Goal: Information Seeking & Learning: Learn about a topic

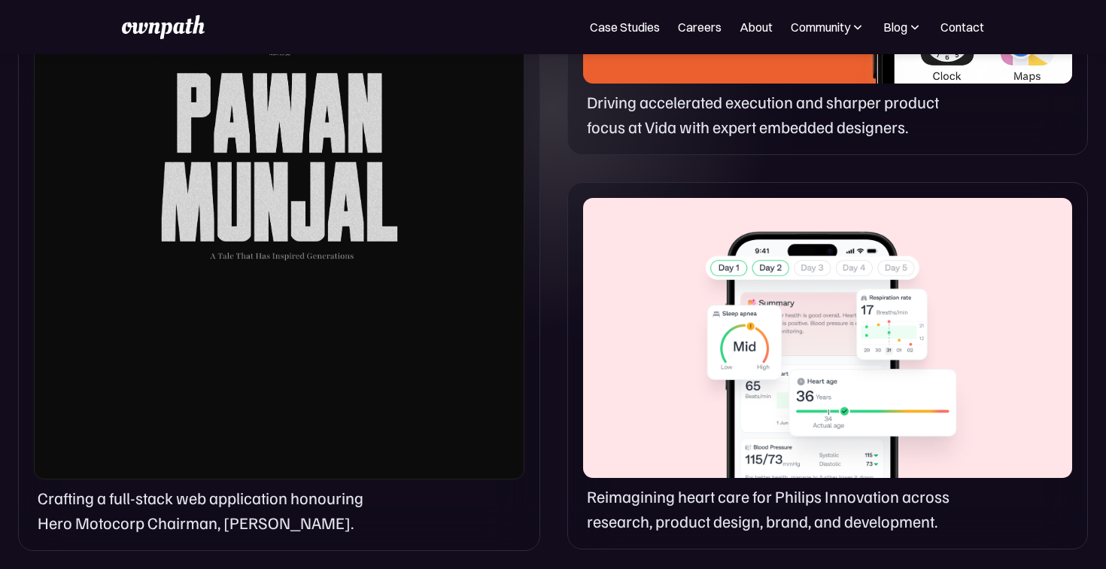
scroll to position [1119, 0]
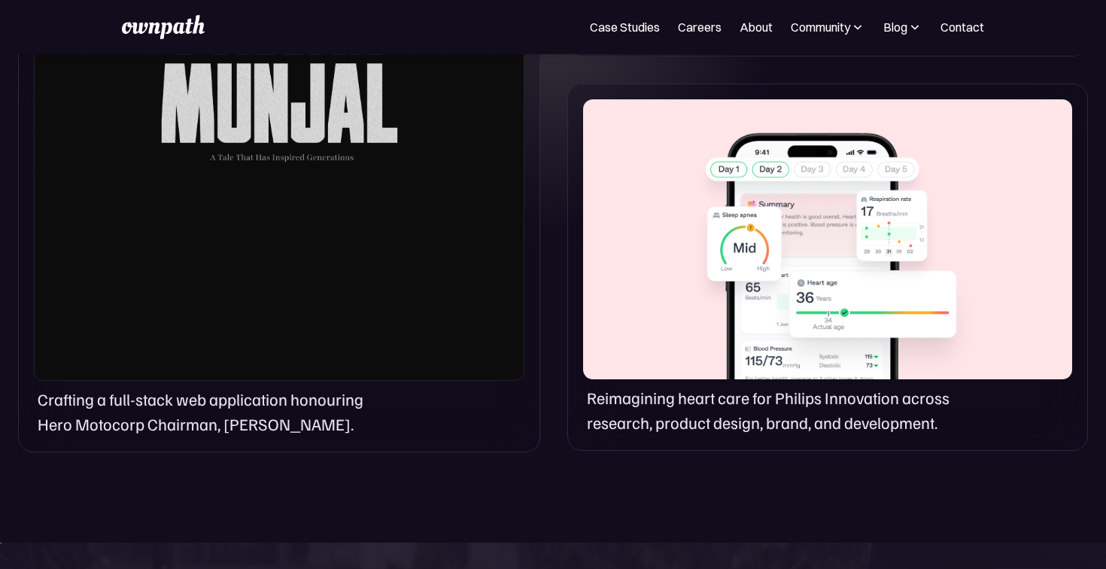
click at [238, 484] on section "OUR PROJECTS A glimpse of our work Crafting a full-stack web application honour…" at bounding box center [553, 9] width 1106 height 1065
click at [257, 433] on p "Crafting a full-stack web application honouring Hero Motocorp Chairman, Pawan M…" at bounding box center [213, 412] width 351 height 50
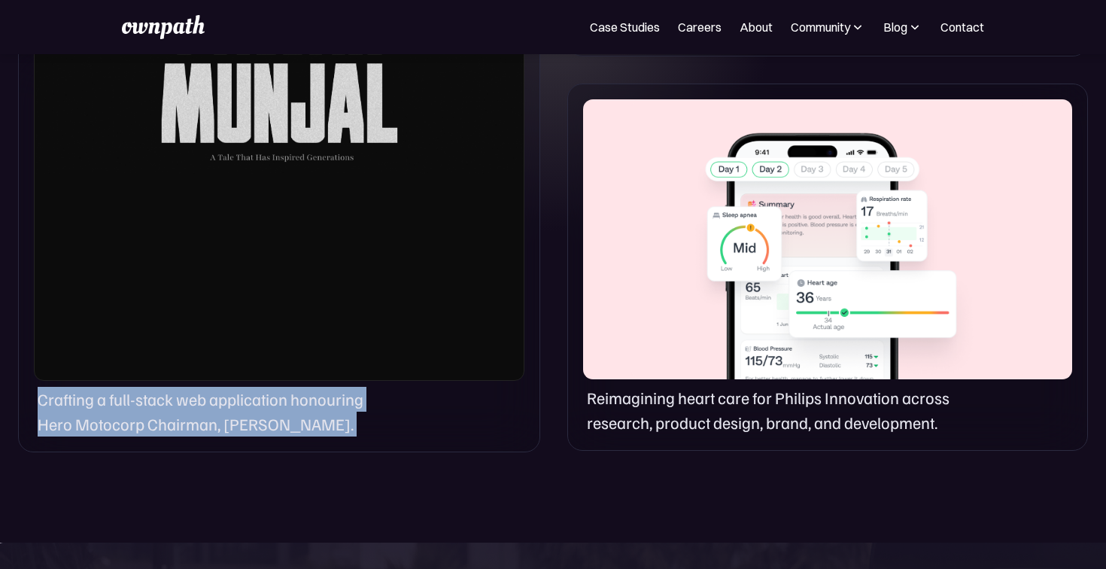
click at [257, 433] on p "Crafting a full-stack web application honouring Hero Motocorp Chairman, Pawan M…" at bounding box center [213, 412] width 351 height 50
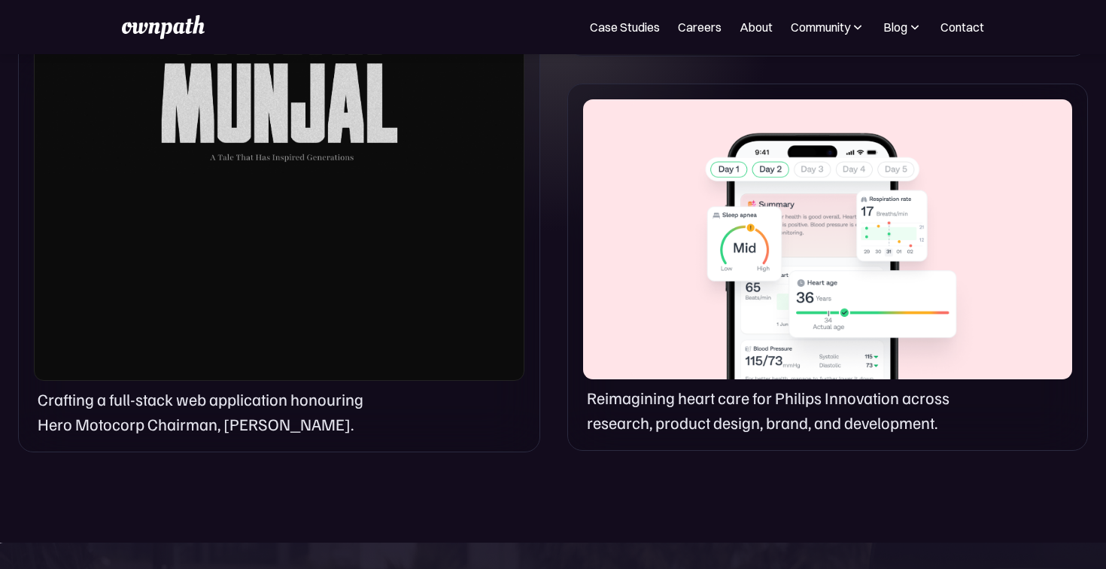
click at [275, 449] on div "Crafting a full-stack web application honouring Hero Motocorp Chairman, [PERSON…" at bounding box center [279, 70] width 522 height 763
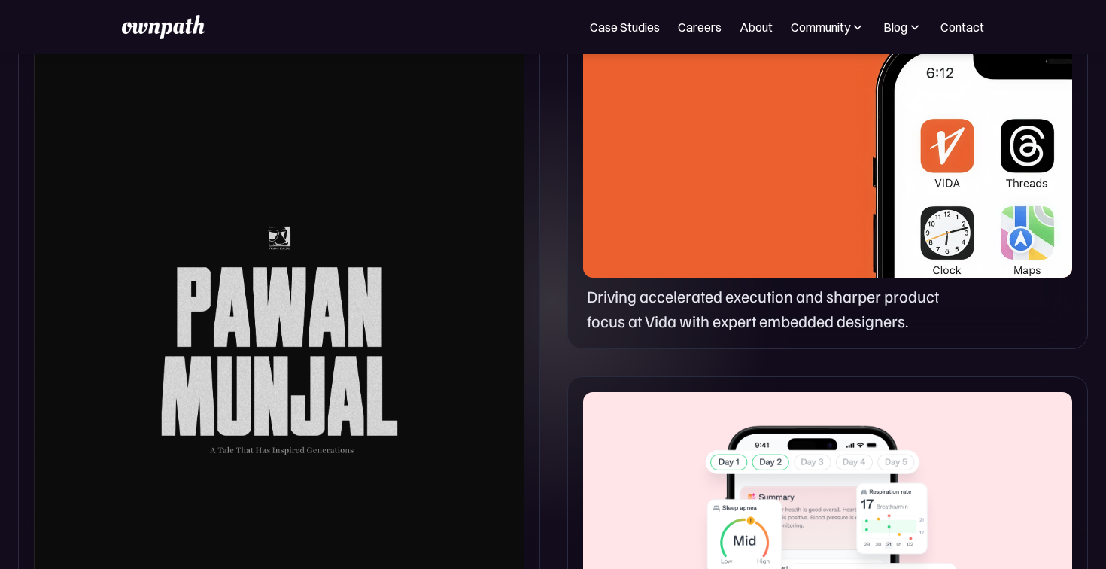
scroll to position [809, 0]
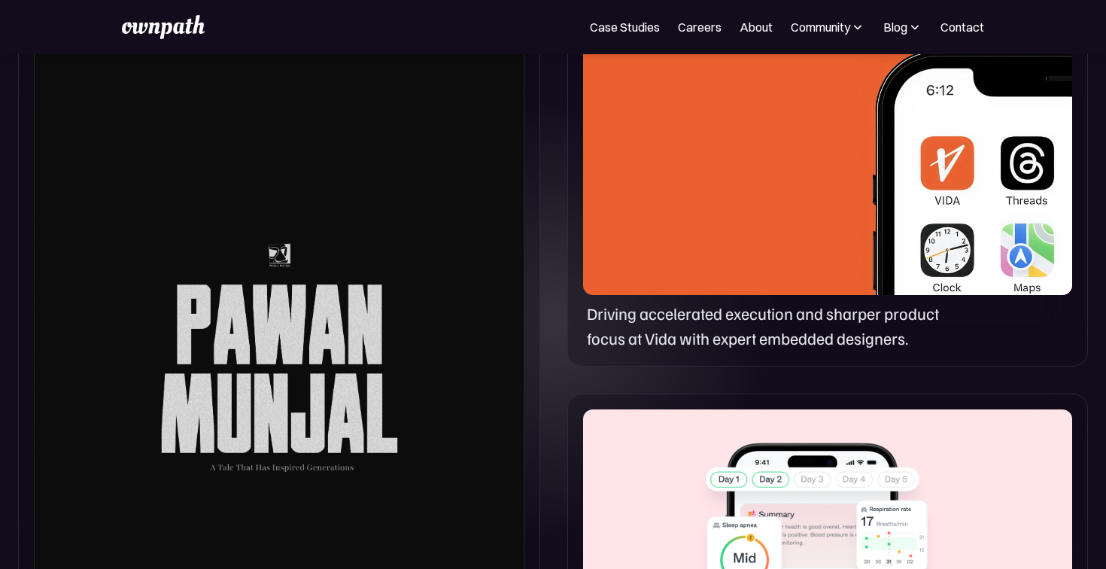
click at [648, 301] on p "Driving accelerated execution and sharper product focus at Vida with expert emb…" at bounding box center [776, 326] width 378 height 50
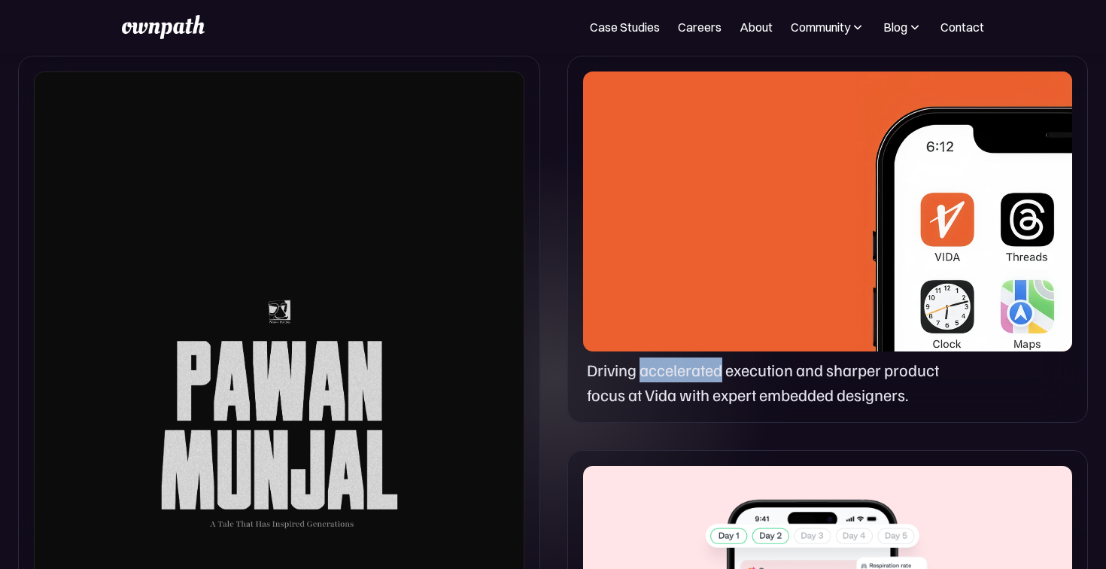
scroll to position [748, 0]
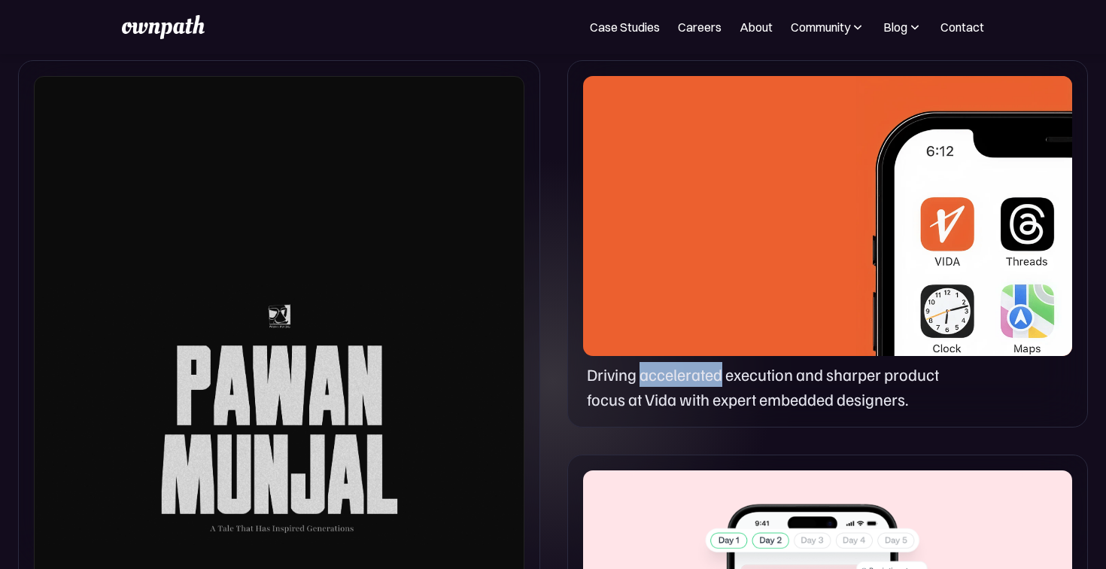
click at [657, 375] on p "Driving accelerated execution and sharper product focus at Vida with expert emb…" at bounding box center [776, 387] width 378 height 50
click at [791, 382] on p "Driving accelerated execution and sharper product focus at Vida with expert emb…" at bounding box center [776, 387] width 378 height 50
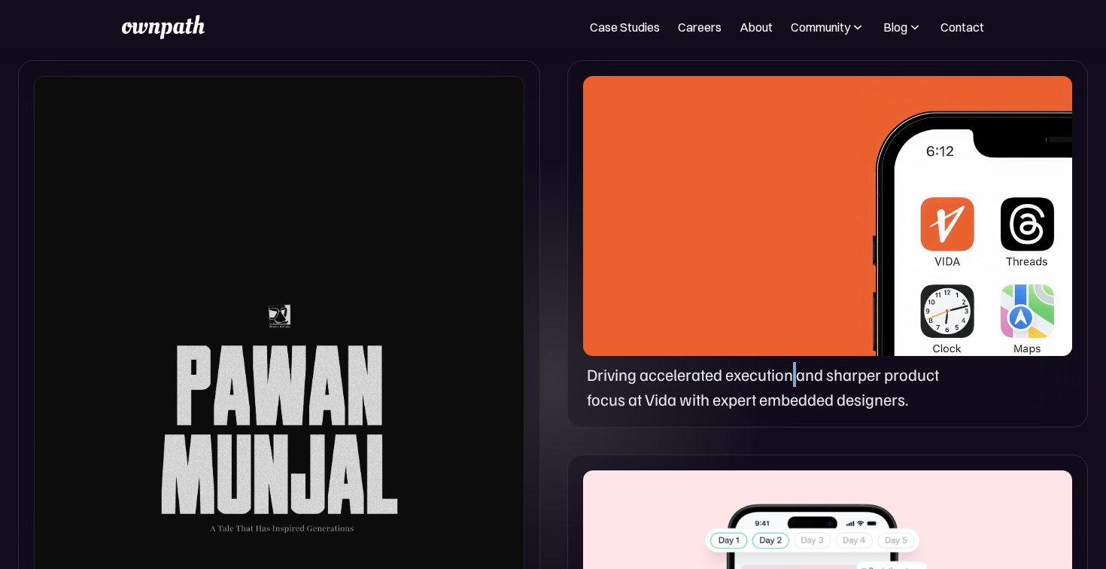
click at [791, 382] on p "Driving accelerated execution and sharper product focus at Vida with expert emb…" at bounding box center [776, 387] width 378 height 50
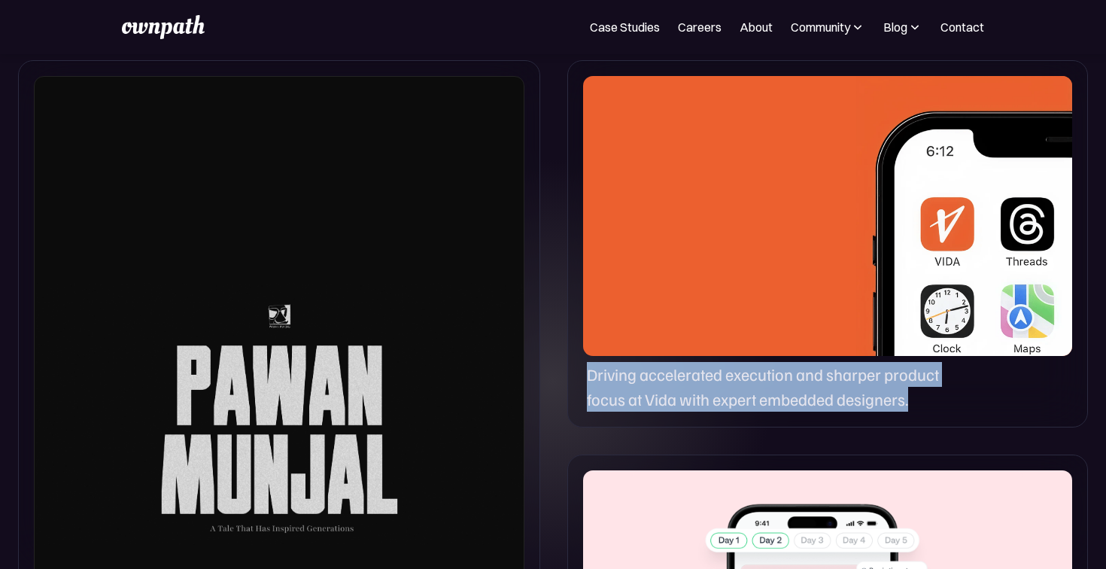
click at [791, 382] on p "Driving accelerated execution and sharper product focus at Vida with expert emb…" at bounding box center [776, 387] width 378 height 50
click at [748, 422] on div "Driving accelerated execution and sharper product focus at Vida with expert emb…" at bounding box center [827, 243] width 520 height 367
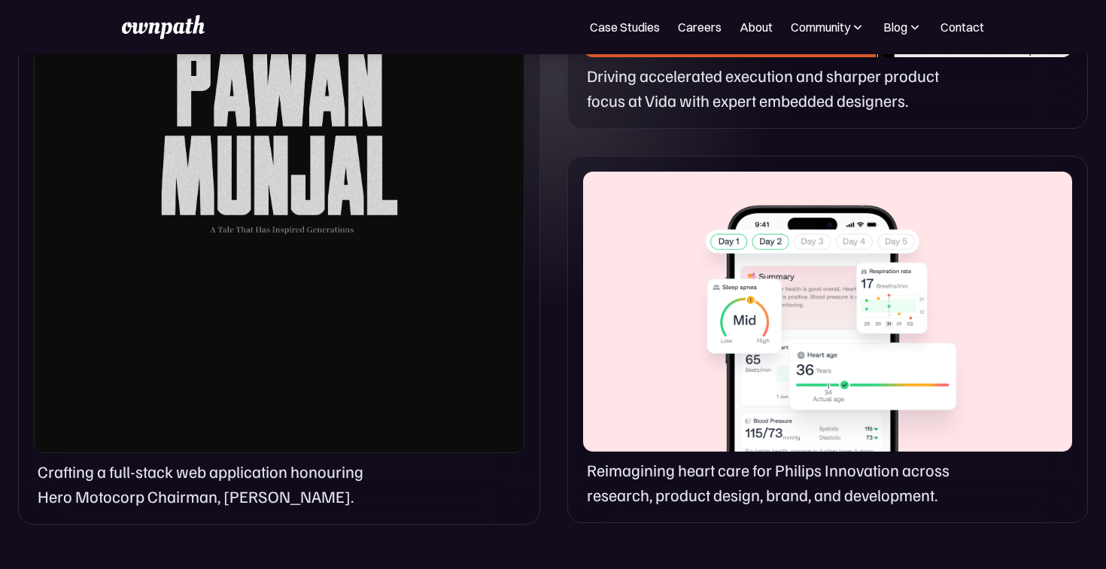
scroll to position [1075, 0]
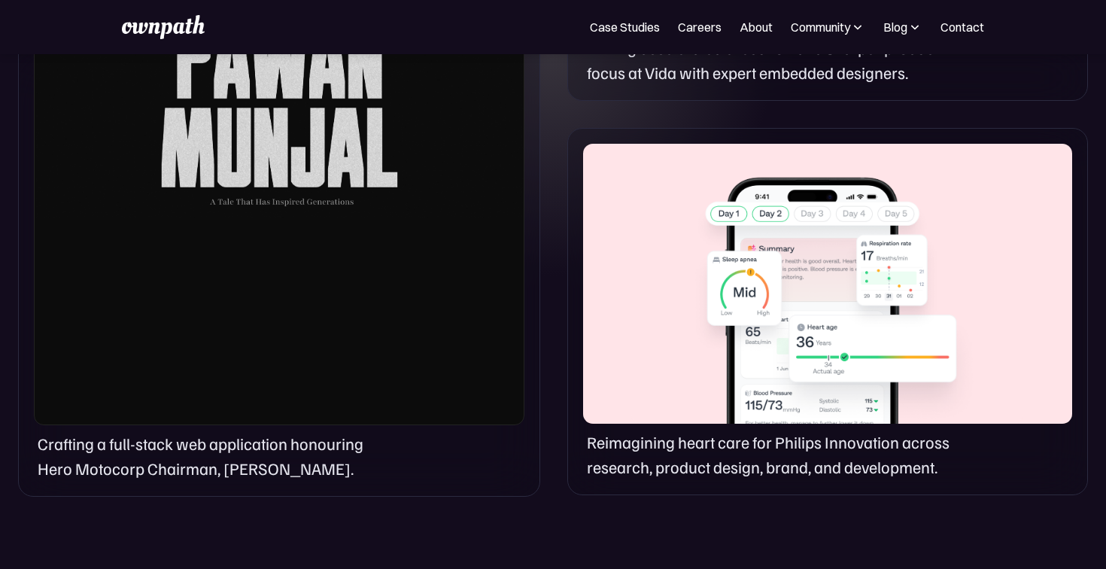
click at [726, 464] on p "Reimagining heart care for Philips Innovation across research, product design, …" at bounding box center [776, 454] width 378 height 50
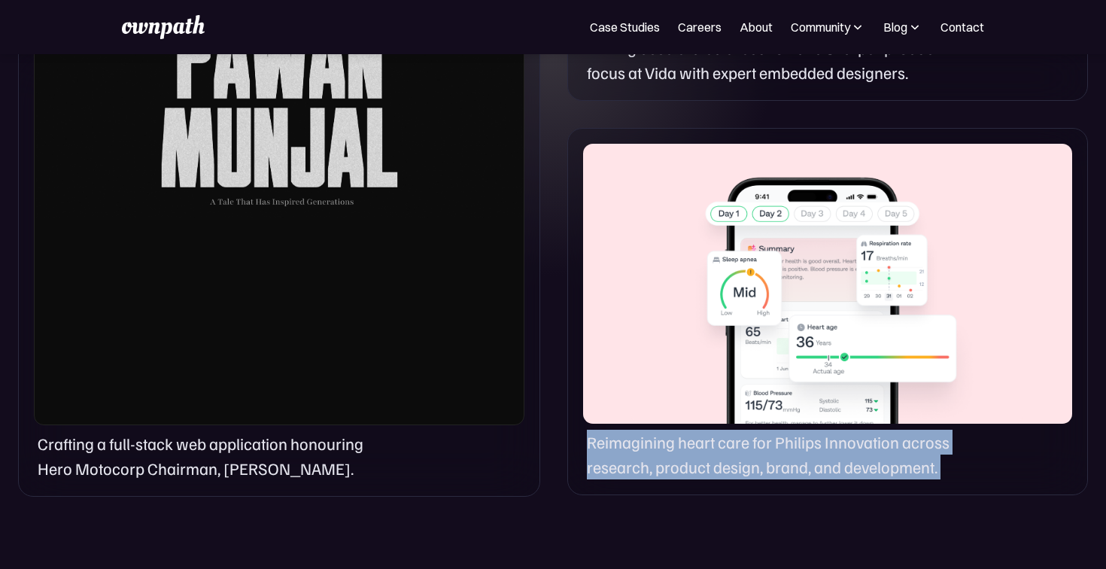
click at [726, 464] on p "Reimagining heart care for Philips Innovation across research, product design, …" at bounding box center [776, 454] width 378 height 50
click at [726, 485] on div "Reimagining heart care for Philips Innovation across research, product design, …" at bounding box center [827, 311] width 520 height 367
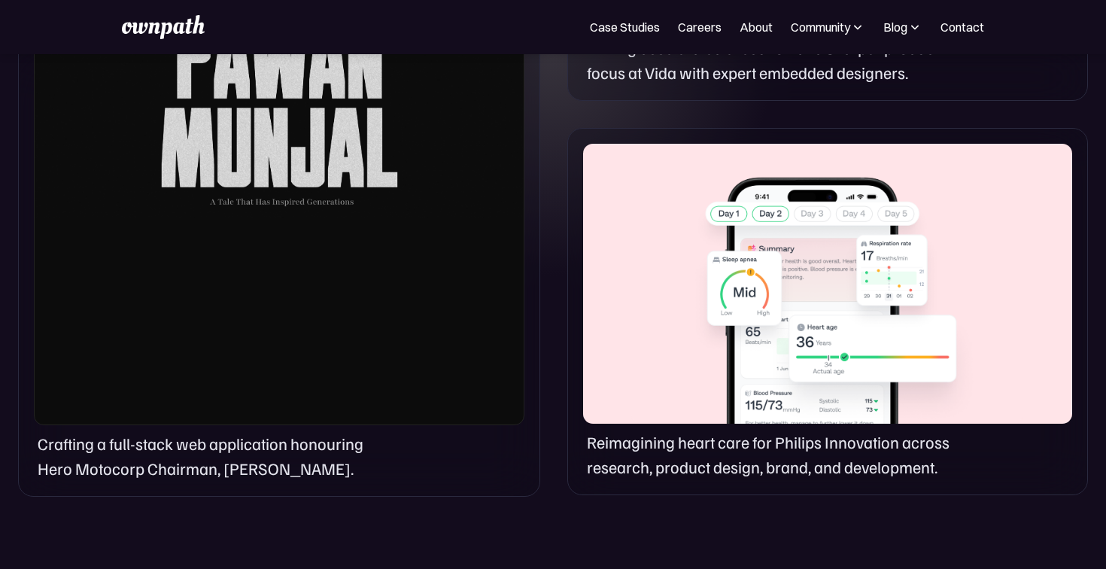
click at [726, 485] on div "Reimagining heart care for Philips Innovation across research, product design, …" at bounding box center [827, 311] width 520 height 367
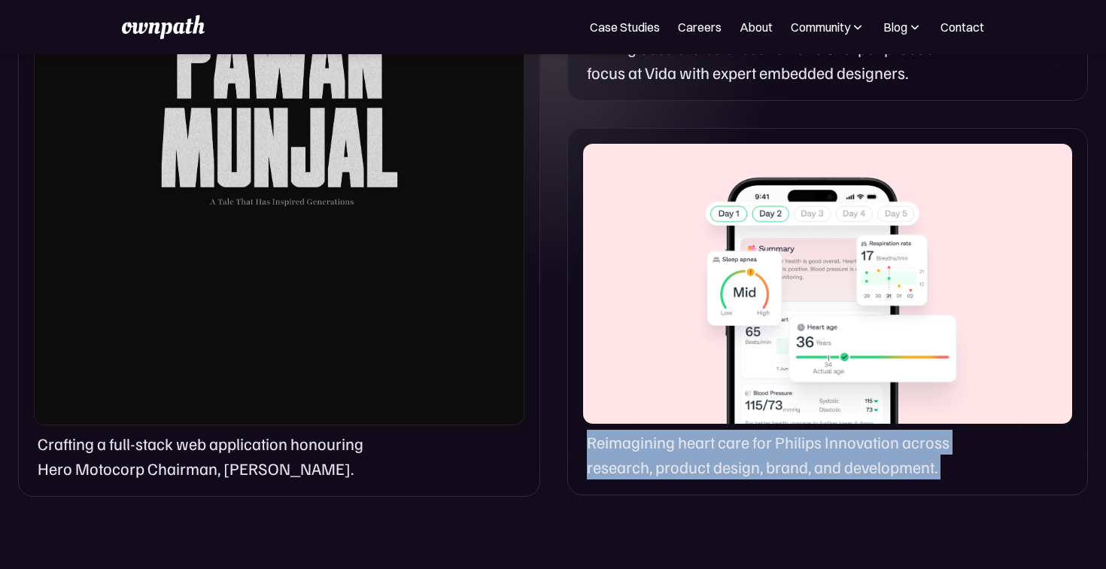
click at [726, 485] on div "Reimagining heart care for Philips Innovation across research, product design, …" at bounding box center [827, 311] width 520 height 367
click at [721, 506] on div "Crafting a full-stack web application honouring Hero Motocorp Chairman, Pawan M…" at bounding box center [553, 115] width 1106 height 799
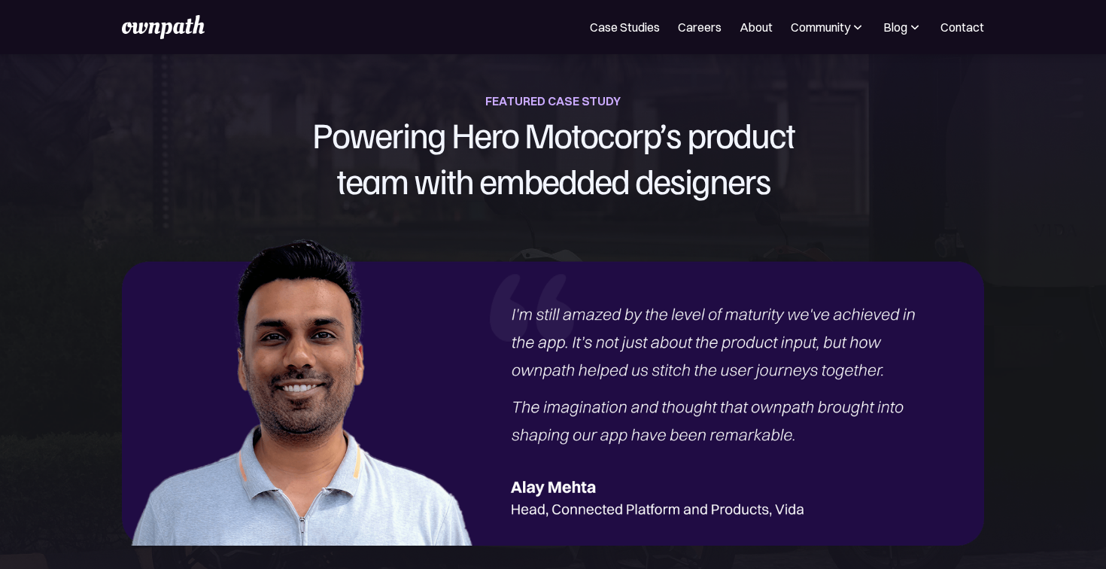
scroll to position [1648, 0]
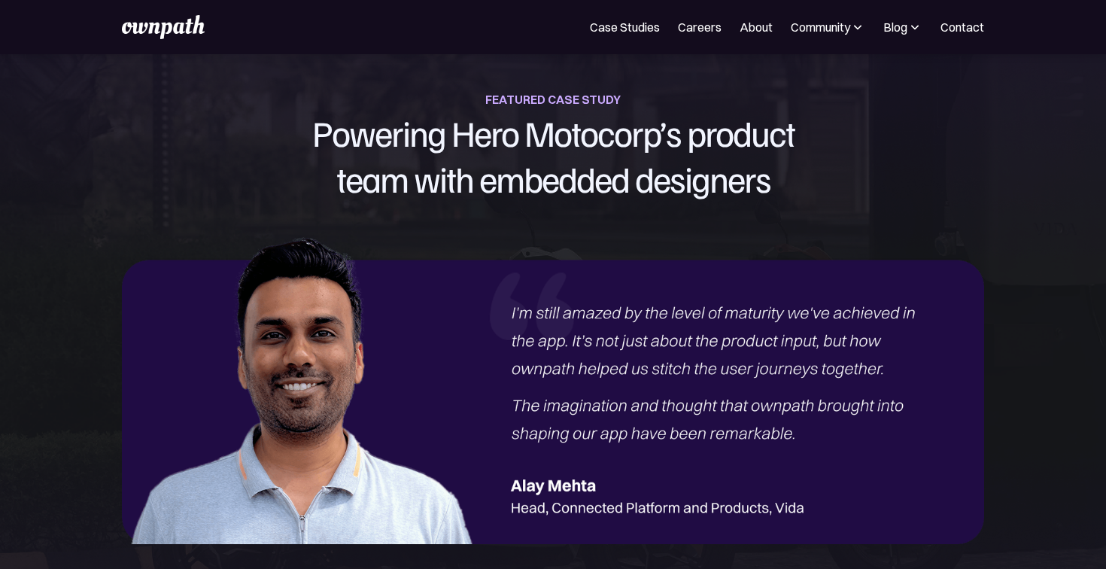
click at [542, 94] on div "FEATURED CASE STUDY" at bounding box center [552, 99] width 135 height 21
click at [446, 132] on h1 "Powering Hero Motocorp’s product team with embedded designers" at bounding box center [553, 156] width 885 height 93
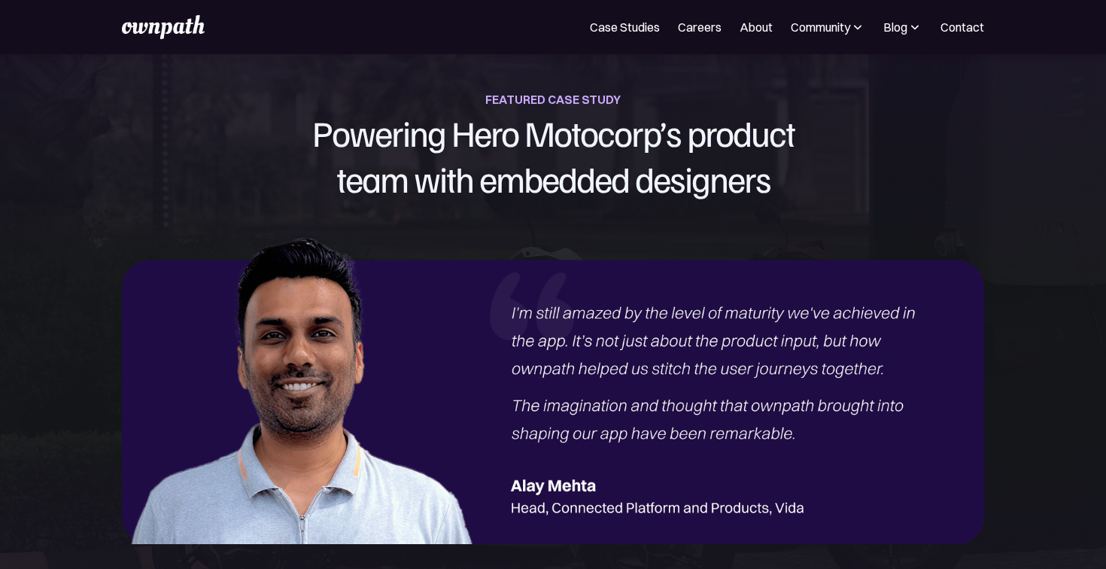
click at [596, 175] on h1 "Powering Hero Motocorp’s product team with embedded designers" at bounding box center [553, 156] width 885 height 93
click at [681, 184] on h1 "Powering Hero Motocorp’s product team with embedded designers" at bounding box center [553, 156] width 885 height 93
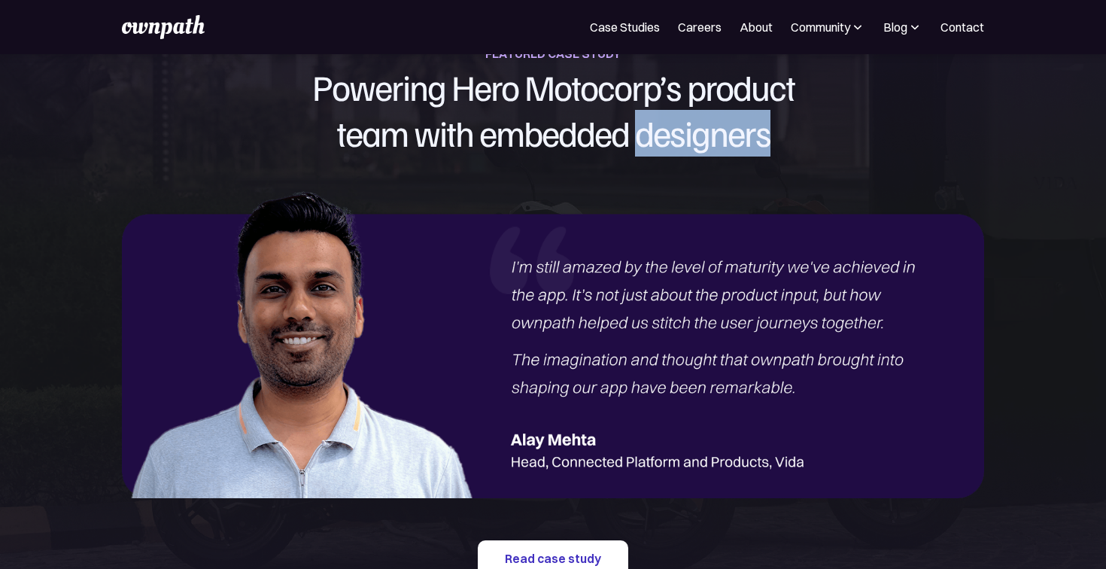
scroll to position [1719, 0]
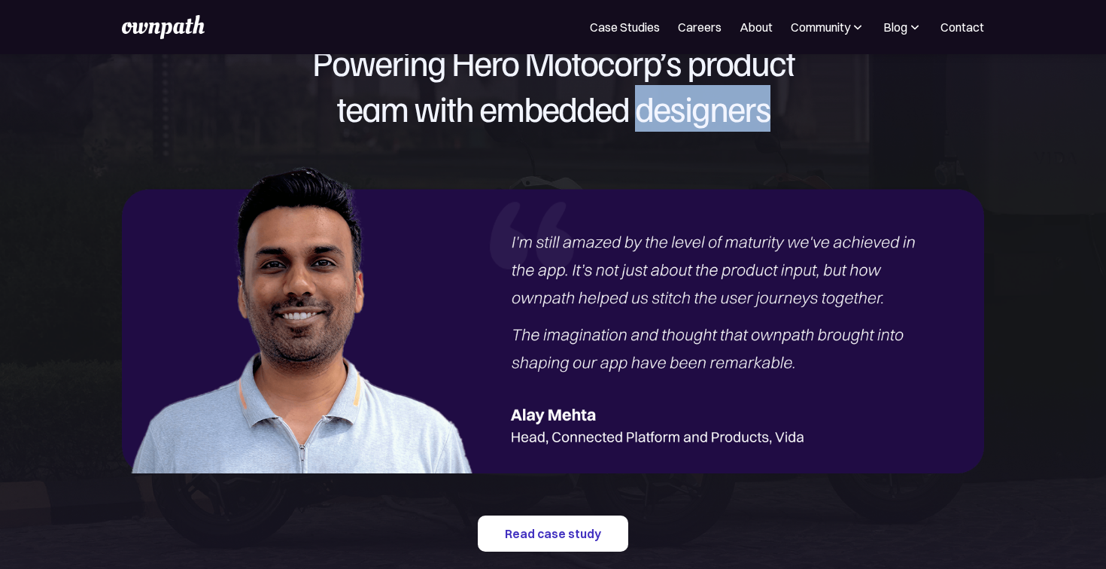
click at [604, 240] on img at bounding box center [553, 316] width 863 height 314
click at [687, 280] on img at bounding box center [553, 316] width 863 height 314
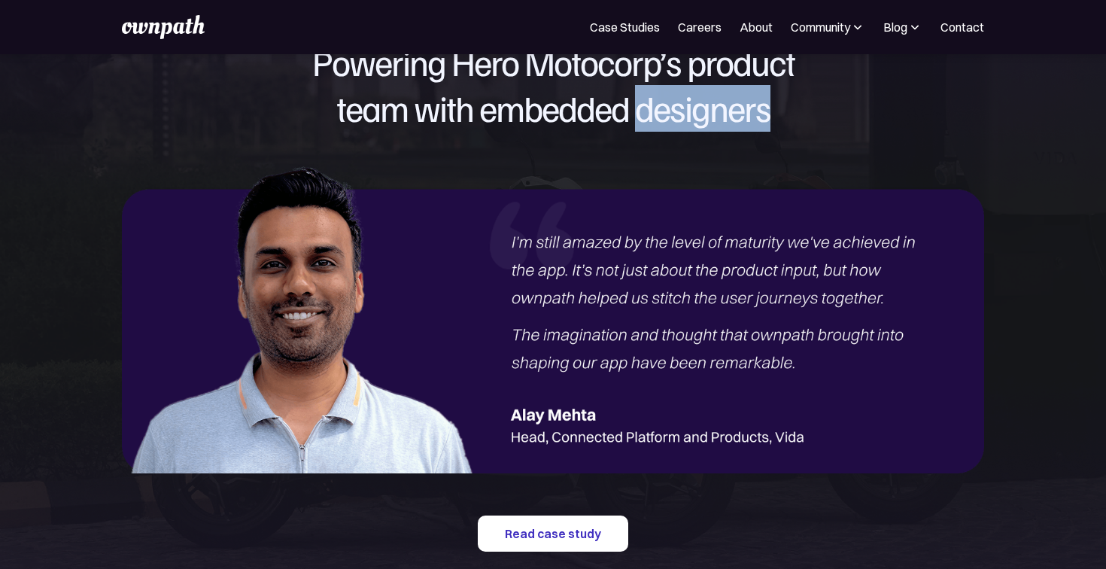
click at [593, 313] on img at bounding box center [553, 316] width 863 height 314
click at [748, 239] on img at bounding box center [553, 316] width 863 height 314
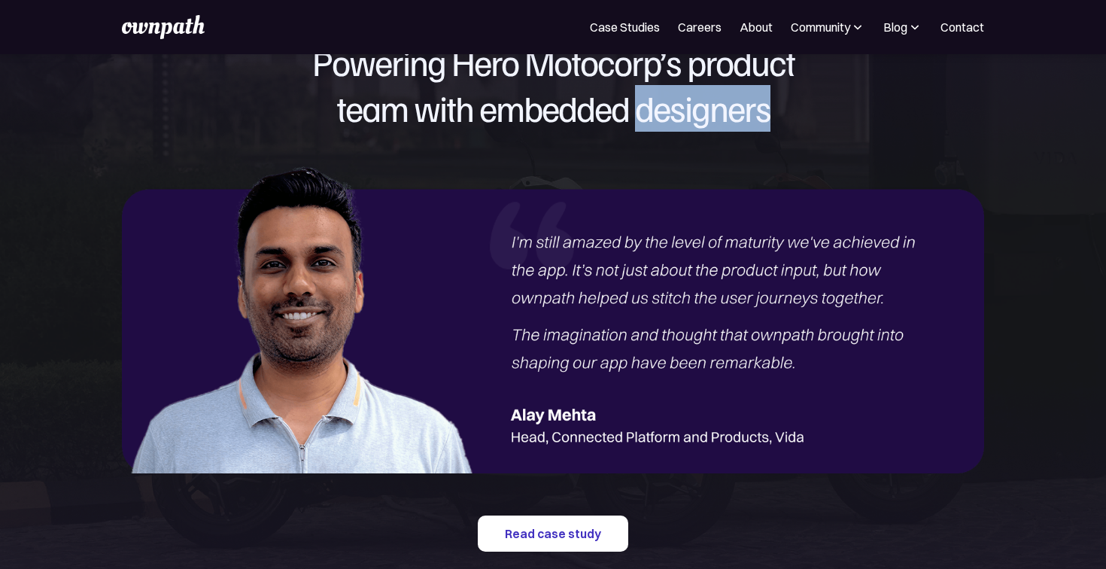
scroll to position [1739, 0]
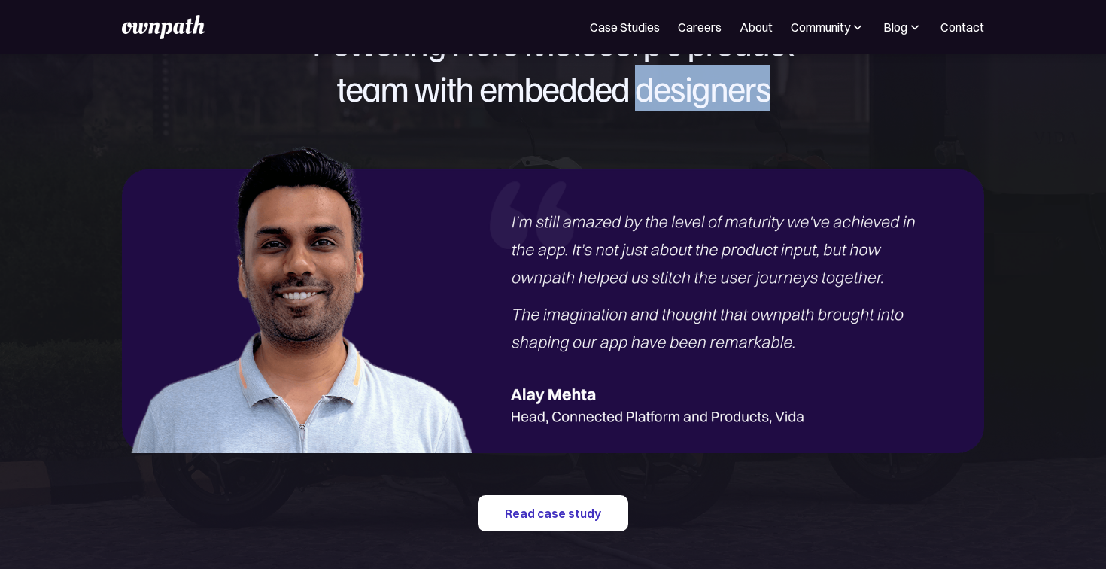
click at [595, 417] on img at bounding box center [553, 295] width 863 height 314
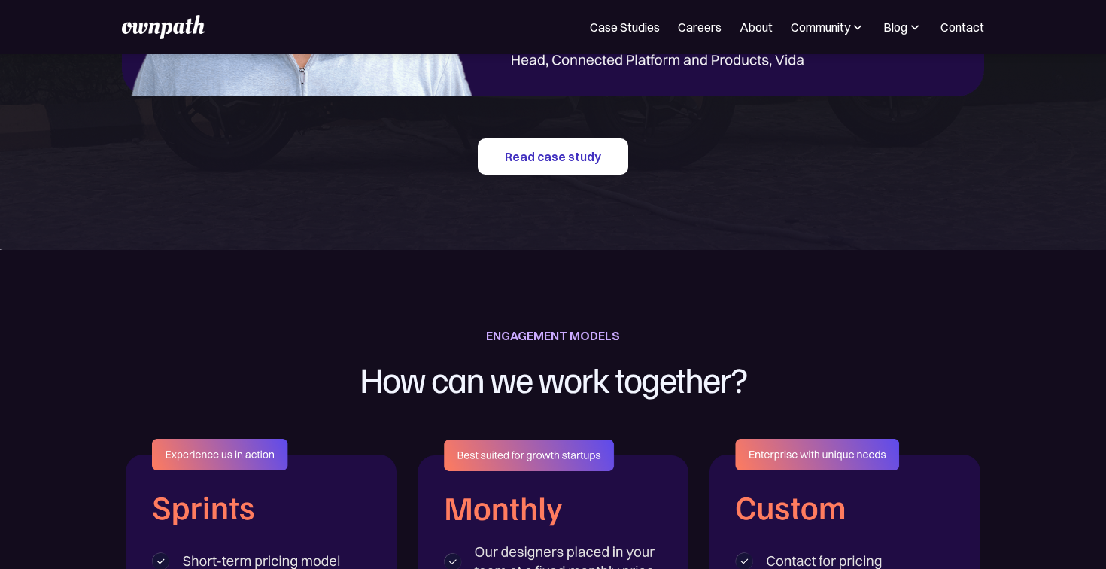
scroll to position [2096, 0]
click at [605, 334] on div "ENGAGEMENT MODELS" at bounding box center [553, 334] width 134 height 21
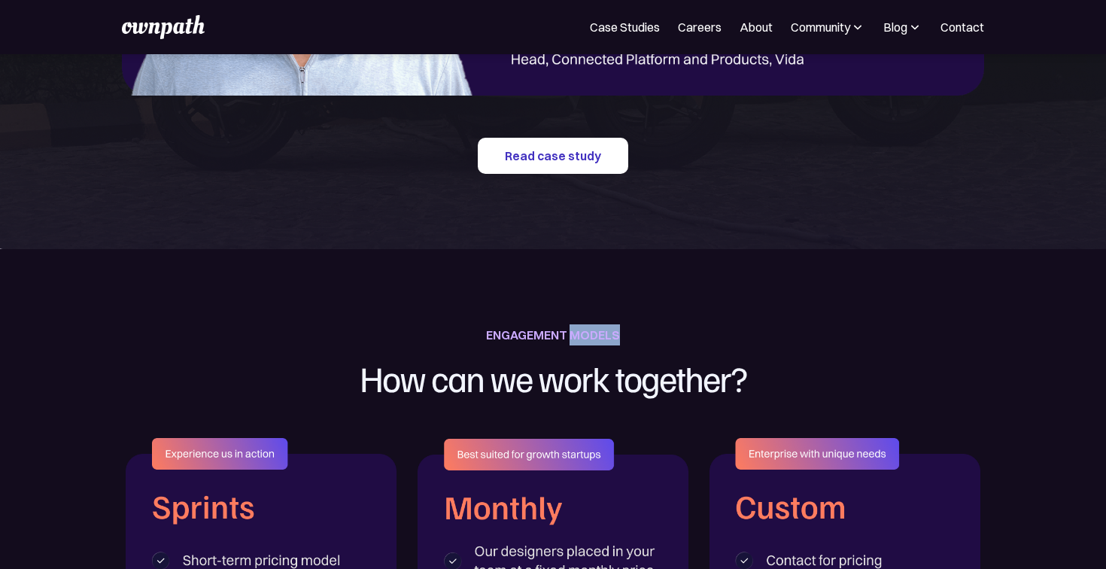
click at [605, 334] on div "ENGAGEMENT MODELS" at bounding box center [553, 334] width 134 height 21
click at [543, 343] on div "ENGAGEMENT MODELS" at bounding box center [553, 334] width 134 height 21
click at [569, 341] on div "ENGAGEMENT MODELS" at bounding box center [553, 334] width 134 height 21
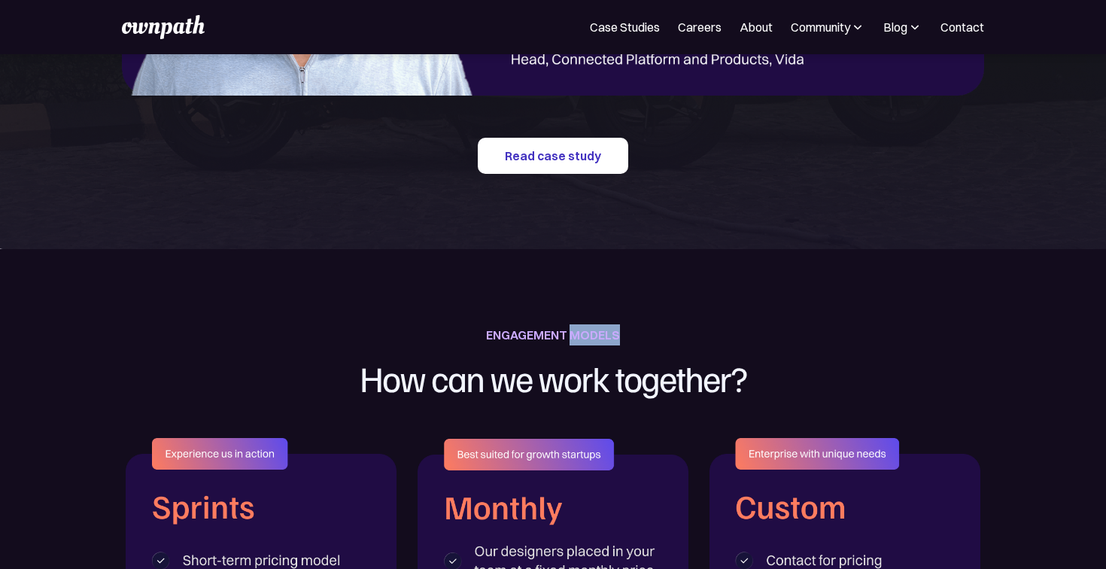
click at [569, 341] on div "ENGAGEMENT MODELS" at bounding box center [553, 334] width 134 height 21
click at [539, 334] on div "ENGAGEMENT MODELS" at bounding box center [553, 334] width 134 height 21
click at [539, 372] on h1 "How can we work together?" at bounding box center [552, 377] width 597 height 65
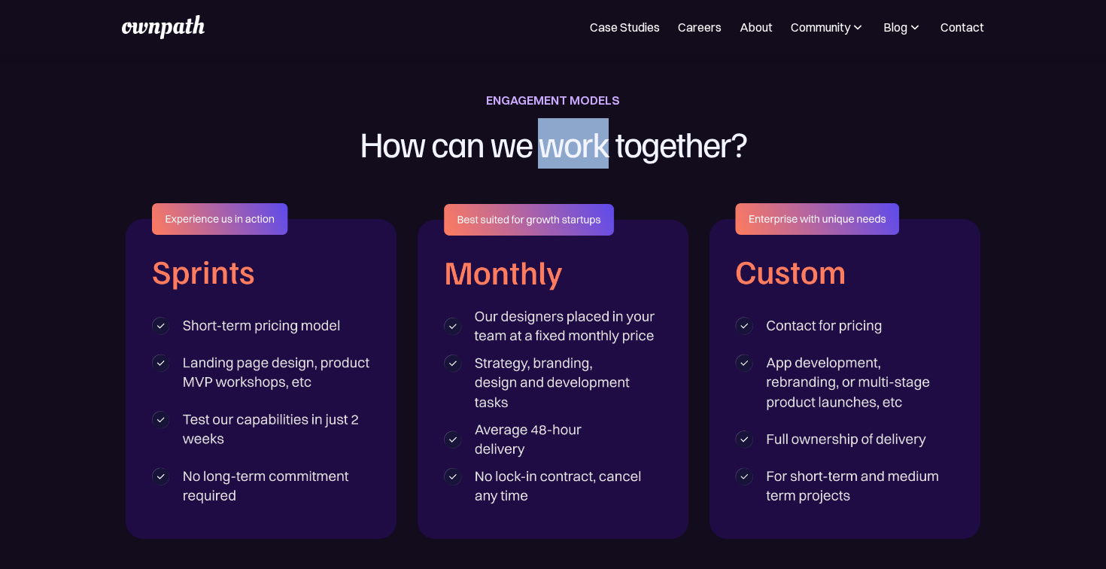
scroll to position [2369, 0]
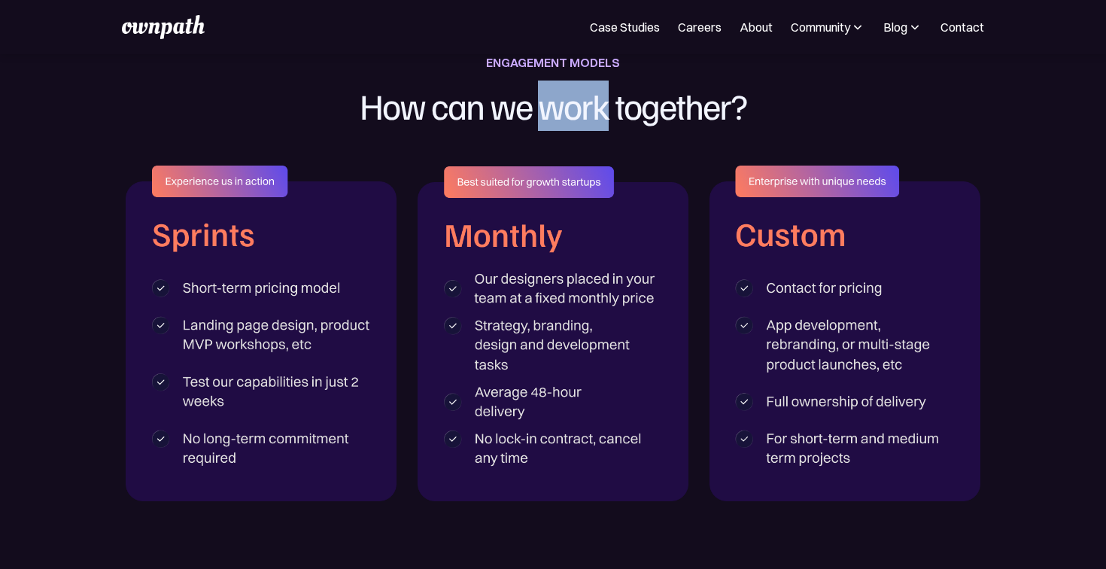
click at [504, 181] on img at bounding box center [552, 333] width 271 height 335
click at [833, 191] on img at bounding box center [844, 332] width 271 height 335
click at [801, 253] on img at bounding box center [844, 332] width 271 height 335
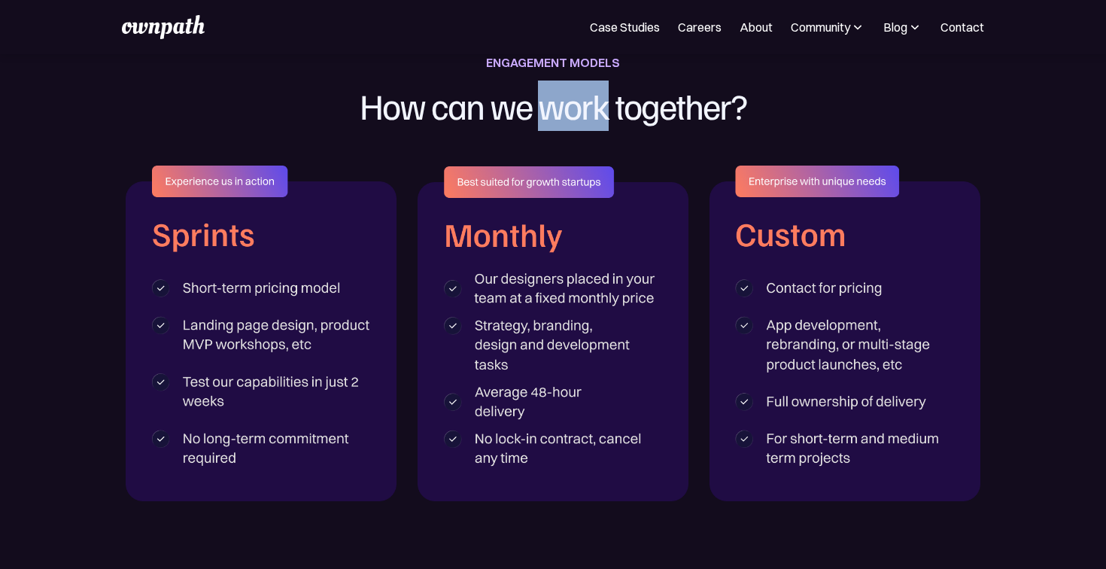
click at [265, 279] on img at bounding box center [261, 332] width 271 height 335
click at [235, 338] on img at bounding box center [261, 332] width 271 height 335
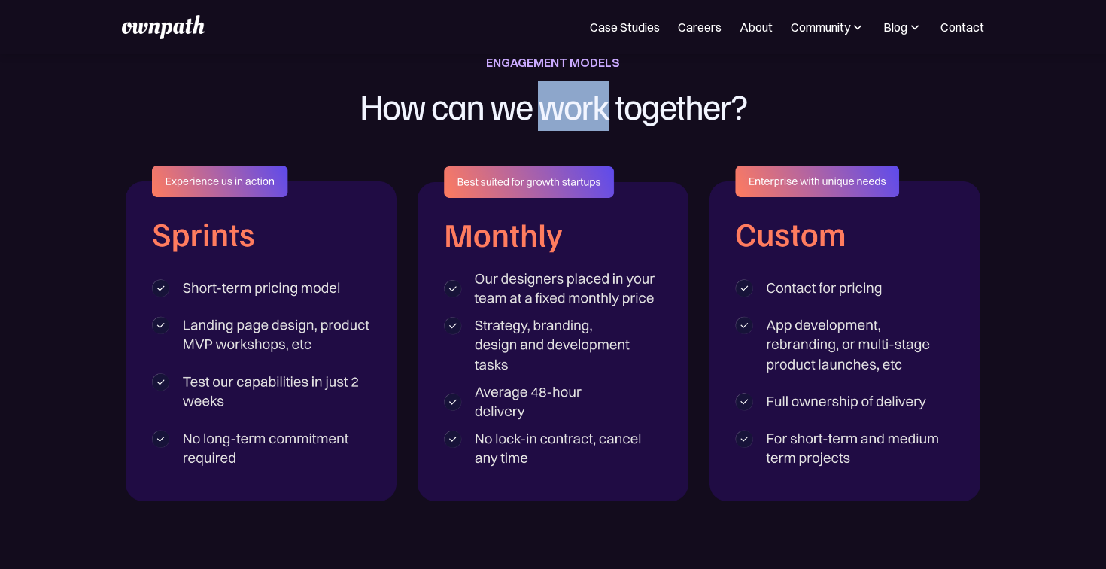
click at [235, 338] on img at bounding box center [261, 332] width 271 height 335
click at [233, 348] on img at bounding box center [261, 332] width 271 height 335
click at [533, 287] on img at bounding box center [552, 333] width 271 height 335
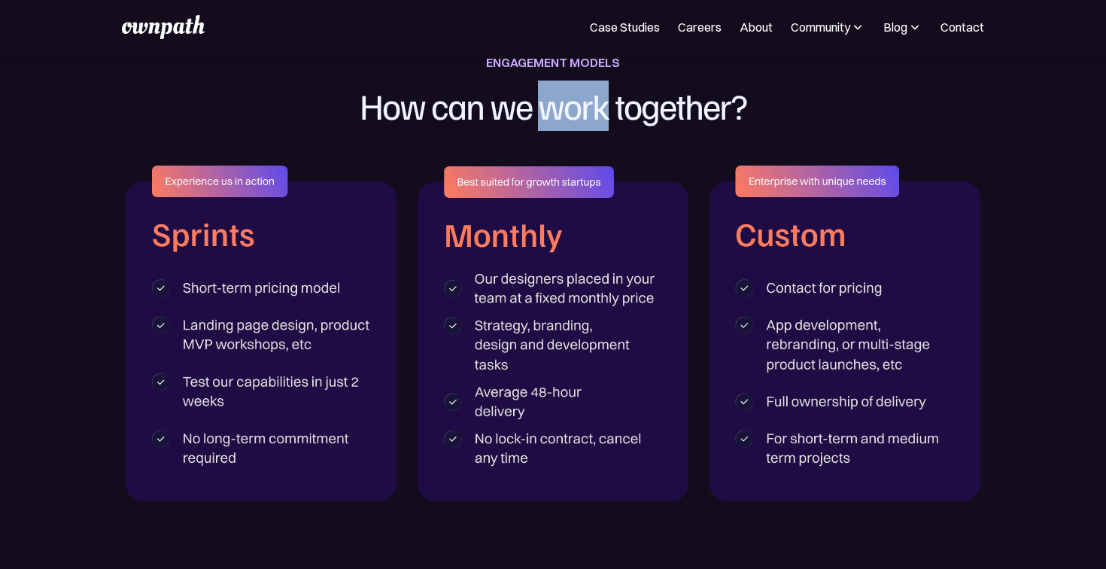
click at [533, 287] on img at bounding box center [552, 333] width 271 height 335
click at [541, 279] on img at bounding box center [552, 333] width 271 height 335
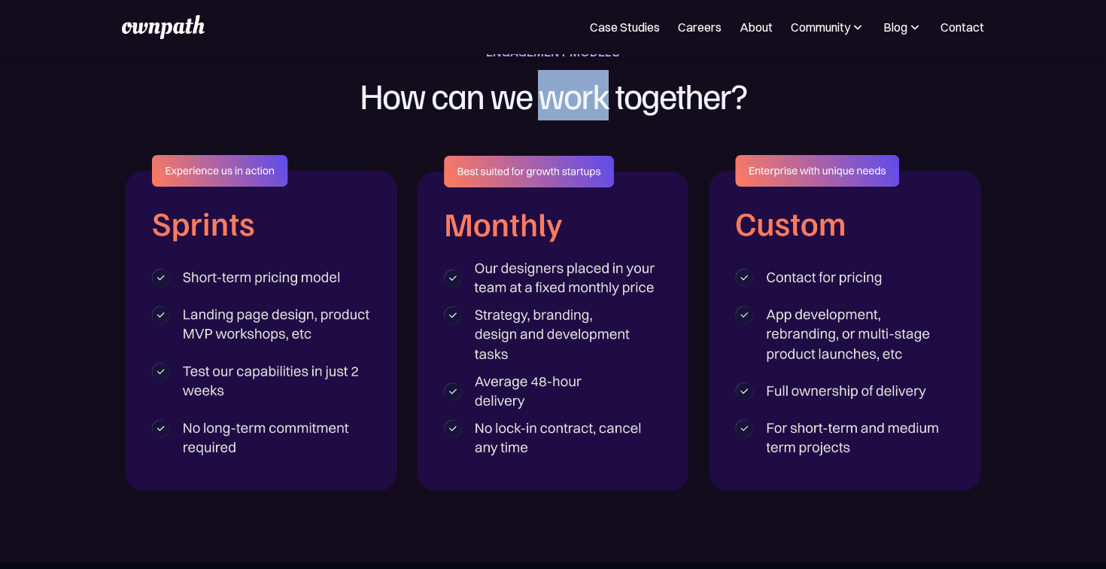
scroll to position [2381, 0]
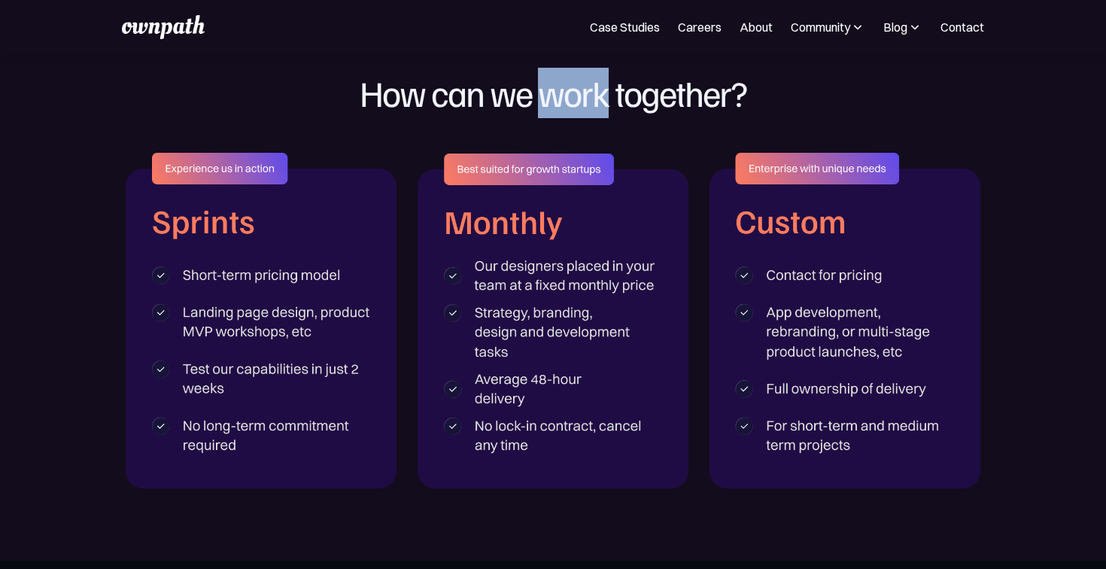
click at [548, 168] on img at bounding box center [552, 320] width 271 height 335
click at [513, 426] on img at bounding box center [552, 320] width 271 height 335
click at [527, 261] on img at bounding box center [552, 320] width 271 height 335
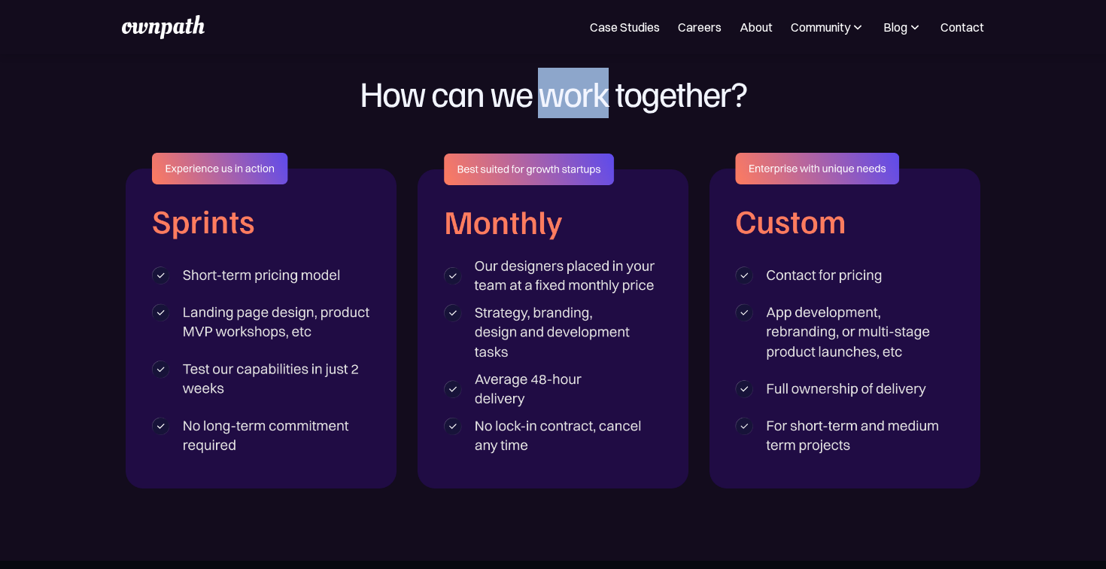
click at [527, 261] on img at bounding box center [552, 320] width 271 height 335
click at [530, 274] on img at bounding box center [552, 320] width 271 height 335
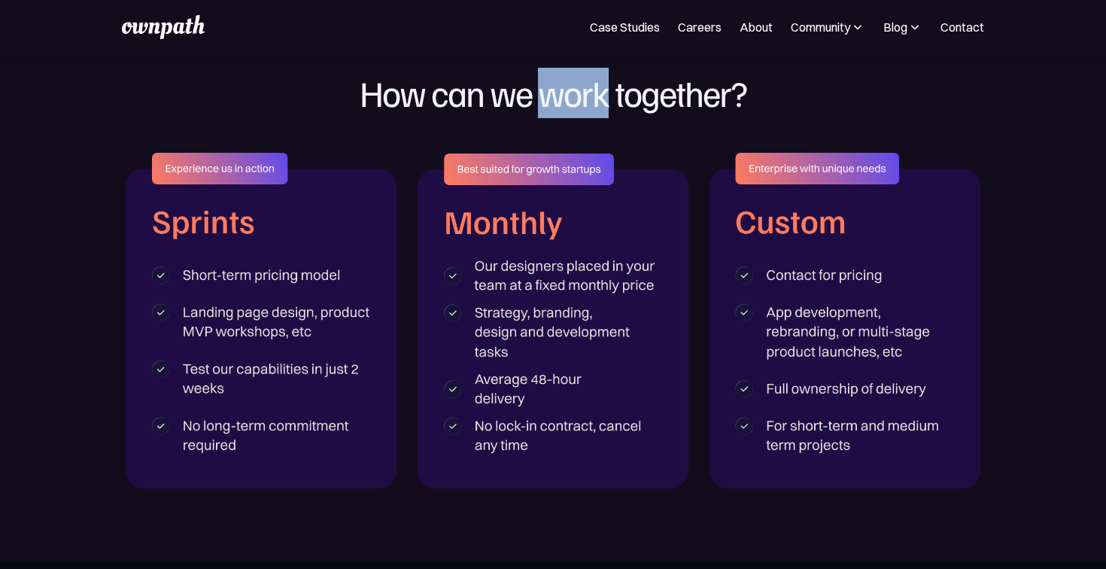
click at [530, 274] on img at bounding box center [552, 320] width 271 height 335
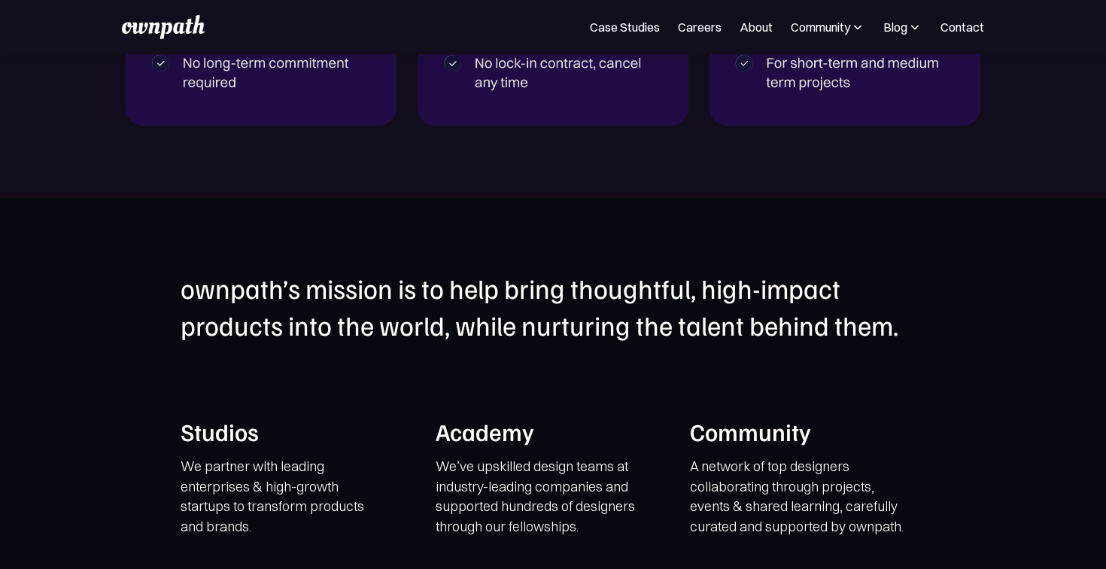
scroll to position [2812, 0]
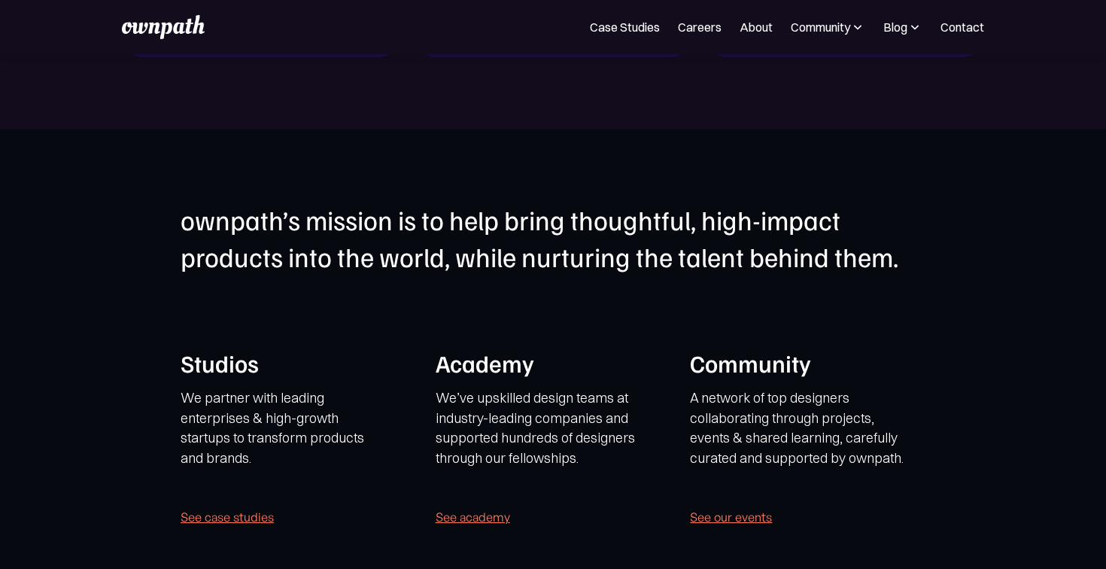
click at [499, 217] on h1 "ownpath’s mission is to help bring thoughtful, high-impact products into the wo…" at bounding box center [553, 238] width 745 height 73
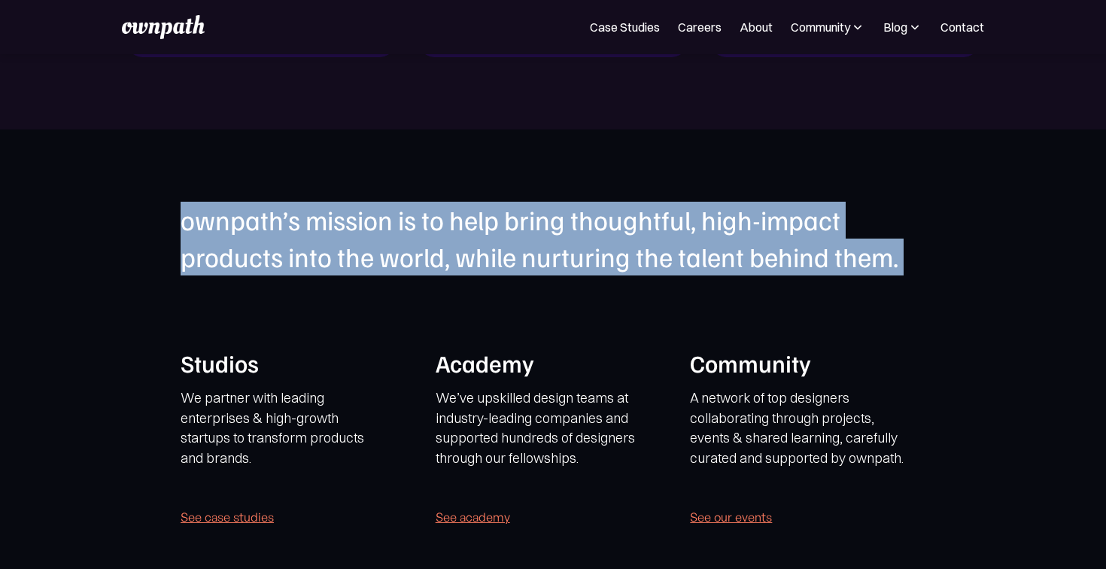
click at [499, 217] on h1 "ownpath’s mission is to help bring thoughtful, high-impact products into the wo…" at bounding box center [553, 238] width 745 height 73
click at [566, 222] on h1 "ownpath’s mission is to help bring thoughtful, high-impact products into the wo…" at bounding box center [553, 238] width 745 height 73
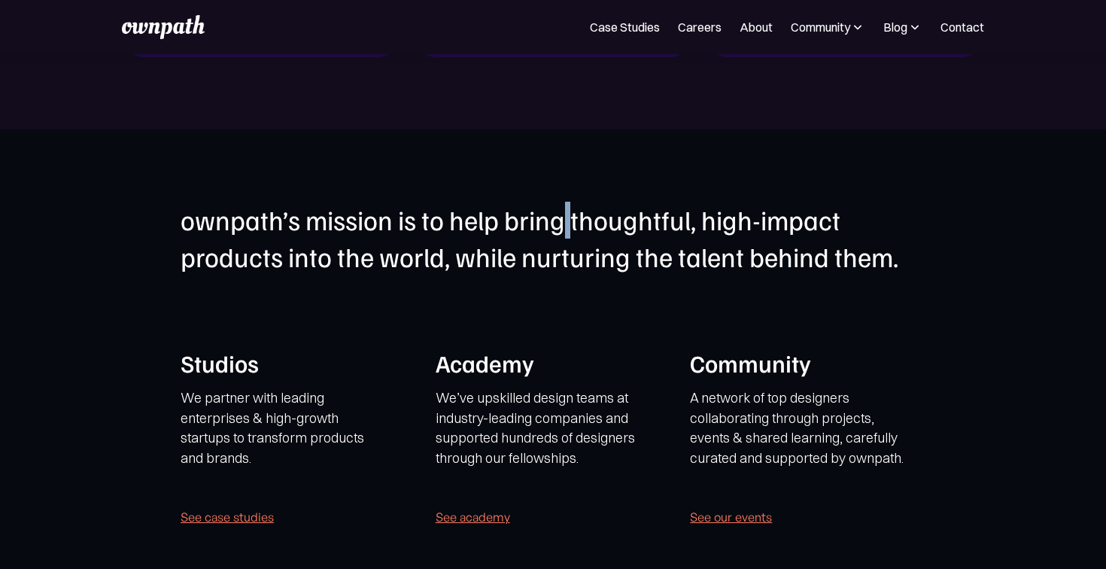
click at [566, 222] on h1 "ownpath’s mission is to help bring thoughtful, high-impact products into the wo…" at bounding box center [553, 238] width 745 height 73
click at [694, 226] on h1 "ownpath’s mission is to help bring thoughtful, high-impact products into the wo…" at bounding box center [553, 238] width 745 height 73
click at [318, 266] on h1 "ownpath’s mission is to help bring thoughtful, high-impact products into the wo…" at bounding box center [553, 238] width 745 height 73
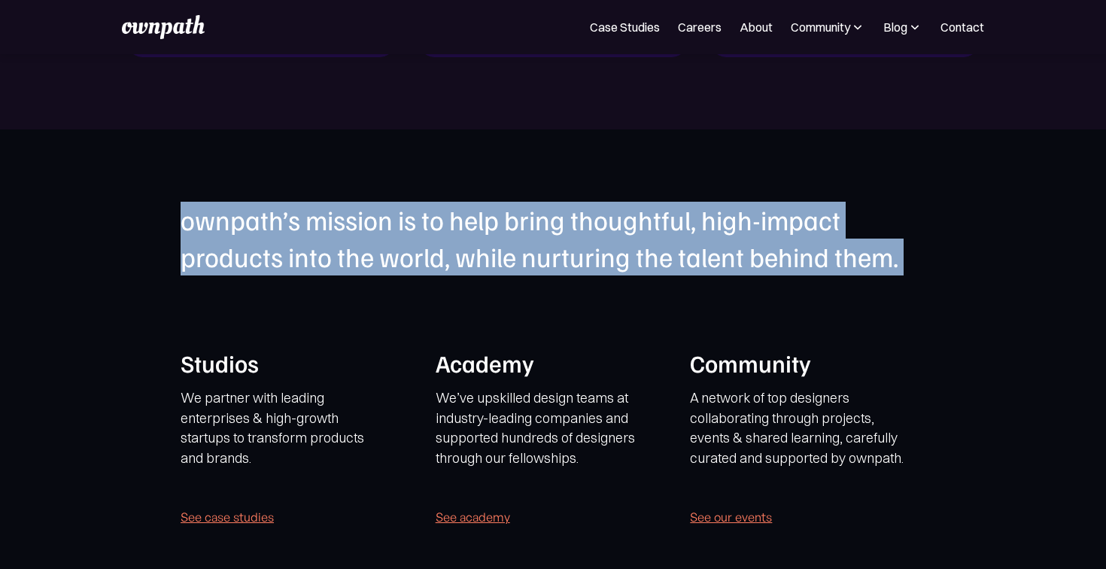
click at [318, 266] on h1 "ownpath’s mission is to help bring thoughtful, high-impact products into the wo…" at bounding box center [553, 238] width 745 height 73
click at [339, 338] on div "ownpath’s mission is to help bring thoughtful, high-impact products into the wo…" at bounding box center [553, 372] width 745 height 341
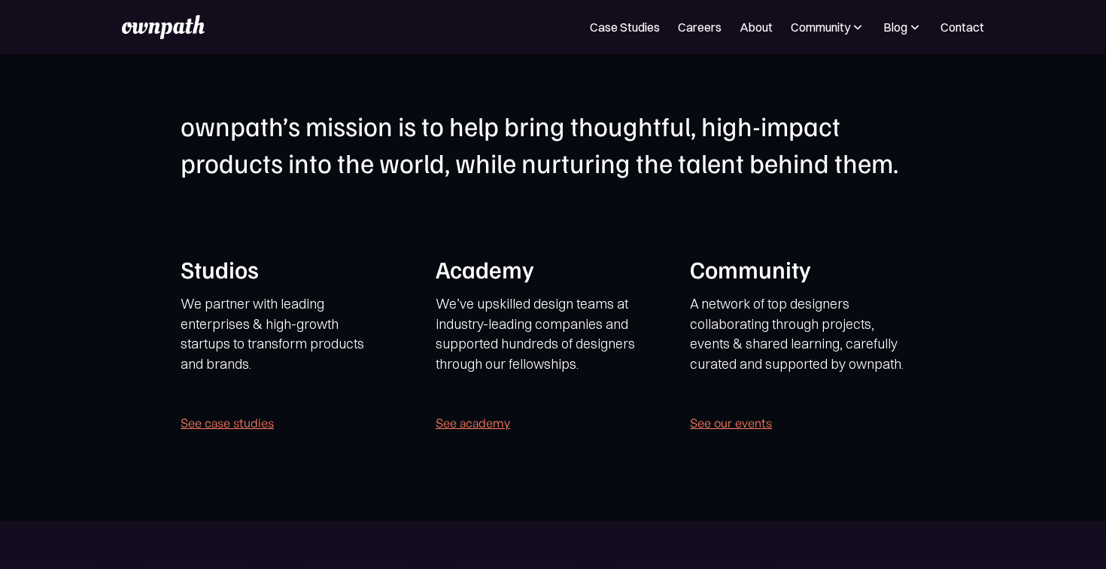
scroll to position [2888, 0]
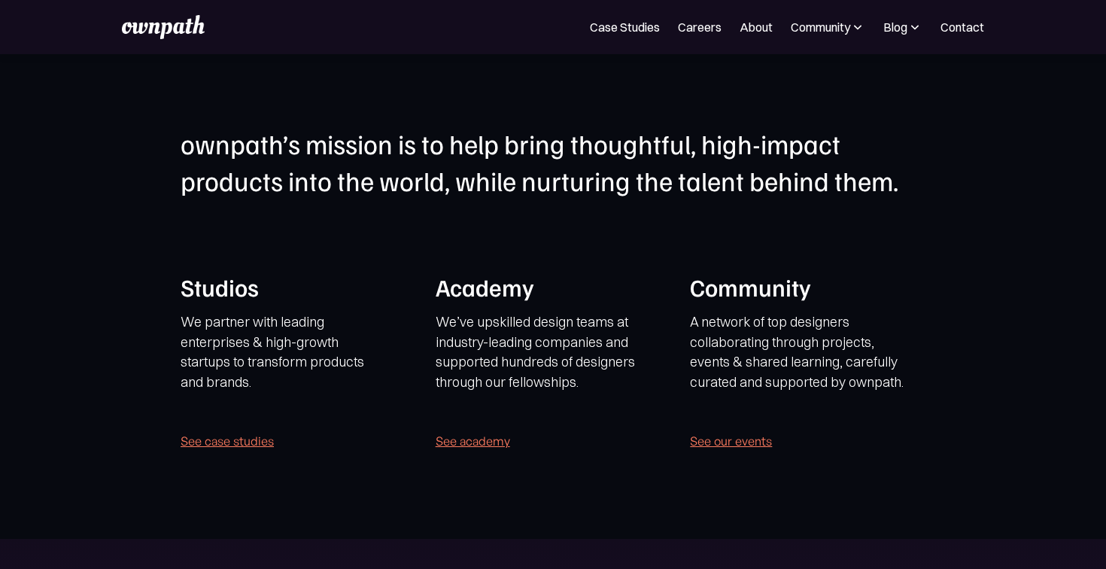
click at [355, 155] on h1 "ownpath’s mission is to help bring thoughtful, high-impact products into the wo…" at bounding box center [553, 162] width 745 height 73
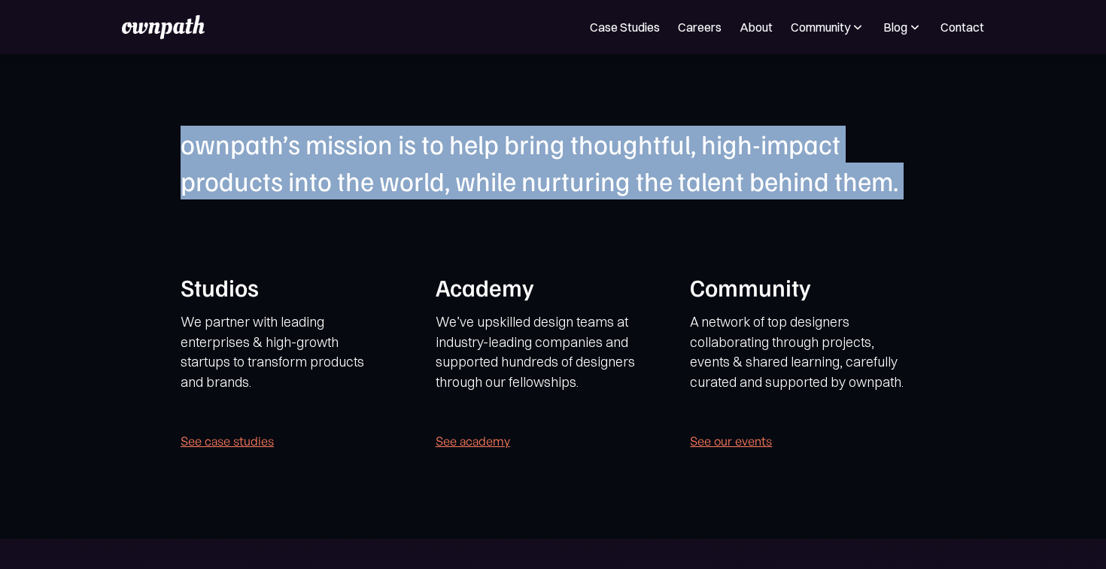
click at [355, 155] on h1 "ownpath’s mission is to help bring thoughtful, high-impact products into the wo…" at bounding box center [553, 162] width 745 height 73
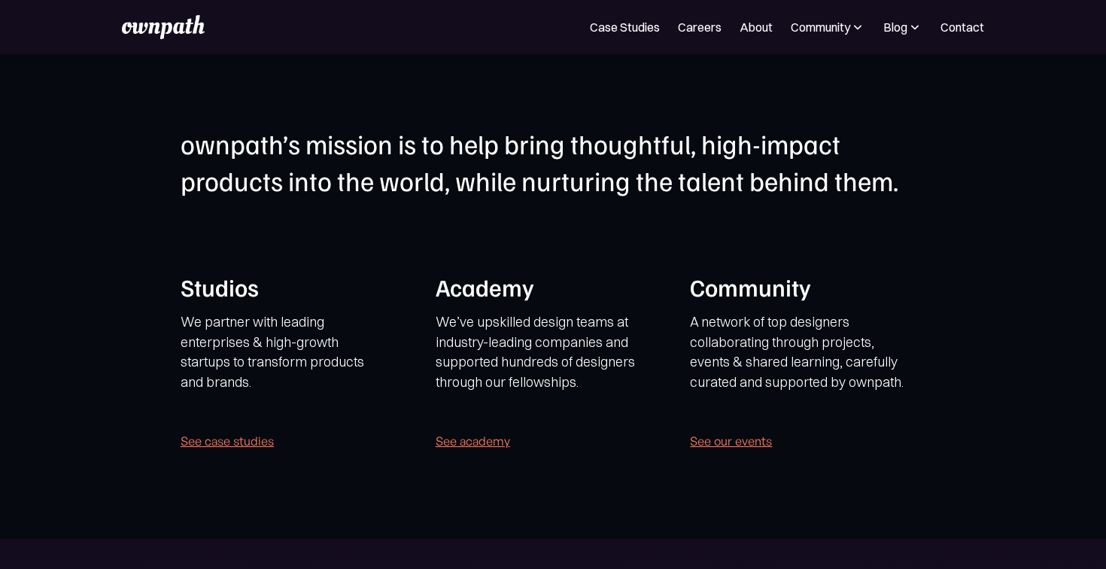
click at [259, 342] on p "We partner with leading enterprises & high-growth startups to transform product…" at bounding box center [280, 361] width 198 height 99
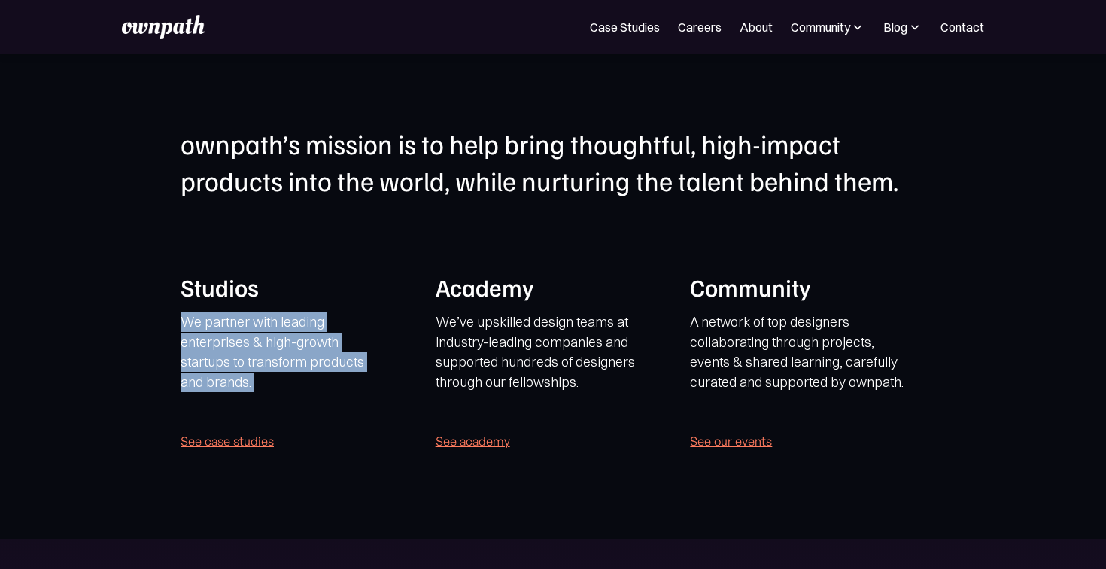
click at [259, 342] on p "We partner with leading enterprises & high-growth startups to transform product…" at bounding box center [280, 361] width 198 height 99
click at [250, 361] on p "We partner with leading enterprises & high-growth startups to transform product…" at bounding box center [280, 361] width 198 height 99
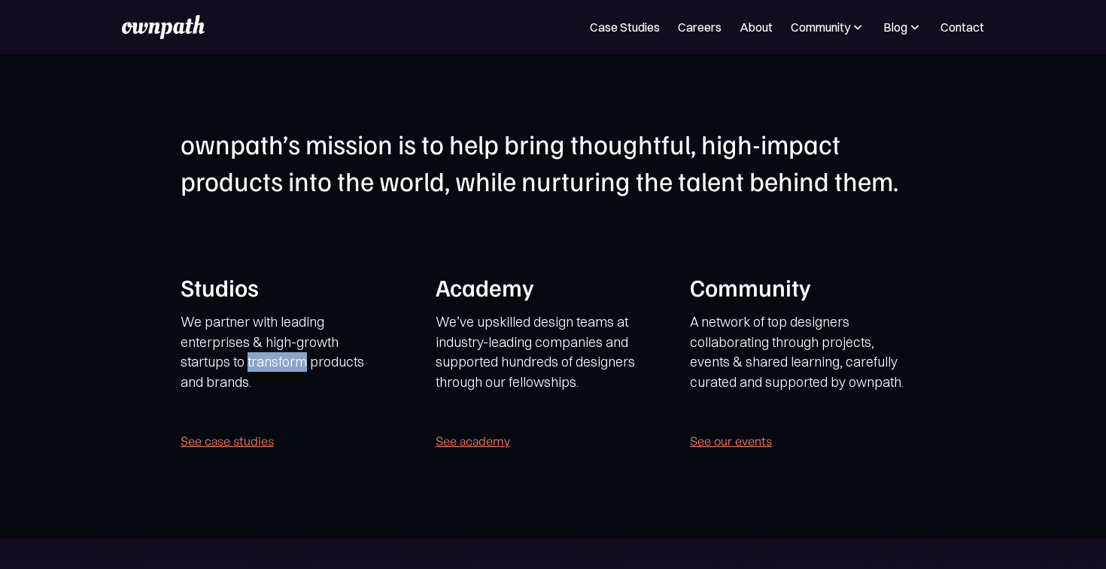
click at [250, 361] on p "We partner with leading enterprises & high-growth startups to transform product…" at bounding box center [280, 361] width 198 height 99
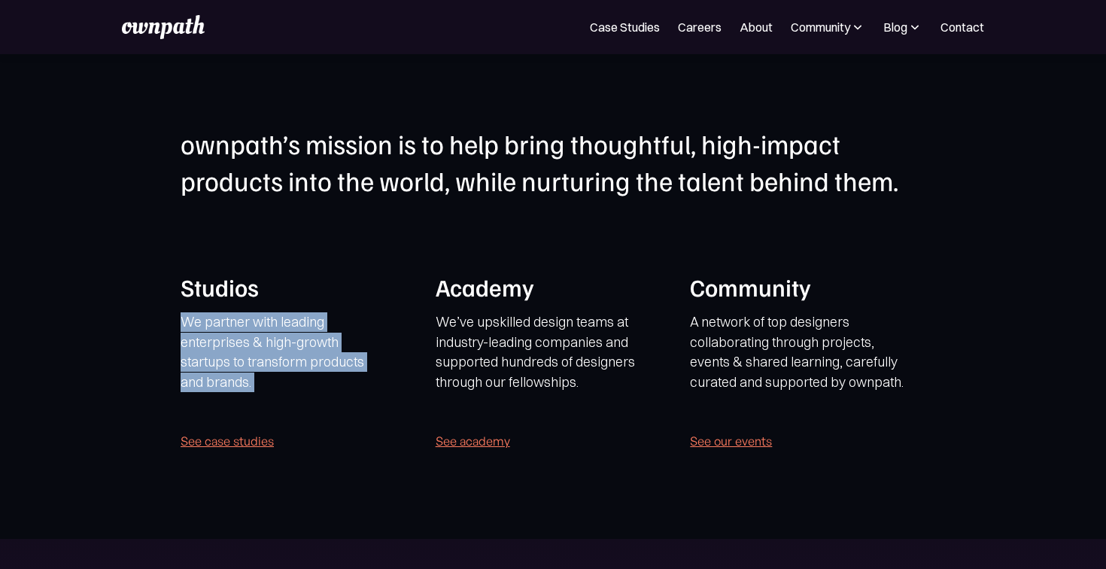
click at [250, 361] on p "We partner with leading enterprises & high-growth startups to transform product…" at bounding box center [280, 361] width 198 height 99
click at [241, 368] on p "We partner with leading enterprises & high-growth startups to transform product…" at bounding box center [280, 361] width 198 height 99
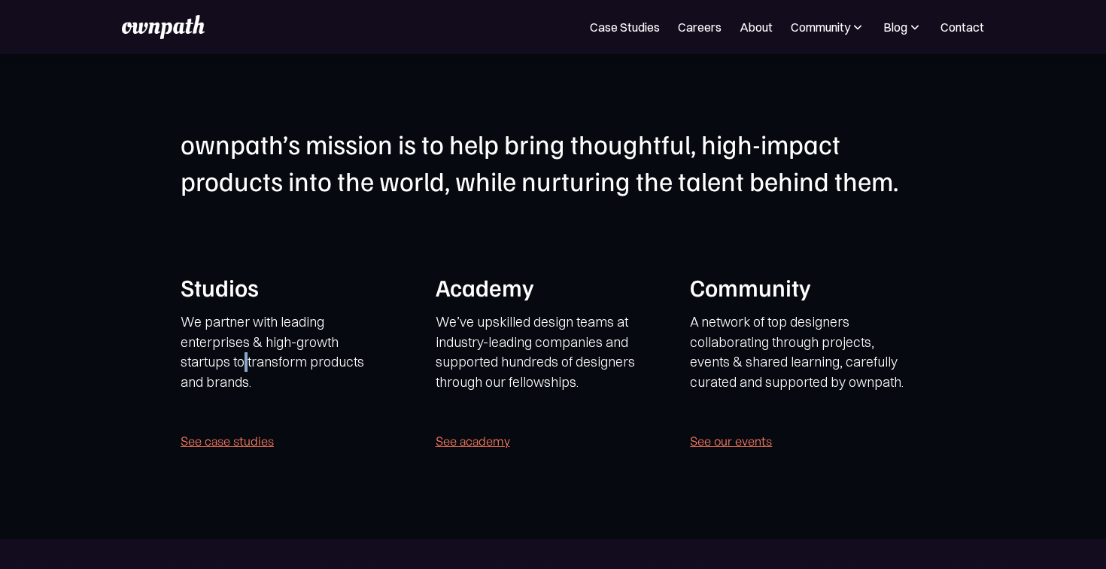
click at [241, 368] on p "We partner with leading enterprises & high-growth startups to transform product…" at bounding box center [280, 361] width 198 height 99
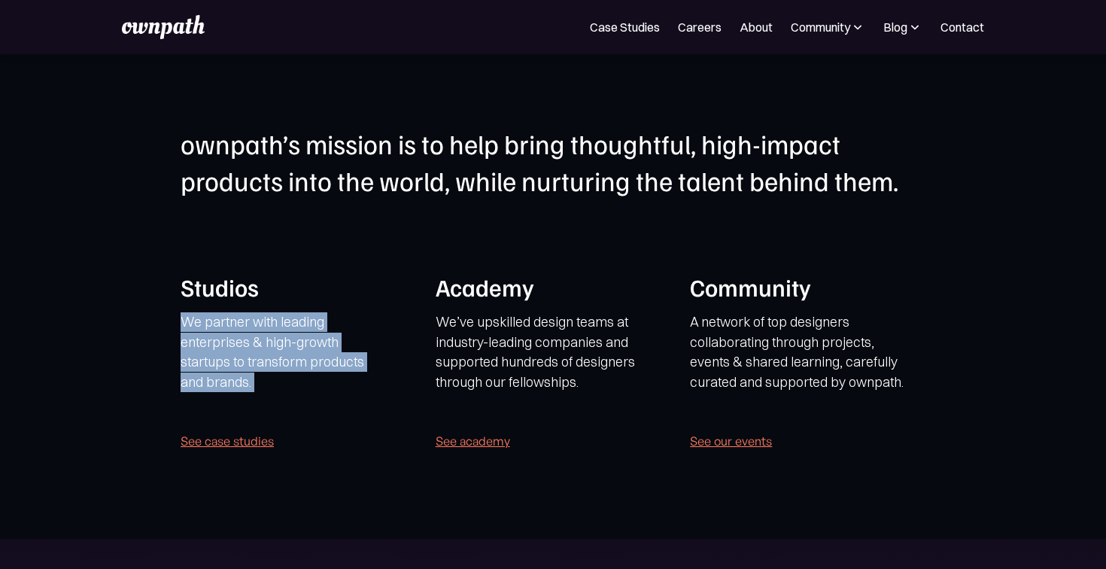
click at [241, 368] on p "We partner with leading enterprises & high-growth startups to transform product…" at bounding box center [280, 361] width 198 height 99
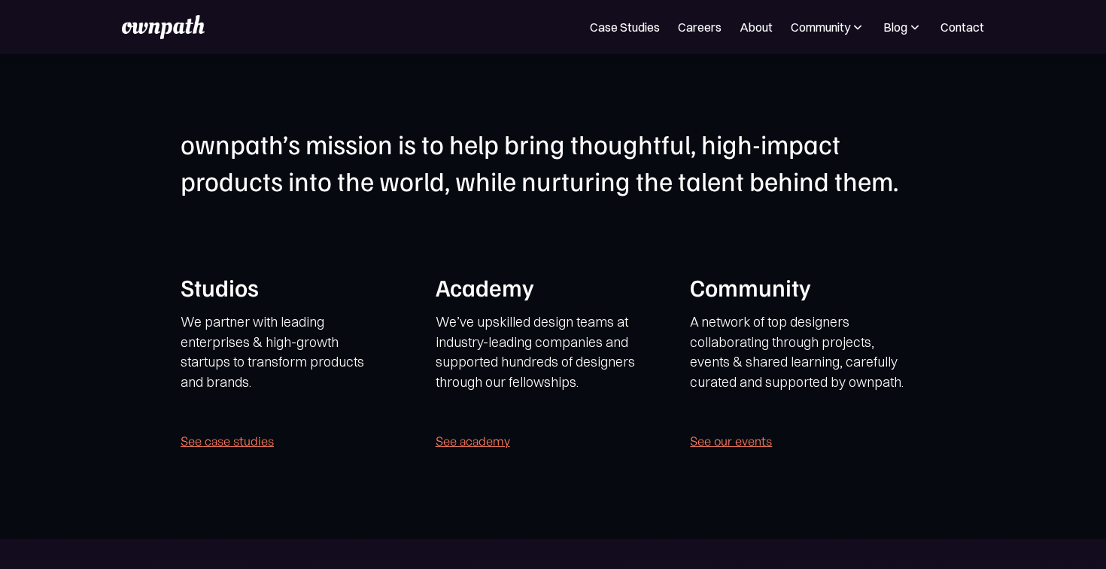
click at [458, 323] on p "We’ve upskilled design teams at industry-leading companies and supported hundre…" at bounding box center [546, 352] width 220 height 80
click at [542, 320] on p "We’ve upskilled design teams at industry-leading companies and supported hundre…" at bounding box center [546, 352] width 220 height 80
click at [497, 341] on p "We’ve upskilled design teams at industry-leading companies and supported hundre…" at bounding box center [546, 352] width 220 height 80
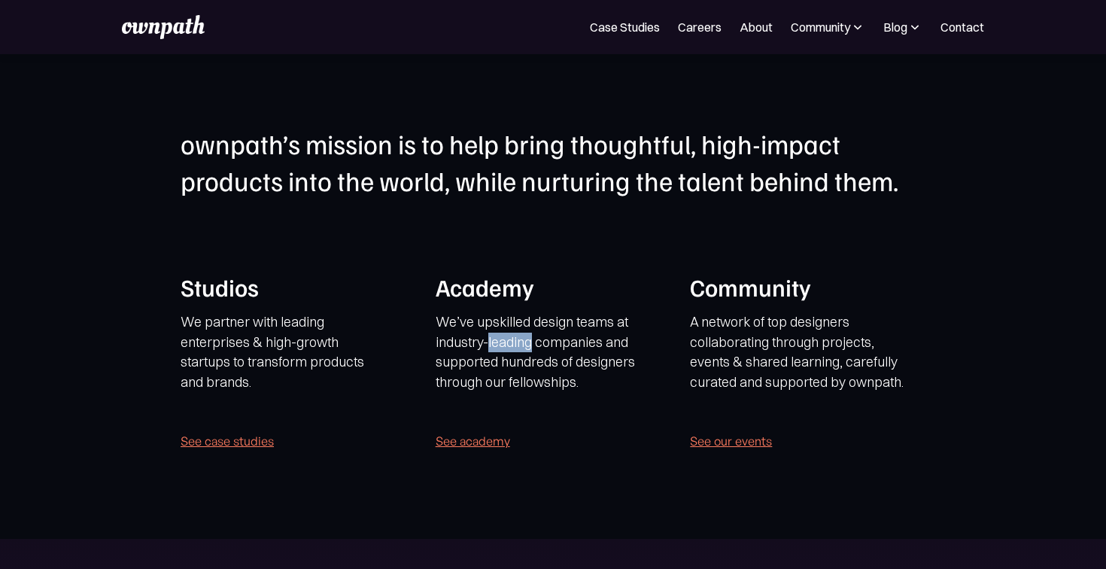
click at [497, 341] on p "We’ve upskilled design teams at industry-leading companies and supported hundre…" at bounding box center [546, 352] width 220 height 80
click at [536, 343] on p "We’ve upskilled design teams at industry-leading companies and supported hundre…" at bounding box center [546, 352] width 220 height 80
click at [478, 368] on p "We’ve upskilled design teams at industry-leading companies and supported hundre…" at bounding box center [546, 352] width 220 height 80
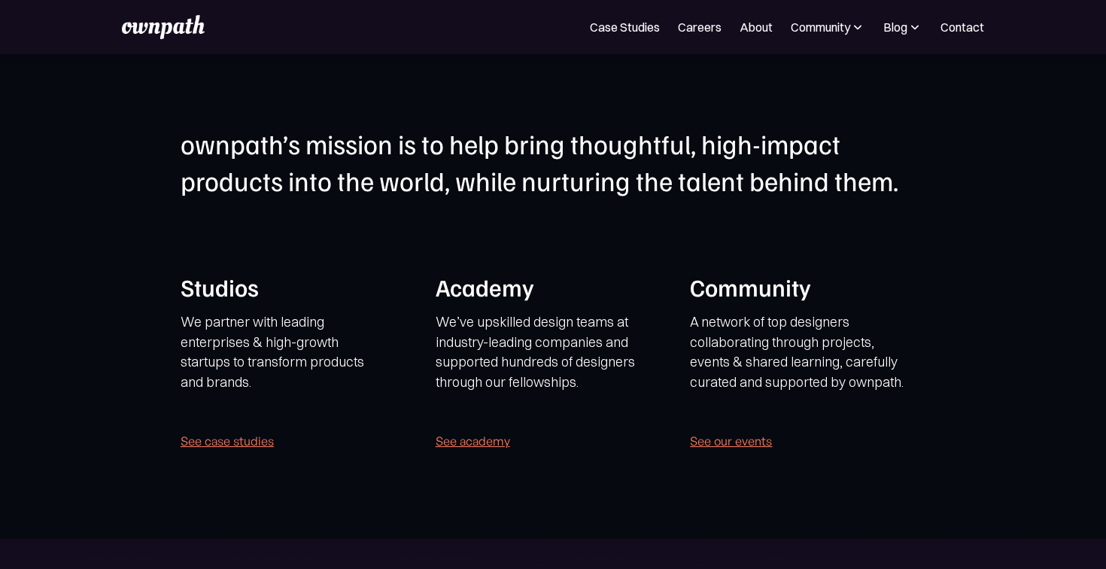
click at [517, 368] on p "We’ve upskilled design teams at industry-leading companies and supported hundre…" at bounding box center [546, 352] width 220 height 80
click at [569, 368] on p "We’ve upskilled design teams at industry-leading companies and supported hundre…" at bounding box center [546, 352] width 220 height 80
click at [508, 373] on p "We’ve upskilled design teams at industry-leading companies and supported hundre…" at bounding box center [546, 352] width 220 height 80
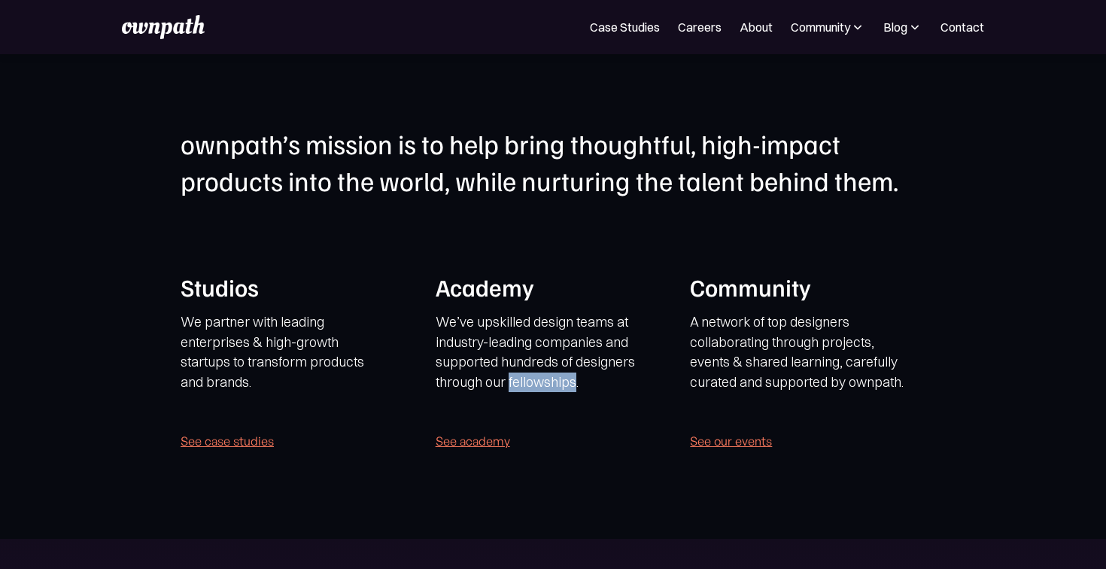
click at [508, 373] on p "We’ve upskilled design teams at industry-leading companies and supported hundre…" at bounding box center [546, 352] width 220 height 80
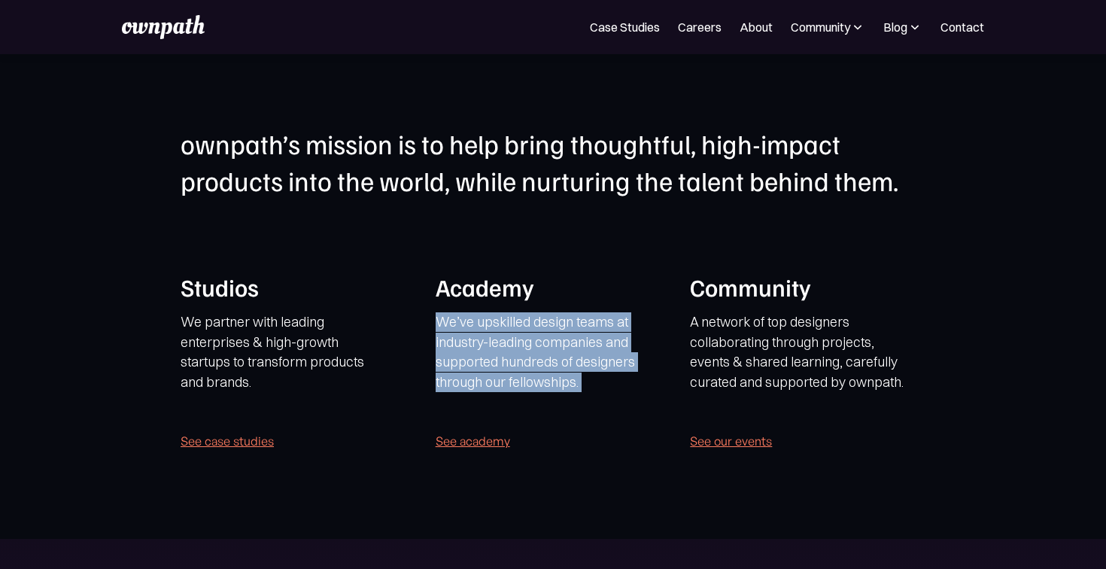
click at [508, 373] on p "We’ve upskilled design teams at industry-leading companies and supported hundre…" at bounding box center [546, 352] width 220 height 80
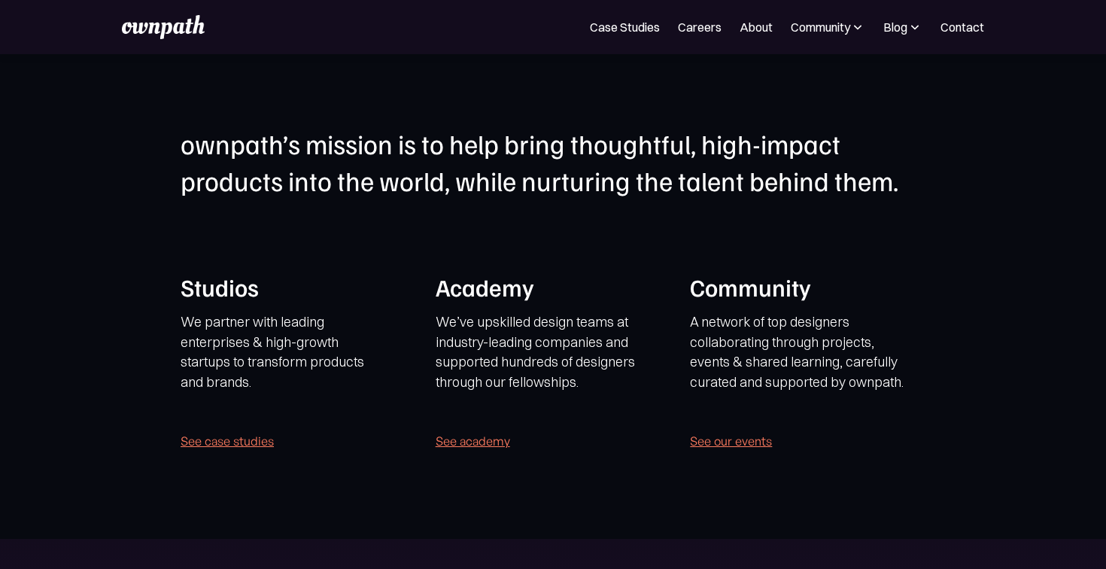
click at [773, 348] on p "A network of top designers collaborating through projects, events & shared lear…" at bounding box center [800, 352] width 220 height 80
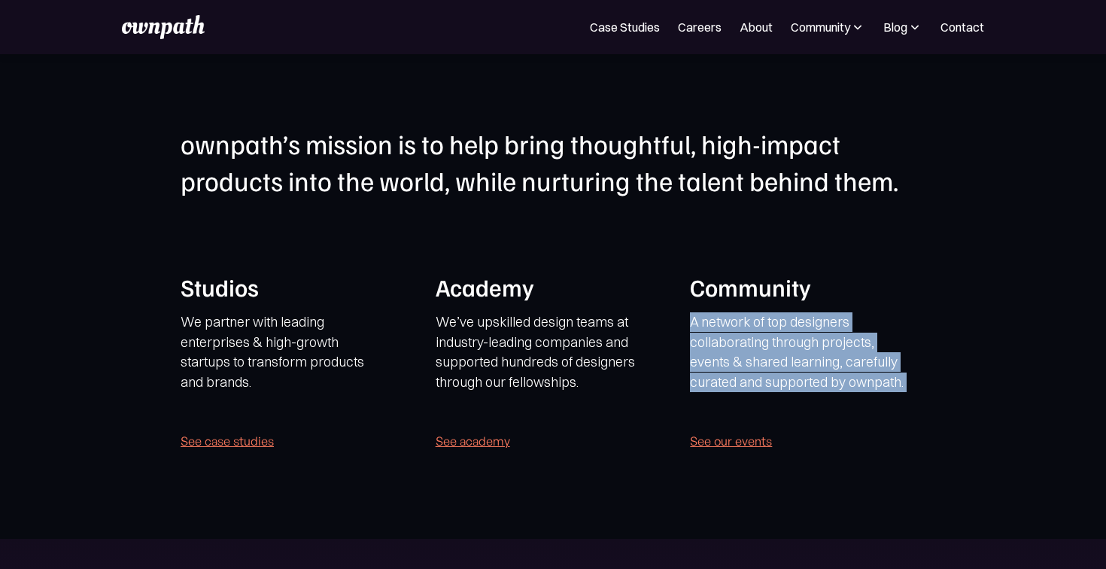
click at [773, 348] on p "A network of top designers collaborating through projects, events & shared lear…" at bounding box center [800, 352] width 220 height 80
click at [763, 323] on p "A network of top designers collaborating through projects, events & shared lear…" at bounding box center [800, 352] width 220 height 80
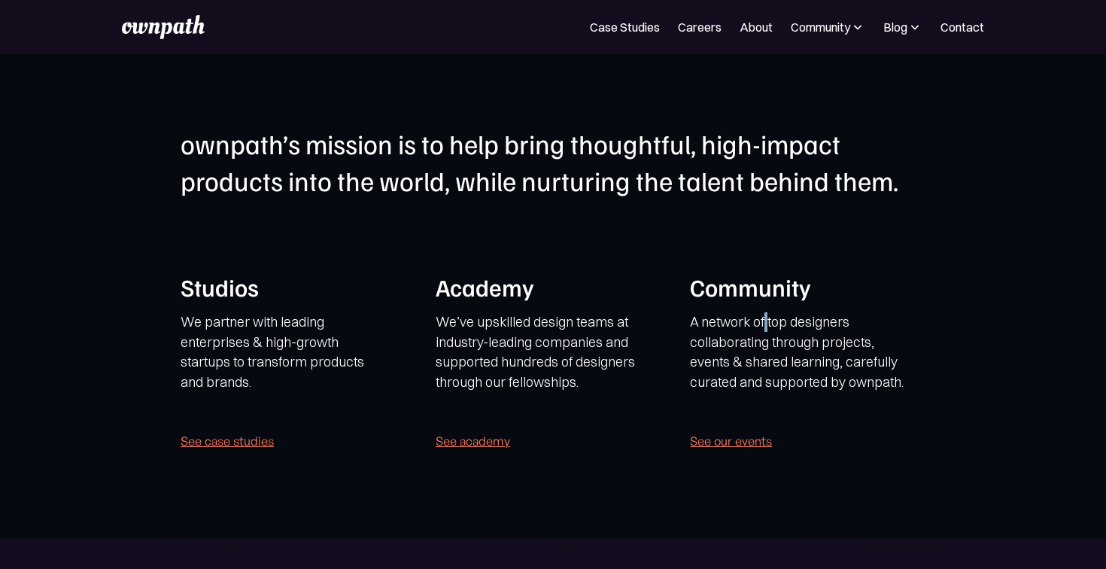
click at [763, 323] on p "A network of top designers collaborating through projects, events & shared lear…" at bounding box center [800, 352] width 220 height 80
click at [744, 336] on p "A network of top designers collaborating through projects, events & shared lear…" at bounding box center [800, 352] width 220 height 80
click at [818, 336] on p "A network of top designers collaborating through projects, events & shared lear…" at bounding box center [800, 352] width 220 height 80
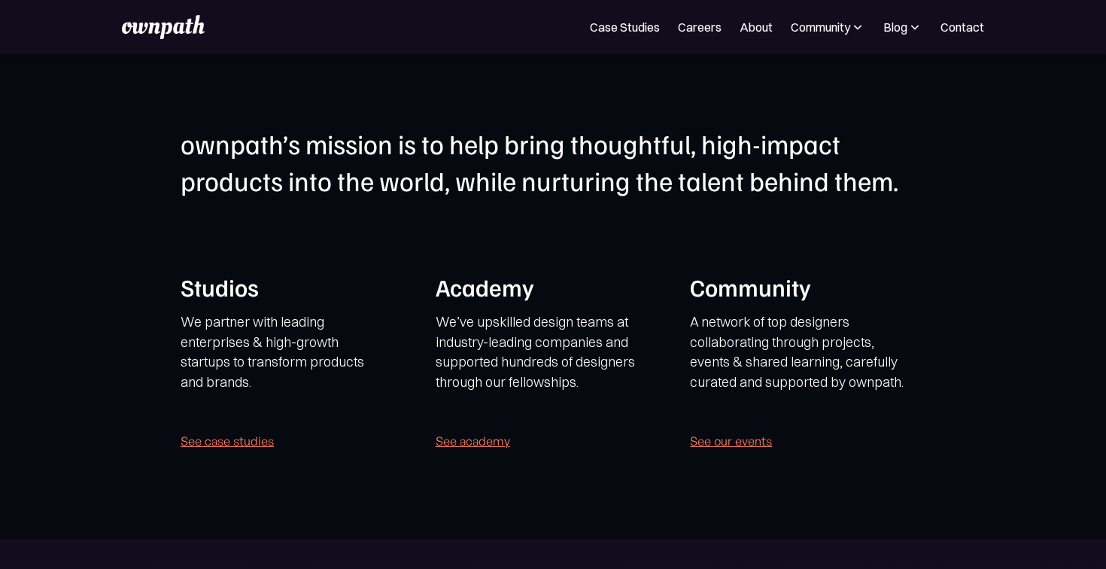
click at [752, 354] on p "A network of top designers collaborating through projects, events & shared lear…" at bounding box center [800, 352] width 220 height 80
click at [865, 354] on p "A network of top designers collaborating through projects, events & shared lear…" at bounding box center [800, 352] width 220 height 80
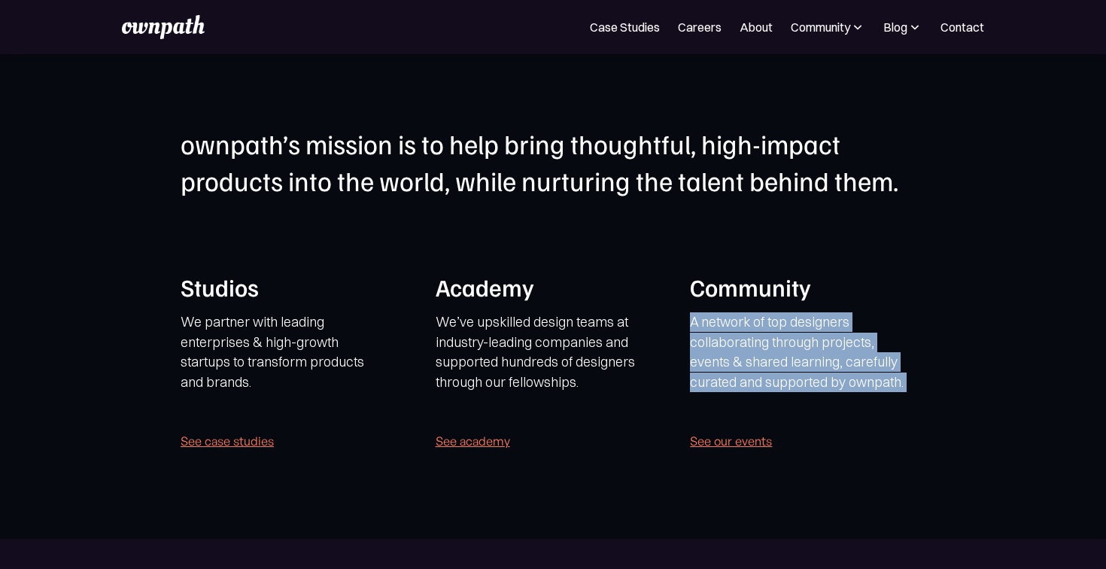
click at [865, 354] on p "A network of top designers collaborating through projects, events & shared lear…" at bounding box center [800, 352] width 220 height 80
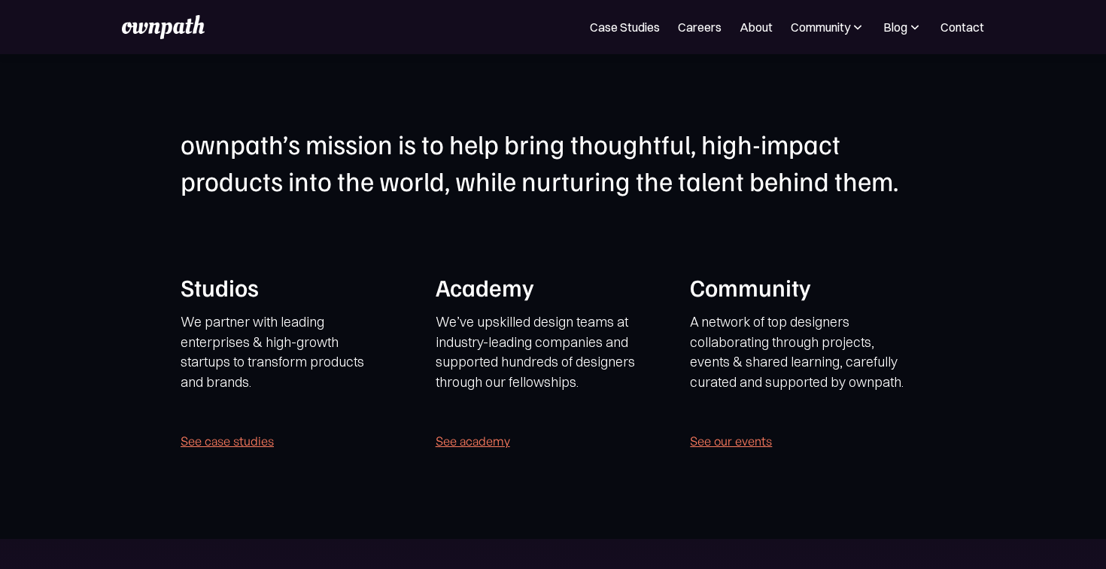
click at [842, 368] on p "A network of top designers collaborating through projects, events & shared lear…" at bounding box center [800, 352] width 220 height 80
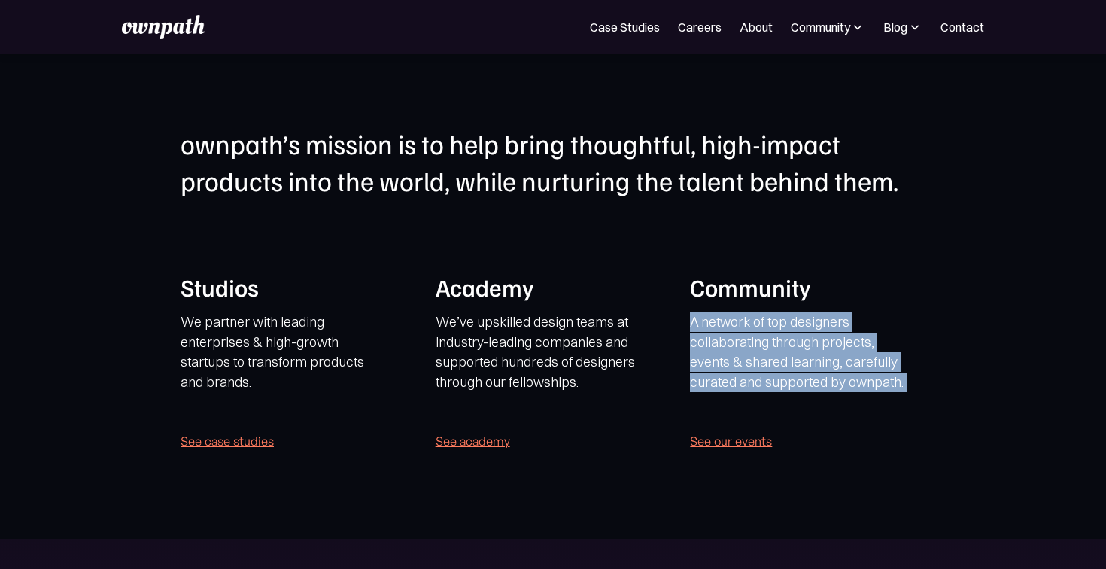
click at [842, 368] on p "A network of top designers collaborating through projects, events & shared lear…" at bounding box center [800, 352] width 220 height 80
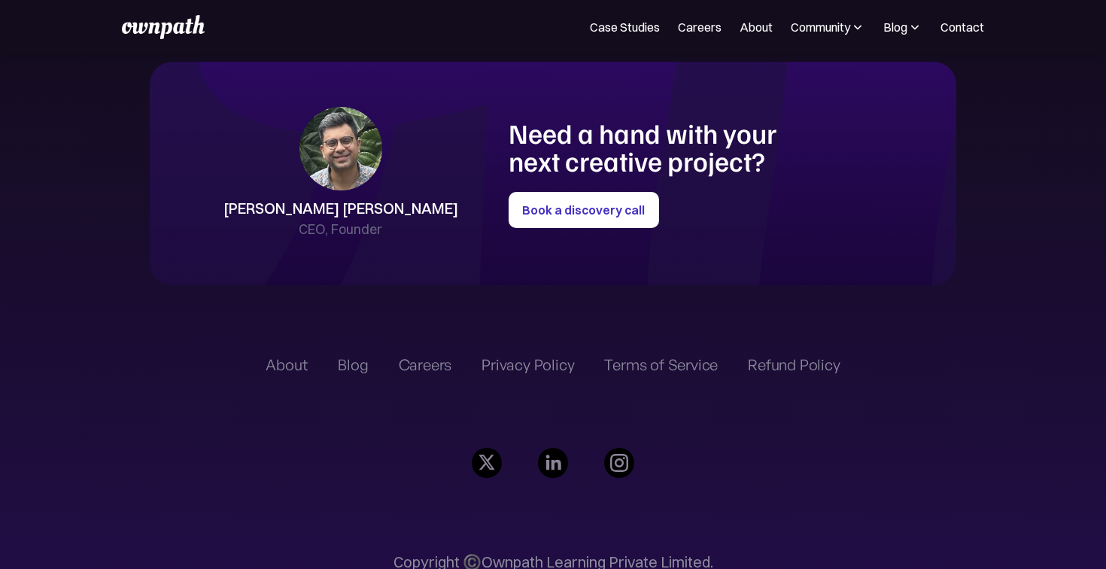
scroll to position [3391, 0]
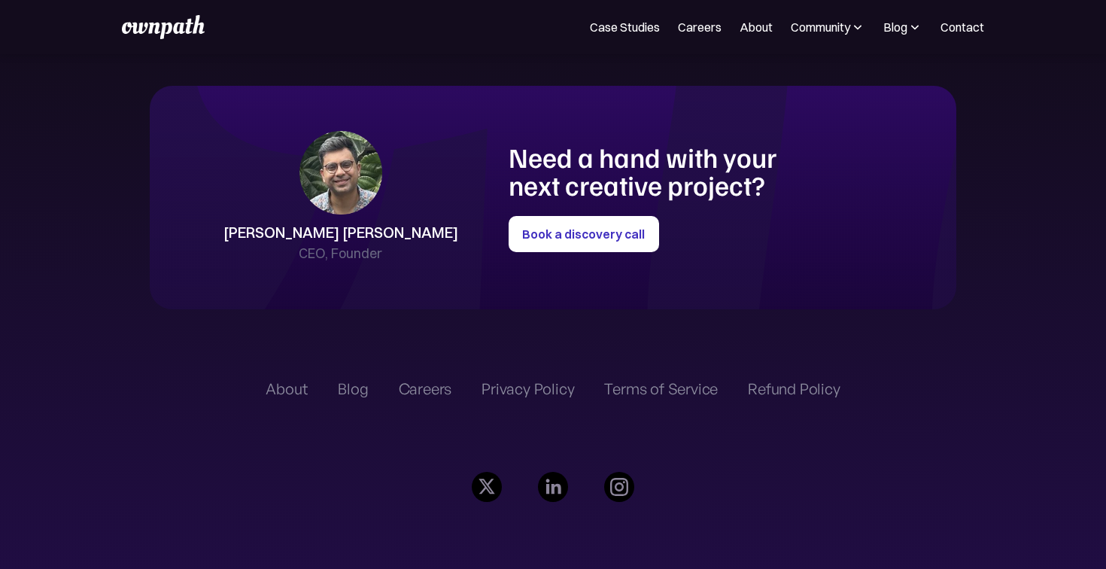
click at [557, 168] on h1 "Need a hand with your next creative project?" at bounding box center [663, 171] width 311 height 56
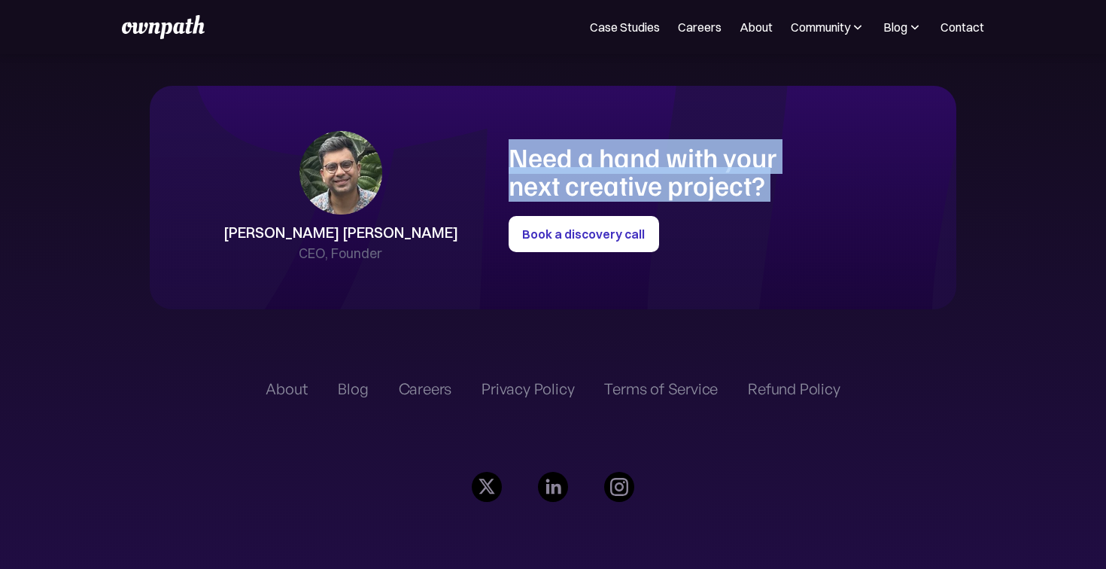
click at [557, 168] on h1 "Need a hand with your next creative project?" at bounding box center [663, 171] width 311 height 56
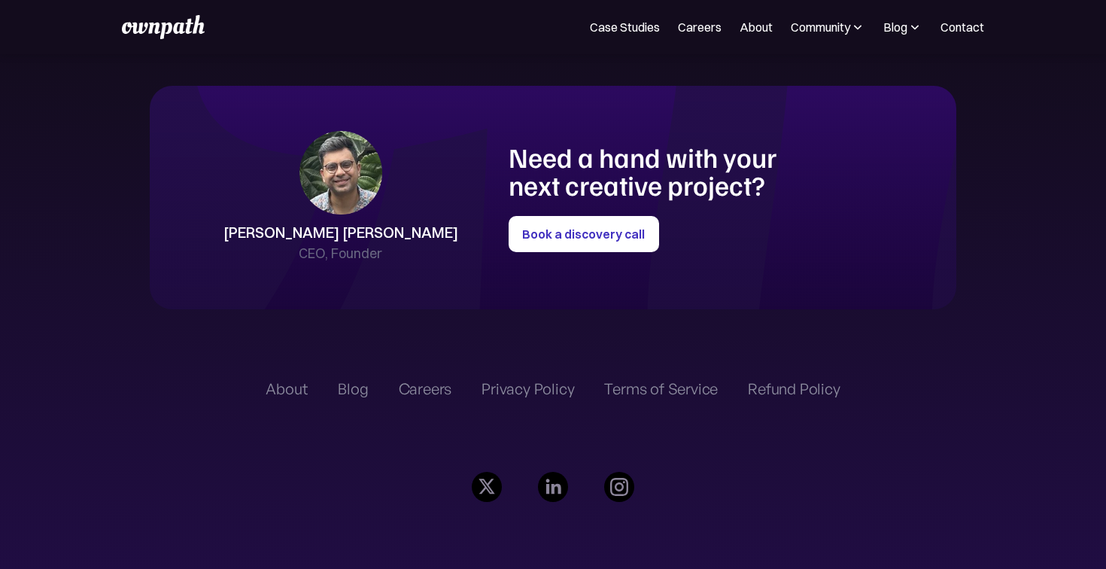
click at [573, 160] on h1 "Need a hand with your next creative project?" at bounding box center [663, 171] width 311 height 56
click at [594, 163] on h1 "Need a hand with your next creative project?" at bounding box center [663, 171] width 311 height 56
click at [661, 164] on h1 "Need a hand with your next creative project?" at bounding box center [663, 171] width 311 height 56
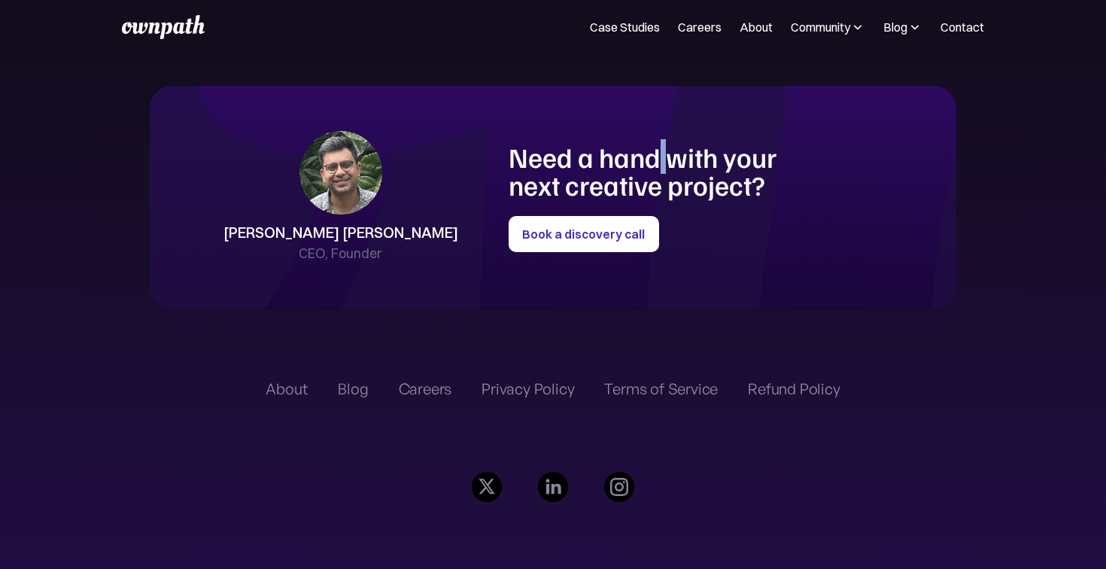
click at [661, 164] on h1 "Need a hand with your next creative project?" at bounding box center [663, 171] width 311 height 56
click at [719, 157] on h1 "Need a hand with your next creative project?" at bounding box center [663, 171] width 311 height 56
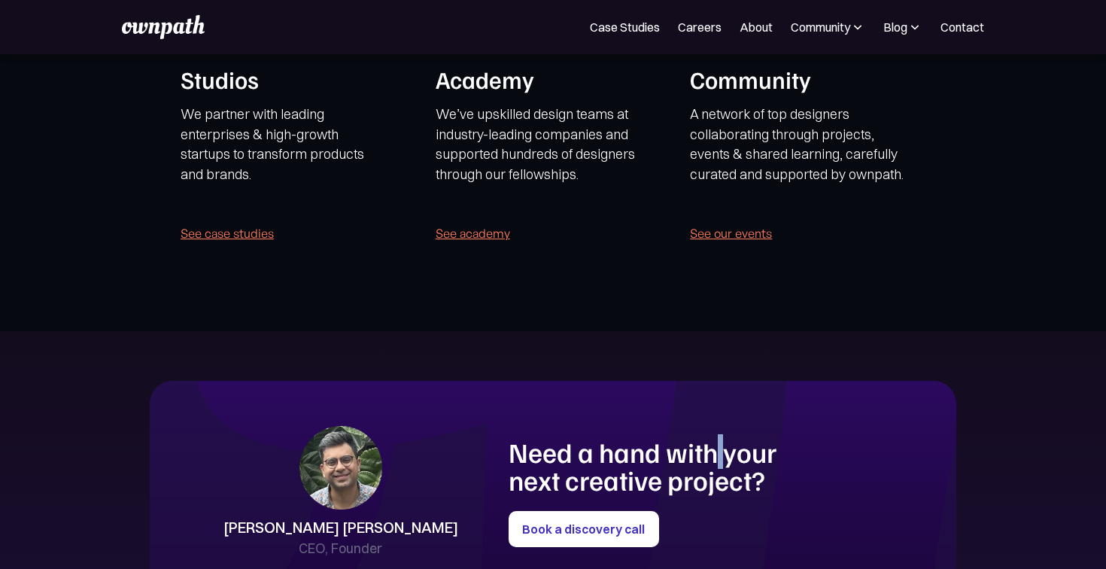
scroll to position [2924, 0]
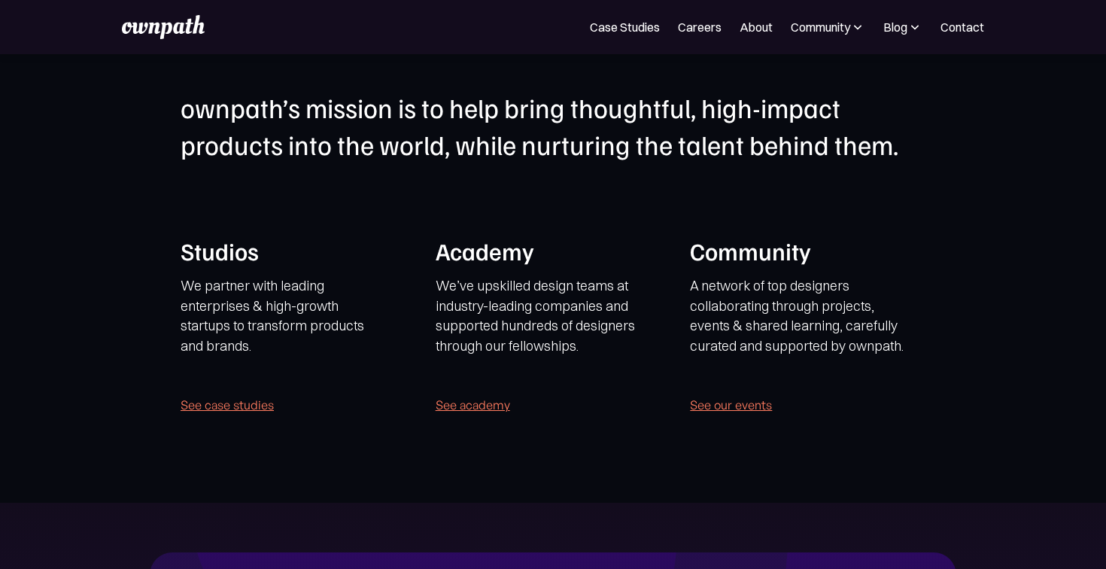
click at [709, 257] on h1 "Community" at bounding box center [800, 251] width 220 height 32
click at [711, 251] on h1 "Community" at bounding box center [800, 251] width 220 height 32
click at [496, 250] on h1 "Academy" at bounding box center [546, 251] width 220 height 32
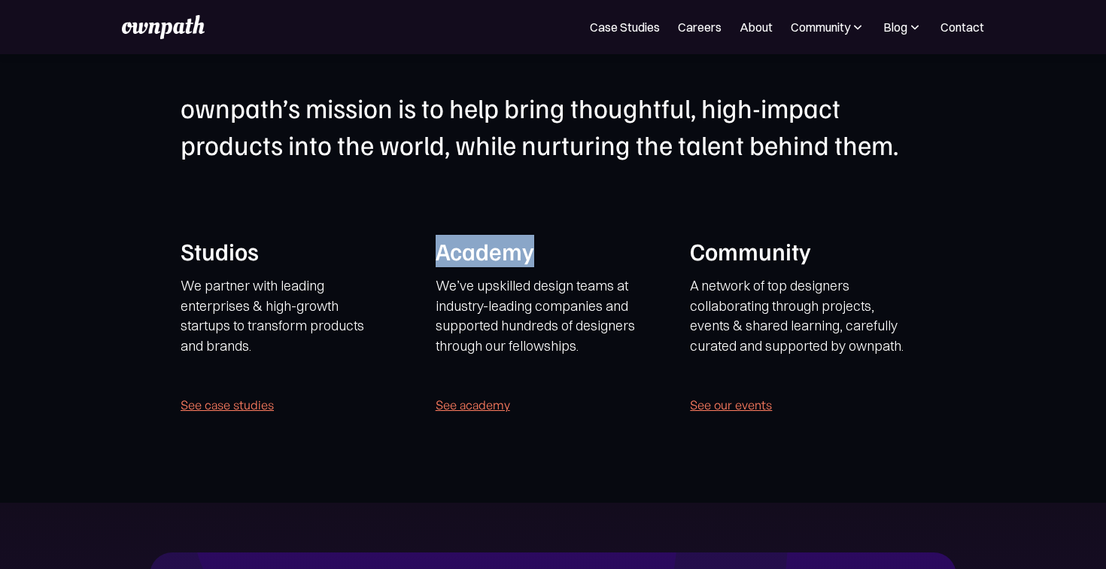
click at [496, 250] on h1 "Academy" at bounding box center [546, 251] width 220 height 32
click at [253, 258] on h1 "Studios" at bounding box center [291, 251] width 220 height 32
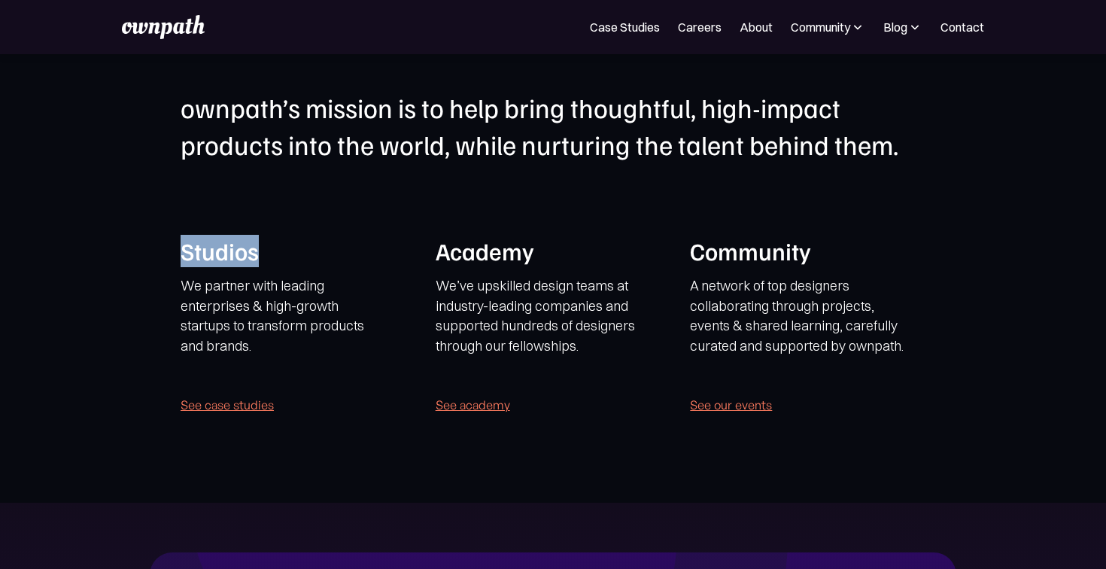
click at [253, 258] on h1 "Studios" at bounding box center [291, 251] width 220 height 32
click at [714, 251] on h1 "Community" at bounding box center [800, 251] width 220 height 32
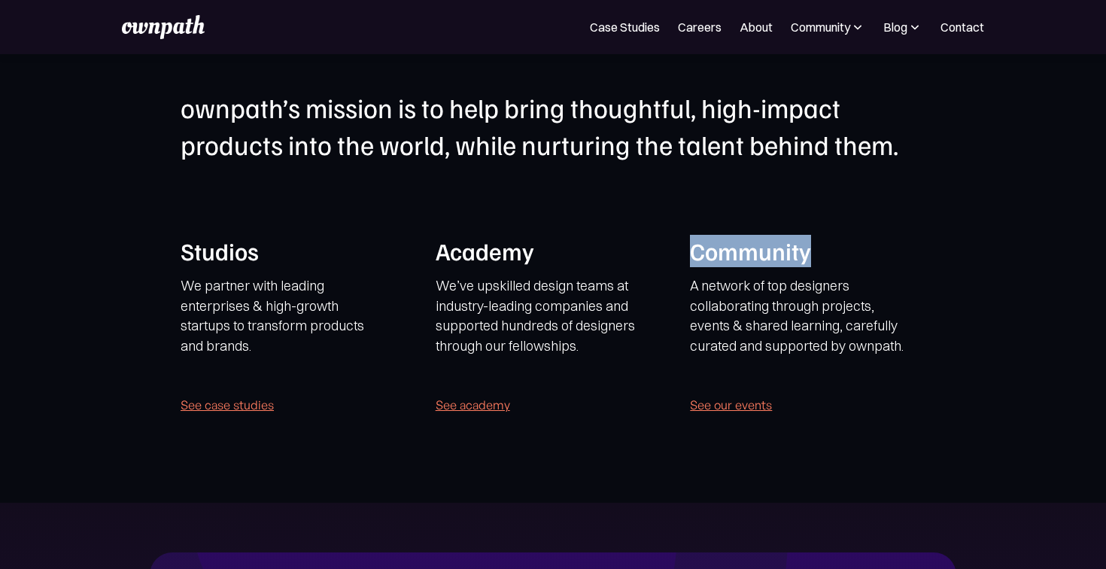
click at [714, 251] on h1 "Community" at bounding box center [800, 251] width 220 height 32
click at [226, 299] on p "We partner with leading enterprises & high-growth startups to transform product…" at bounding box center [280, 325] width 198 height 99
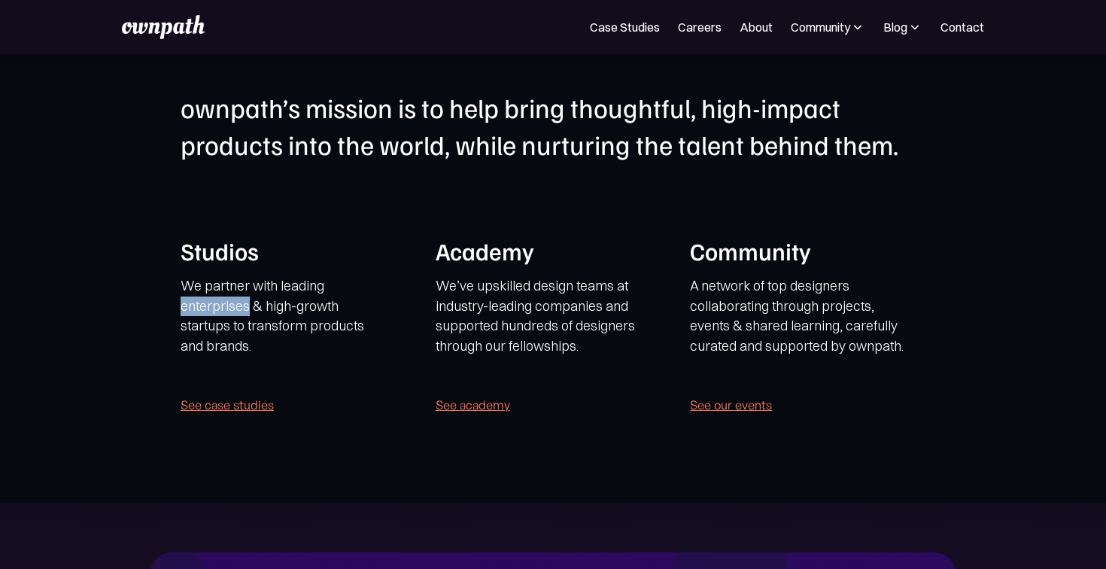
click at [226, 299] on p "We partner with leading enterprises & high-growth startups to transform product…" at bounding box center [280, 325] width 198 height 99
click at [260, 302] on p "We partner with leading enterprises & high-growth startups to transform product…" at bounding box center [280, 325] width 198 height 99
click at [245, 302] on p "We partner with leading enterprises & high-growth startups to transform product…" at bounding box center [280, 325] width 198 height 99
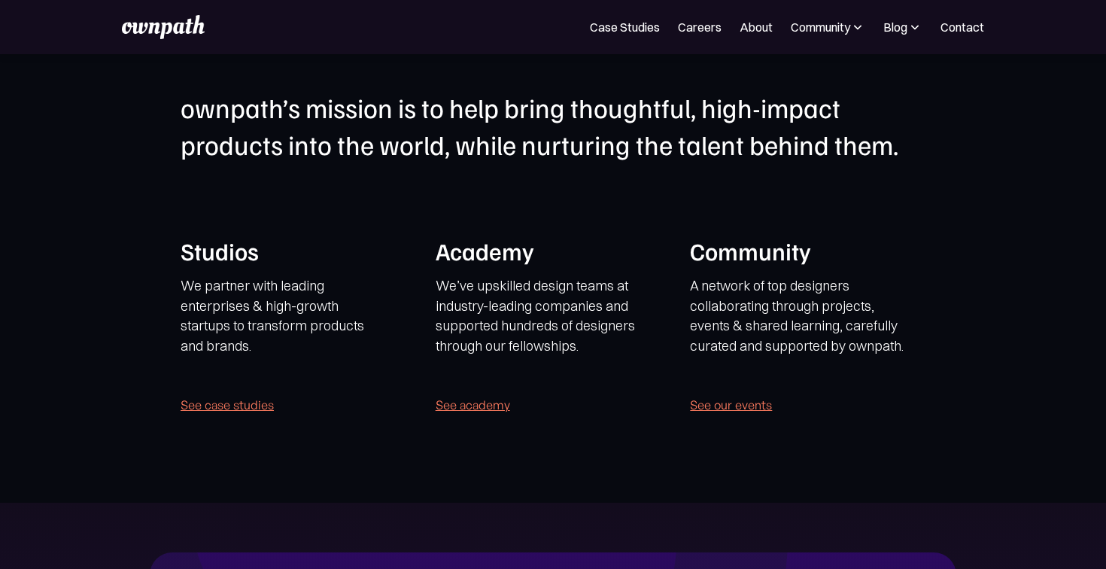
click at [222, 257] on h1 "Studios" at bounding box center [291, 251] width 220 height 32
click at [250, 284] on p "We partner with leading enterprises & high-growth startups to transform product…" at bounding box center [280, 325] width 198 height 99
click at [259, 323] on p "We partner with leading enterprises & high-growth startups to transform product…" at bounding box center [280, 325] width 198 height 99
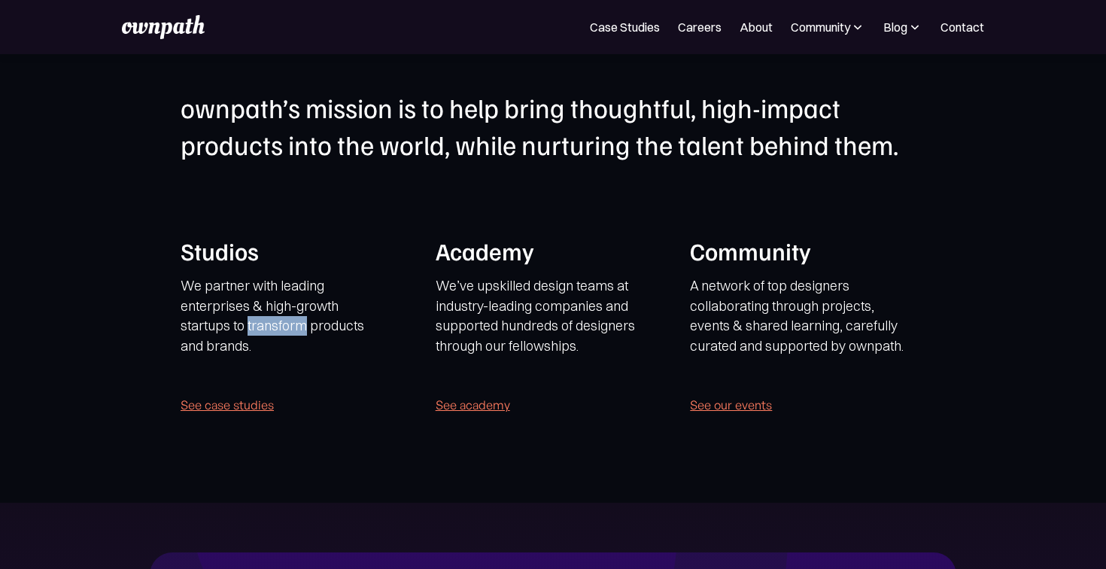
click at [259, 323] on p "We partner with leading enterprises & high-growth startups to transform product…" at bounding box center [280, 325] width 198 height 99
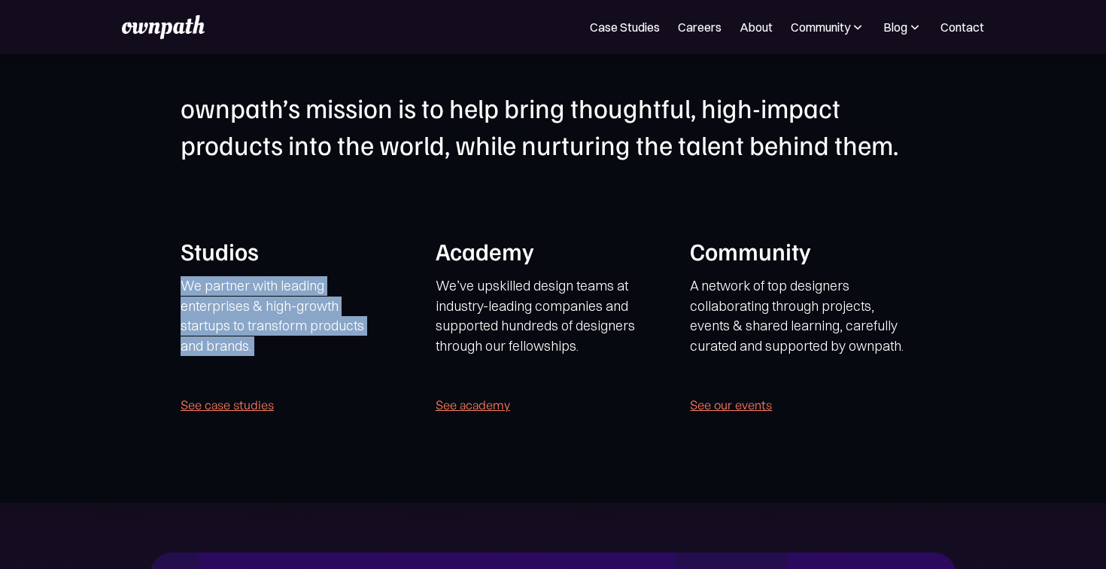
click at [259, 323] on p "We partner with leading enterprises & high-growth startups to transform product…" at bounding box center [280, 325] width 198 height 99
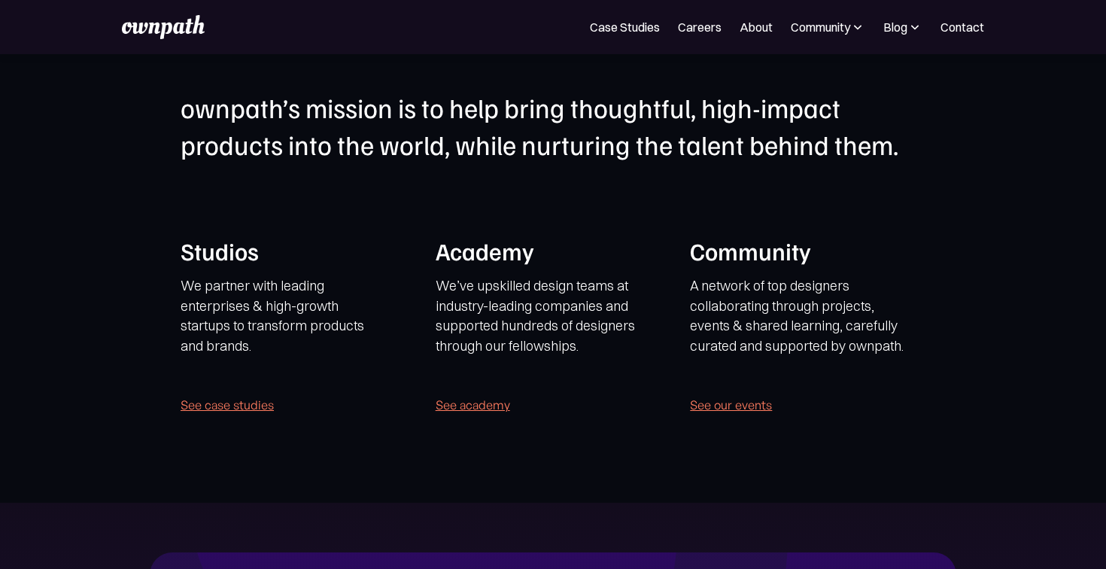
click at [511, 263] on h1 "Academy" at bounding box center [546, 251] width 220 height 32
click at [511, 291] on p "We’ve upskilled design teams at industry-leading companies and supported hundre…" at bounding box center [546, 316] width 220 height 80
click at [739, 297] on p "A network of top designers collaborating through projects, events & shared lear…" at bounding box center [800, 316] width 220 height 80
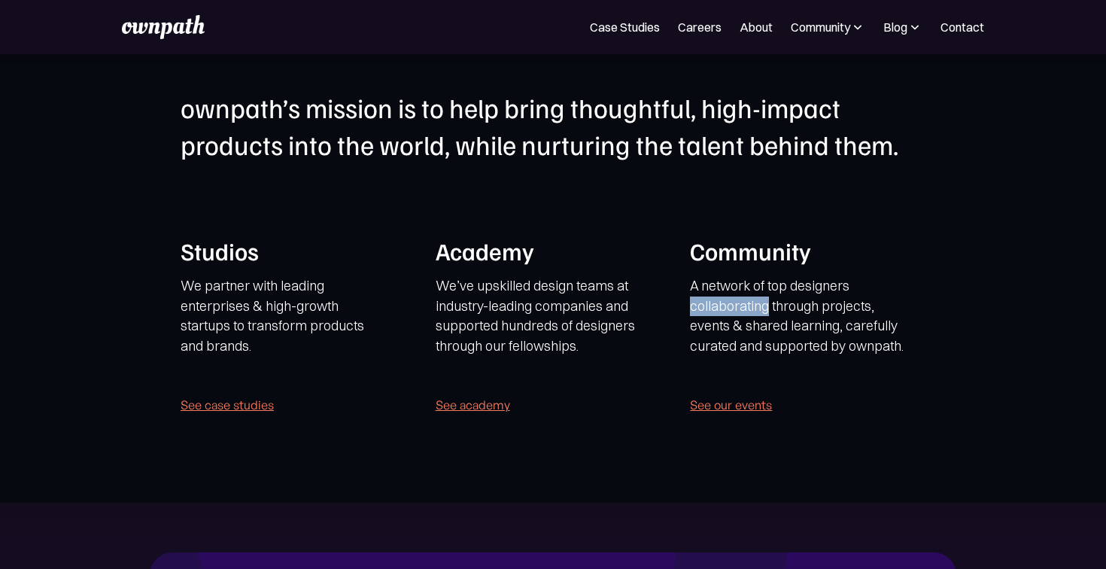
click at [739, 297] on p "A network of top designers collaborating through projects, events & shared lear…" at bounding box center [800, 316] width 220 height 80
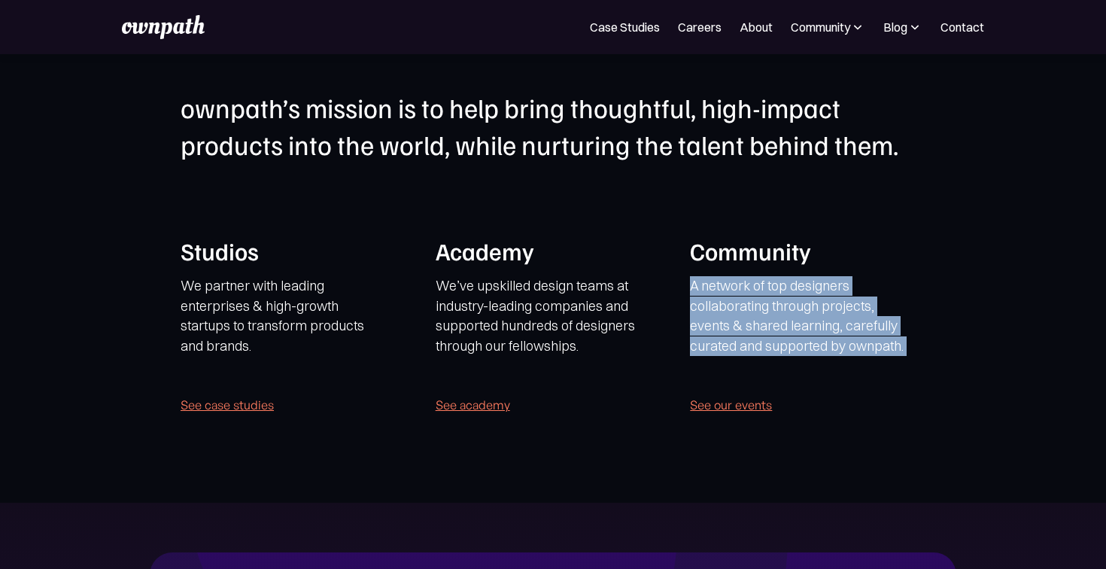
click at [739, 297] on p "A network of top designers collaborating through projects, events & shared lear…" at bounding box center [800, 316] width 220 height 80
click at [774, 284] on p "A network of top designers collaborating through projects, events & shared lear…" at bounding box center [800, 316] width 220 height 80
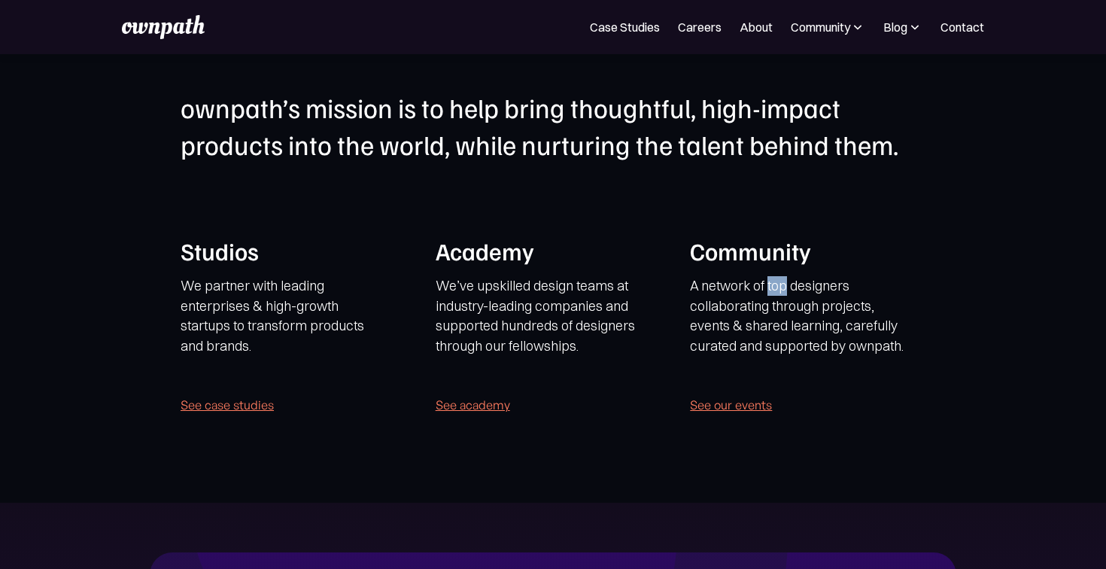
click at [774, 284] on p "A network of top designers collaborating through projects, events & shared lear…" at bounding box center [800, 316] width 220 height 80
click at [787, 286] on p "A network of top designers collaborating through projects, events & shared lear…" at bounding box center [800, 316] width 220 height 80
click at [781, 285] on p "A network of top designers collaborating through projects, events & shared lear…" at bounding box center [800, 316] width 220 height 80
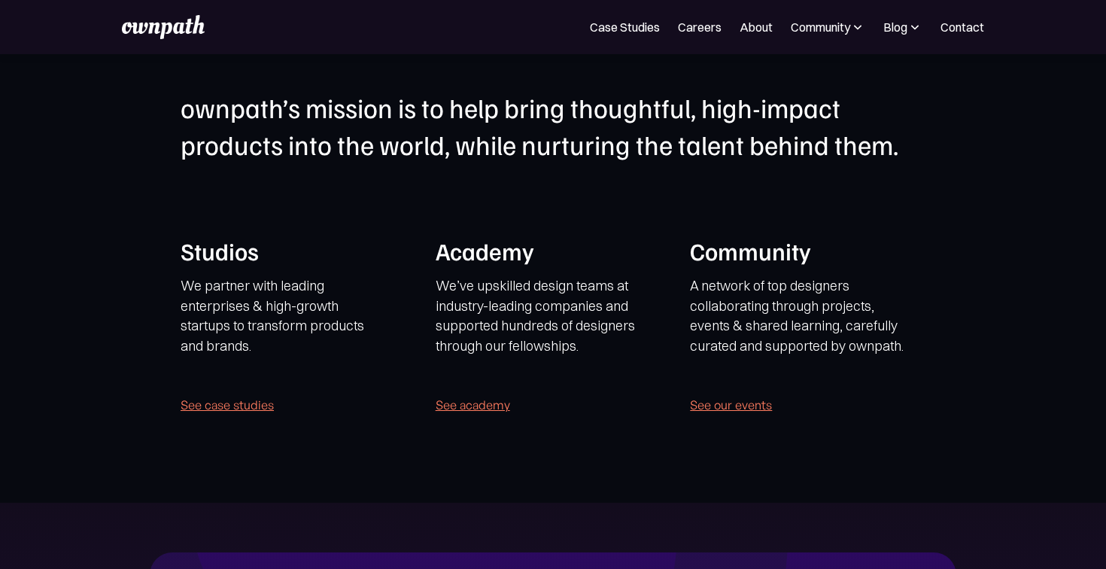
click at [755, 303] on p "A network of top designers collaborating through projects, events & shared lear…" at bounding box center [800, 316] width 220 height 80
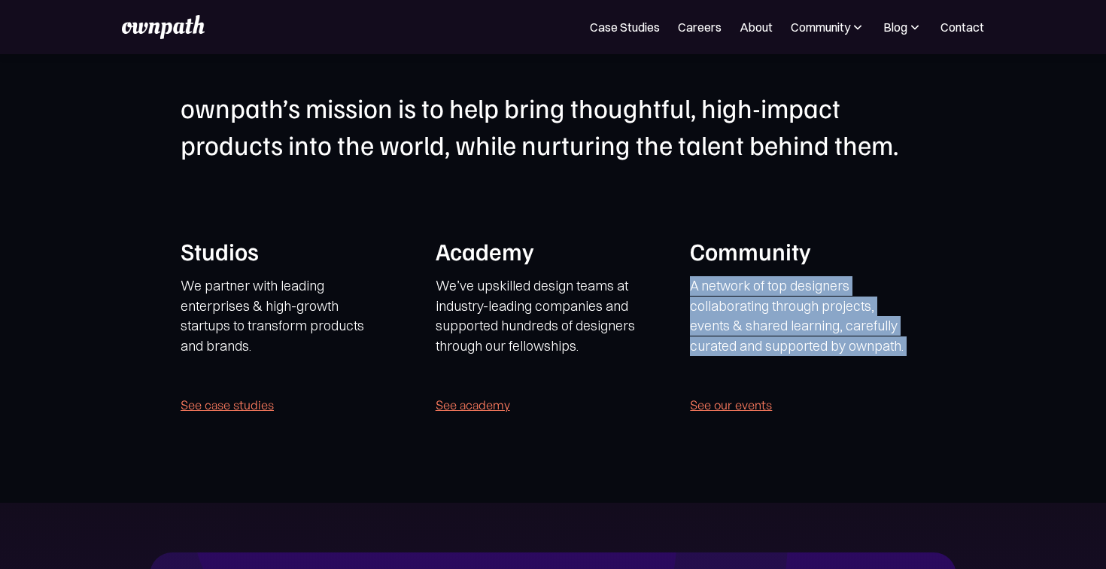
click at [755, 303] on p "A network of top designers collaborating through projects, events & shared lear…" at bounding box center [800, 316] width 220 height 80
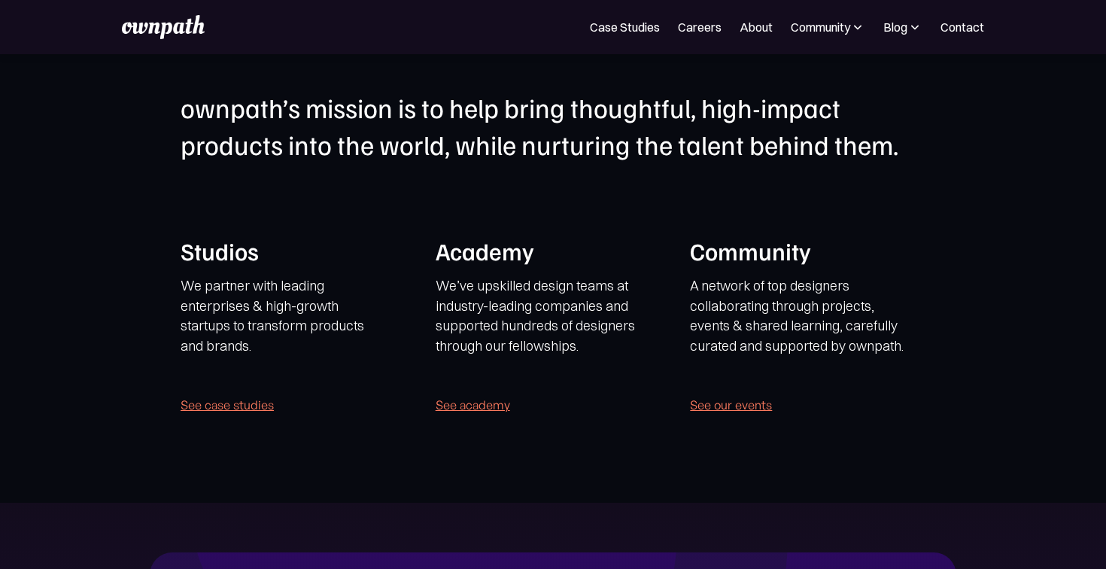
click at [727, 334] on p "A network of top designers collaborating through projects, events & shared lear…" at bounding box center [800, 316] width 220 height 80
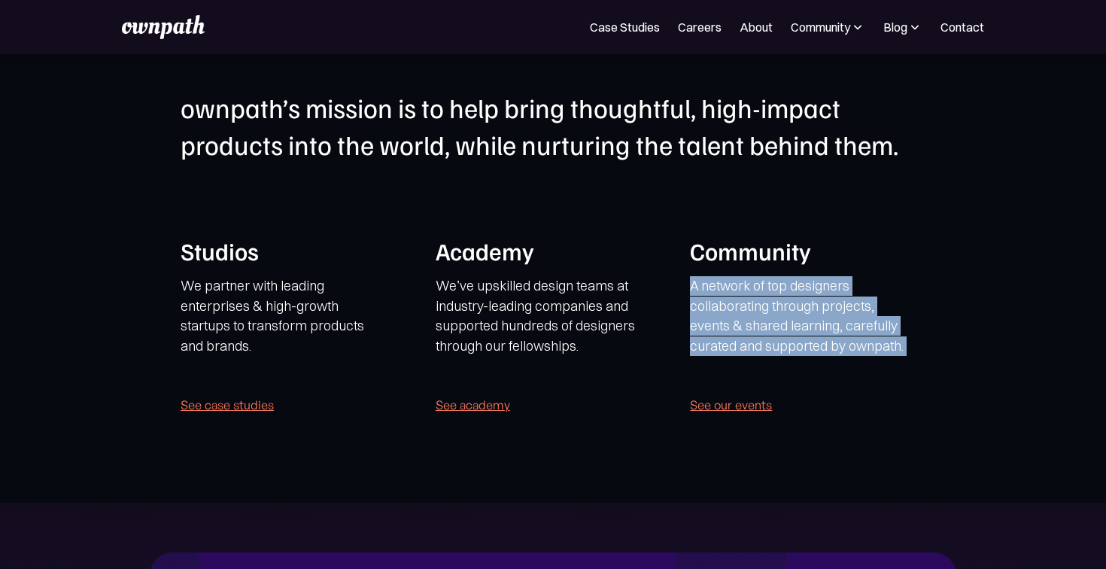
click at [727, 334] on p "A network of top designers collaborating through projects, events & shared lear…" at bounding box center [800, 316] width 220 height 80
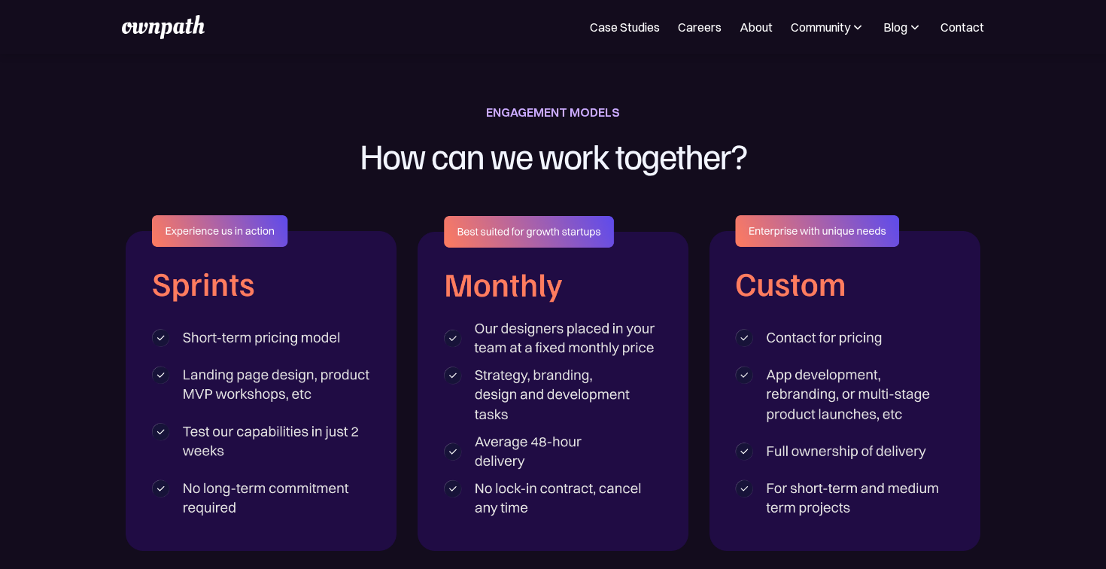
scroll to position [3515, 0]
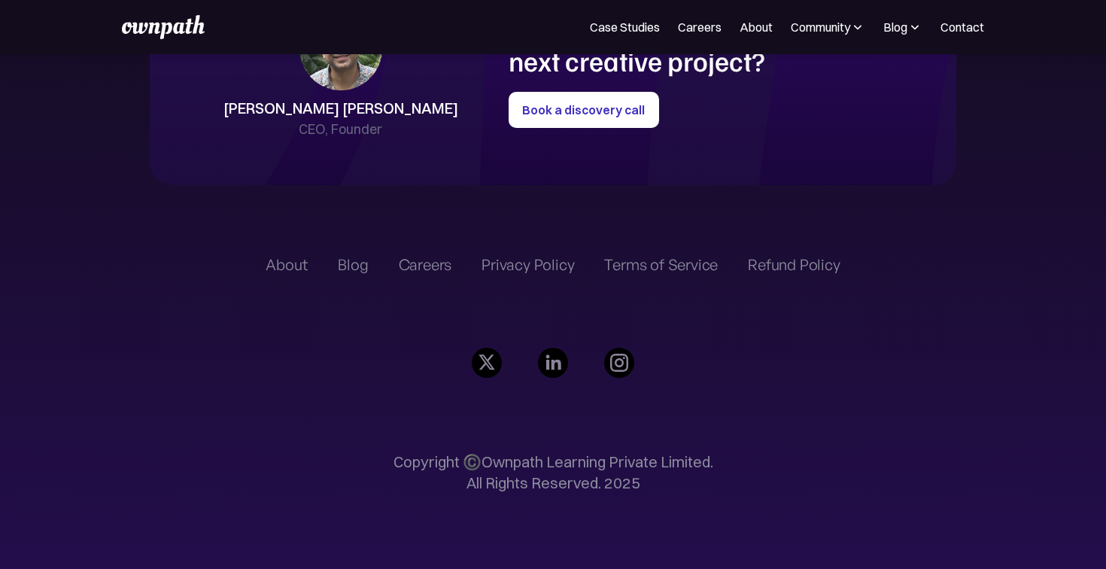
click at [344, 261] on div "Blog" at bounding box center [353, 265] width 30 height 18
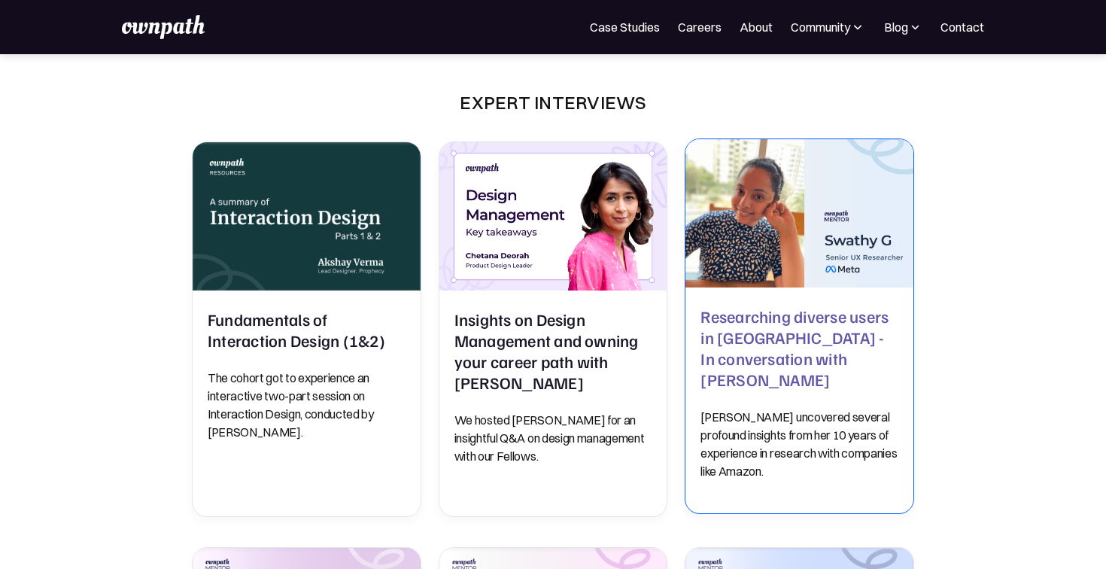
click at [768, 360] on h2 "Researching diverse users in [GEOGRAPHIC_DATA] - In conversation with [PERSON_N…" at bounding box center [799, 347] width 198 height 84
click at [726, 366] on h2 "Researching diverse users in [GEOGRAPHIC_DATA] - In conversation with [PERSON_N…" at bounding box center [799, 347] width 198 height 84
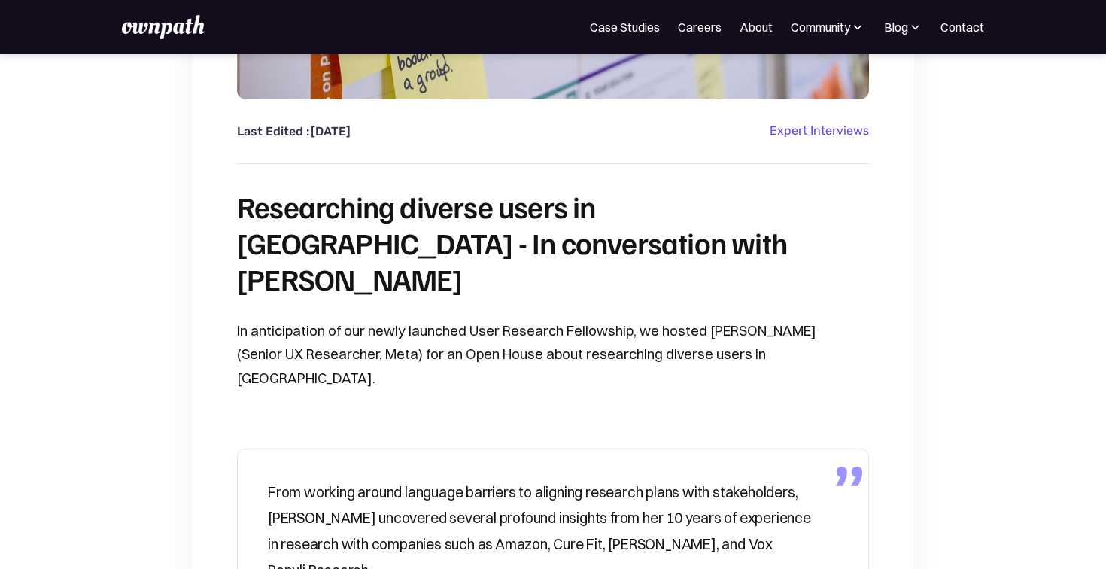
scroll to position [446, 0]
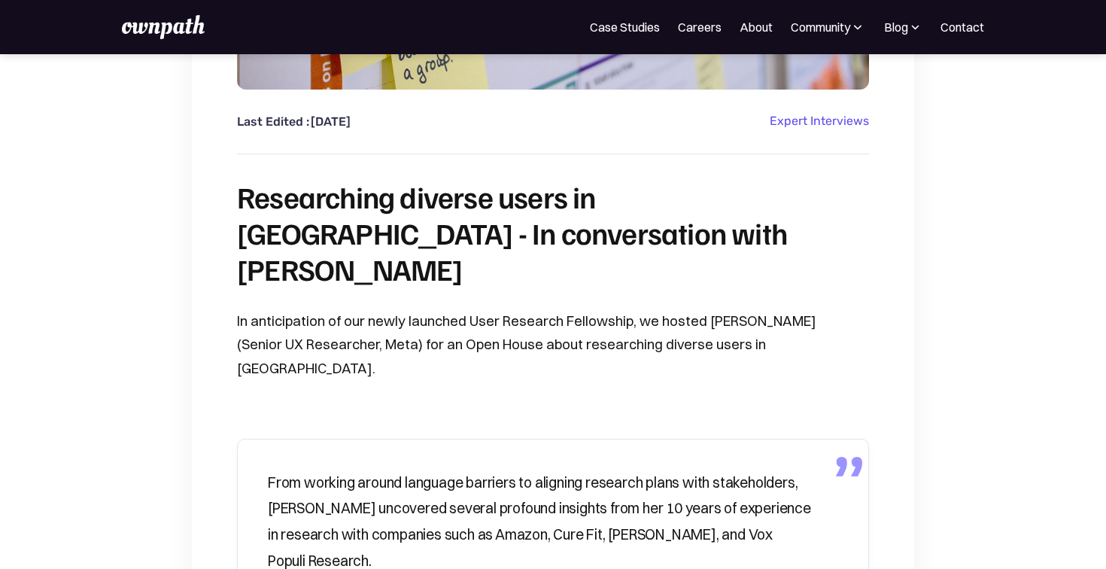
click at [338, 203] on h1 "Researching diverse users in India - In conversation with Swathy G" at bounding box center [553, 232] width 632 height 108
click at [478, 207] on h1 "Researching diverse users in India - In conversation with Swathy G" at bounding box center [553, 232] width 632 height 108
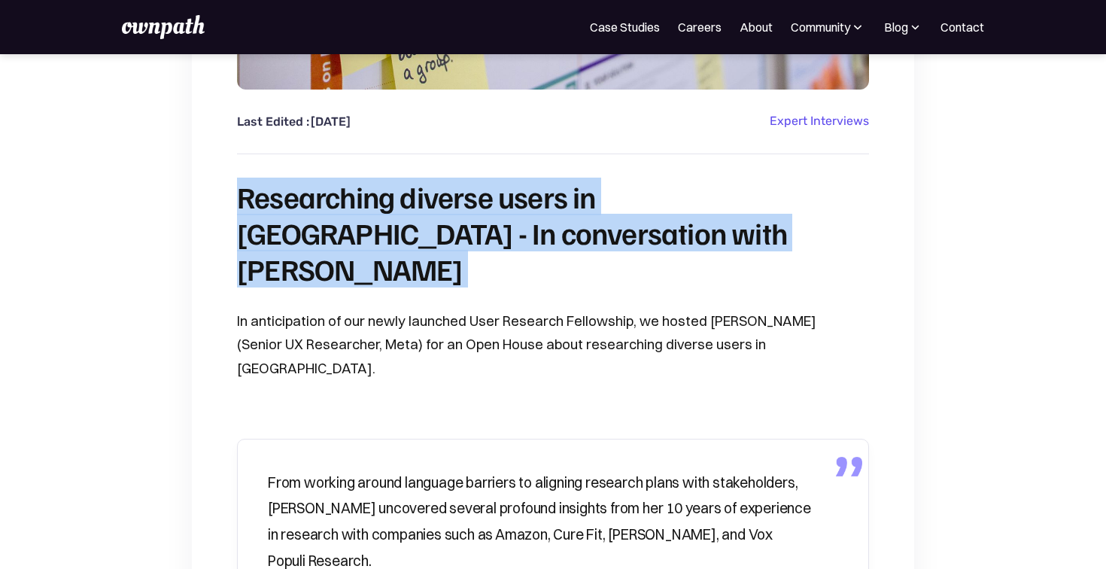
click at [478, 207] on h1 "Researching diverse users in India - In conversation with Swathy G" at bounding box center [553, 232] width 632 height 108
click at [445, 226] on h1 "Researching diverse users in India - In conversation with Swathy G" at bounding box center [553, 232] width 632 height 108
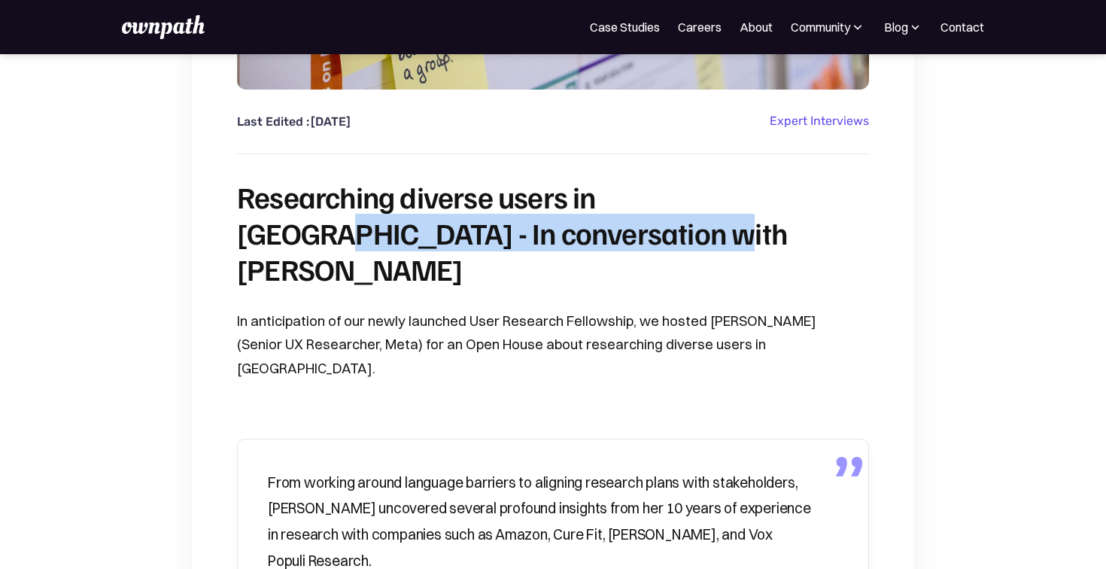
drag, startPoint x: 595, startPoint y: 236, endPoint x: 678, endPoint y: 204, distance: 89.5
click at [678, 204] on h1 "Researching diverse users in India - In conversation with Swathy G" at bounding box center [553, 232] width 632 height 108
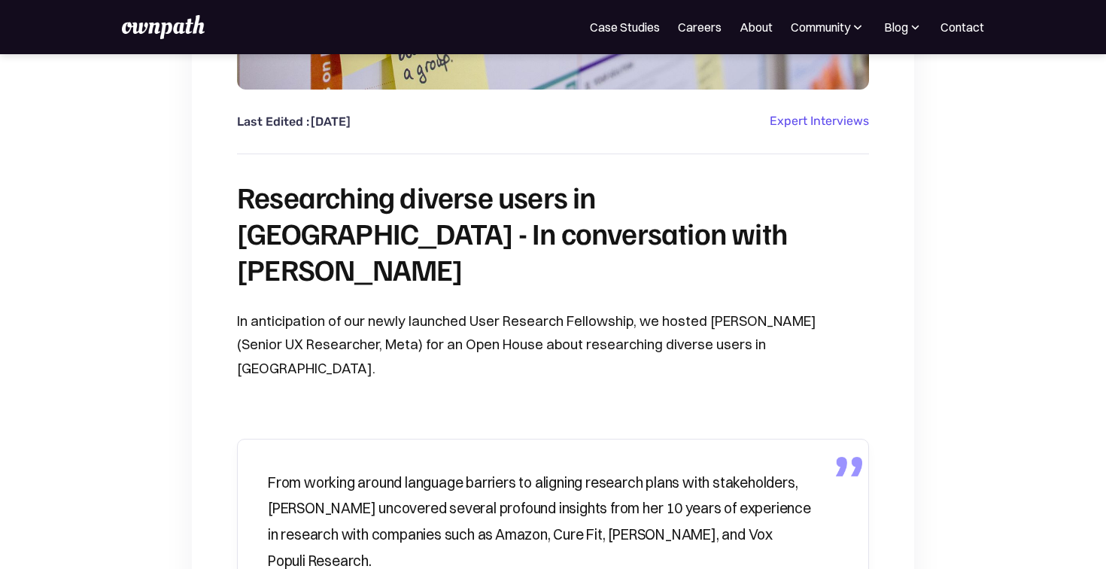
click at [326, 309] on p "In anticipation of our newly launched User Research Fellowship, we hosted Swath…" at bounding box center [553, 344] width 632 height 71
click at [404, 309] on p "In anticipation of our newly launched User Research Fellowship, we hosted Swath…" at bounding box center [553, 344] width 632 height 71
click at [587, 309] on p "In anticipation of our newly launched User Research Fellowship, we hosted Swath…" at bounding box center [553, 344] width 632 height 71
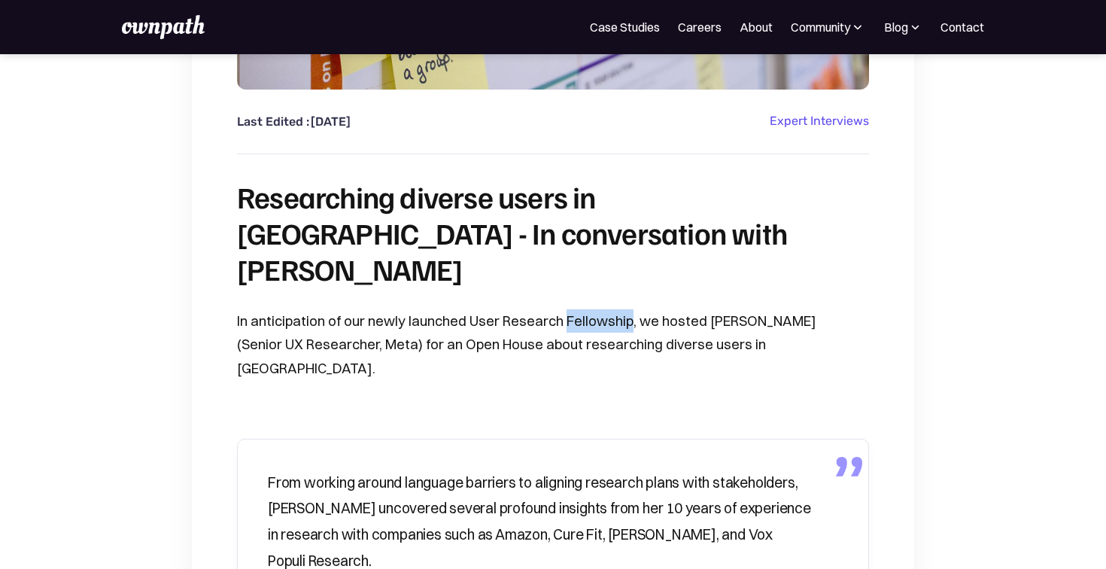
click at [587, 309] on p "In anticipation of our newly launched User Research Fellowship, we hosted Swath…" at bounding box center [553, 344] width 632 height 71
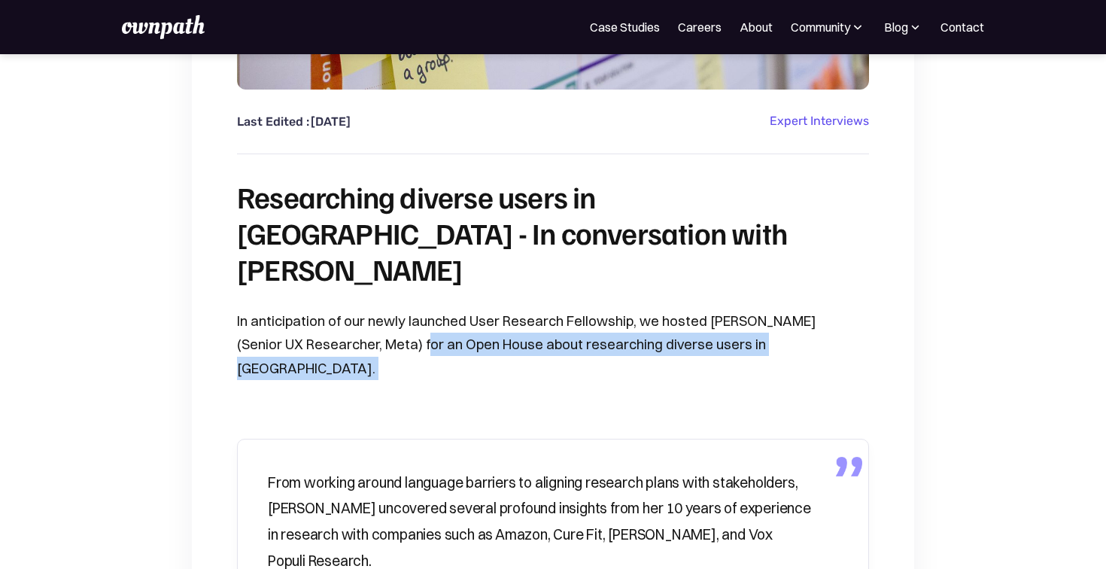
drag, startPoint x: 390, startPoint y: 314, endPoint x: 707, endPoint y: 332, distance: 317.9
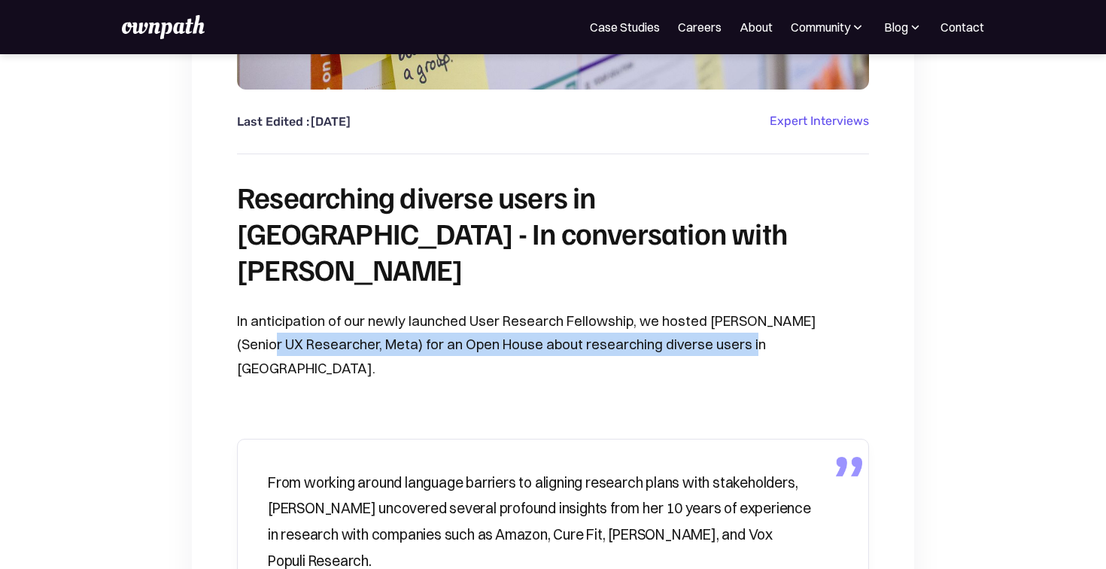
drag, startPoint x: 707, startPoint y: 310, endPoint x: 206, endPoint y: 306, distance: 501.0
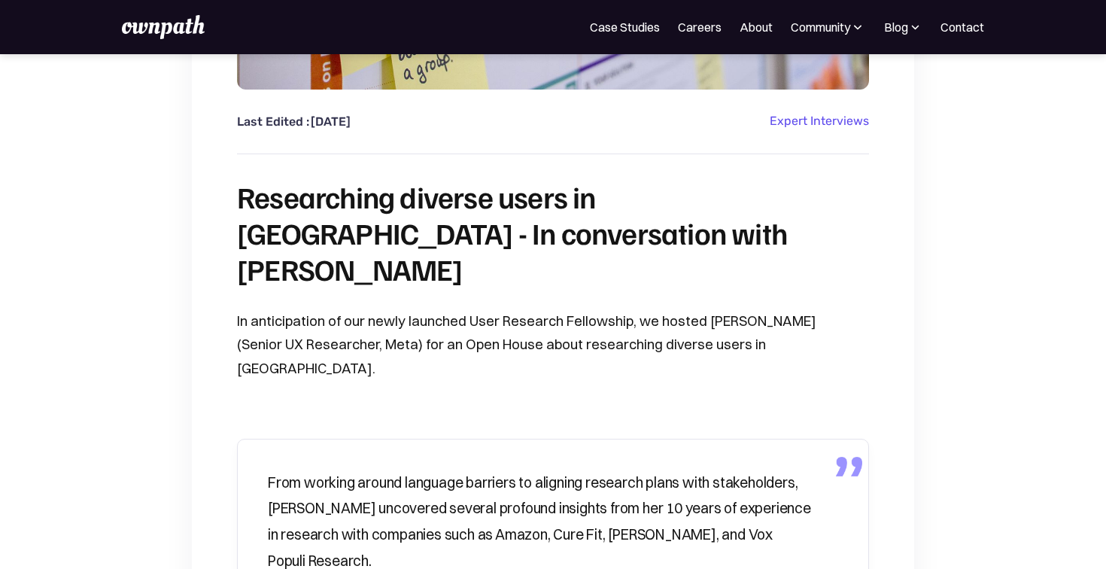
click at [260, 309] on p "In anticipation of our newly launched User Research Fellowship, we hosted Swath…" at bounding box center [553, 344] width 632 height 71
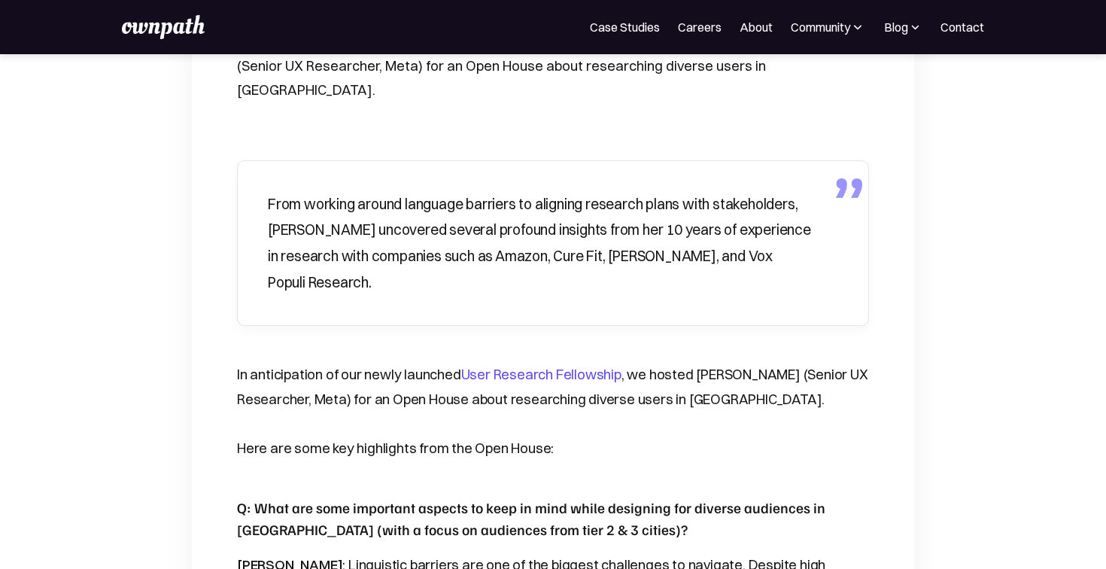
scroll to position [749, 0]
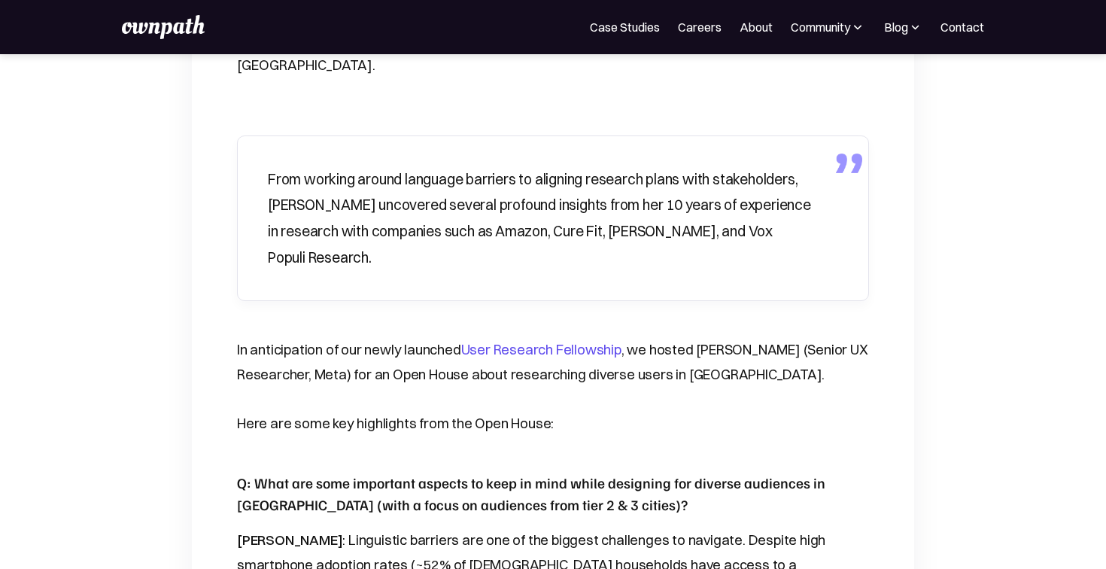
click at [676, 337] on p "In anticipation of our newly launched User Research Fellowship , we hosted Swat…" at bounding box center [553, 362] width 632 height 50
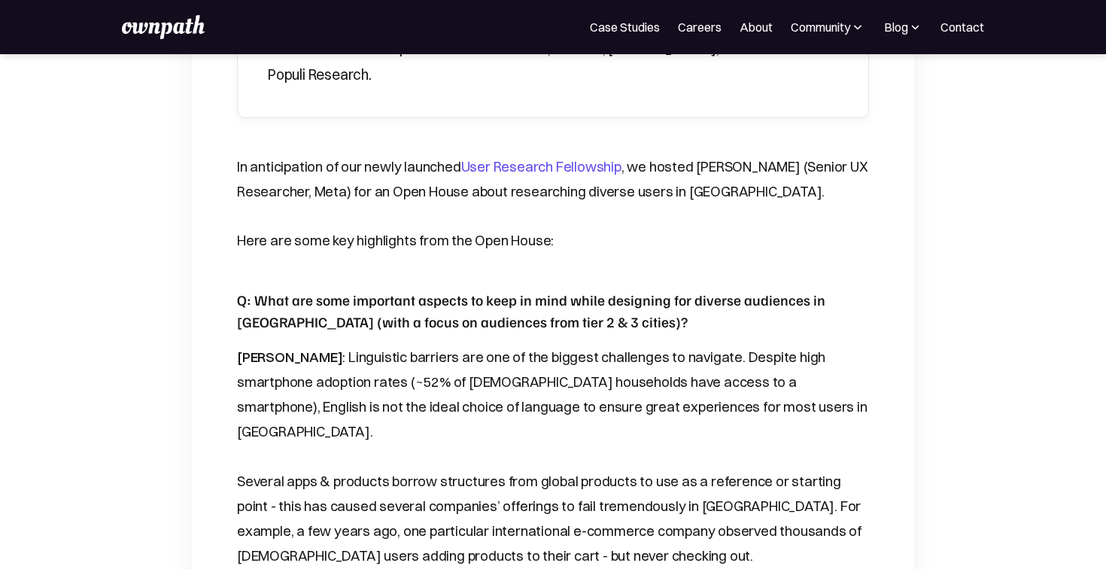
scroll to position [927, 0]
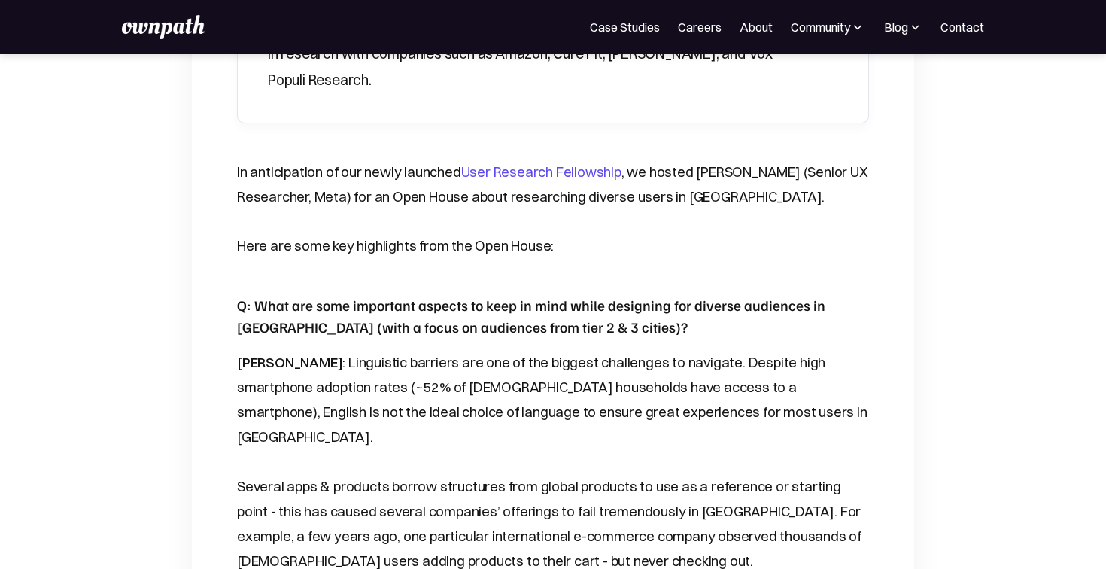
click at [430, 233] on p "Here are some key highlights from the Open House:" at bounding box center [553, 245] width 632 height 25
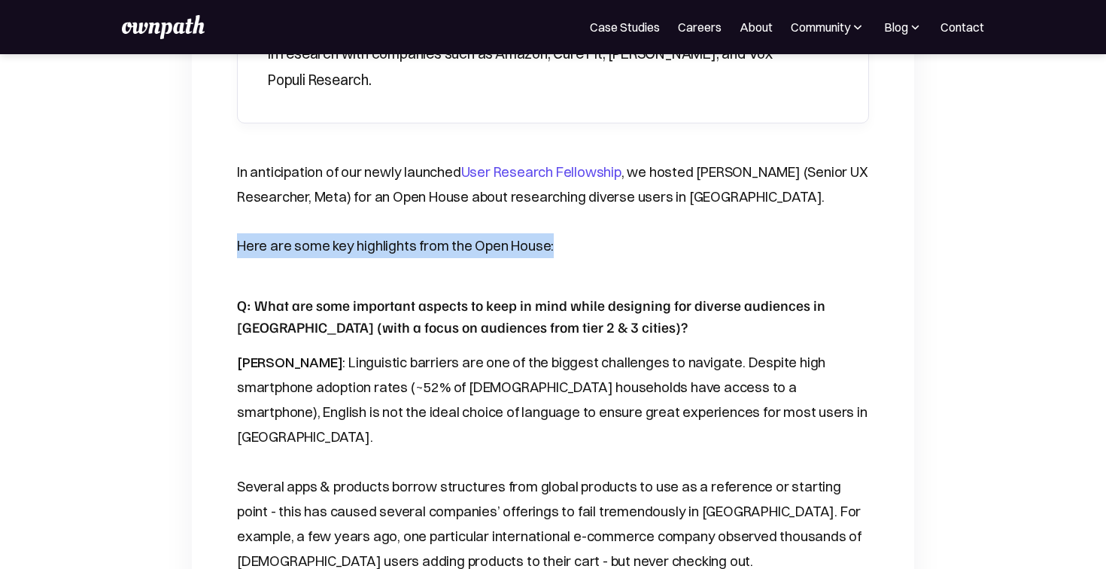
click at [430, 233] on p "Here are some key highlights from the Open House:" at bounding box center [553, 245] width 632 height 25
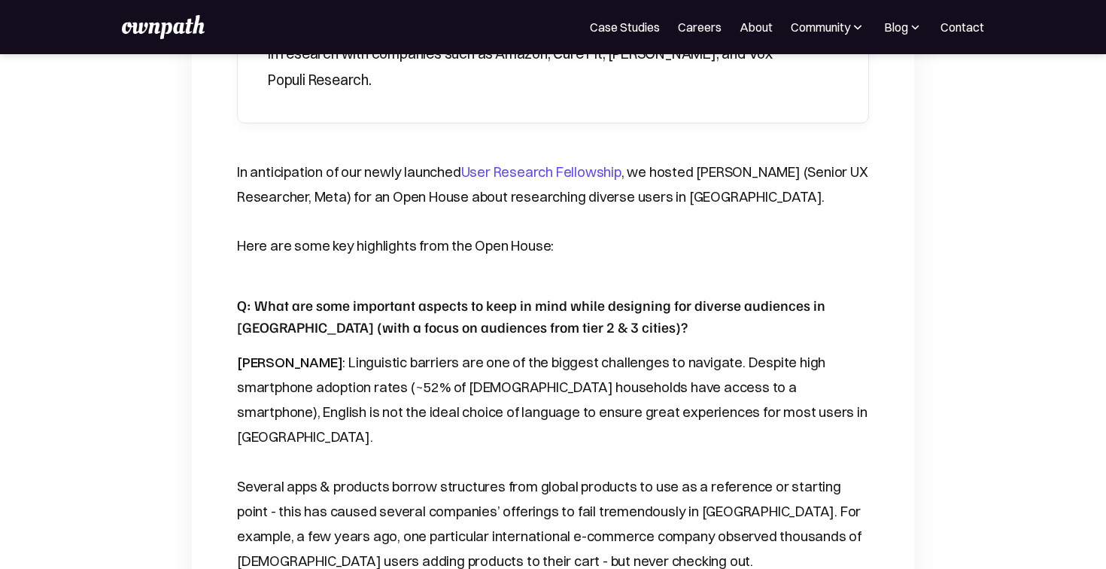
click at [430, 294] on h5 "Q : What are some important aspects to keep in mind while designing for diverse…" at bounding box center [553, 316] width 632 height 44
click at [405, 294] on h5 "Q : What are some important aspects to keep in mind while designing for diverse…" at bounding box center [553, 316] width 632 height 44
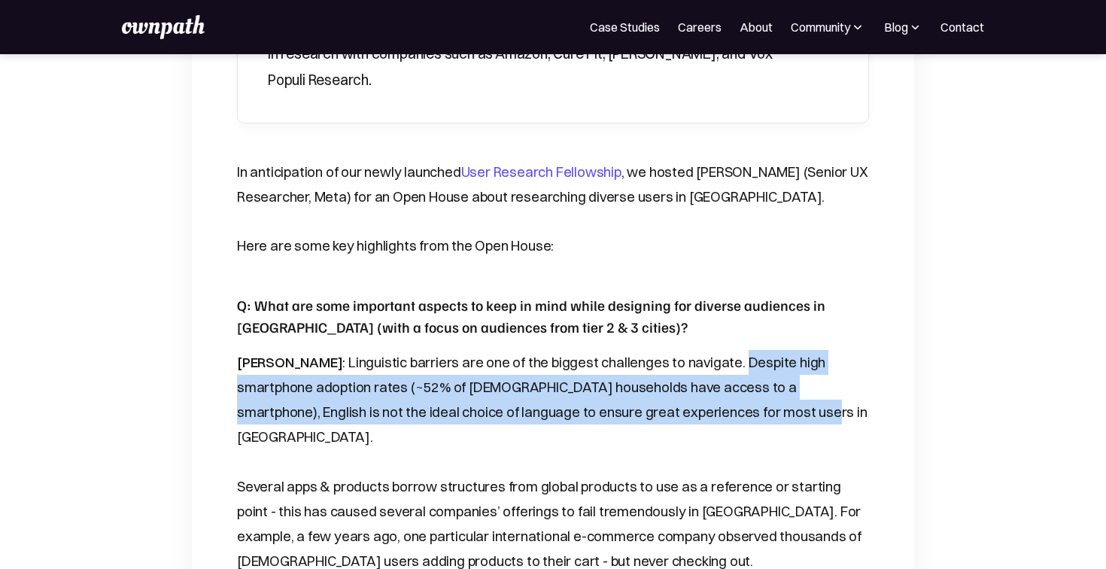
drag, startPoint x: 676, startPoint y: 307, endPoint x: 671, endPoint y: 341, distance: 34.3
click at [672, 350] on p "Swathy : Linguistic barriers are one of the biggest challenges to navigate. Des…" at bounding box center [553, 400] width 632 height 100
click at [671, 350] on p "Swathy : Linguistic barriers are one of the biggest challenges to navigate. Des…" at bounding box center [553, 400] width 632 height 100
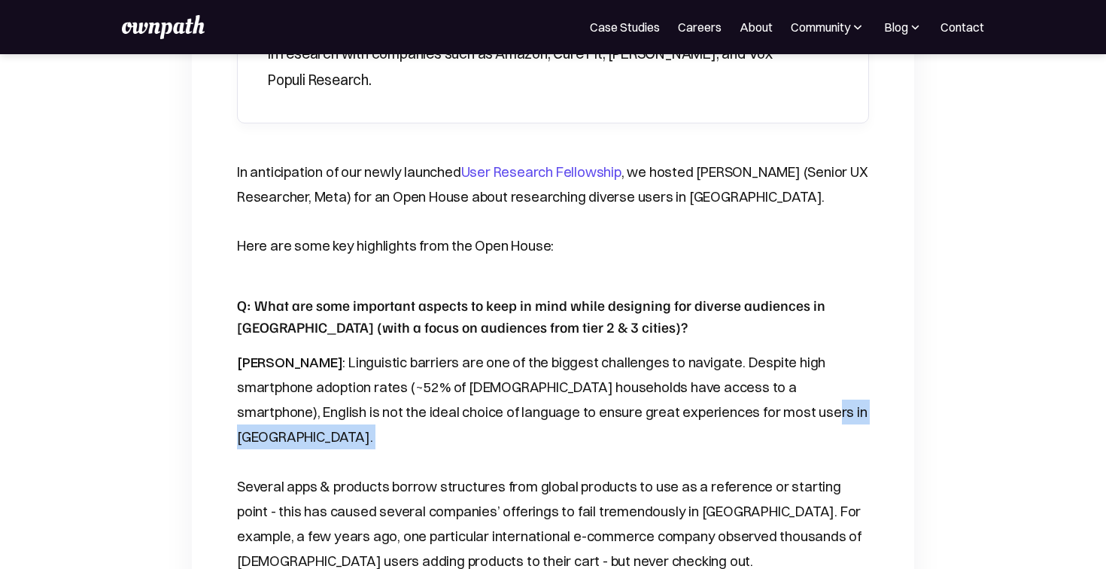
click at [671, 350] on p "Swathy : Linguistic barriers are one of the biggest challenges to navigate. Des…" at bounding box center [553, 400] width 632 height 100
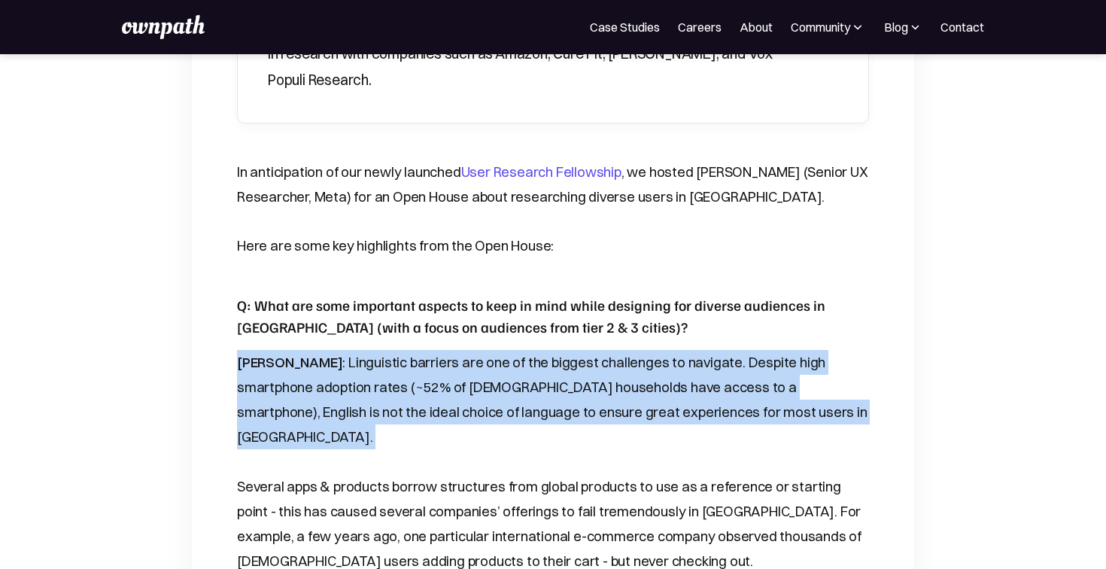
click at [671, 350] on p "Swathy : Linguistic barriers are one of the biggest challenges to navigate. Des…" at bounding box center [553, 400] width 632 height 100
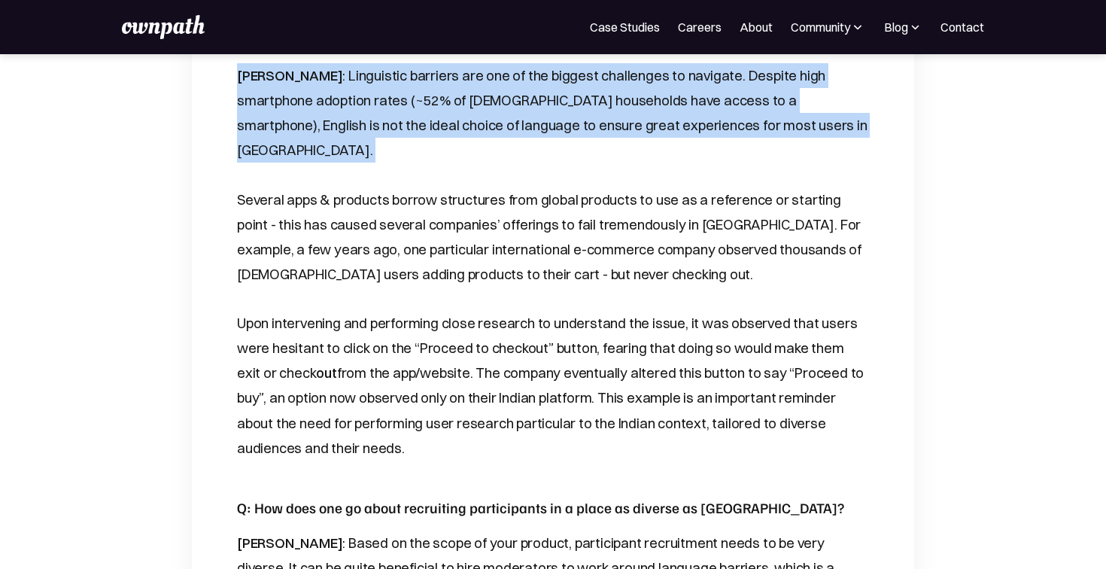
scroll to position [1222, 0]
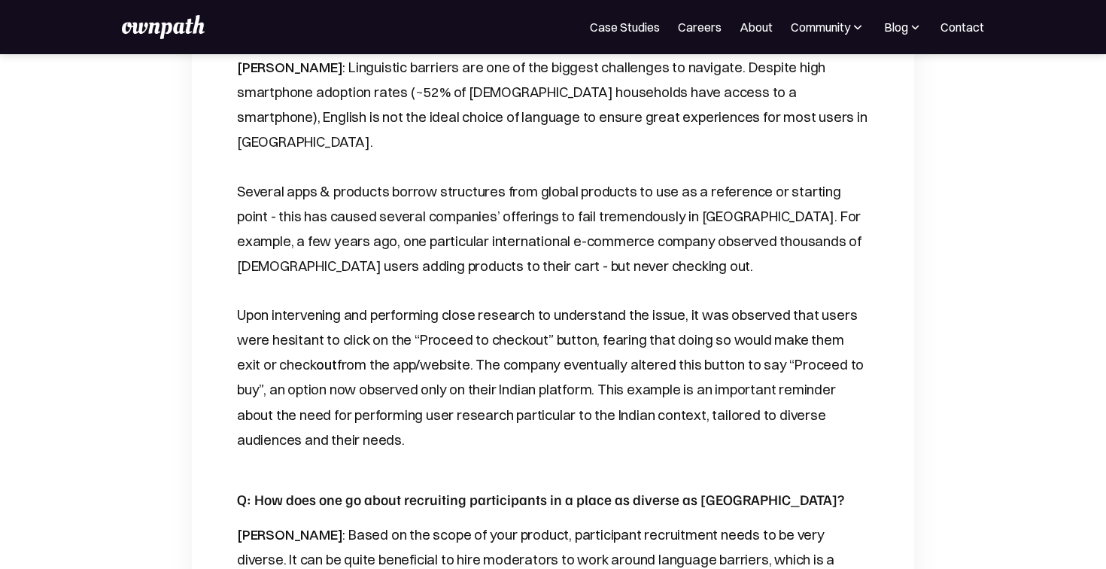
click at [411, 302] on p "Upon intervening and performing close research to understand the issue, it was …" at bounding box center [553, 377] width 632 height 150
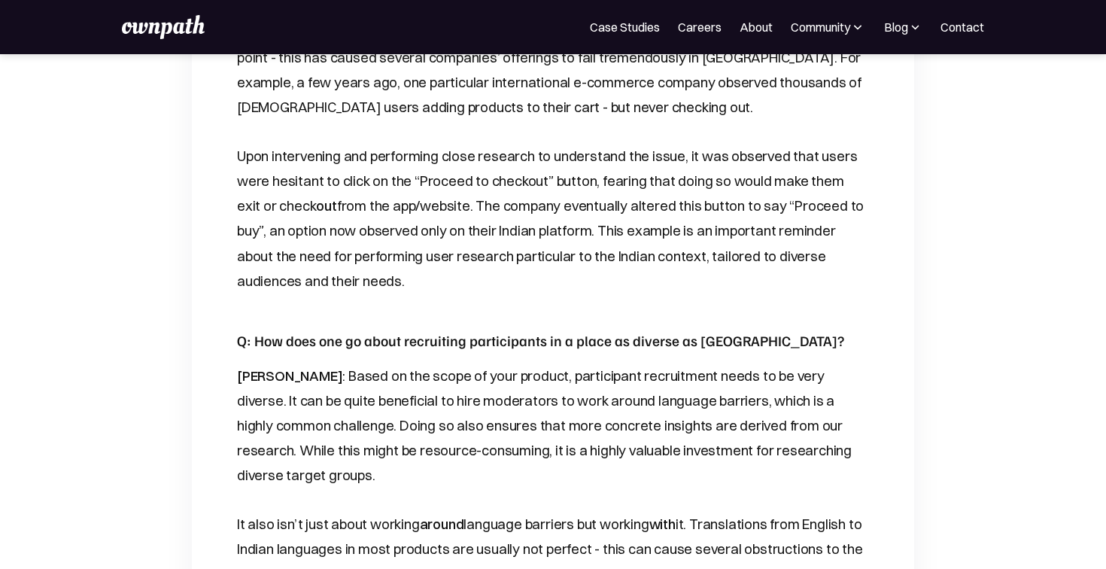
scroll to position [1398, 0]
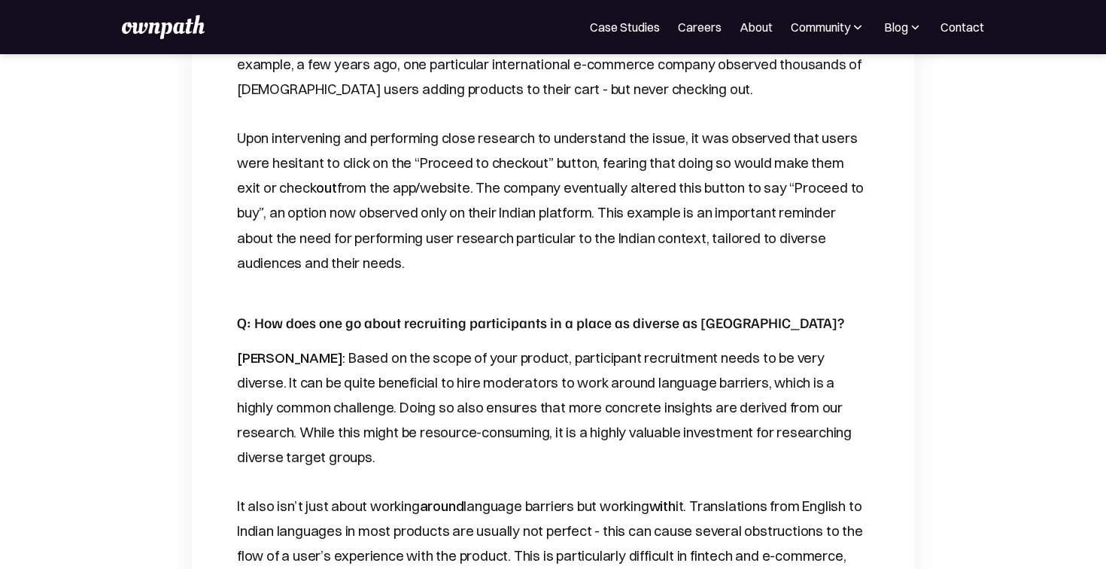
click at [341, 311] on h5 "Q : How does one go about recruiting participants in a place as diverse as Indi…" at bounding box center [553, 322] width 632 height 22
click at [321, 311] on h5 "Q : How does one go about recruiting participants in a place as diverse as Indi…" at bounding box center [553, 322] width 632 height 22
click at [314, 311] on h5 "Q : How does one go about recruiting participants in a place as diverse as Indi…" at bounding box center [553, 322] width 632 height 22
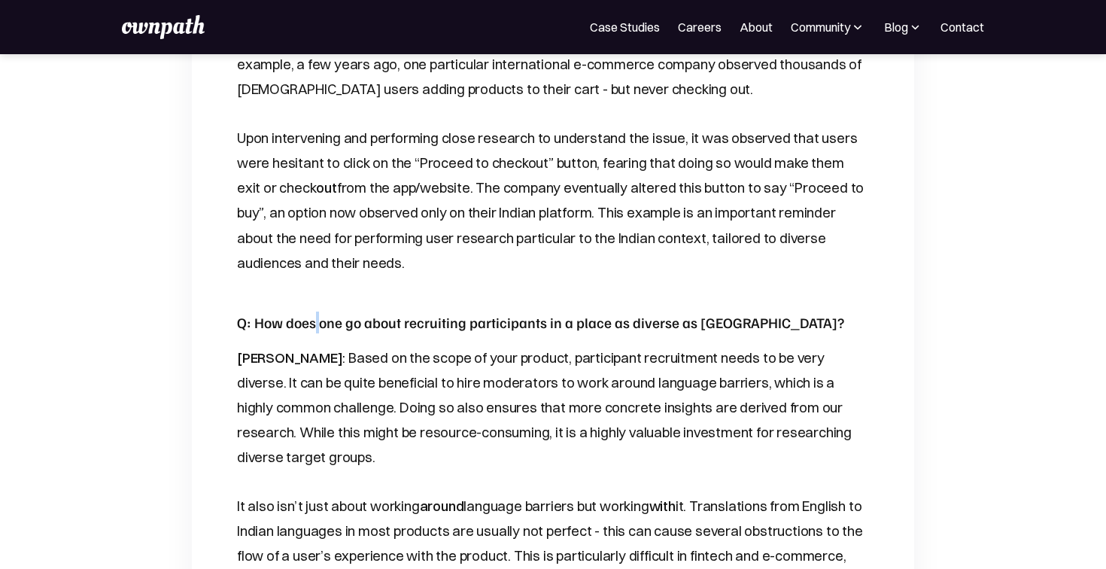
click at [314, 311] on h5 "Q : How does one go about recruiting participants in a place as diverse as Indi…" at bounding box center [553, 322] width 632 height 22
click at [278, 311] on h5 "Q : How does one go about recruiting participants in a place as diverse as Indi…" at bounding box center [553, 322] width 632 height 22
click at [401, 311] on h5 "Q : How does one go about recruiting participants in a place as diverse as Indi…" at bounding box center [553, 322] width 632 height 22
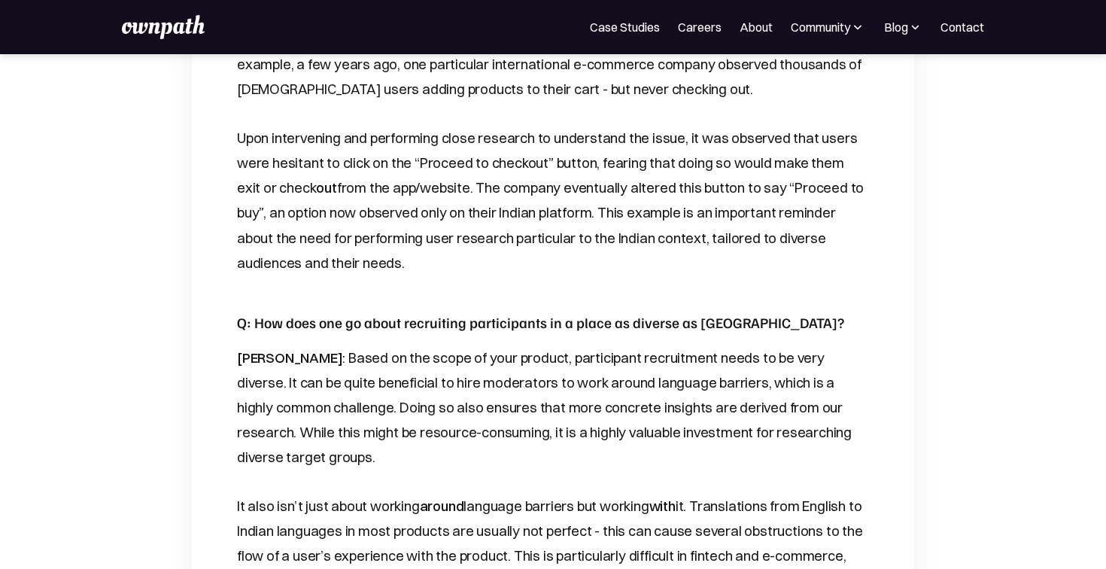
click at [466, 311] on h5 "Q : How does one go about recruiting participants in a place as diverse as Indi…" at bounding box center [553, 322] width 632 height 22
click at [464, 311] on h5 "Q : How does one go about recruiting participants in a place as diverse as Indi…" at bounding box center [553, 322] width 632 height 22
click at [537, 311] on h5 "Q : How does one go about recruiting participants in a place as diverse as Indi…" at bounding box center [553, 322] width 632 height 22
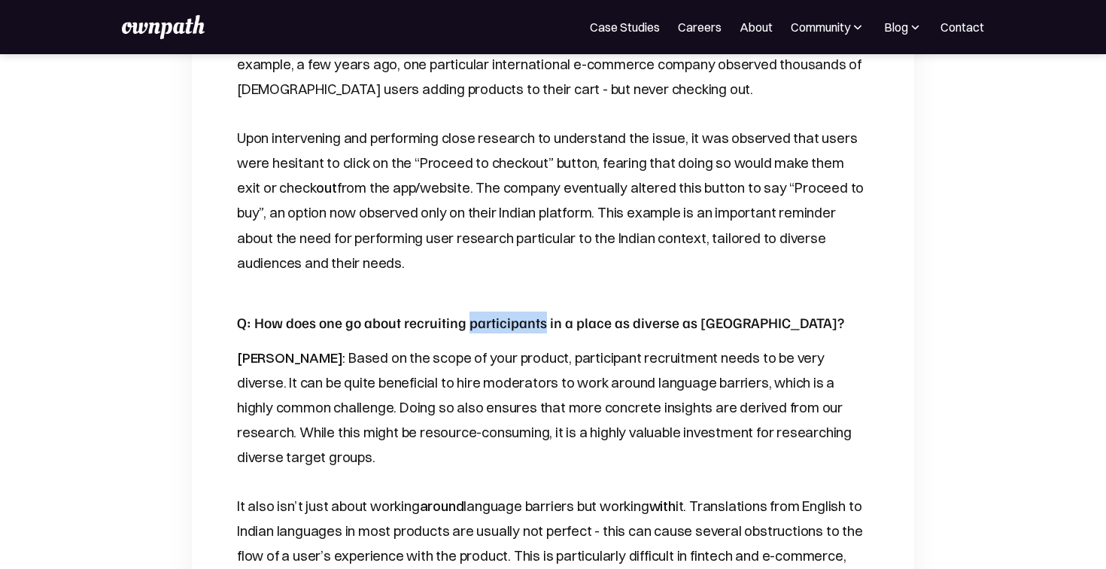
click at [537, 311] on h5 "Q : How does one go about recruiting participants in a place as diverse as Indi…" at bounding box center [553, 322] width 632 height 22
click at [542, 311] on h5 "Q : How does one go about recruiting participants in a place as diverse as Indi…" at bounding box center [553, 322] width 632 height 22
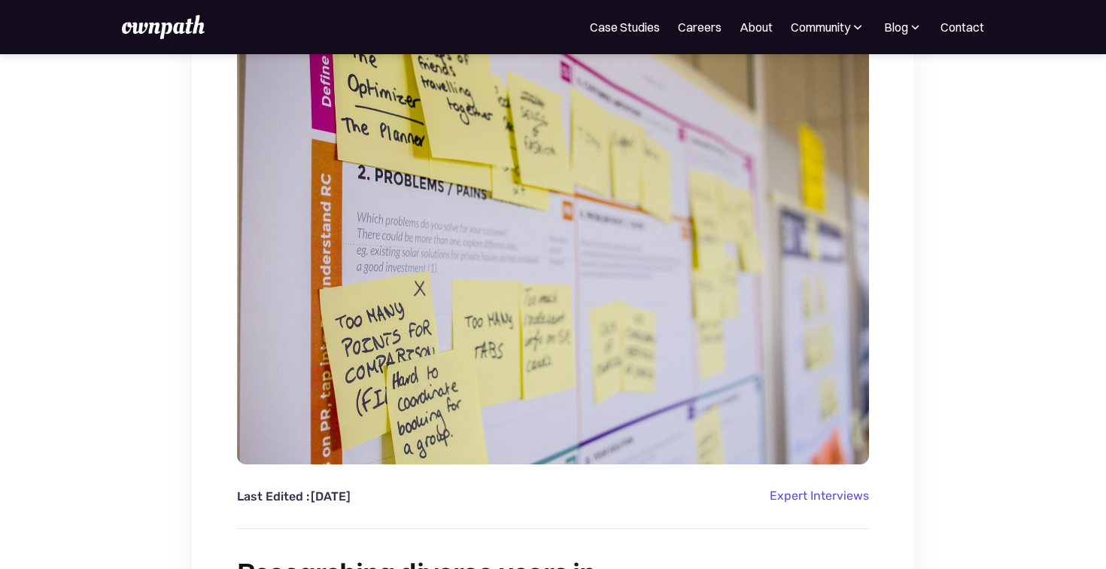
scroll to position [0, 0]
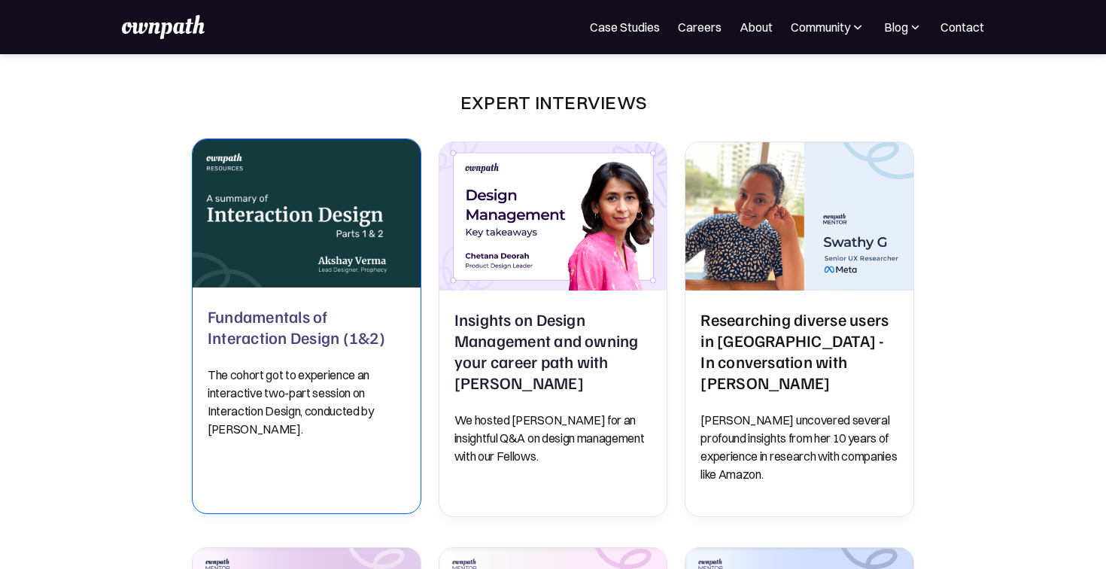
click at [316, 275] on img at bounding box center [306, 213] width 235 height 153
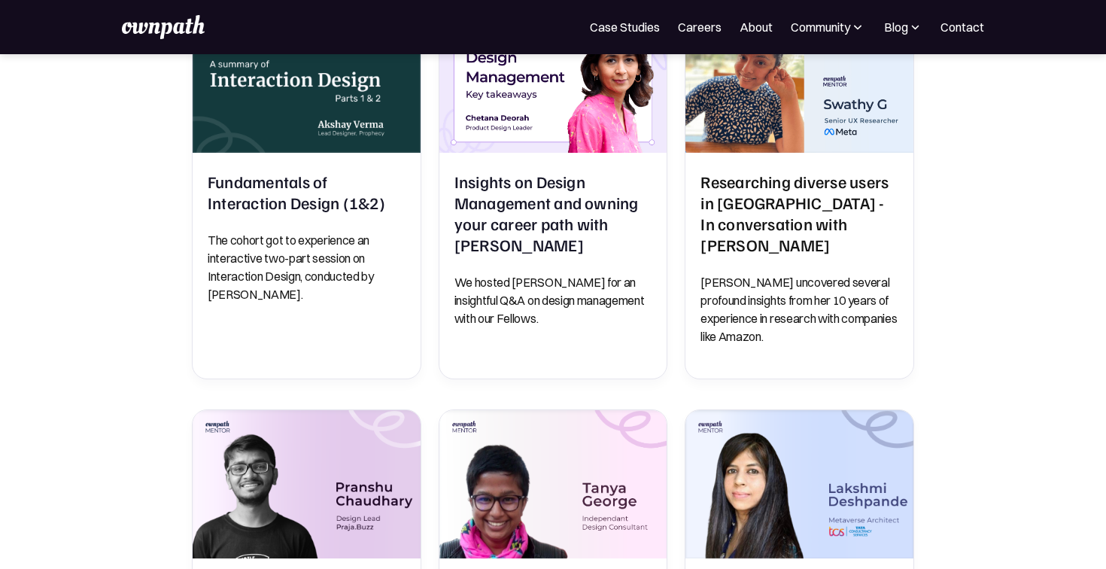
scroll to position [146, 0]
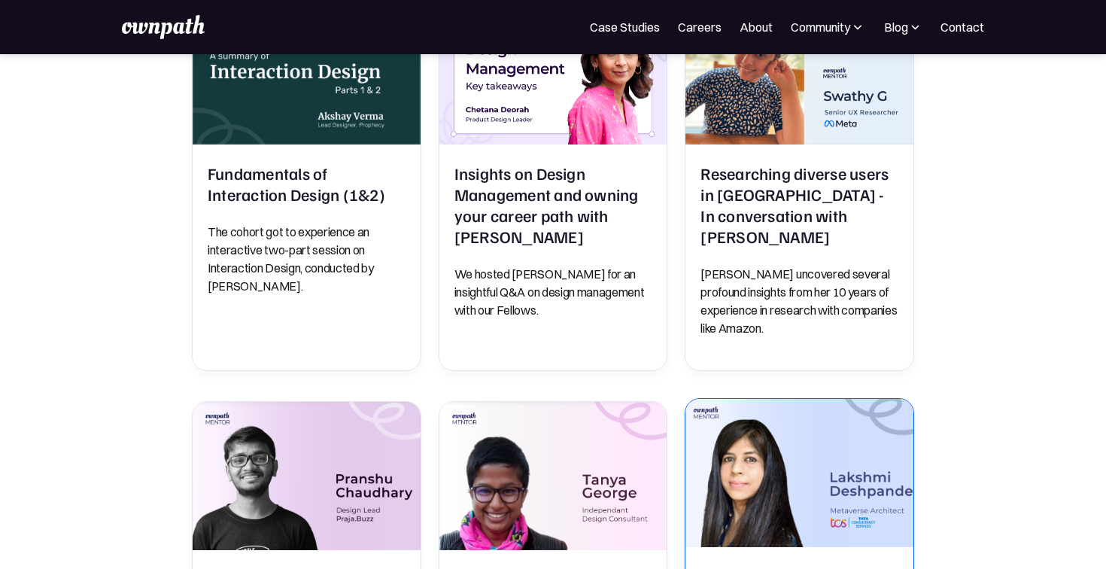
click at [816, 454] on img at bounding box center [799, 472] width 239 height 155
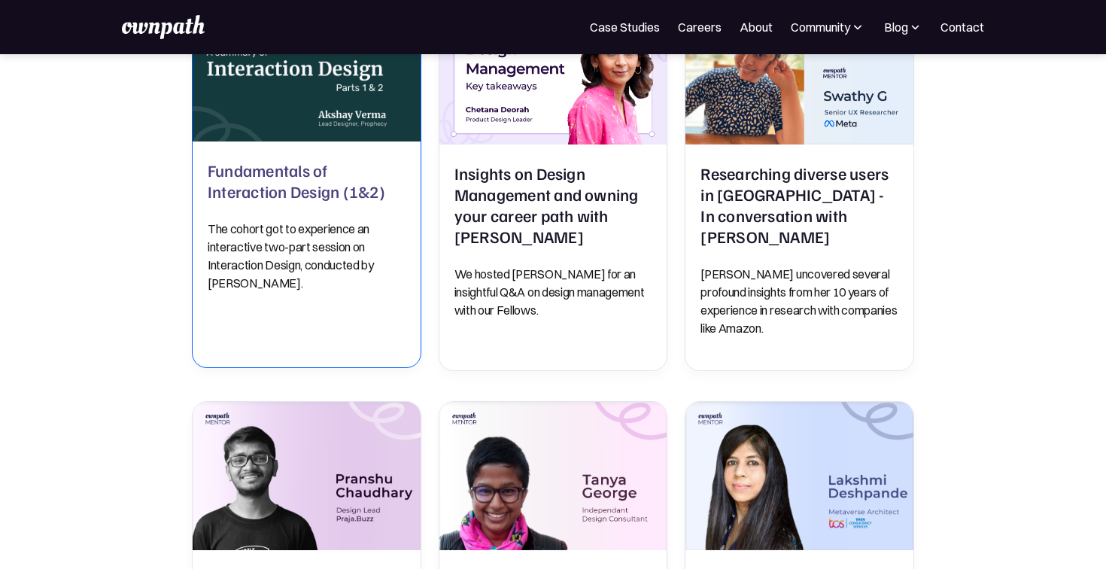
scroll to position [0, 0]
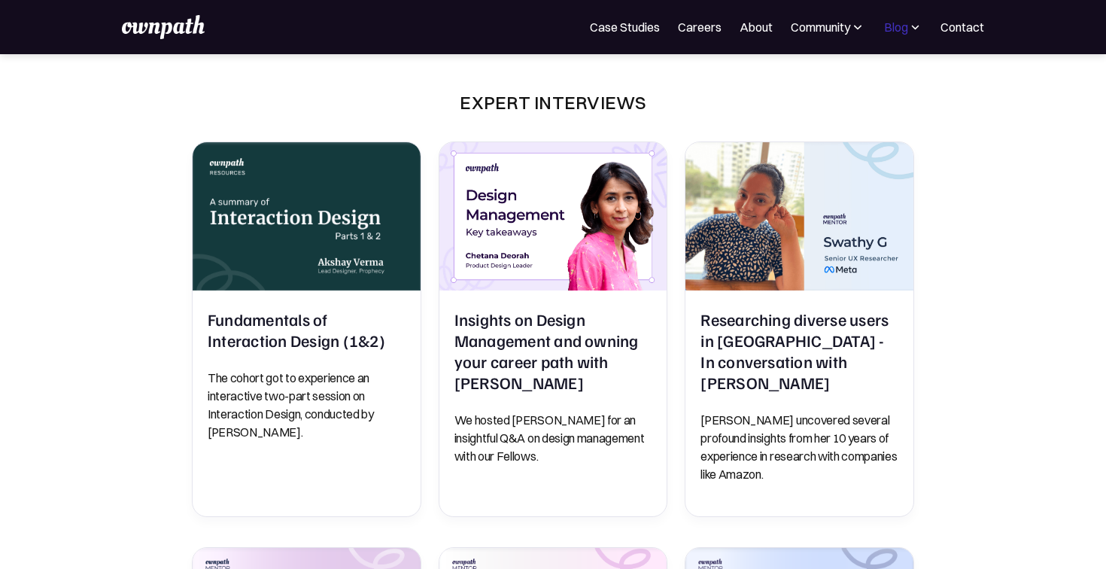
click at [901, 27] on div "Blog" at bounding box center [896, 27] width 24 height 18
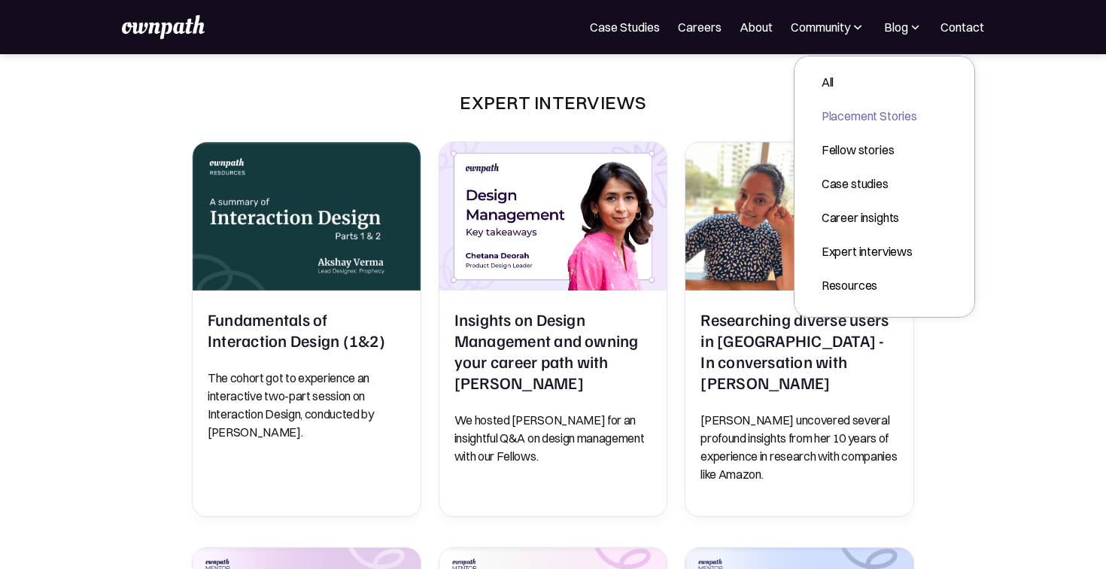
click at [869, 117] on div "Placement Stories" at bounding box center [869, 116] width 96 height 18
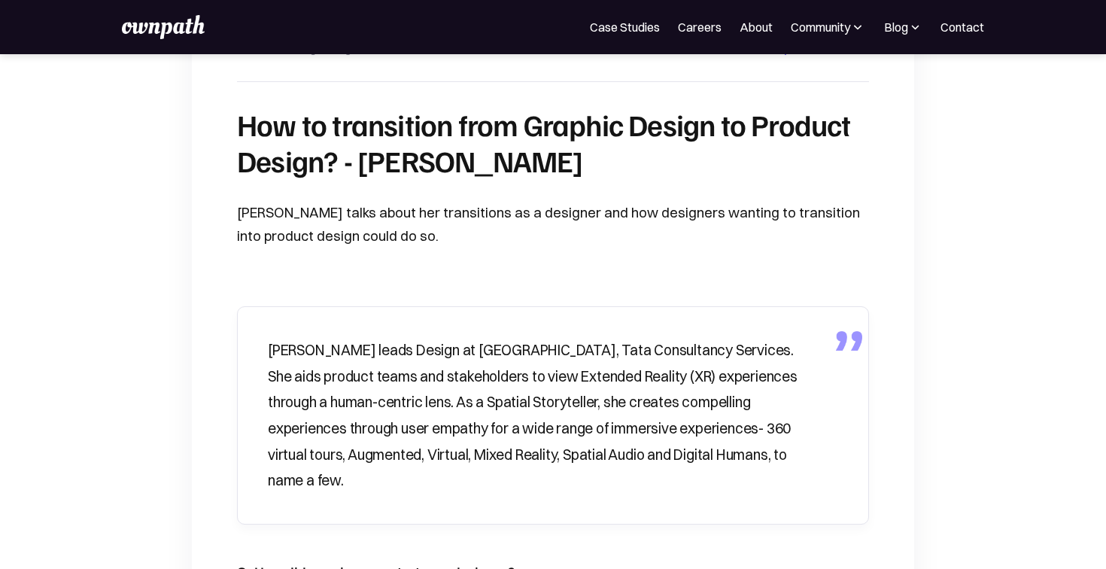
scroll to position [382, 0]
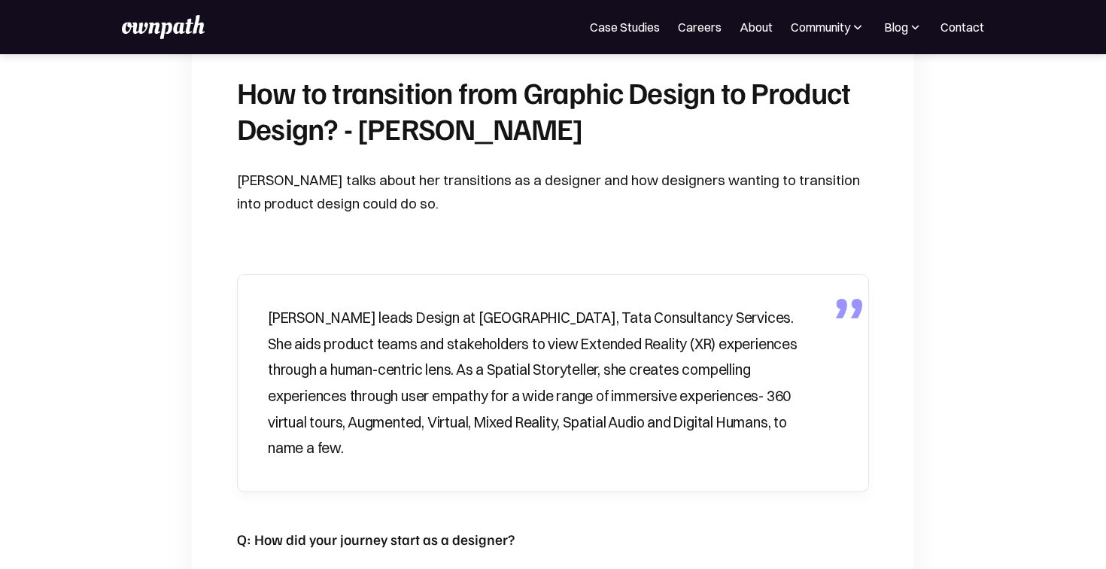
click at [563, 98] on h1 "How to transition from Graphic Design to Product Design? - [PERSON_NAME]" at bounding box center [553, 110] width 632 height 72
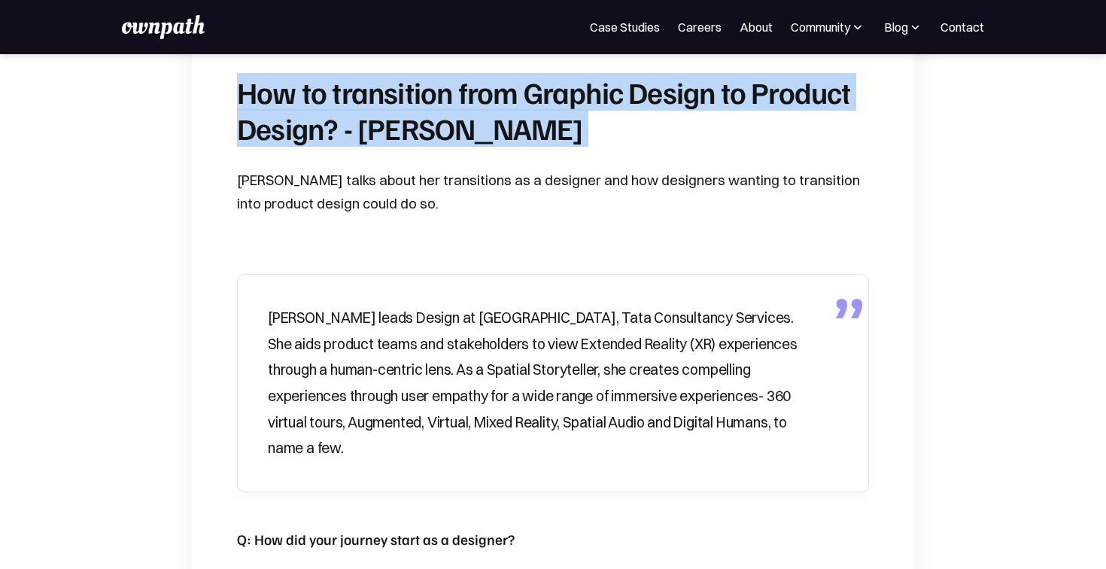
click at [563, 98] on h1 "How to transition from Graphic Design to Product Design? - [PERSON_NAME]" at bounding box center [553, 110] width 632 height 72
click at [524, 106] on h1 "How to transition from Graphic Design to Product Design? - [PERSON_NAME]" at bounding box center [553, 110] width 632 height 72
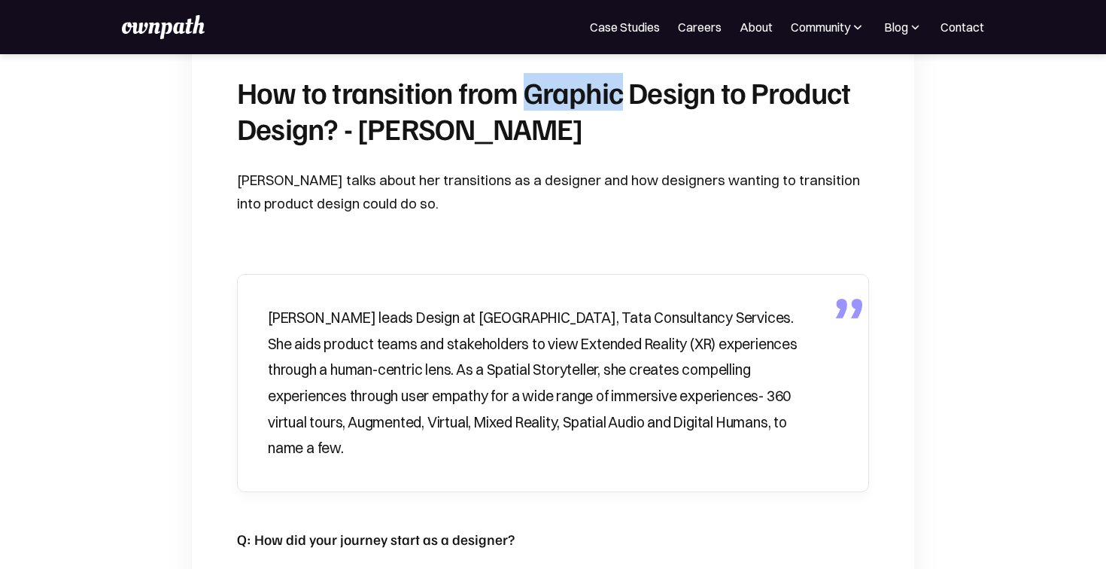
click at [524, 106] on h1 "How to transition from Graphic Design to Product Design? - [PERSON_NAME]" at bounding box center [553, 110] width 632 height 72
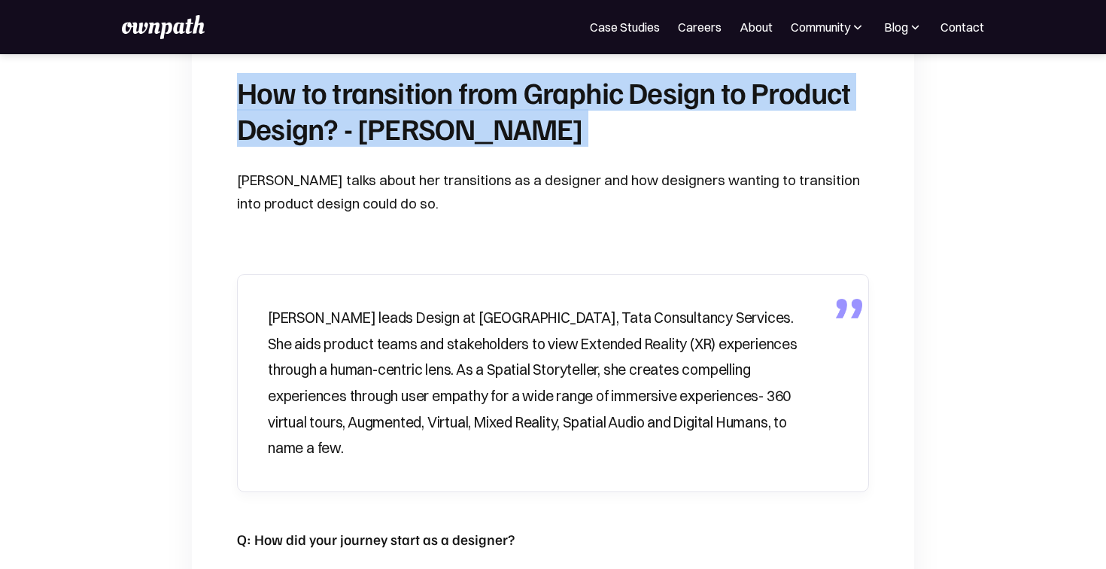
click at [524, 106] on h1 "How to transition from Graphic Design to Product Design? - [PERSON_NAME]" at bounding box center [553, 110] width 632 height 72
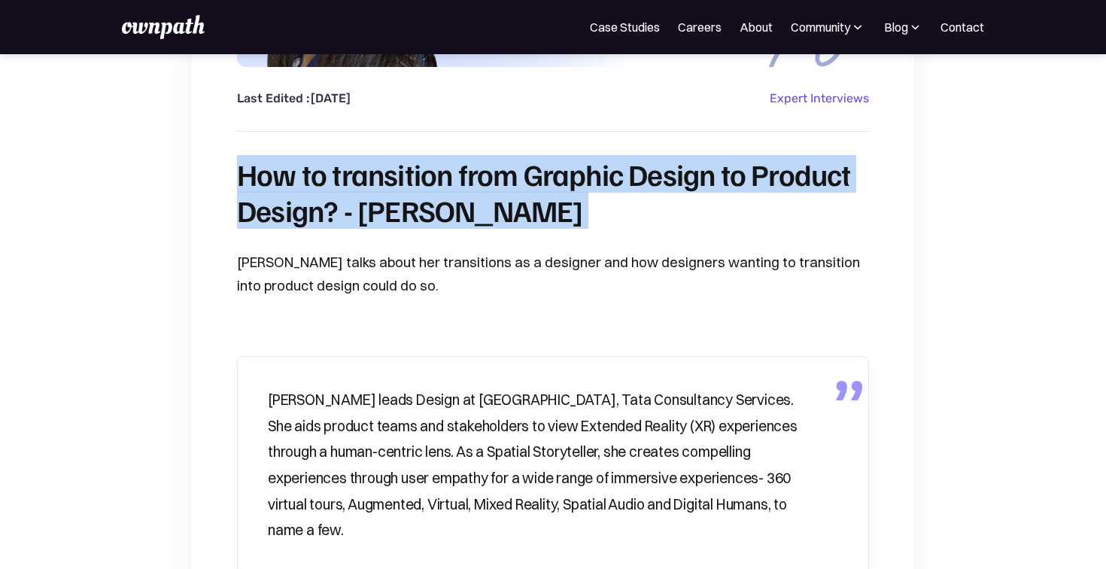
scroll to position [110, 0]
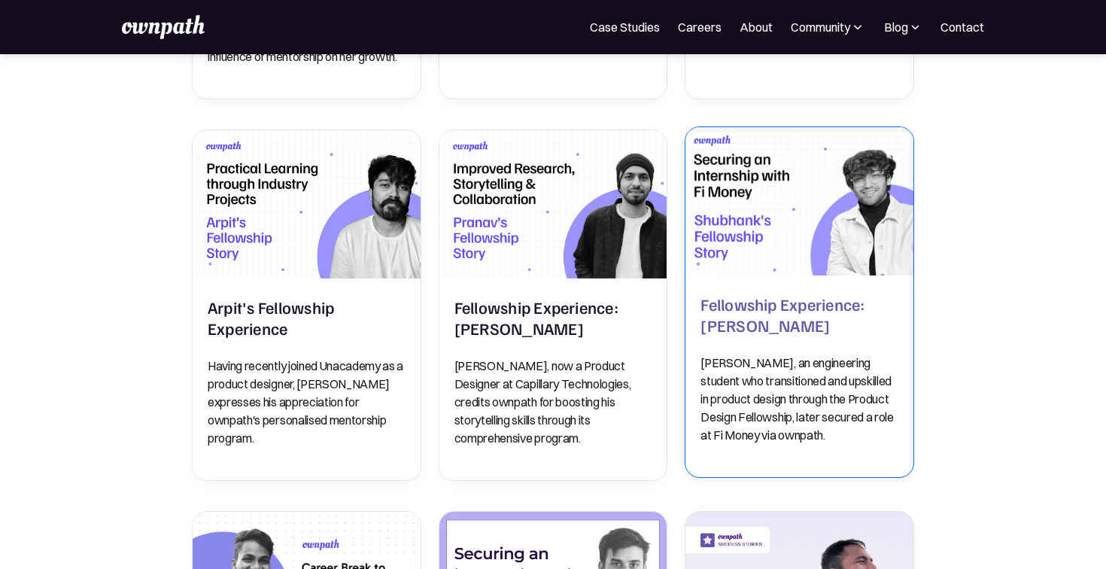
scroll to position [431, 0]
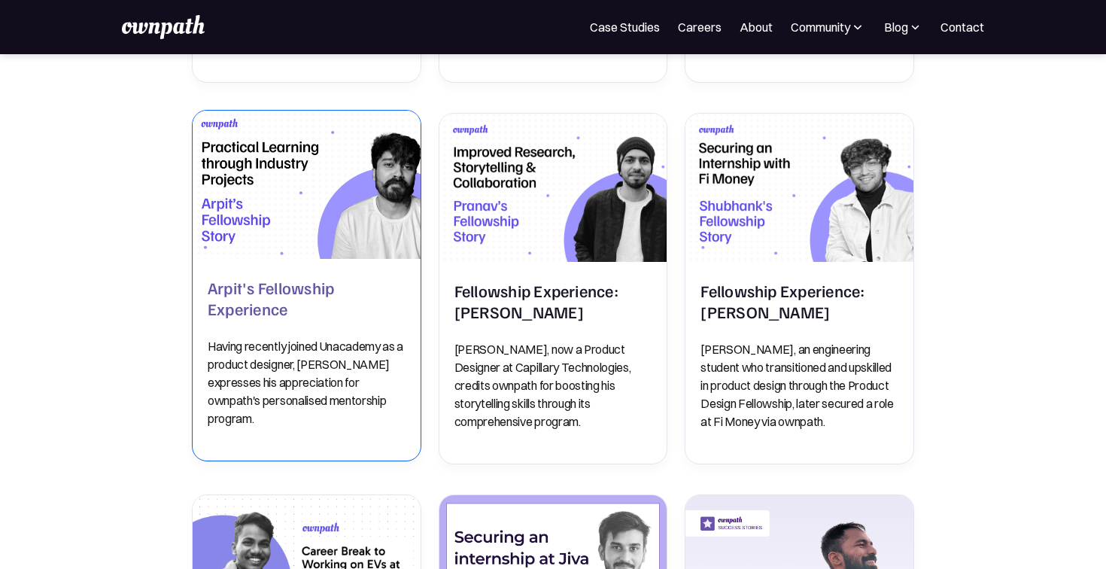
click at [341, 357] on p "Having recently joined Unacademy as a product designer, [PERSON_NAME] expresses…" at bounding box center [307, 382] width 198 height 90
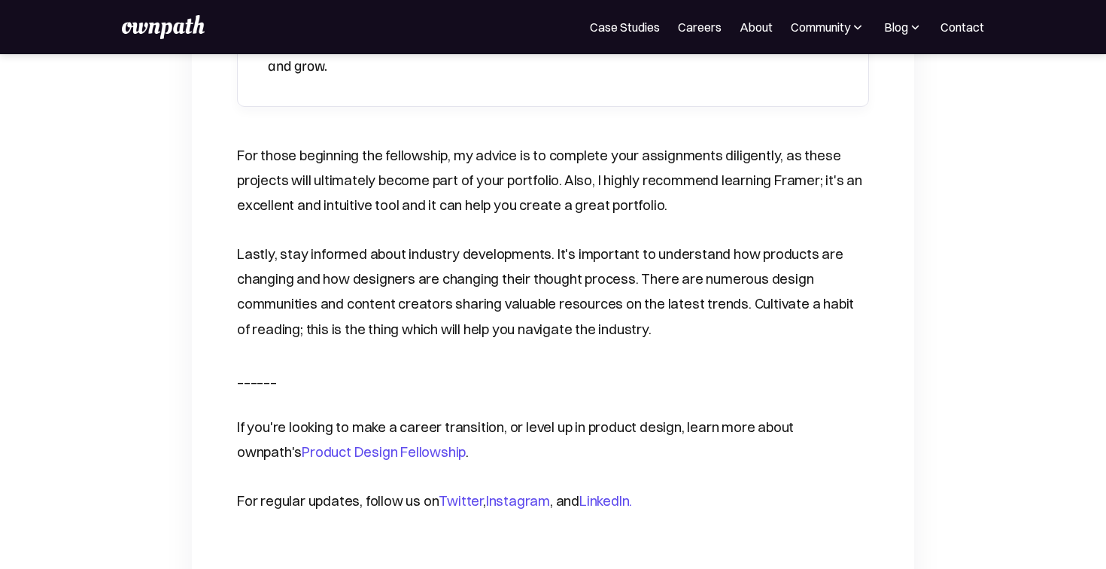
scroll to position [2562, 0]
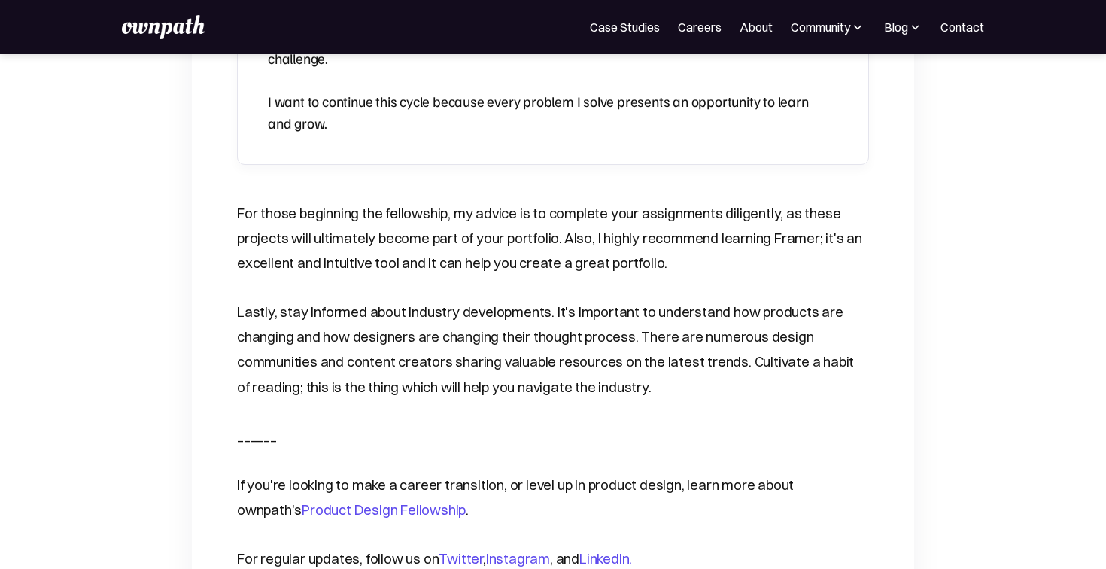
click at [588, 550] on link "LinkedIn." at bounding box center [605, 558] width 53 height 17
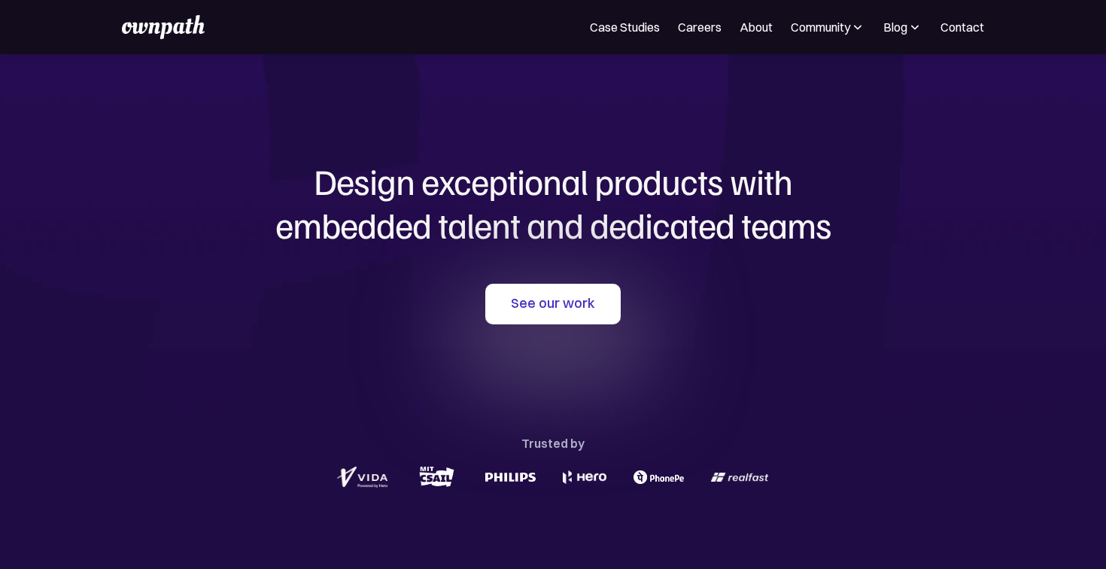
click at [586, 241] on h1 "Design exceptional products with embedded talent and dedicated teams" at bounding box center [553, 202] width 722 height 86
click at [522, 230] on h1 "Design exceptional products with embedded talent and dedicated teams" at bounding box center [553, 202] width 722 height 86
click at [429, 240] on h1 "Design exceptional products with embedded talent and dedicated teams" at bounding box center [553, 202] width 722 height 86
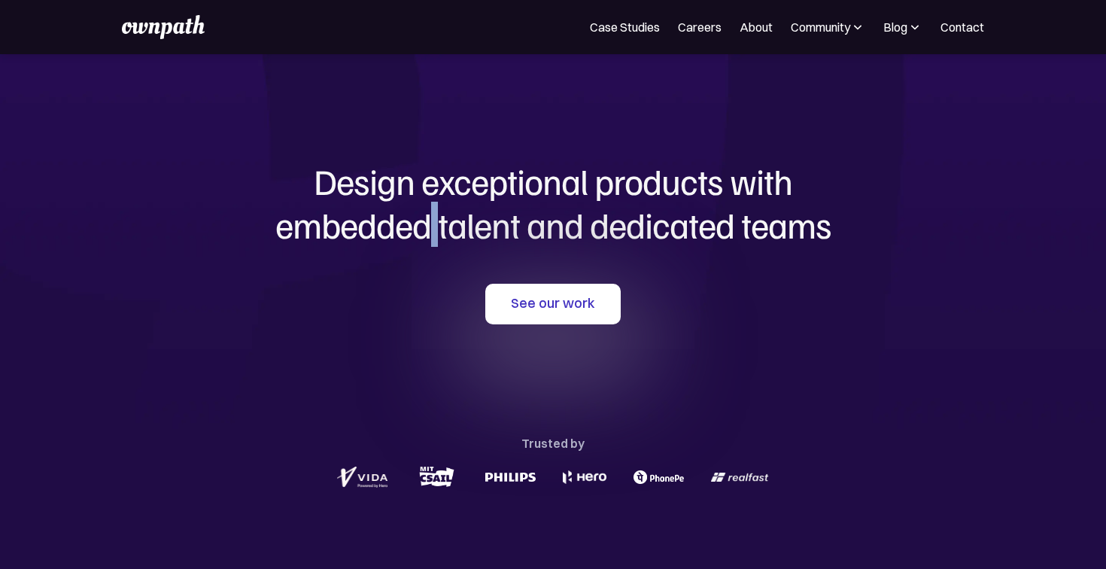
click at [429, 240] on h1 "Design exceptional products with embedded talent and dedicated teams" at bounding box center [553, 202] width 722 height 86
click at [412, 193] on h1 "Design exceptional products with embedded talent and dedicated teams" at bounding box center [553, 202] width 722 height 86
click at [591, 187] on h1 "Design exceptional products with embedded talent and dedicated teams" at bounding box center [553, 202] width 722 height 86
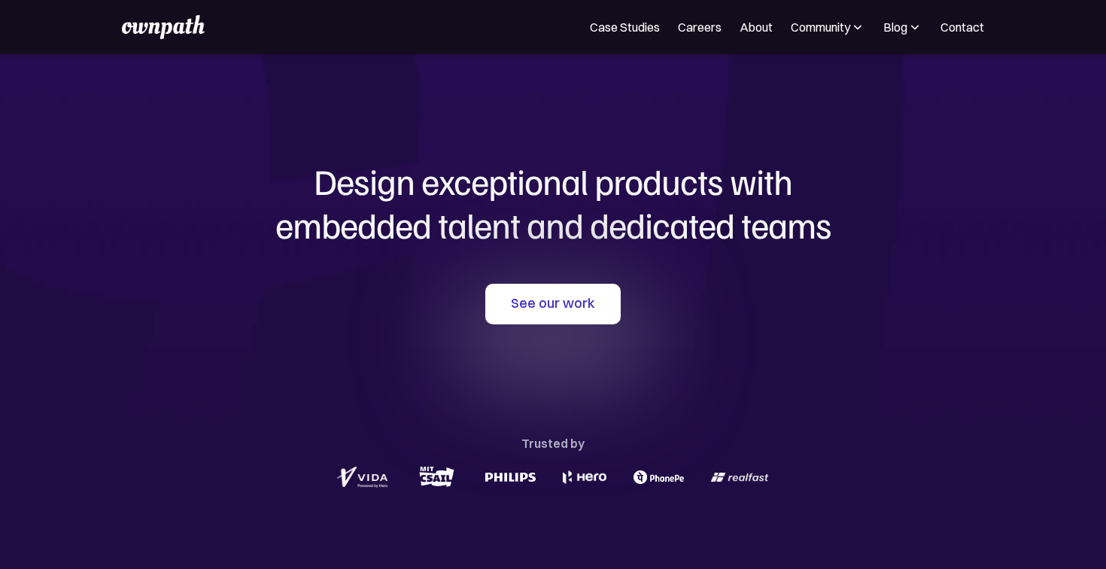
click at [727, 180] on h1 "Design exceptional products with embedded talent and dedicated teams" at bounding box center [553, 202] width 722 height 86
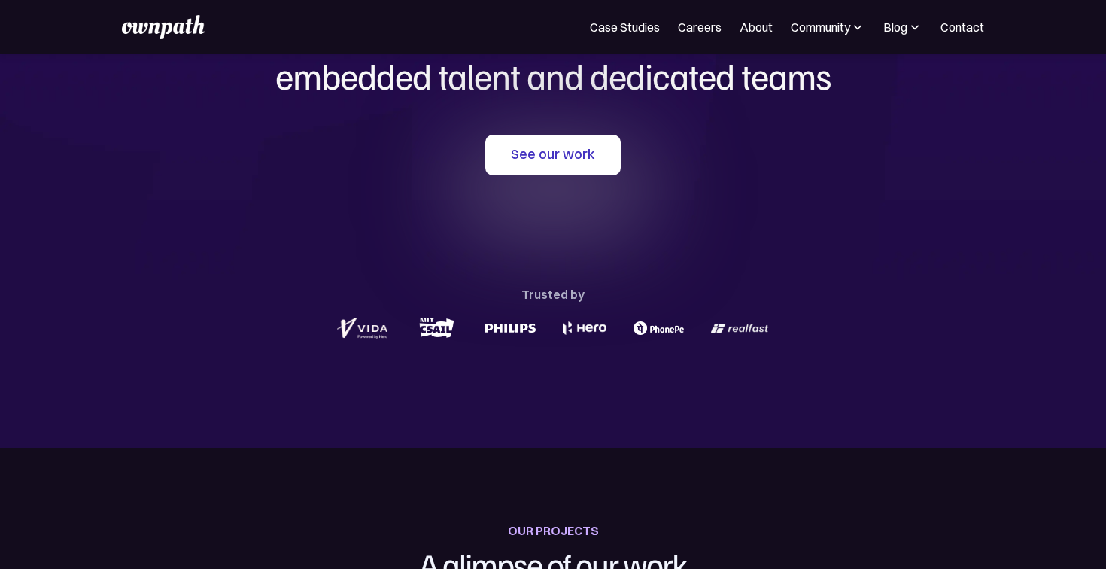
scroll to position [141, 0]
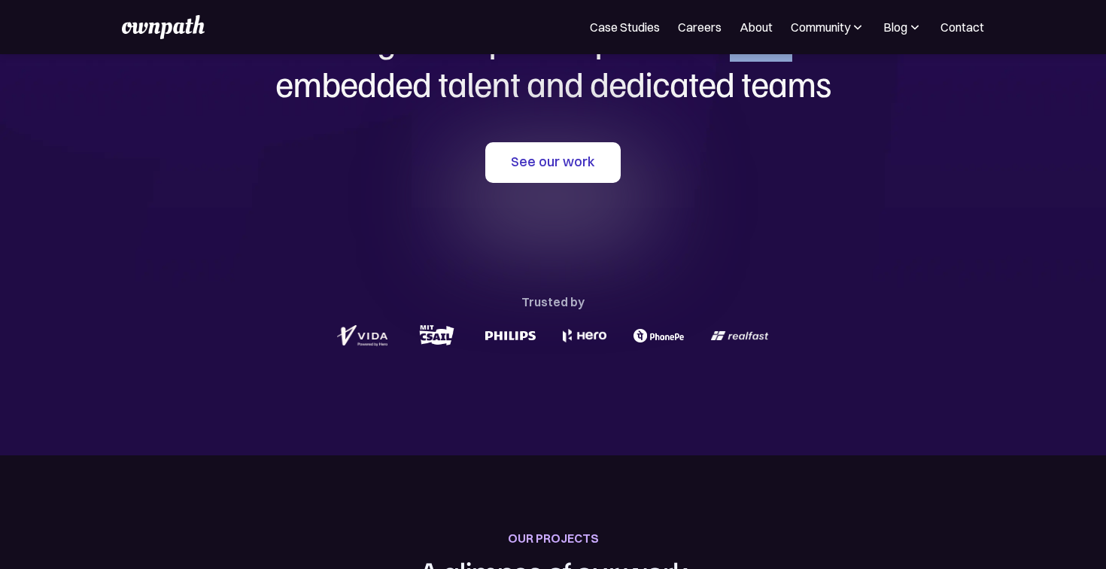
click at [660, 335] on img at bounding box center [658, 336] width 50 height 14
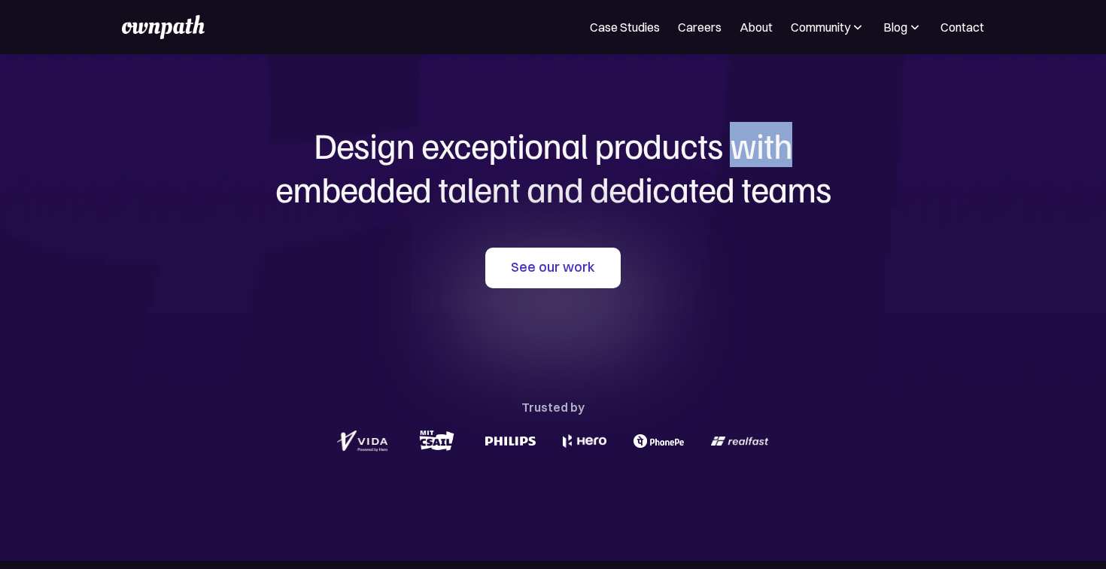
scroll to position [0, 0]
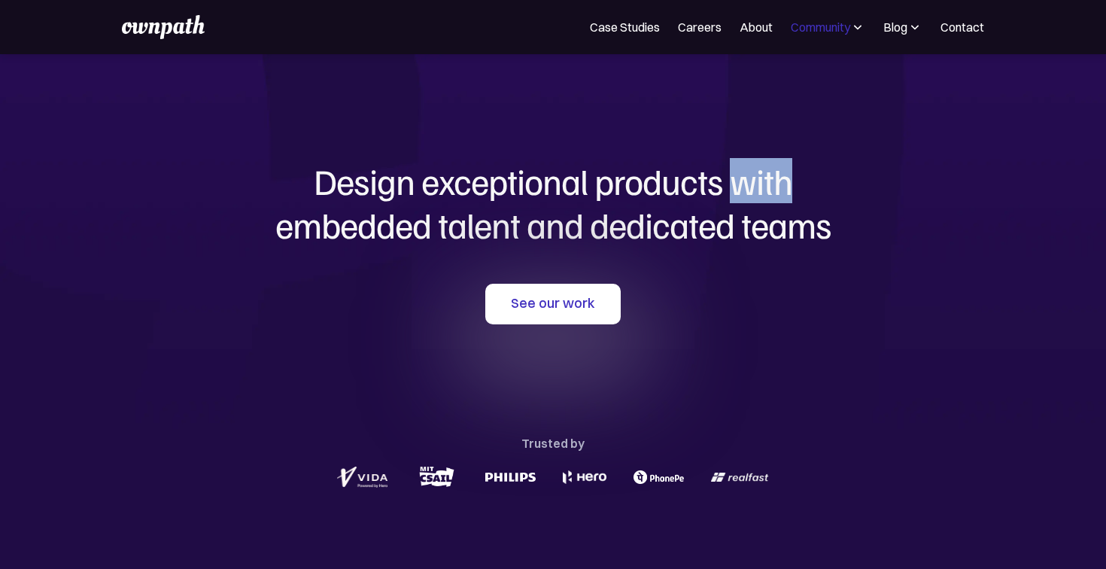
click at [821, 30] on div "Community" at bounding box center [820, 27] width 59 height 18
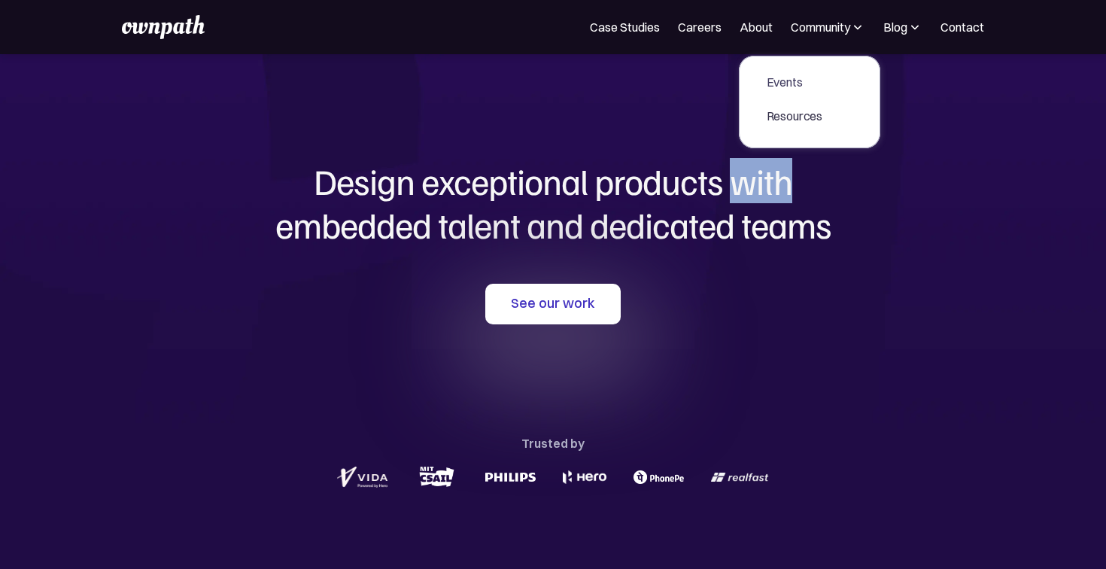
click at [788, 79] on div "Events" at bounding box center [794, 82] width 56 height 18
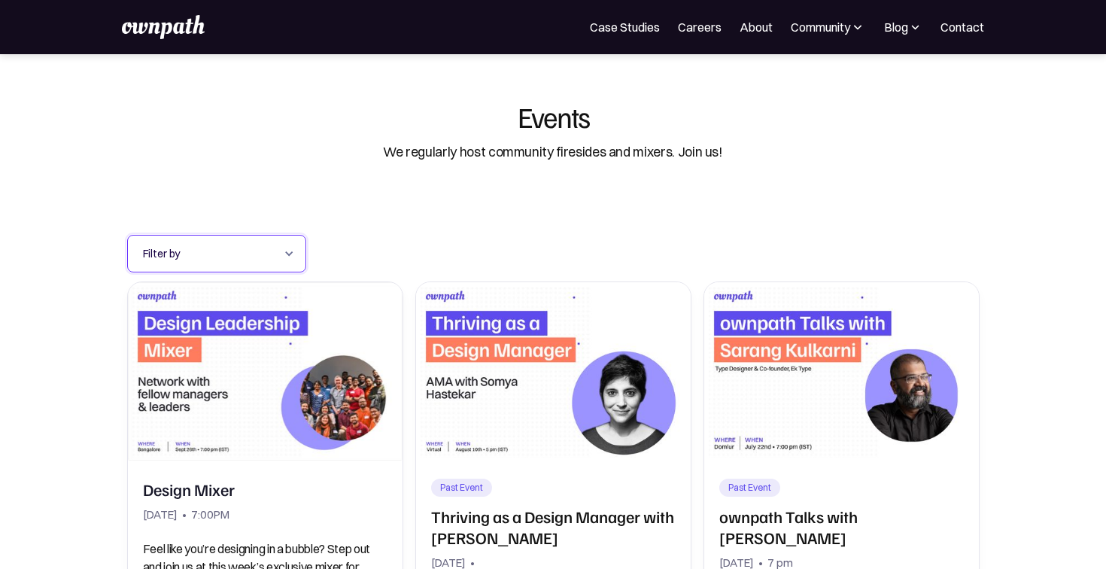
click at [235, 250] on div "Filter by" at bounding box center [209, 253] width 132 height 18
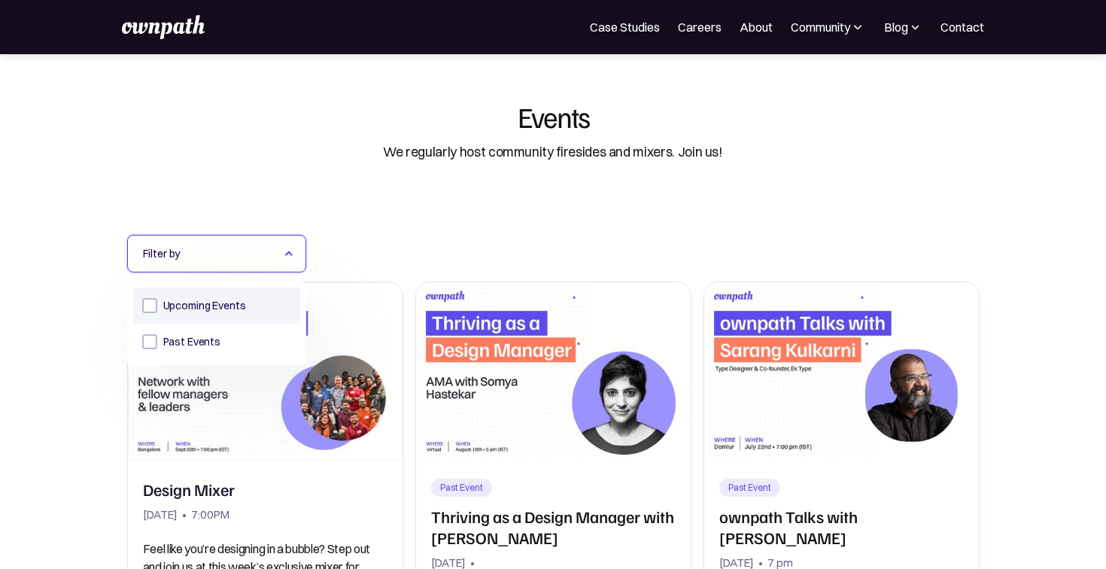
click at [219, 304] on span "Upcoming Events" at bounding box center [204, 305] width 83 height 18
click at [152, 304] on input "Upcoming Events" at bounding box center [147, 305] width 10 height 10
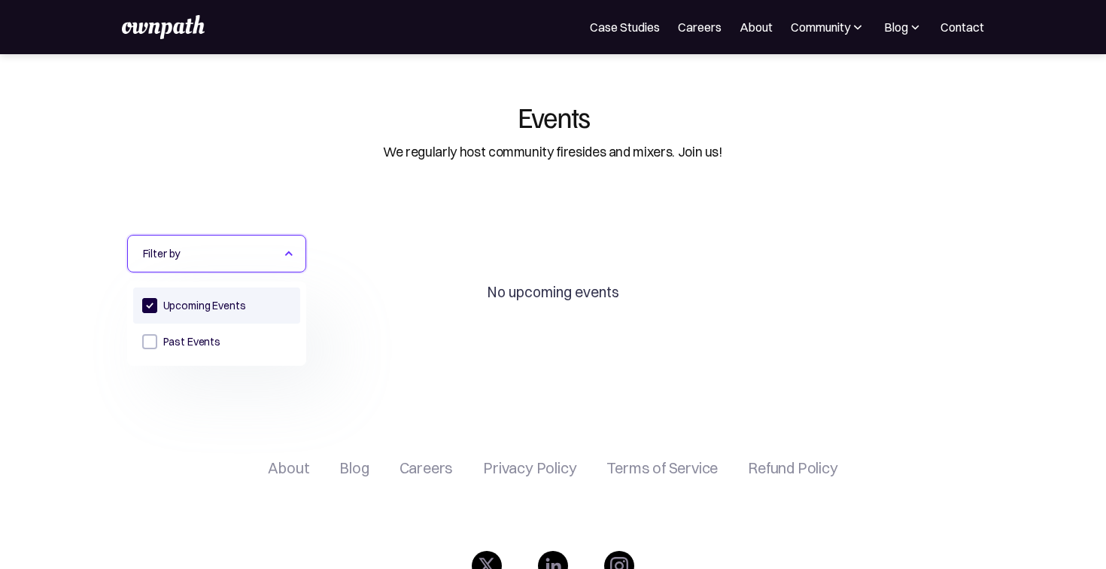
click at [189, 311] on span "Upcoming Events" at bounding box center [204, 305] width 83 height 18
click at [152, 310] on input "Upcoming Events" at bounding box center [147, 305] width 10 height 10
checkbox input "false"
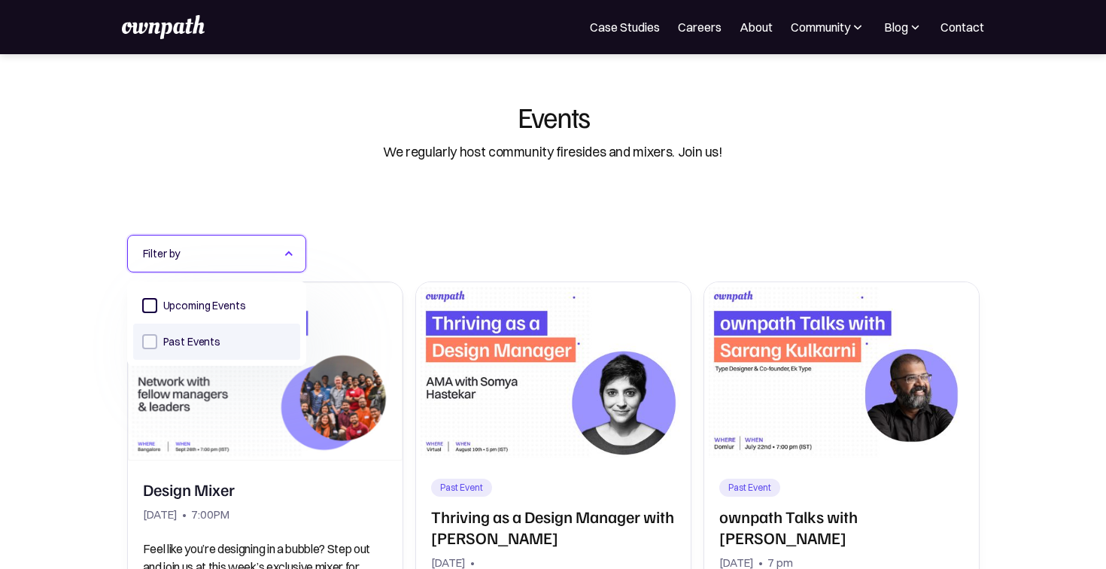
click at [147, 341] on div "filtering Form" at bounding box center [149, 341] width 15 height 15
click at [147, 341] on input "Past Events" at bounding box center [147, 341] width 10 height 10
checkbox input "true"
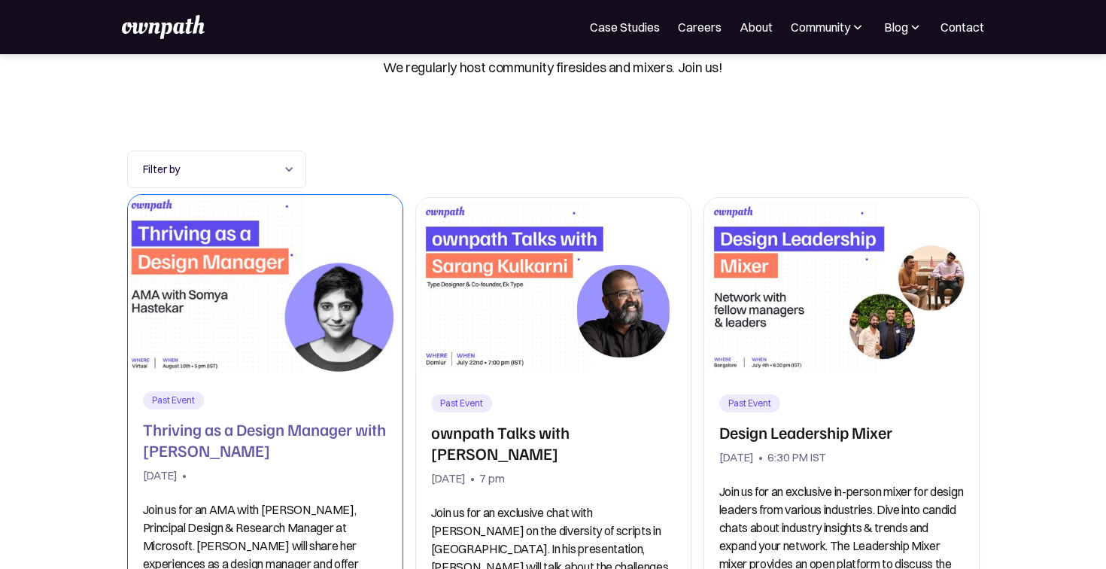
scroll to position [133, 0]
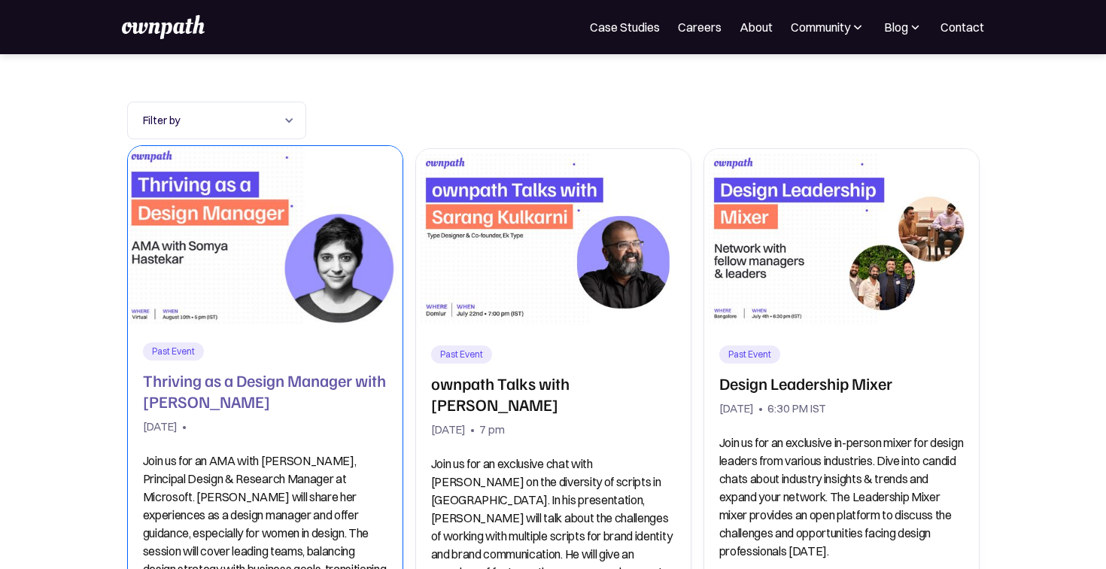
click at [274, 414] on div "Past Event Past Event Thriving as a Design Manager with Somya Hastekar August 1…" at bounding box center [265, 487] width 244 height 290
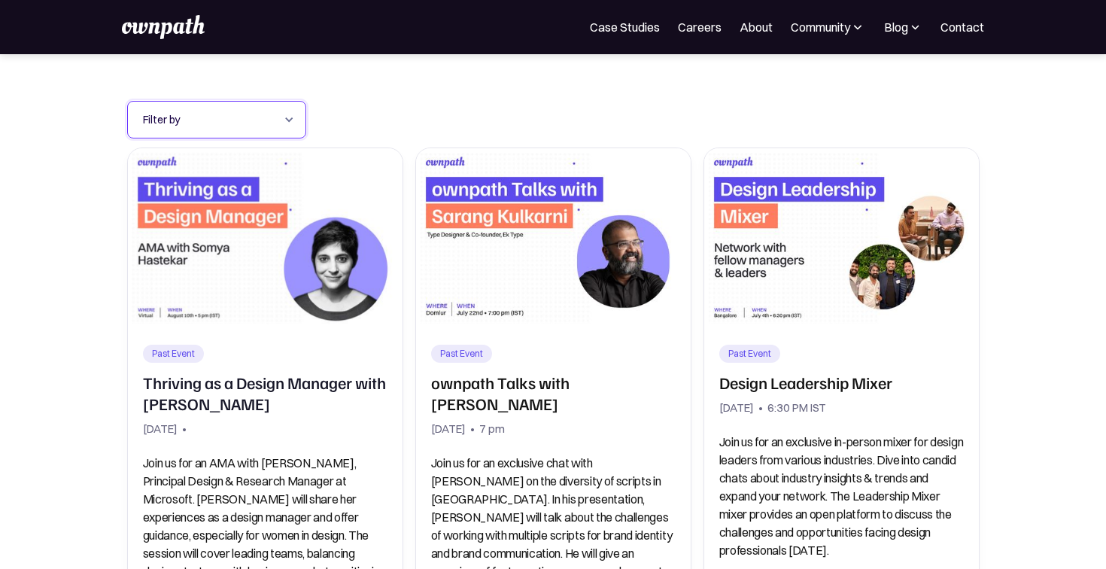
click at [213, 109] on div "Filter by" at bounding box center [216, 120] width 179 height 38
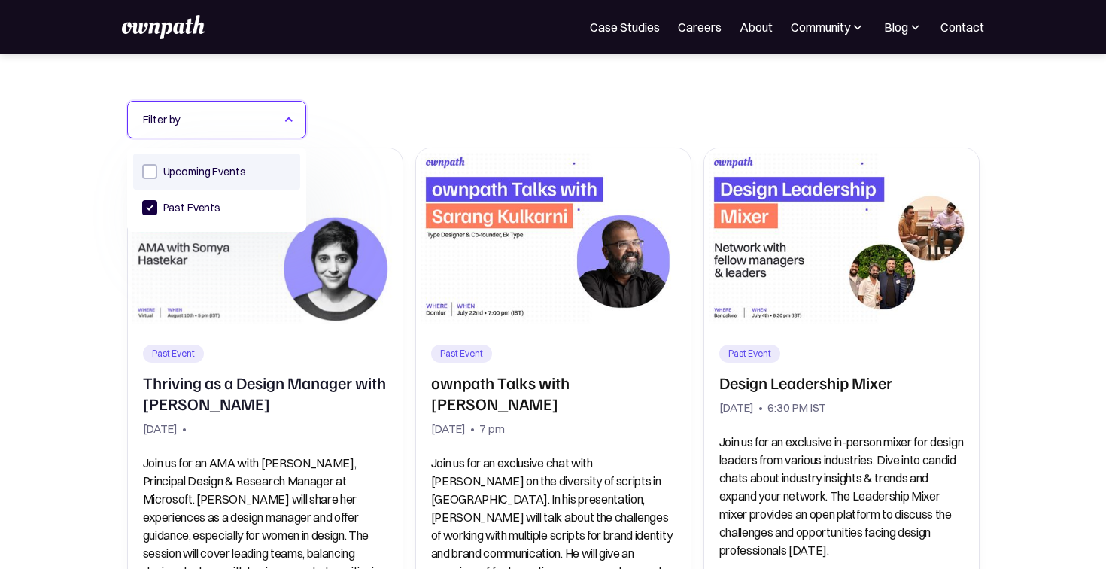
click at [209, 168] on span "Upcoming Events" at bounding box center [204, 171] width 83 height 18
click at [152, 168] on input "Upcoming Events" at bounding box center [147, 171] width 10 height 10
checkbox input "true"
click at [173, 214] on span "Past Events" at bounding box center [191, 208] width 57 height 18
click at [152, 212] on input "Past Events" at bounding box center [147, 207] width 10 height 10
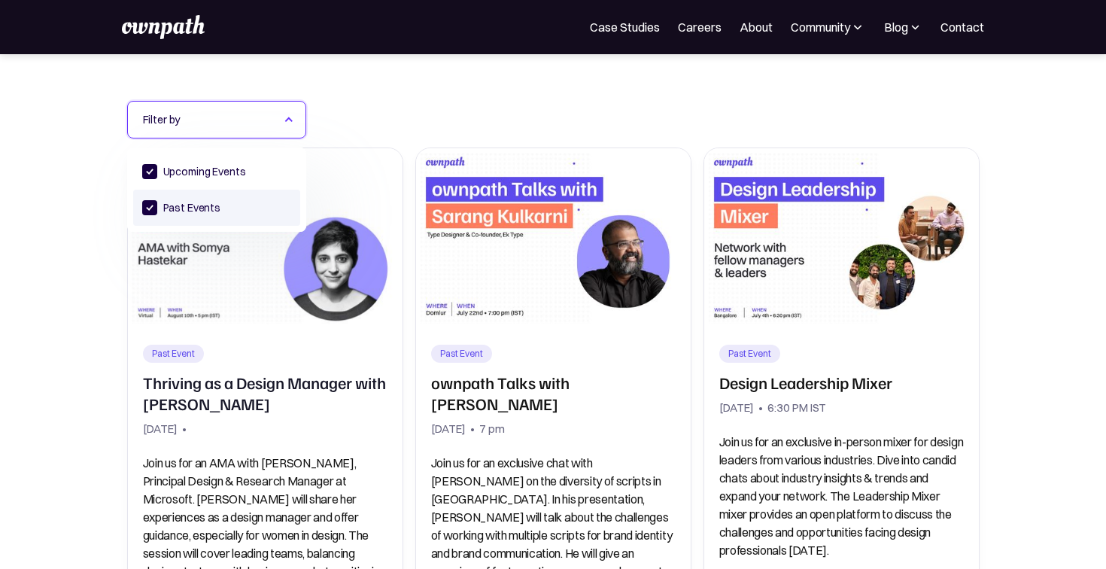
checkbox input "false"
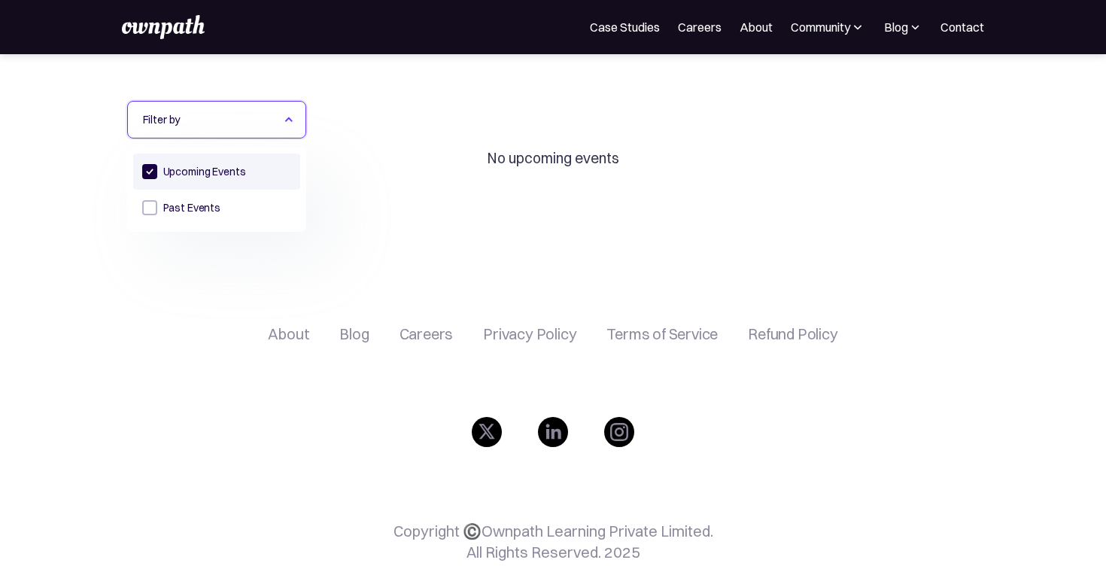
click at [186, 174] on span "Upcoming Events" at bounding box center [204, 171] width 83 height 18
click at [152, 174] on input "Upcoming Events" at bounding box center [147, 171] width 10 height 10
checkbox input "false"
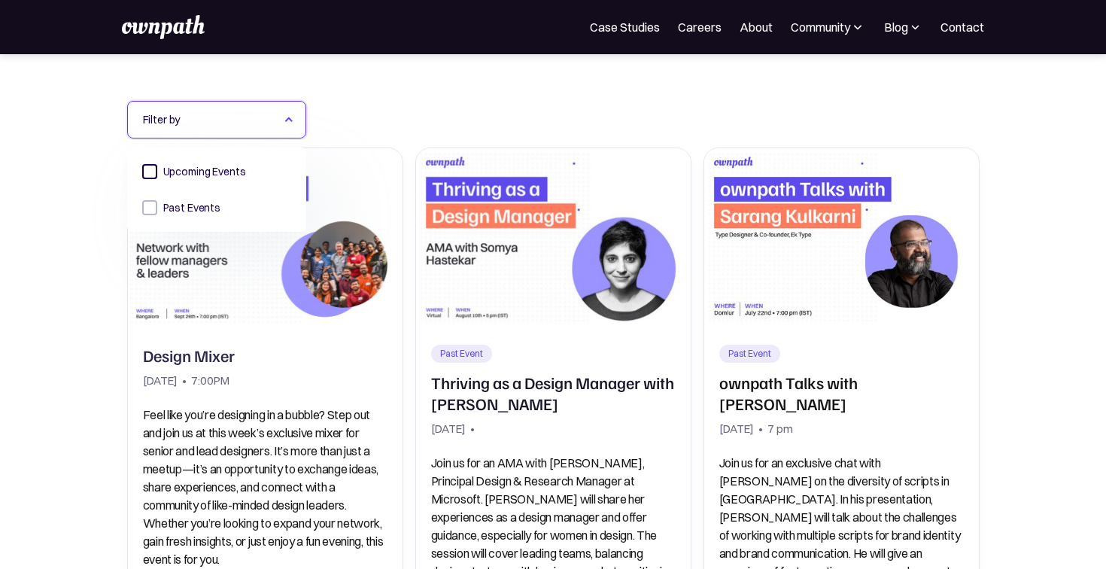
click at [271, 120] on div "Filter by" at bounding box center [209, 120] width 132 height 18
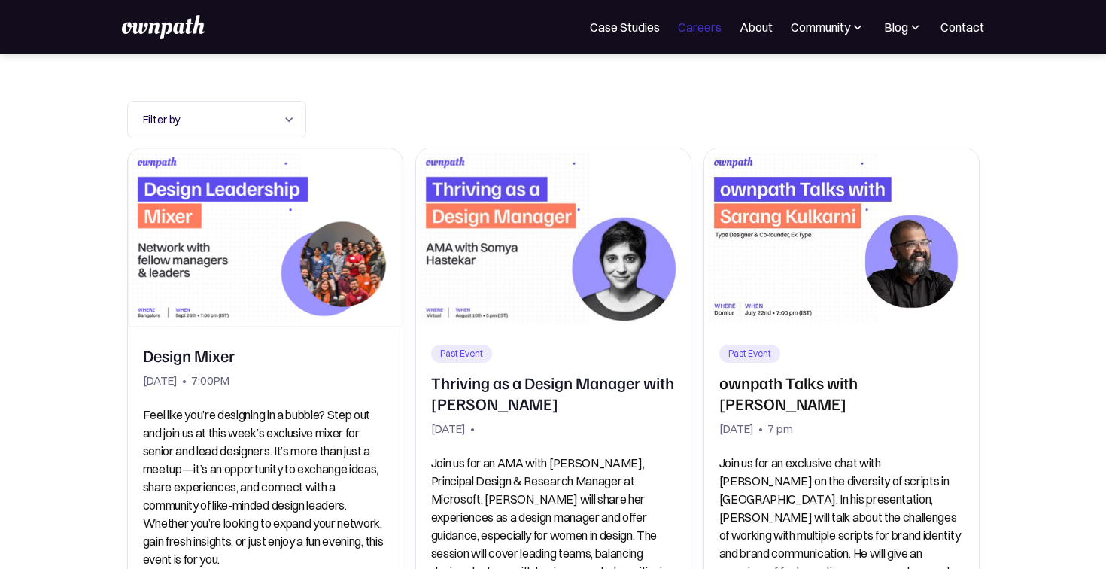
click at [715, 34] on link "Careers" at bounding box center [700, 27] width 44 height 18
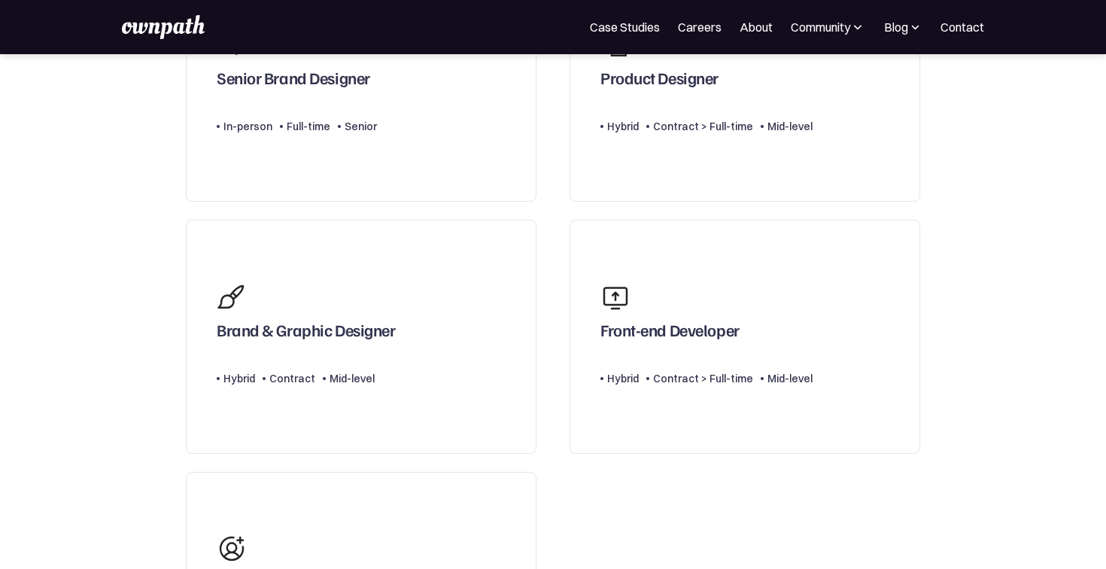
scroll to position [144, 0]
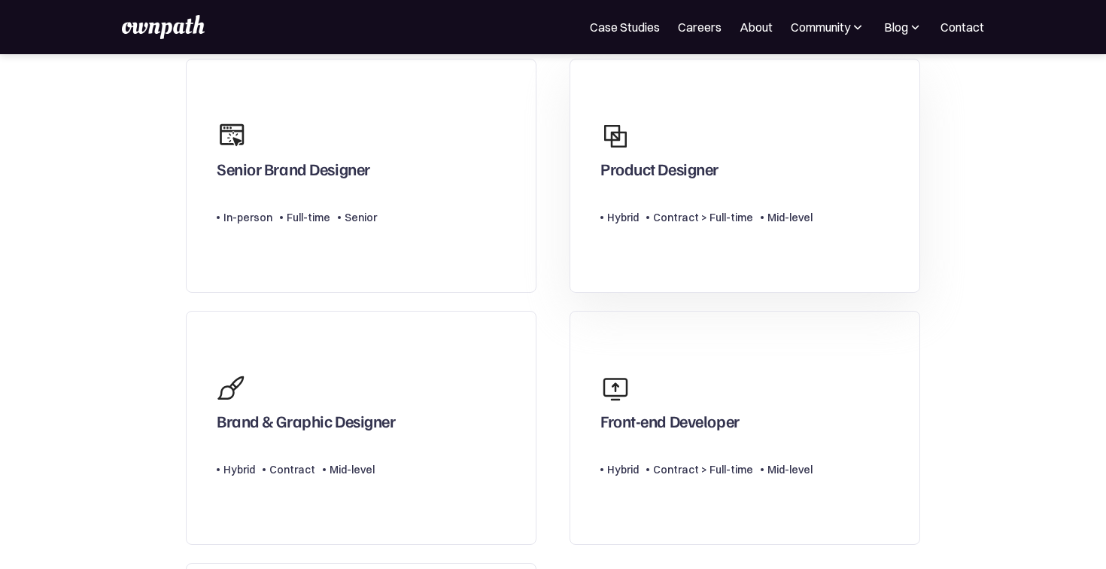
click at [641, 232] on div "Product Designer Type Level Hybrid Contract > Full-time Mid-level" at bounding box center [706, 176] width 212 height 124
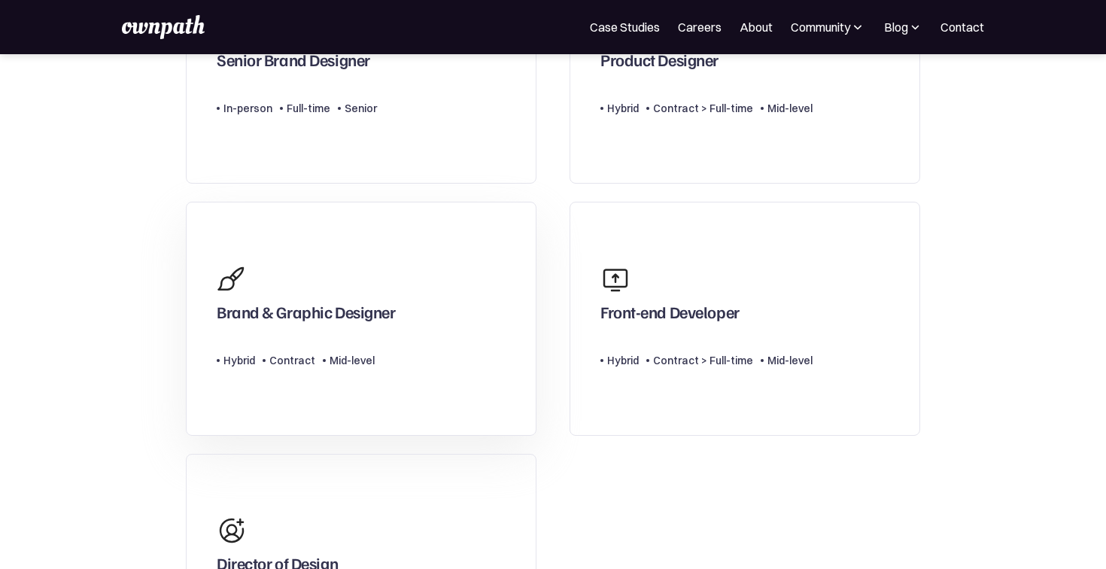
scroll to position [396, 0]
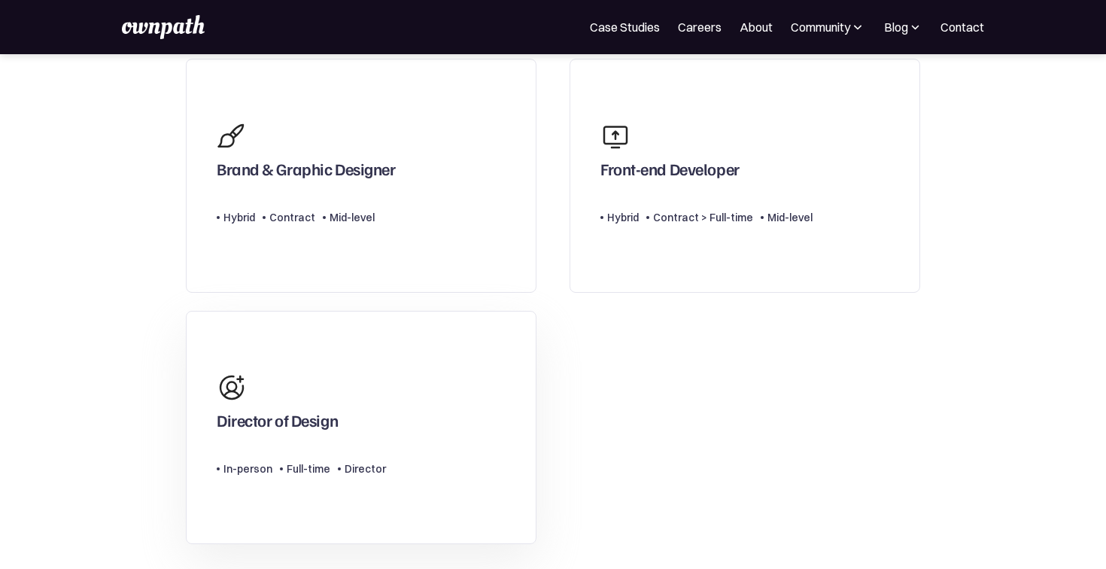
click at [438, 441] on link "Director of Design Type Level In-person Full-time Director" at bounding box center [361, 428] width 351 height 234
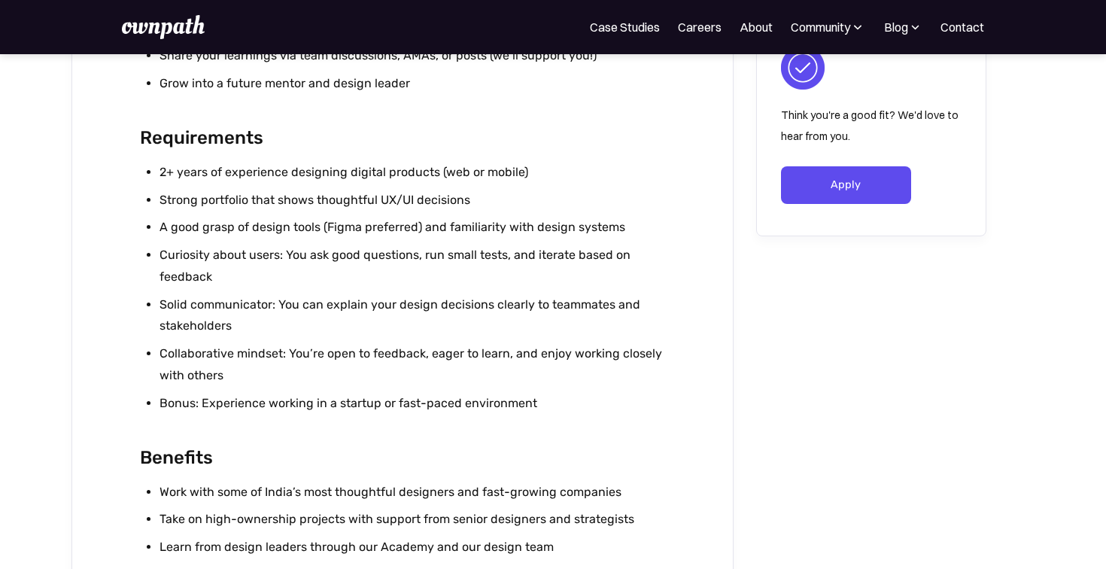
scroll to position [1649, 0]
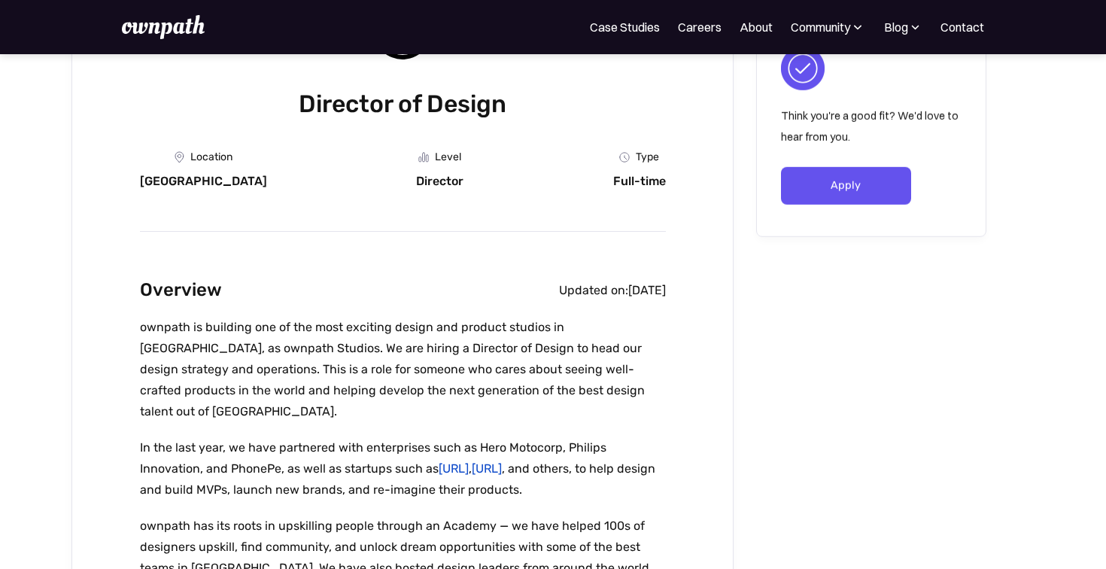
scroll to position [214, 0]
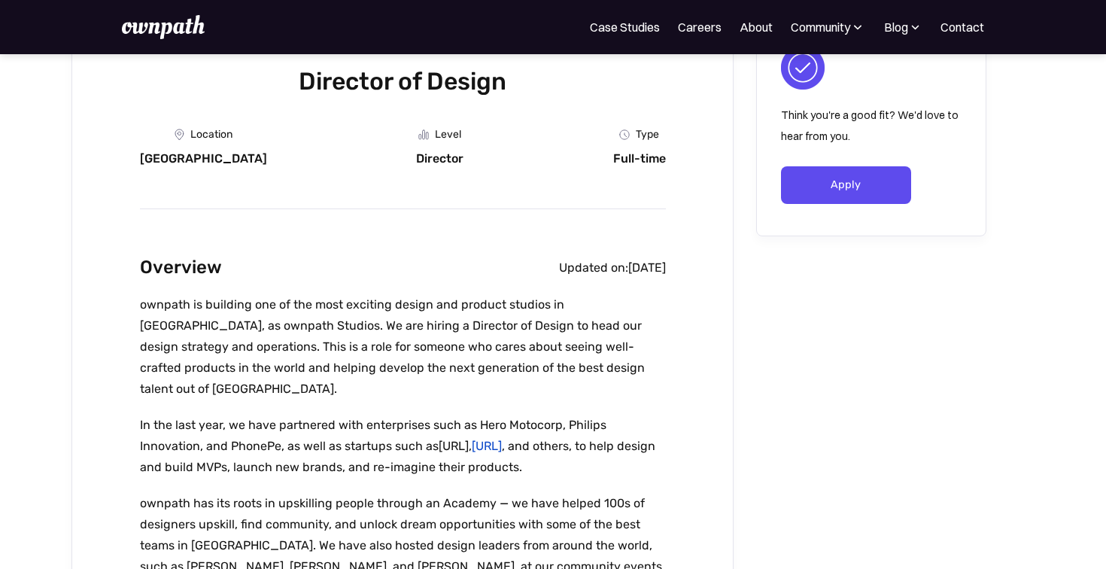
click at [459, 439] on link "[URL]" at bounding box center [454, 446] width 30 height 14
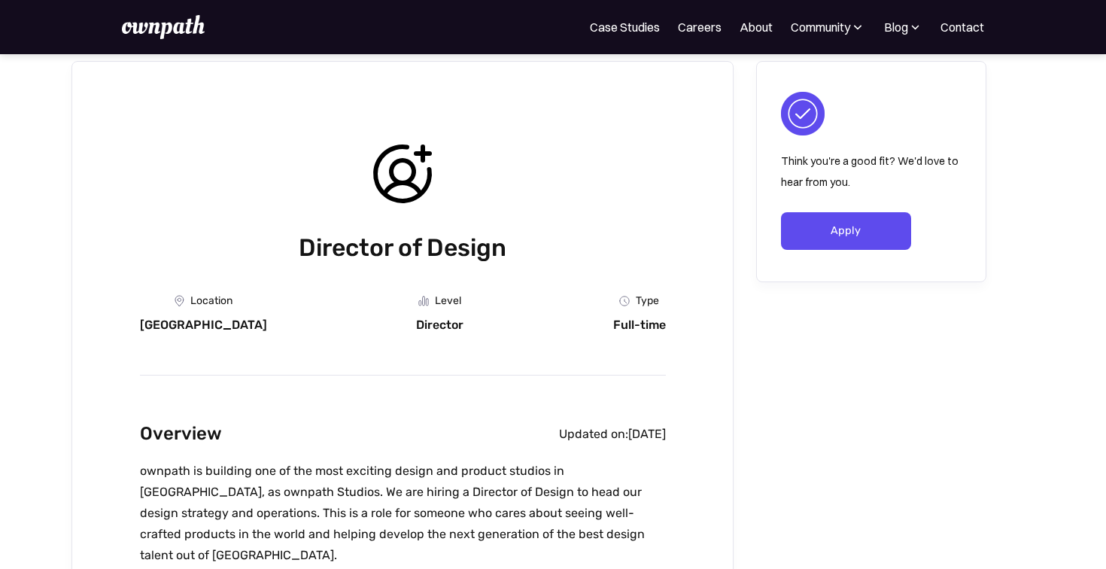
click at [195, 22] on img at bounding box center [163, 27] width 83 height 24
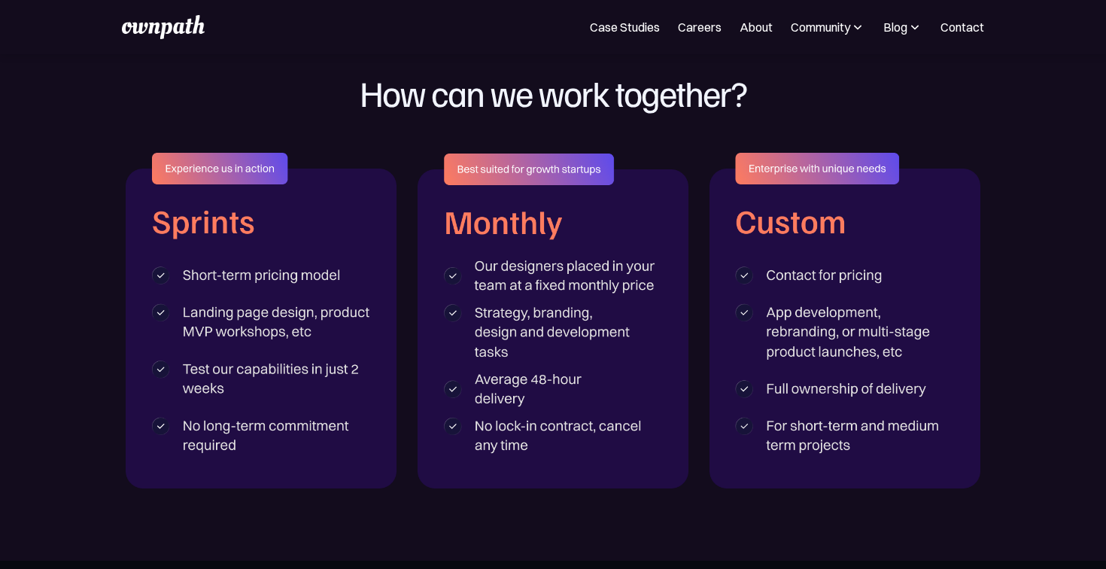
scroll to position [2418, 0]
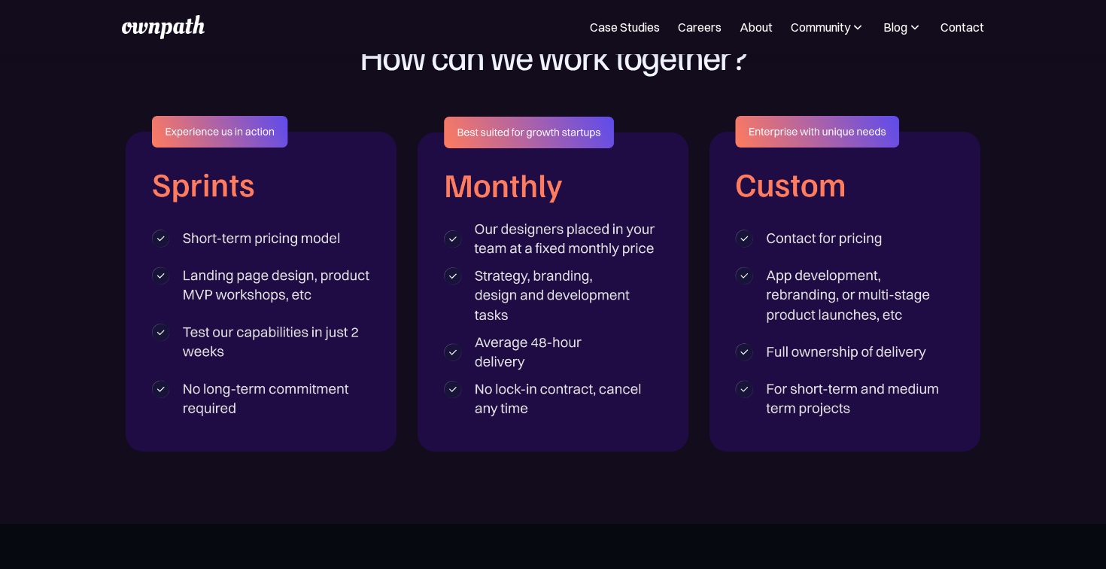
click at [187, 178] on img at bounding box center [261, 283] width 271 height 335
click at [269, 253] on img at bounding box center [261, 283] width 271 height 335
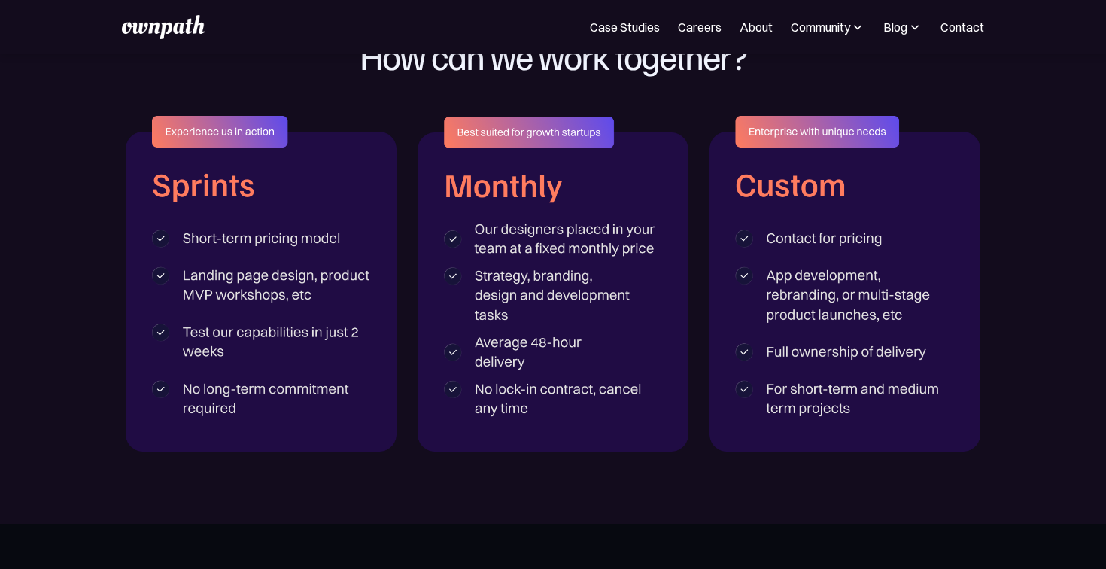
click at [475, 296] on img at bounding box center [552, 284] width 271 height 335
click at [527, 236] on img at bounding box center [552, 284] width 271 height 335
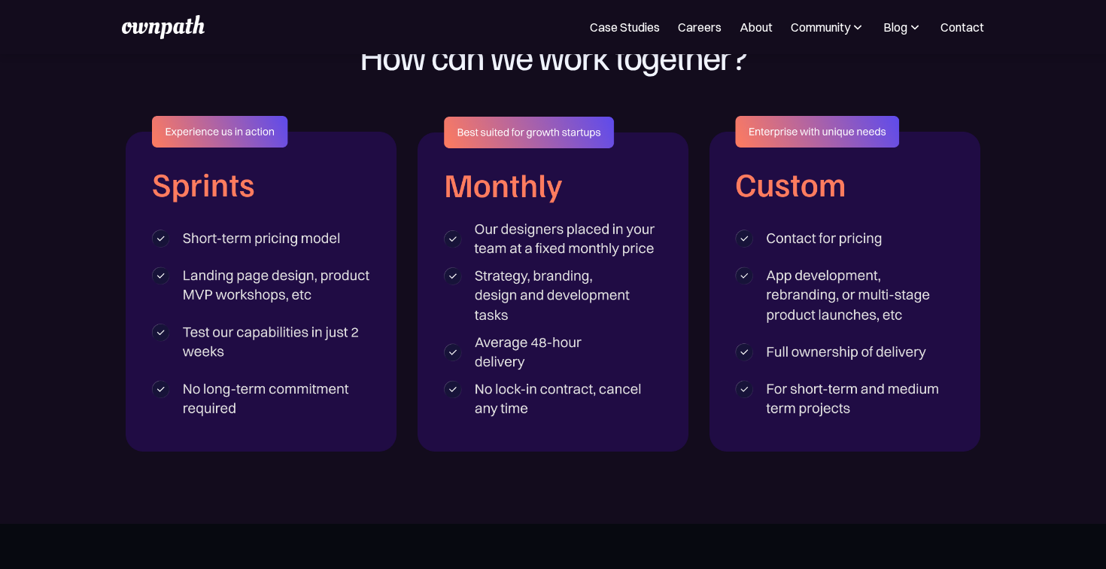
click at [527, 236] on img at bounding box center [552, 284] width 271 height 335
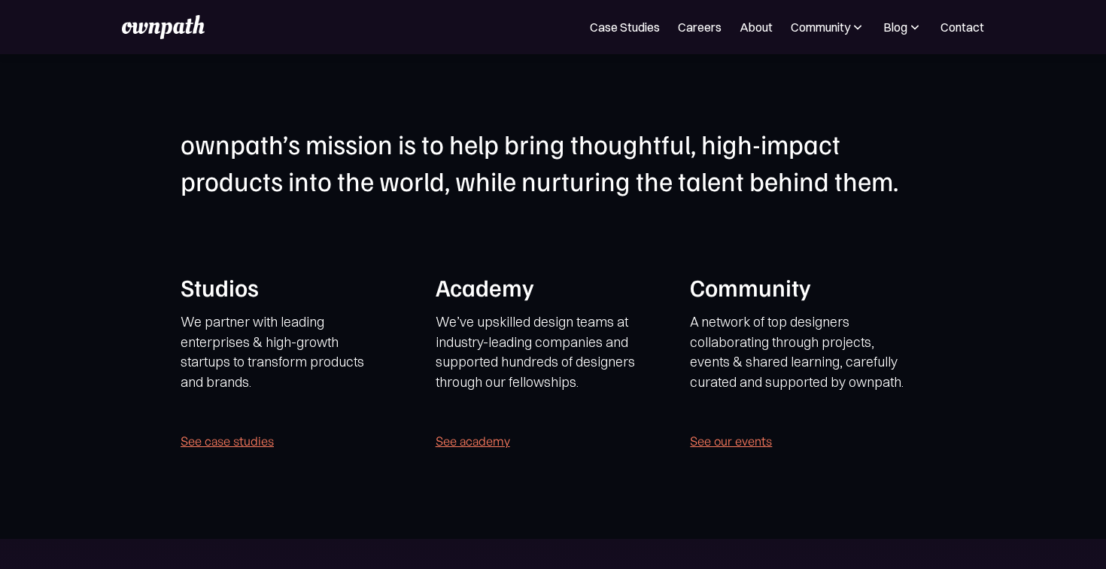
scroll to position [2942, 0]
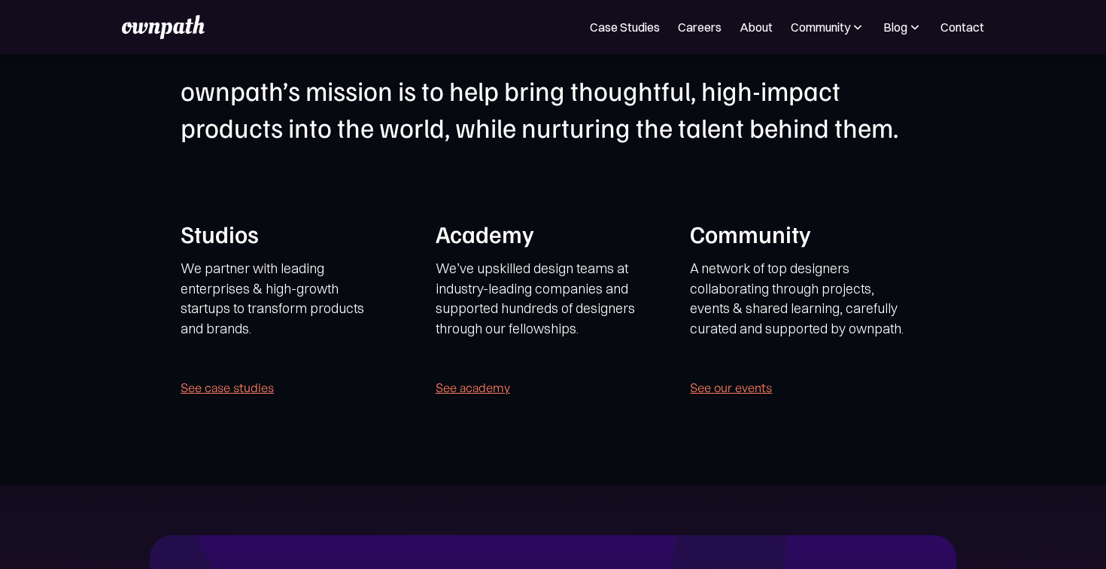
click at [508, 245] on h1 "Academy" at bounding box center [546, 233] width 220 height 32
click at [236, 216] on div "ownpath’s mission is to help bring thoughtful, high-impact products into the wo…" at bounding box center [553, 242] width 745 height 341
click at [240, 256] on div "Studios We partner with leading enterprises & high-growth startups to transform…" at bounding box center [295, 307] width 228 height 181
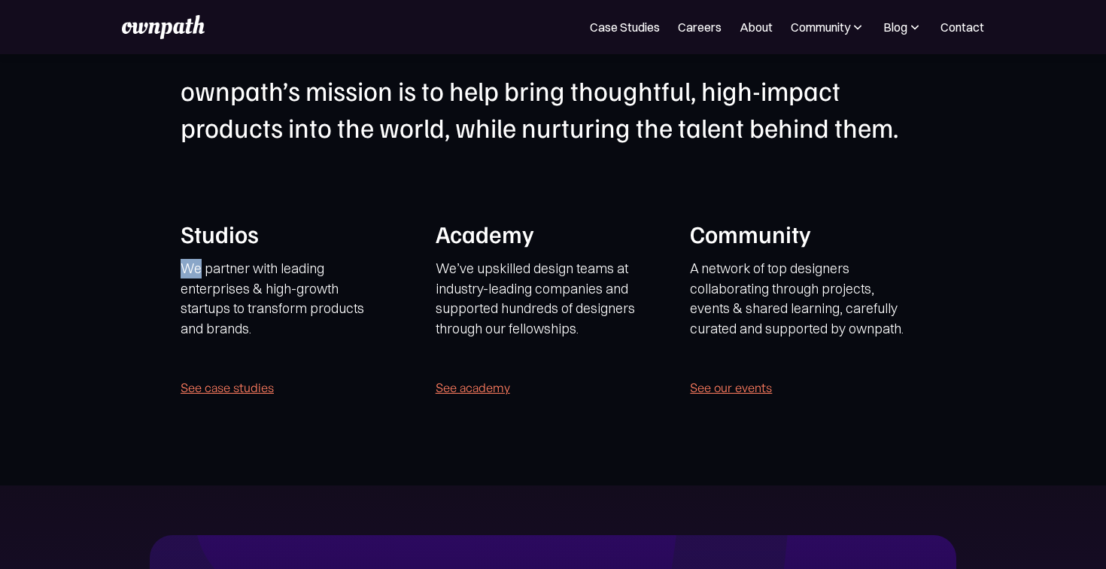
click at [240, 256] on div "Studios We partner with leading enterprises & high-growth startups to transform…" at bounding box center [295, 307] width 228 height 181
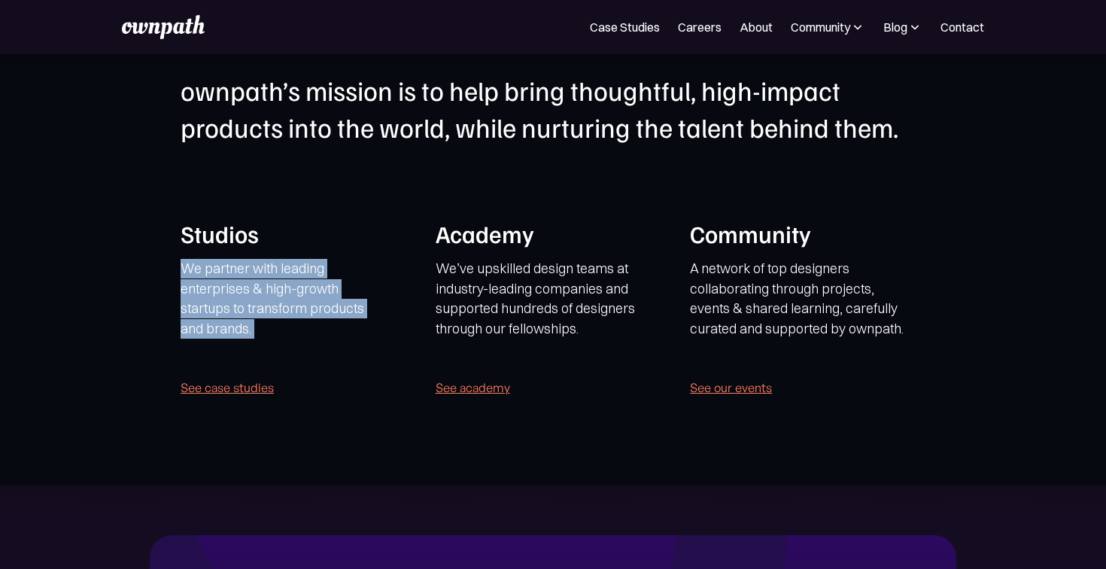
click at [240, 256] on div "Studios We partner with leading enterprises & high-growth startups to transform…" at bounding box center [295, 307] width 228 height 181
click at [243, 291] on p "We partner with leading enterprises & high-growth startups to transform product…" at bounding box center [280, 308] width 198 height 99
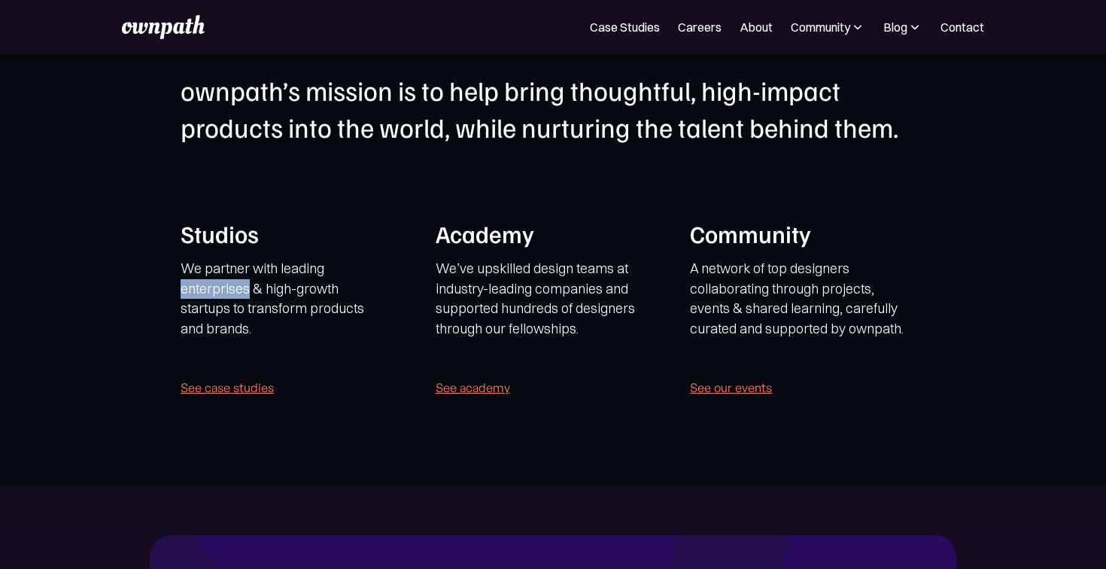
click at [243, 291] on p "We partner with leading enterprises & high-growth startups to transform product…" at bounding box center [280, 308] width 198 height 99
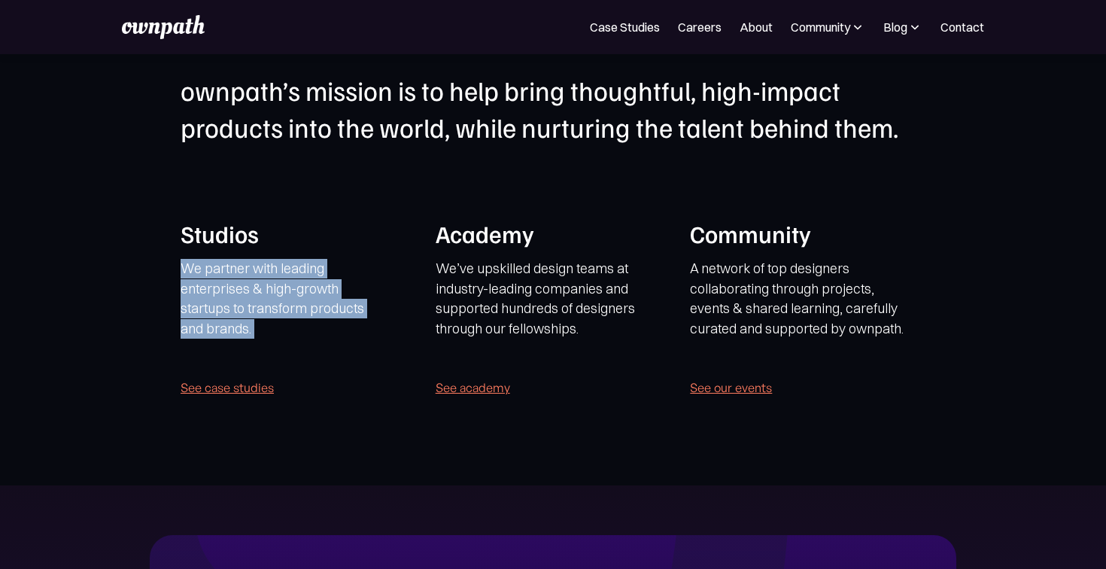
click at [243, 291] on p "We partner with leading enterprises & high-growth startups to transform product…" at bounding box center [280, 308] width 198 height 99
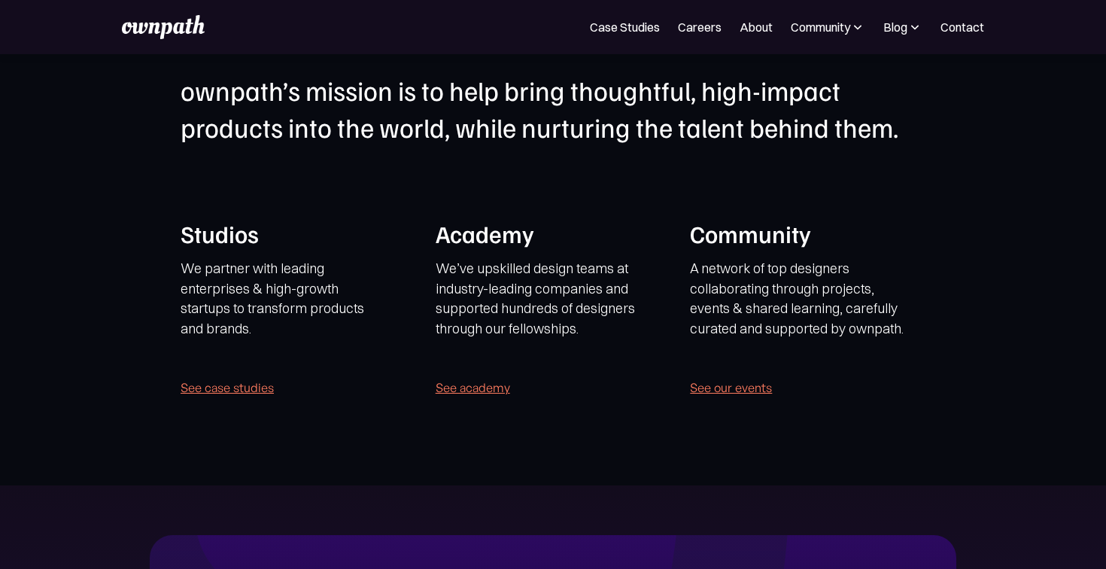
click at [238, 232] on h1 "Studios" at bounding box center [291, 233] width 220 height 32
click at [260, 391] on link "See case studies" at bounding box center [227, 387] width 93 height 21
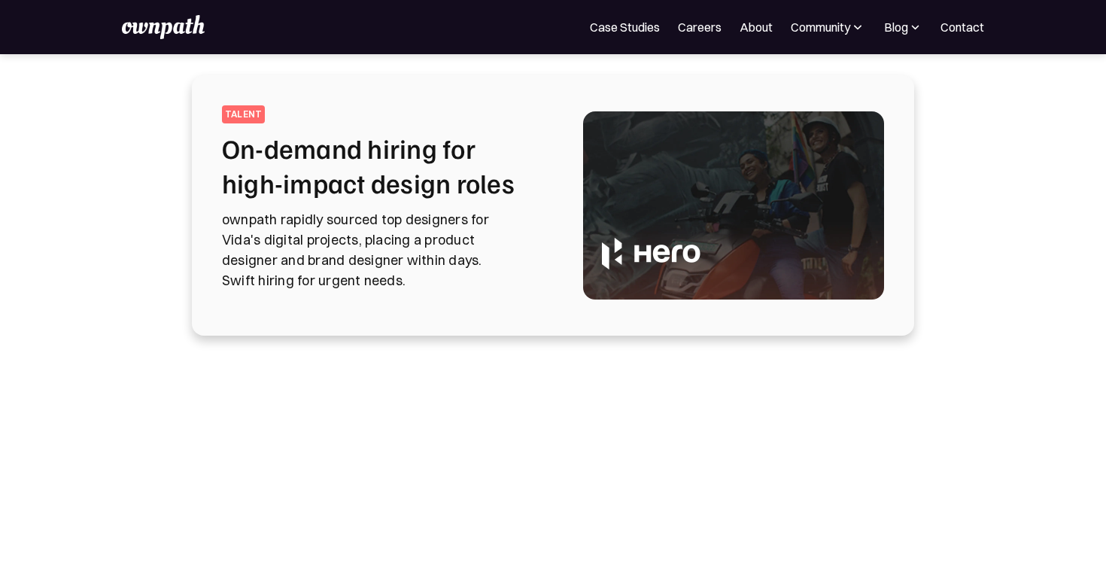
scroll to position [106, 0]
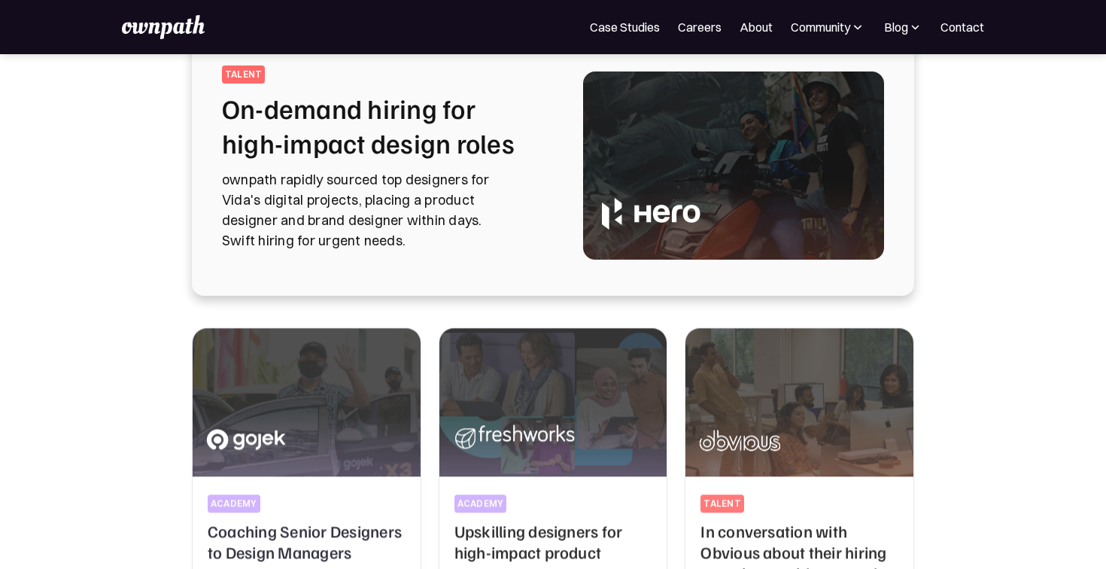
click at [515, 242] on p "ownpath rapidly sourced top designers for Vida's digital projects, placing a pr…" at bounding box center [384, 209] width 325 height 81
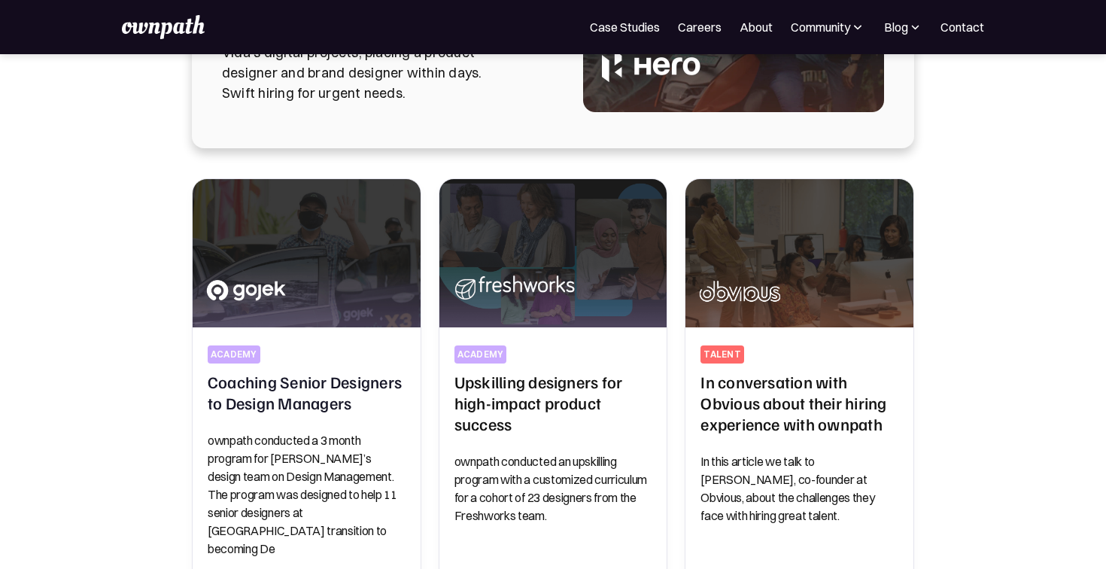
scroll to position [308, 0]
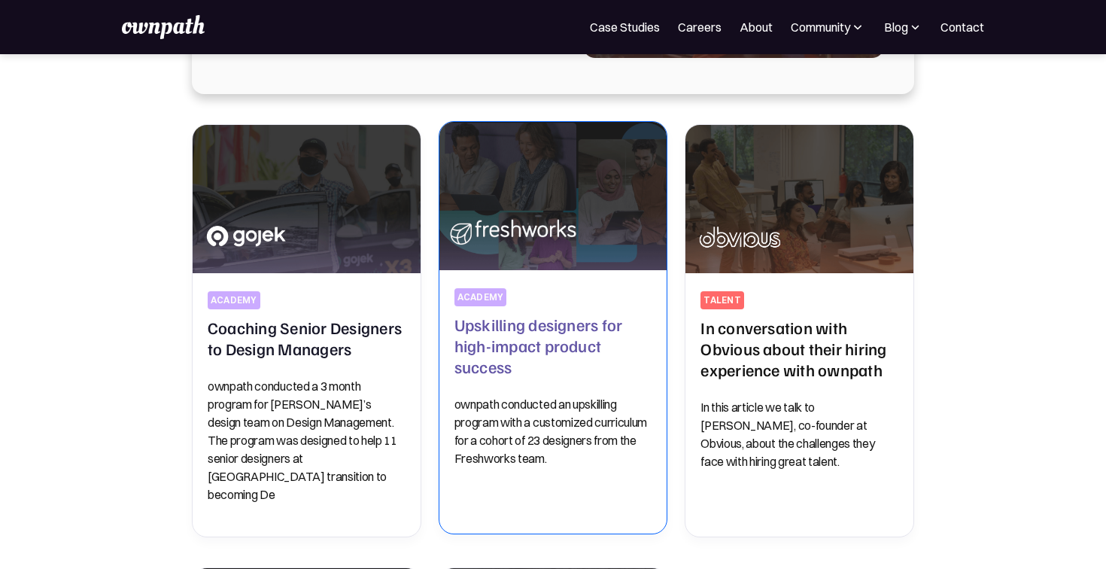
click at [553, 365] on h2 "Upskilling designers for high-impact product success" at bounding box center [553, 345] width 198 height 63
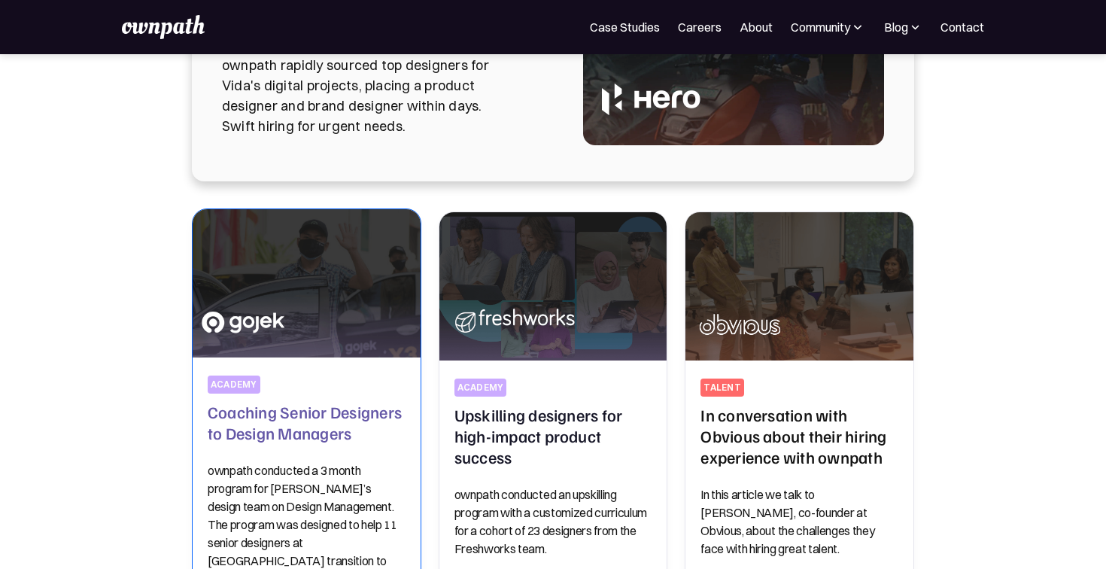
scroll to position [123, 0]
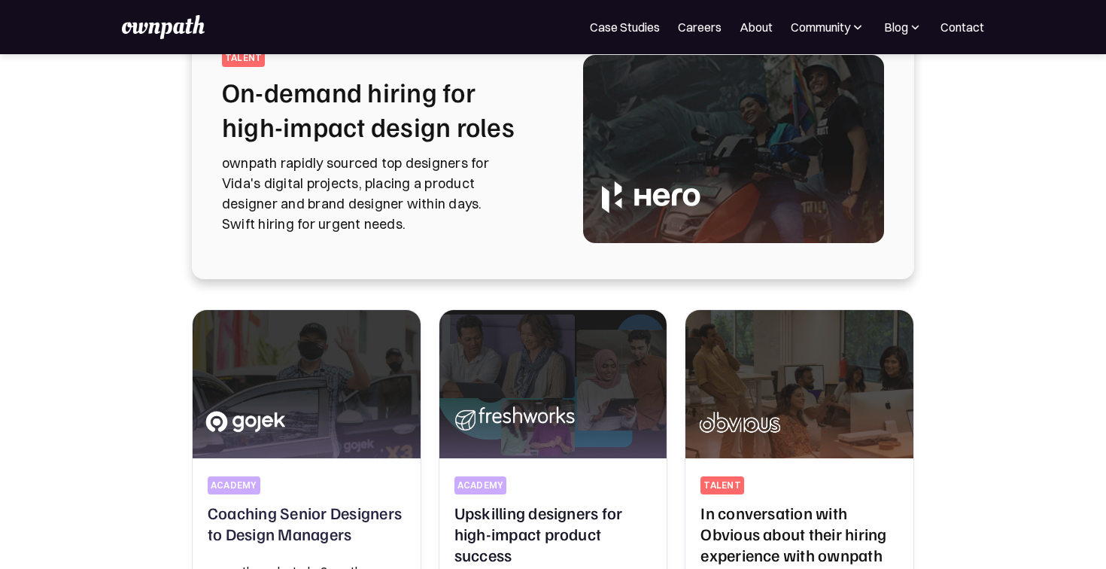
click at [419, 240] on div "talent On-demand hiring for high-impact design roles ownpath rapidly sourced to…" at bounding box center [384, 149] width 325 height 200
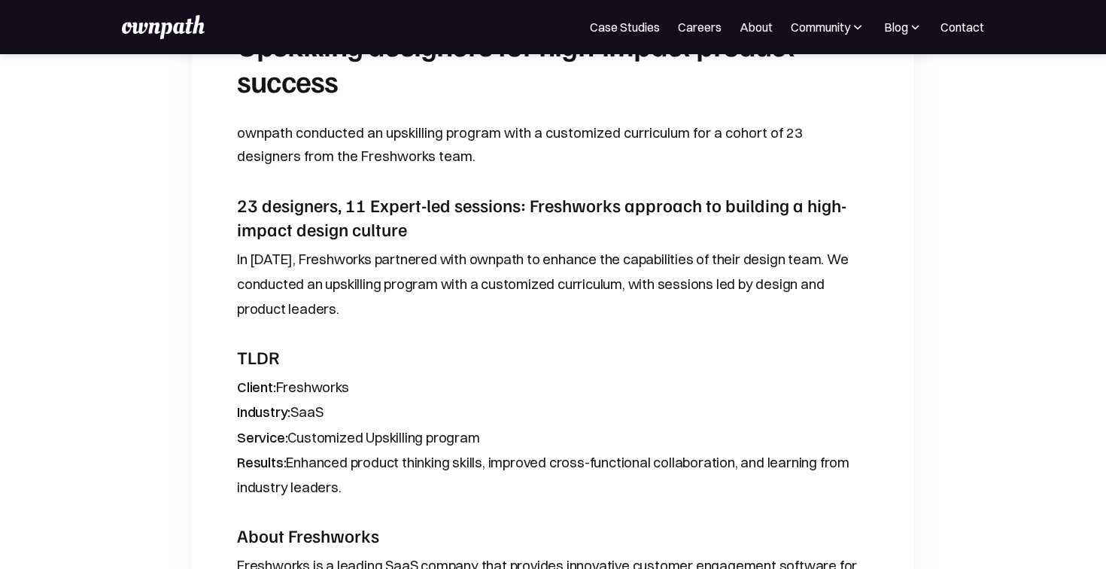
scroll to position [652, 0]
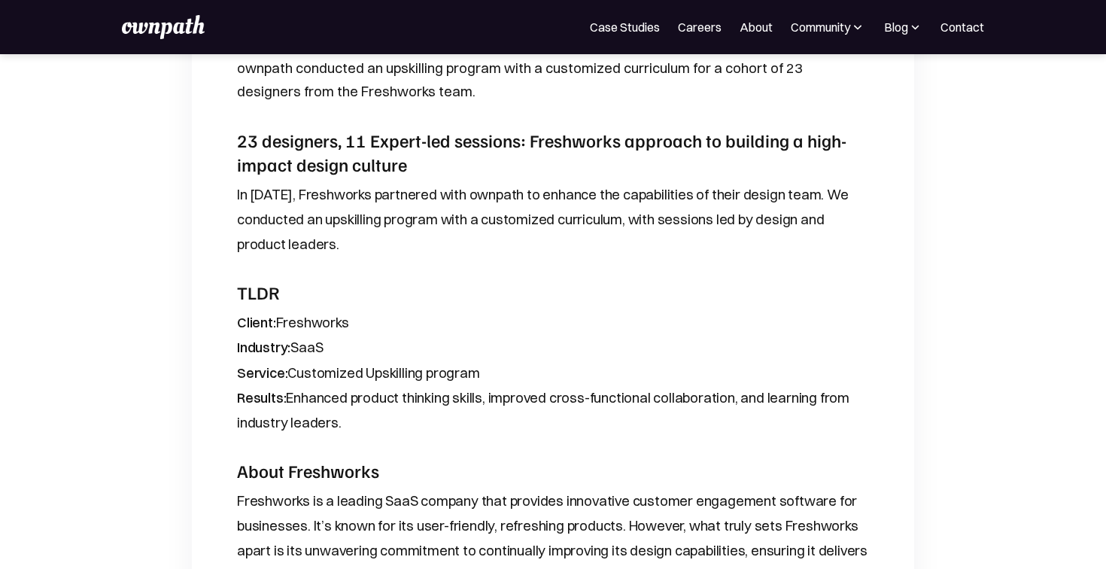
click at [354, 150] on h3 "23 designers, 11 Expert-led sessions: Freshworks approach to building a high-im…" at bounding box center [553, 152] width 632 height 47
click at [358, 150] on h3 "23 designers, 11 Expert-led sessions: Freshworks approach to building a high-im…" at bounding box center [553, 152] width 632 height 47
click at [478, 159] on h3 "23 designers, 11 Expert-led sessions: Freshworks approach to building a high-im…" at bounding box center [553, 152] width 632 height 47
click at [478, 143] on h3 "23 designers, 11 Expert-led sessions: Freshworks approach to building a high-im…" at bounding box center [553, 152] width 632 height 47
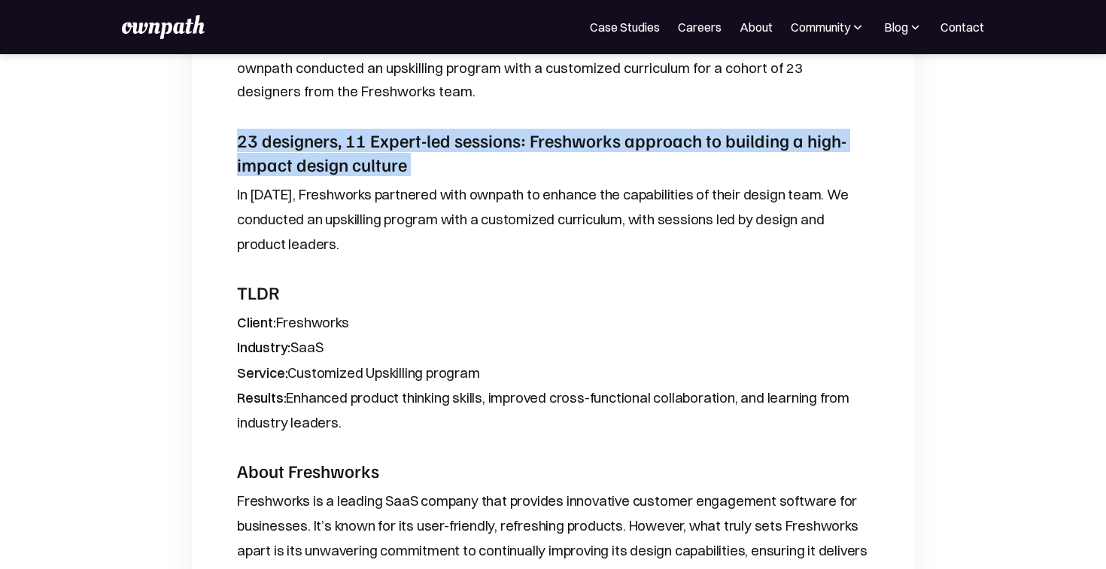
click at [478, 143] on h3 "23 designers, 11 Expert-led sessions: Freshworks approach to building a high-im…" at bounding box center [553, 152] width 632 height 47
click at [384, 155] on h3 "23 designers, 11 Expert-led sessions: Freshworks approach to building a high-im…" at bounding box center [553, 152] width 632 height 47
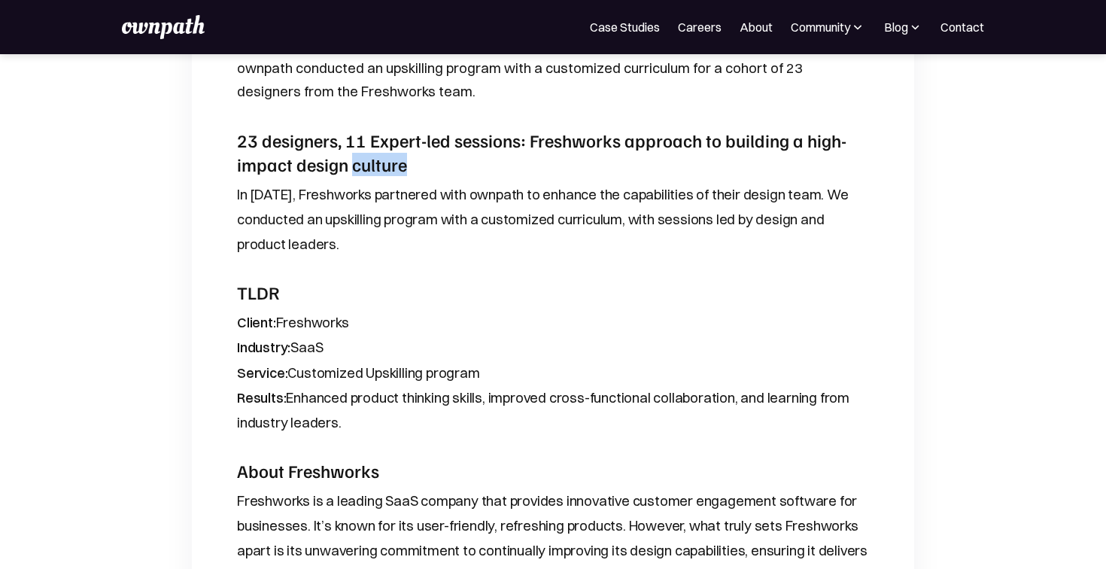
click at [384, 155] on h3 "23 designers, 11 Expert-led sessions: Freshworks approach to building a high-im…" at bounding box center [553, 152] width 632 height 47
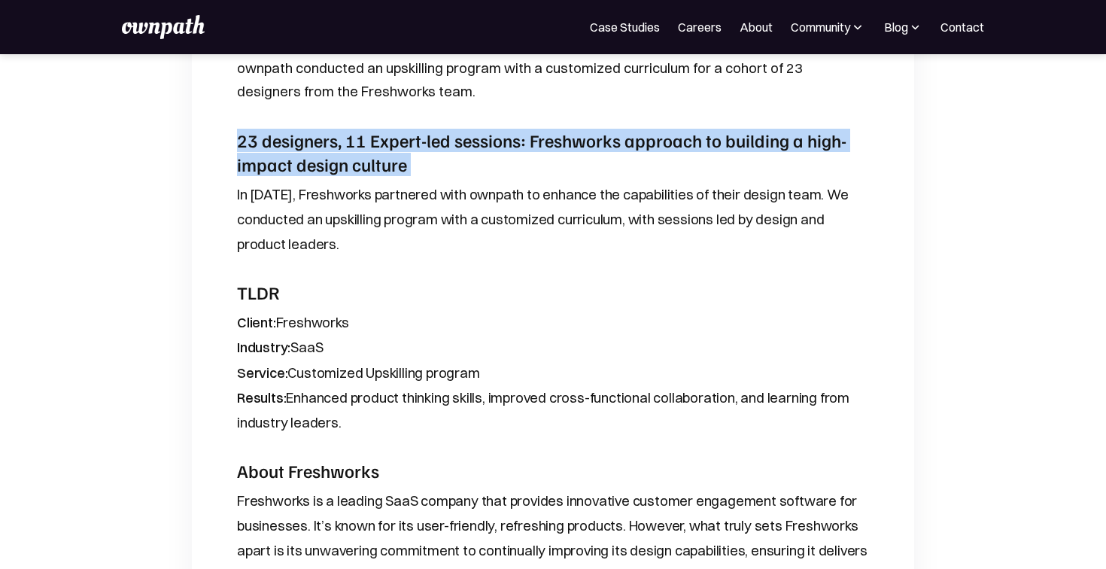
click at [384, 155] on h3 "23 designers, 11 Expert-led sessions: Freshworks approach to building a high-im…" at bounding box center [553, 152] width 632 height 47
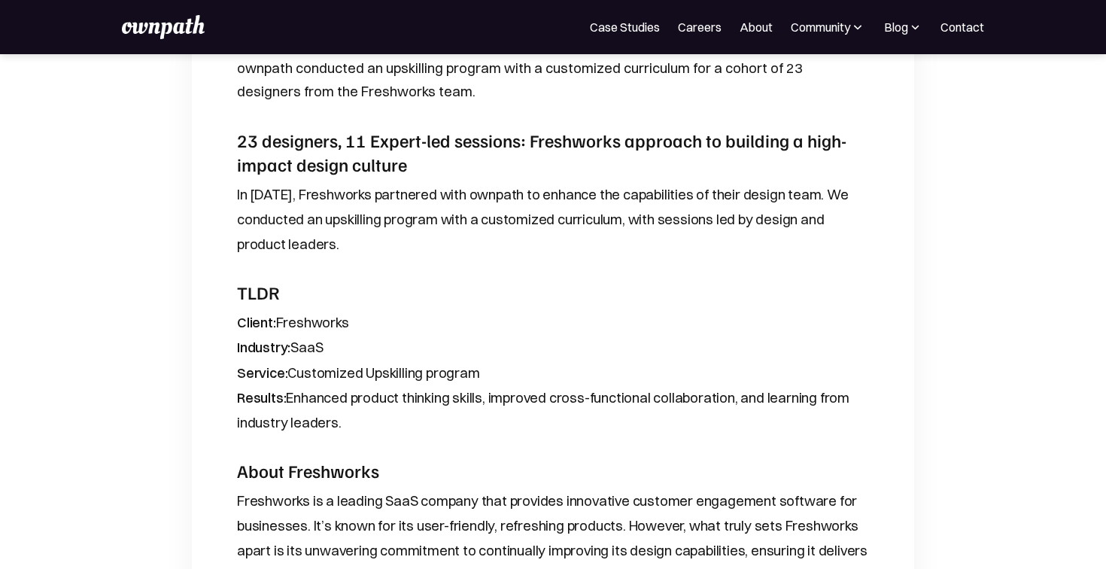
click at [276, 292] on strong "TLDR" at bounding box center [258, 292] width 42 height 23
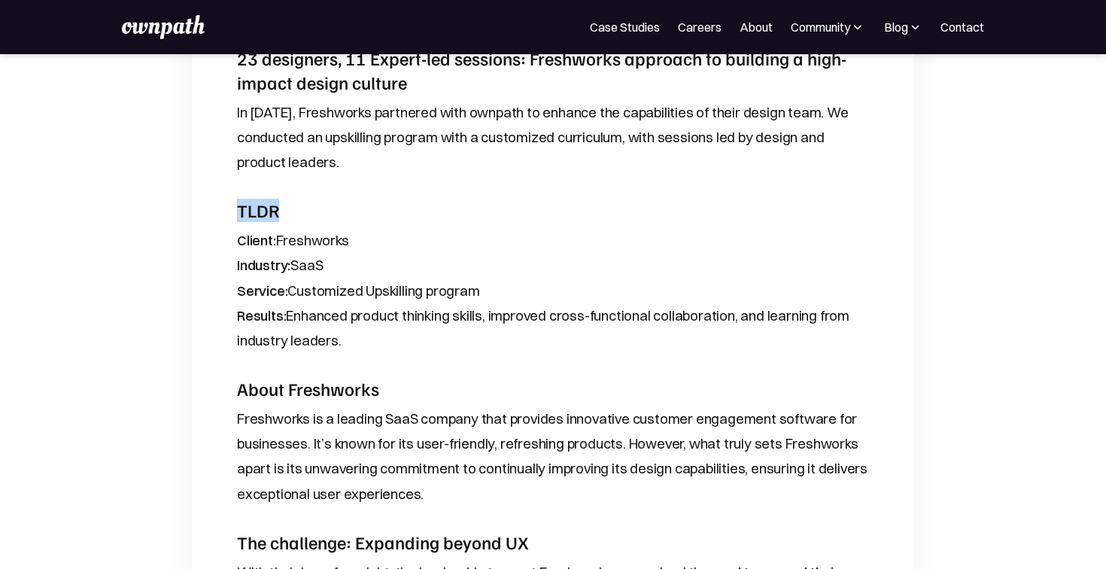
scroll to position [742, 0]
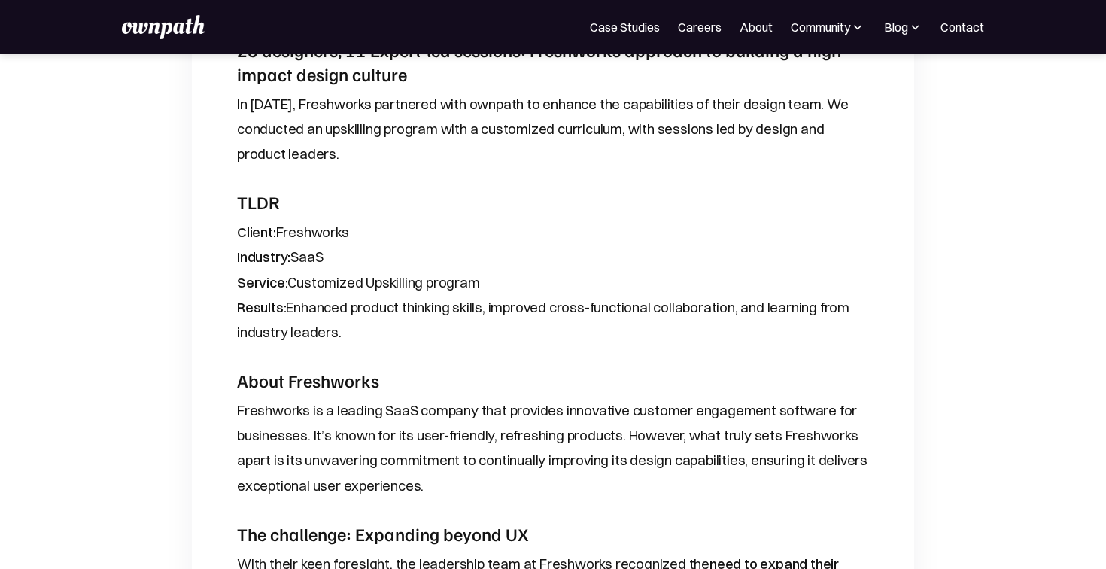
click at [276, 292] on p "Client: Freshworks Industry: SaaS Service: Customized Upskilling program Result…" at bounding box center [553, 282] width 632 height 125
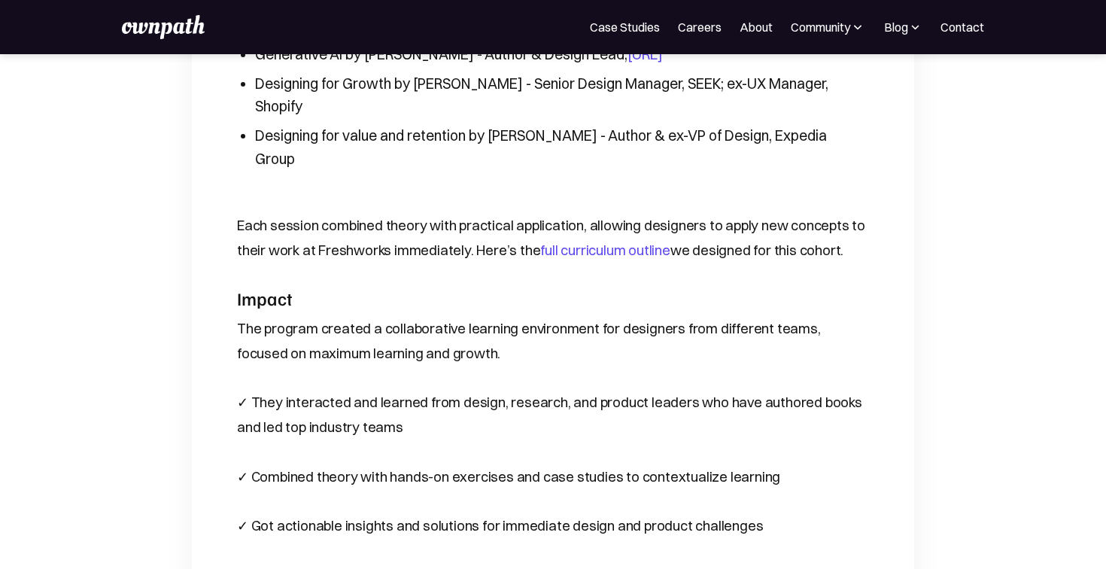
scroll to position [2132, 0]
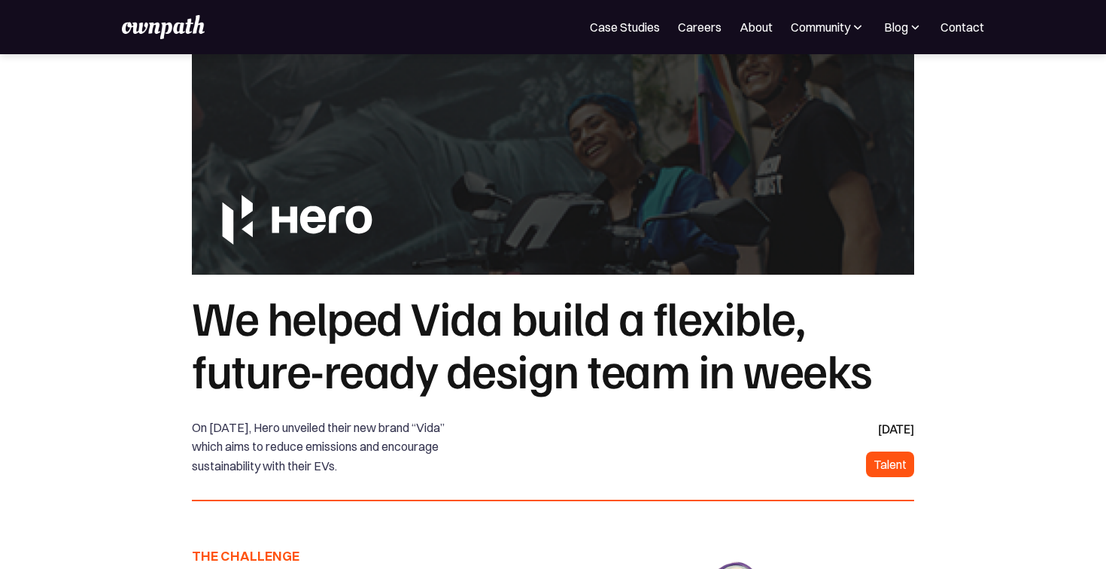
scroll to position [56, 0]
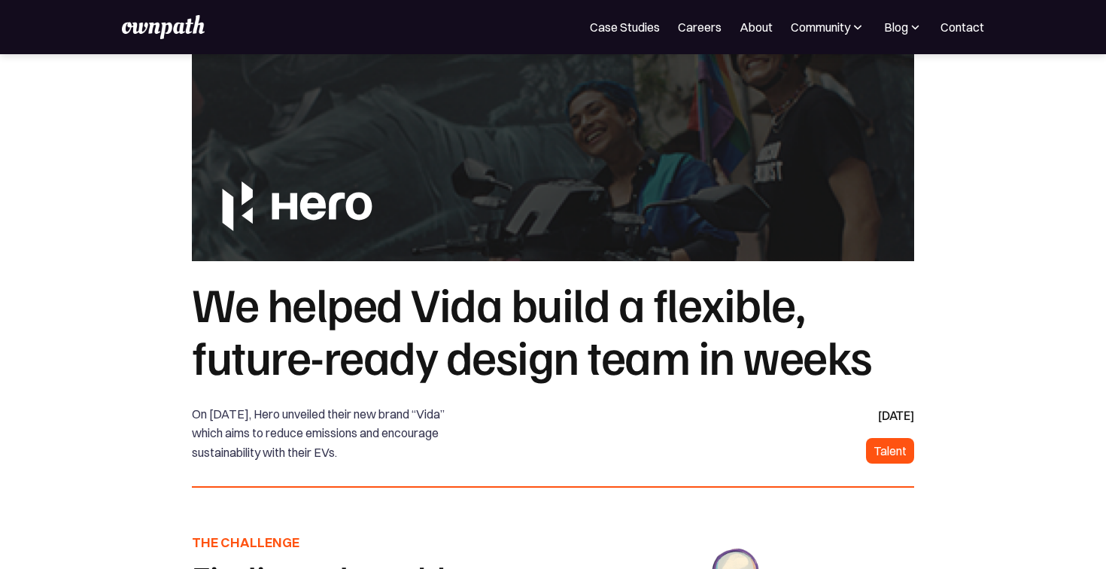
click at [302, 378] on h1 "We helped Vida build a flexible, future-ready design team in weeks" at bounding box center [553, 329] width 722 height 106
click at [313, 372] on h1 "We helped Vida build a flexible, future-ready design team in weeks" at bounding box center [553, 329] width 722 height 106
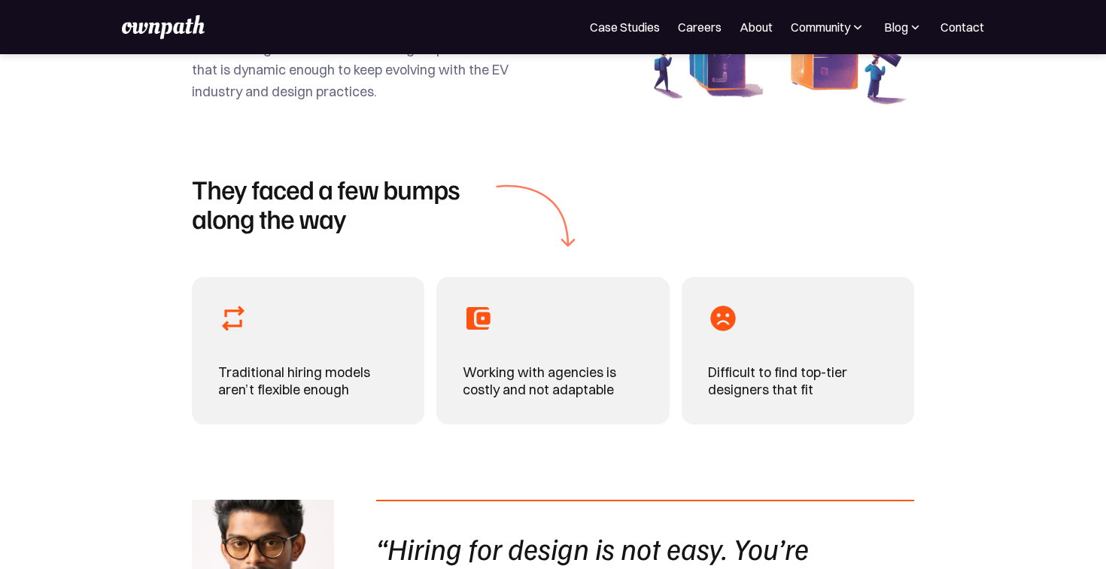
scroll to position [710, 0]
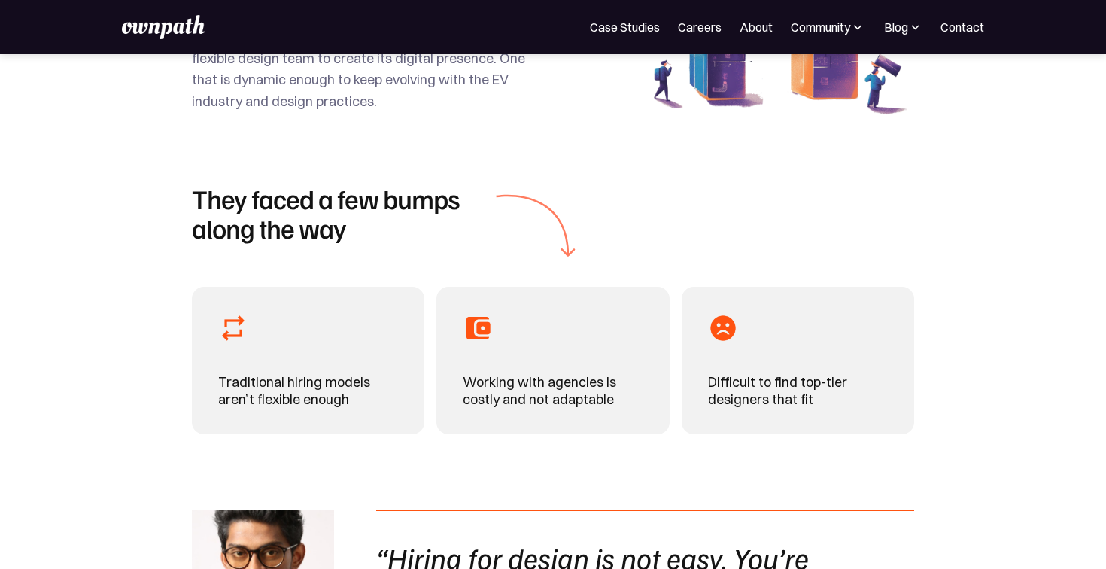
click at [369, 203] on h1 "They faced a few bumps along the way" at bounding box center [336, 213] width 289 height 59
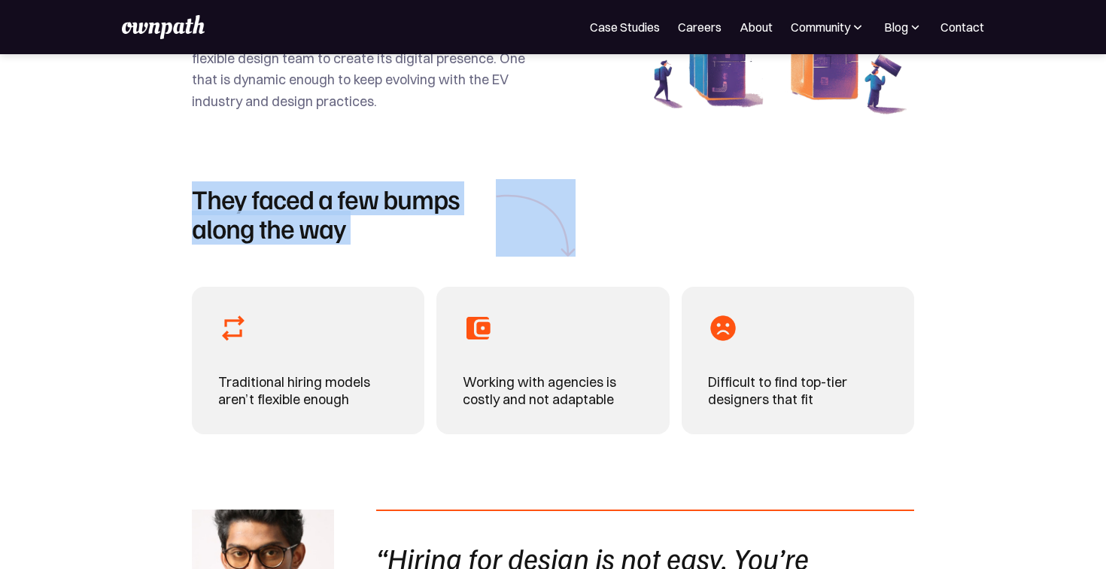
click at [369, 203] on h1 "They faced a few bumps along the way" at bounding box center [336, 213] width 289 height 59
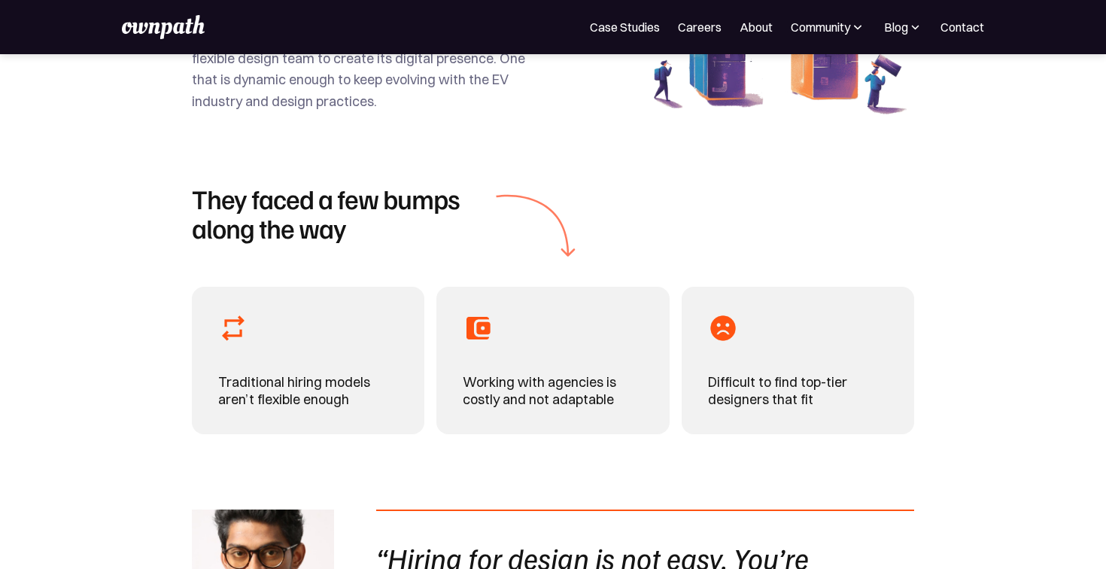
click at [175, 402] on section "They faced a few bumps along the way Traditional hiring models aren’t flexible …" at bounding box center [553, 435] width 1106 height 543
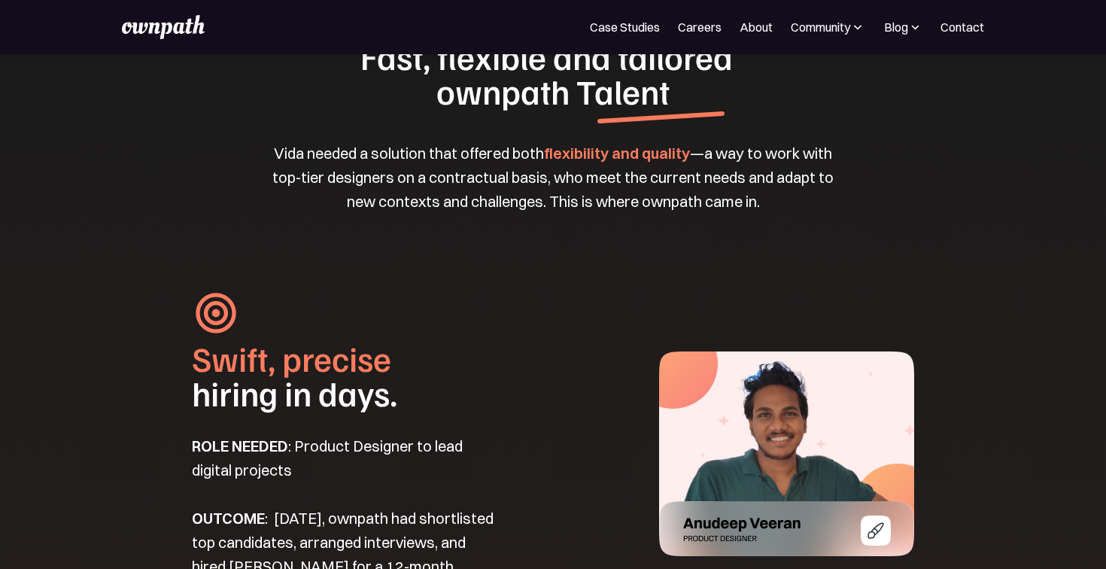
scroll to position [1689, 0]
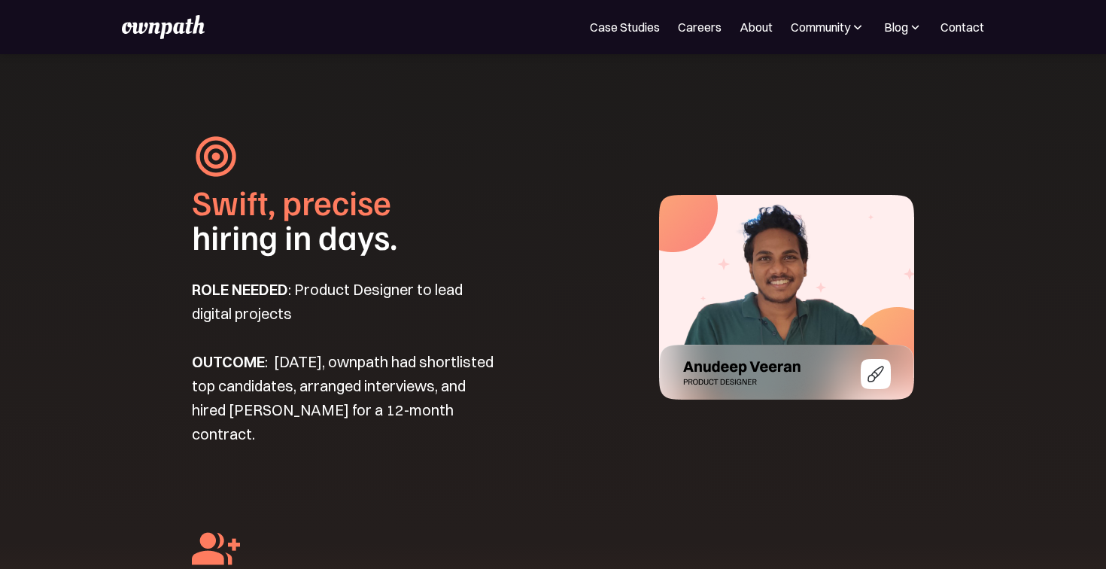
click at [227, 362] on strong "OUTCOME" at bounding box center [228, 361] width 73 height 19
click at [232, 386] on p "ROLE NEEDED : Product Designer to lead digital projects OUTCOME : [DATE], ownpa…" at bounding box center [343, 362] width 303 height 168
click at [293, 386] on p "ROLE NEEDED : Product Designer to lead digital projects OUTCOME : [DATE], ownpa…" at bounding box center [343, 362] width 303 height 168
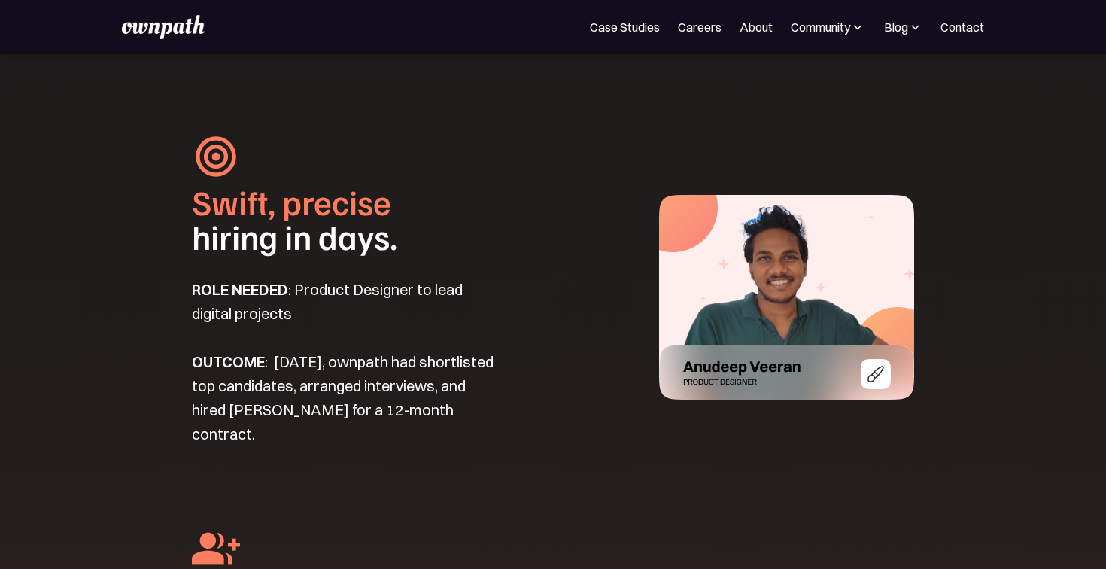
click at [257, 405] on p "ROLE NEEDED : Product Designer to lead digital projects OUTCOME : [DATE], ownpa…" at bounding box center [343, 362] width 303 height 168
click at [290, 405] on p "ROLE NEEDED : Product Designer to lead digital projects OUTCOME : Within 7 days…" at bounding box center [343, 362] width 303 height 168
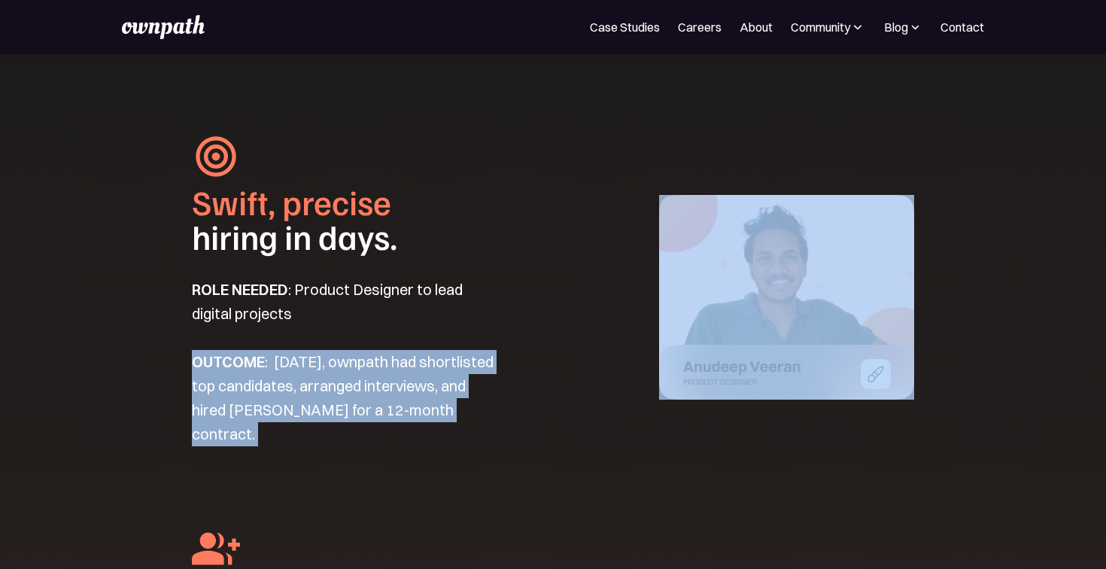
click at [290, 405] on p "ROLE NEEDED : Product Designer to lead digital projects OUTCOME : Within 7 days…" at bounding box center [343, 362] width 303 height 168
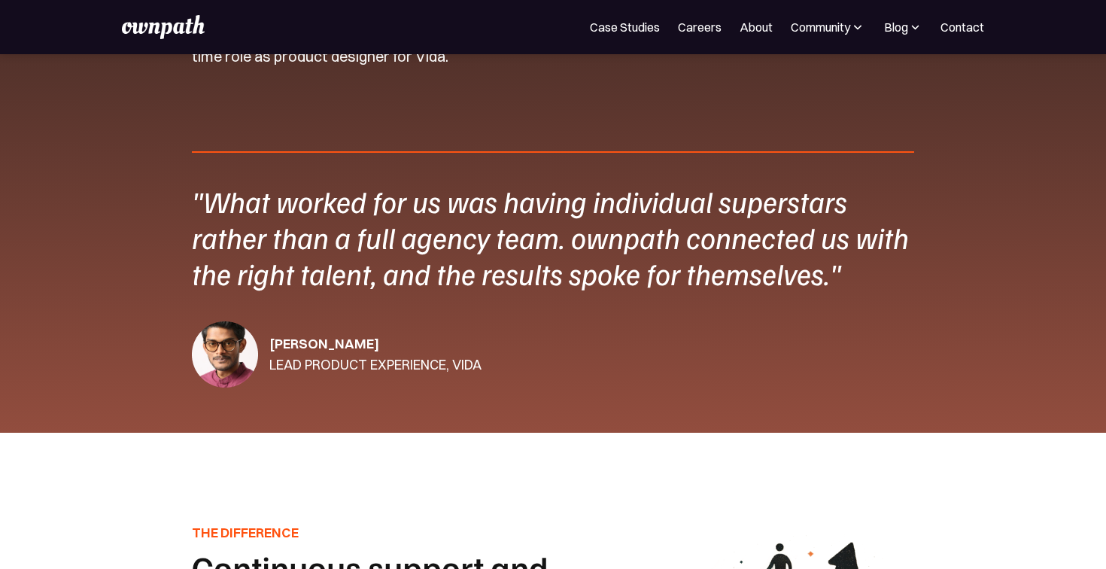
scroll to position [2485, 0]
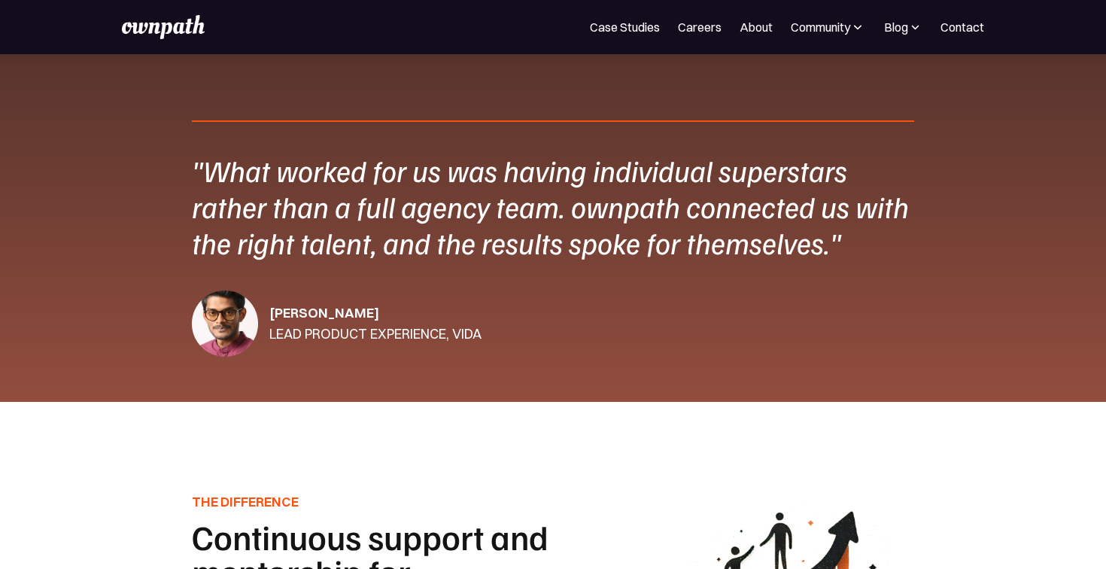
click at [417, 253] on div ""What worked for us was having individual superstars rather than a full agency …" at bounding box center [553, 206] width 722 height 108
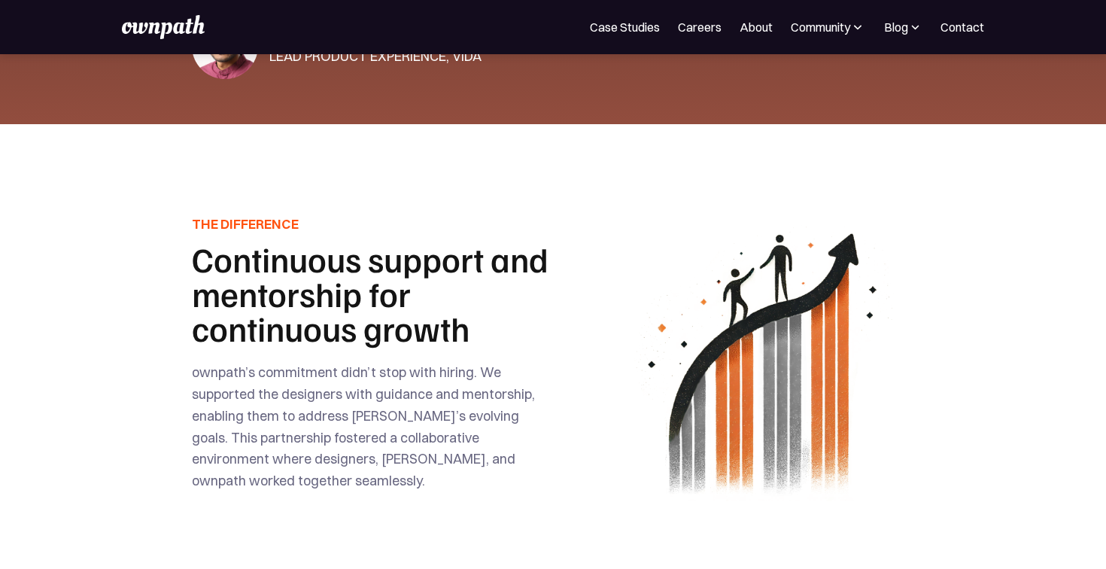
scroll to position [2789, 0]
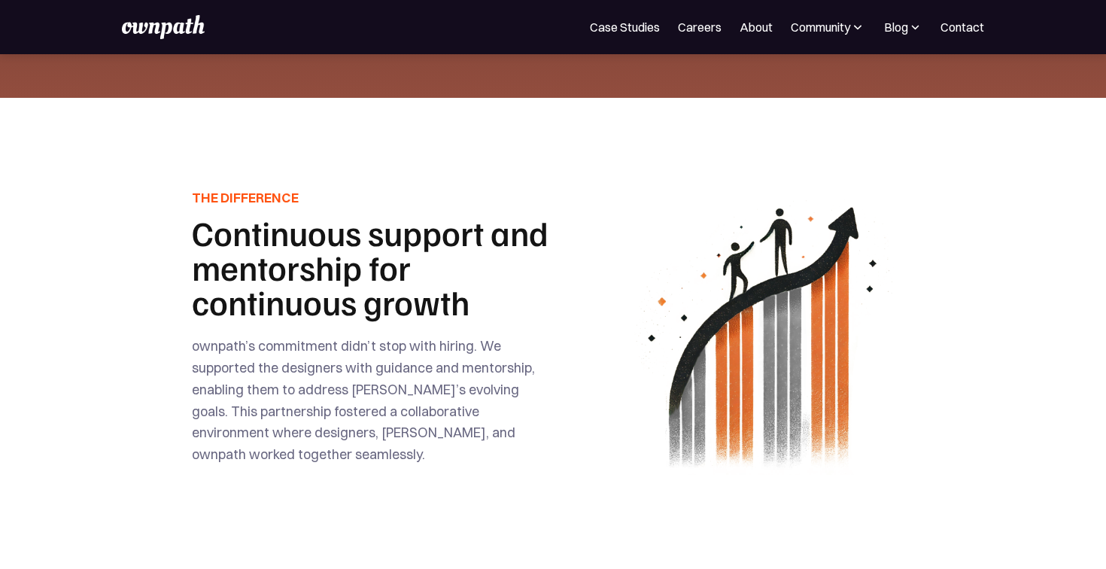
click at [378, 226] on h1 "Continuous support and mentorship for continuous growth" at bounding box center [371, 267] width 358 height 104
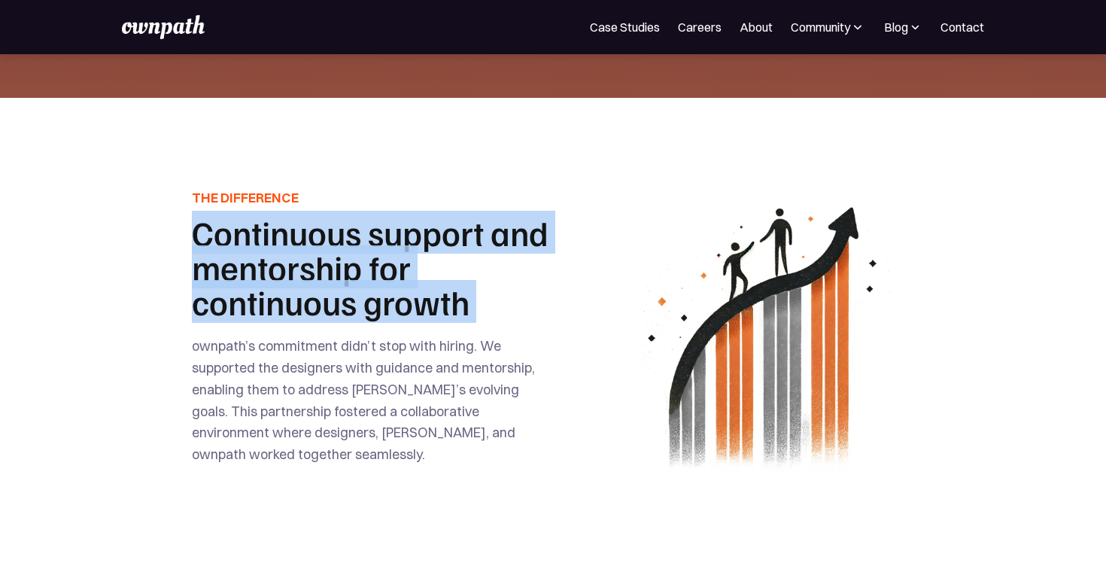
click at [378, 226] on h1 "Continuous support and mentorship for continuous growth" at bounding box center [371, 267] width 358 height 104
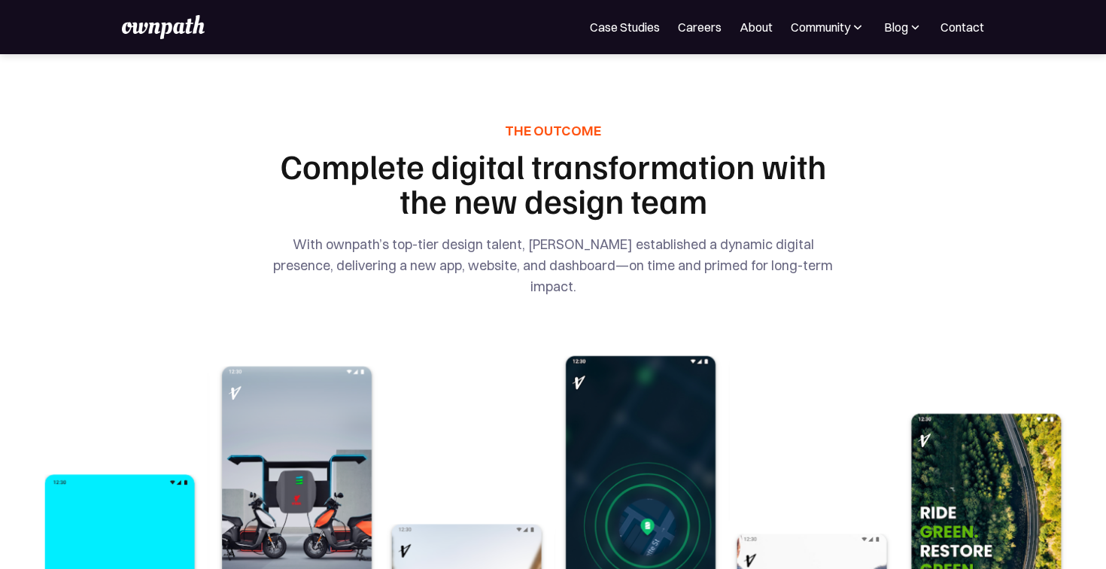
scroll to position [3266, 0]
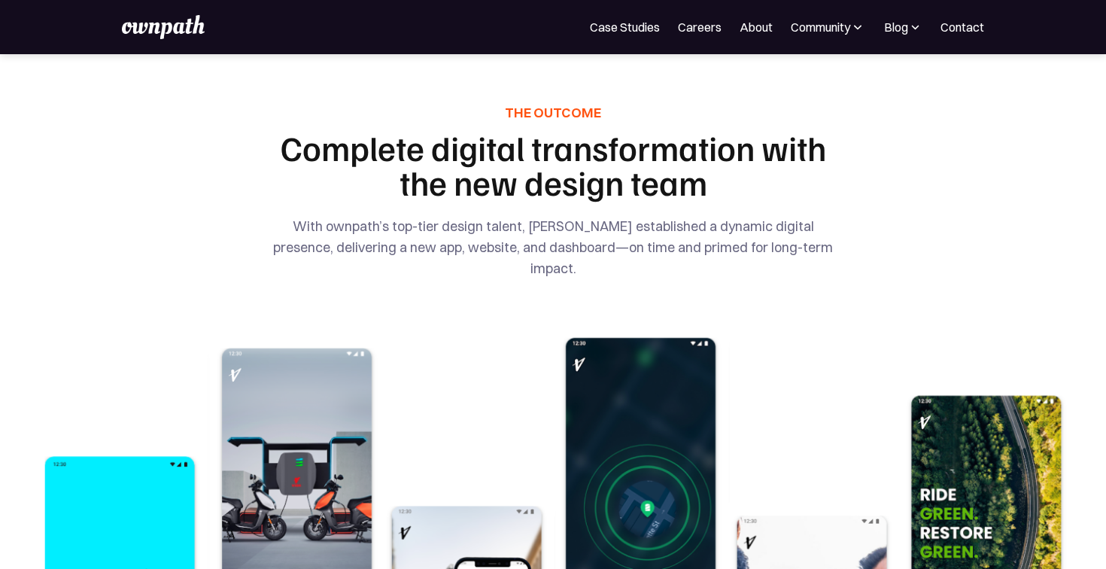
click at [426, 141] on h1 "Complete digital transformation with the new design team" at bounding box center [553, 164] width 578 height 69
click at [552, 147] on h1 "Complete digital transformation with the new design team" at bounding box center [553, 164] width 578 height 69
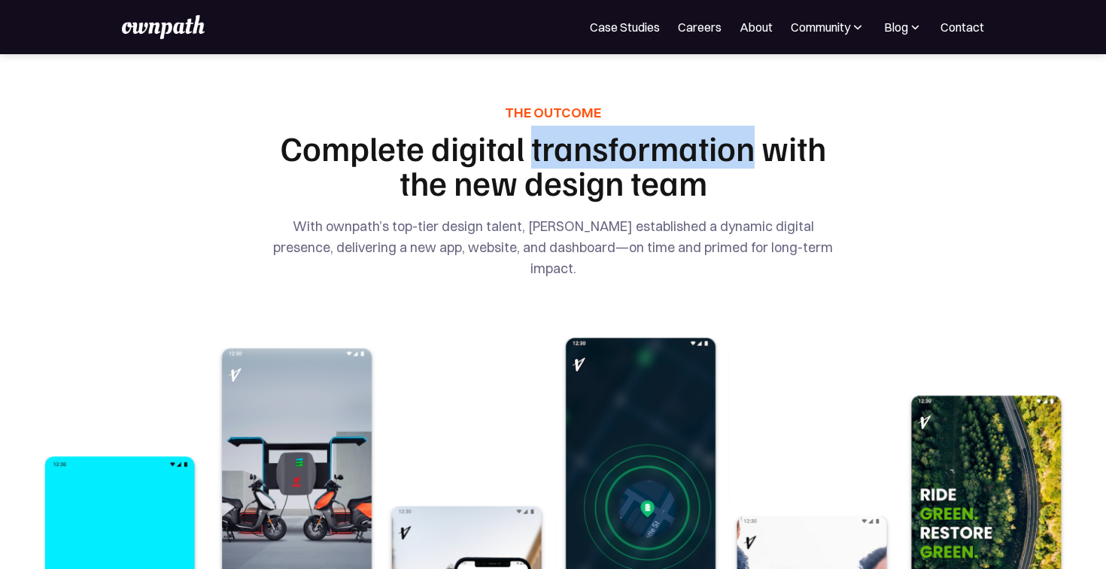
click at [552, 147] on h1 "Complete digital transformation with the new design team" at bounding box center [553, 164] width 578 height 69
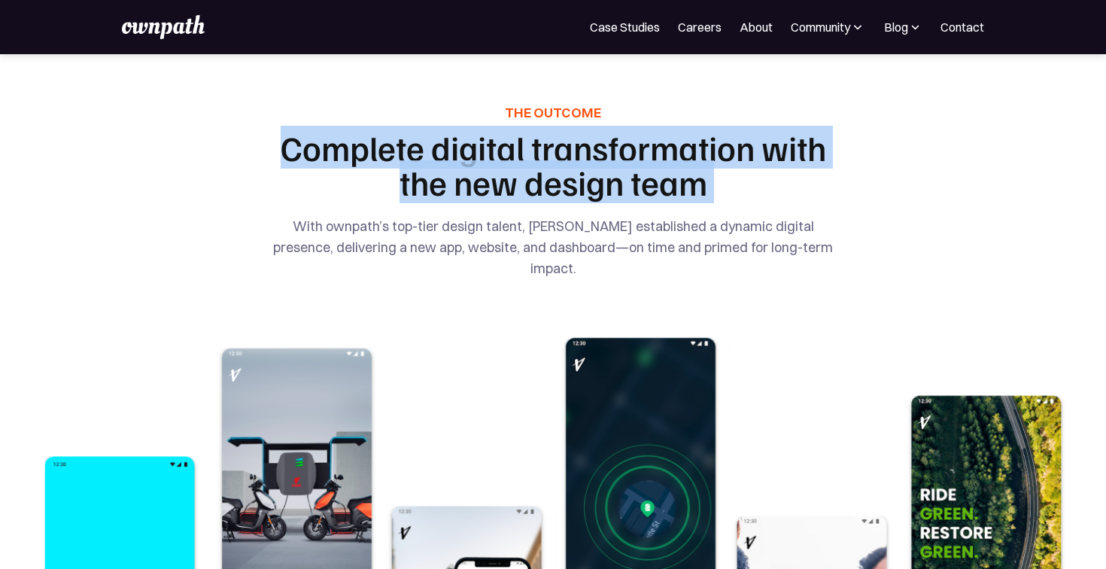
click at [552, 147] on h1 "Complete digital transformation with the new design team" at bounding box center [553, 164] width 578 height 69
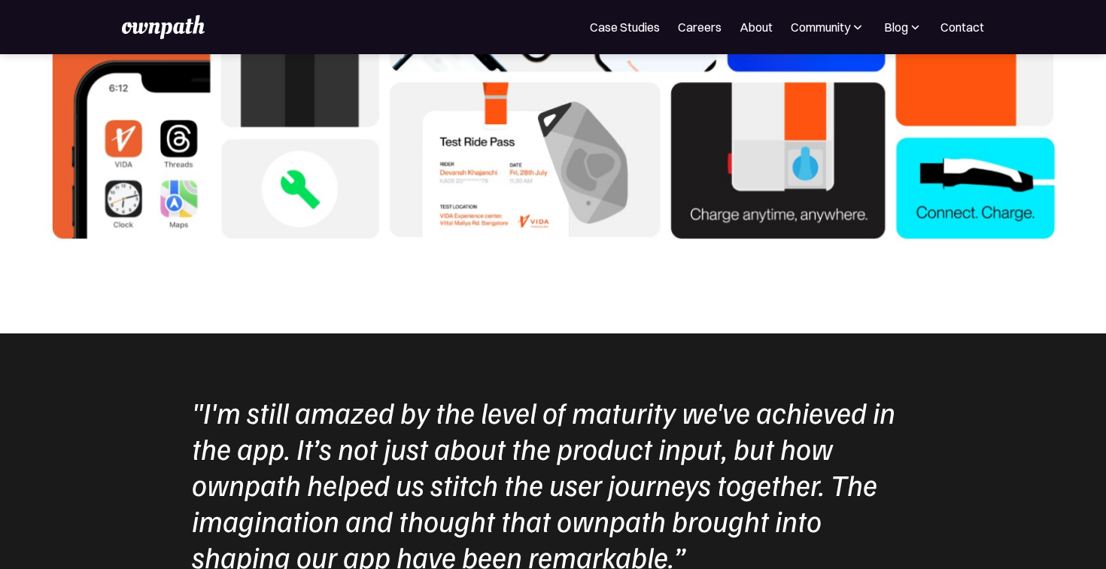
scroll to position [4570, 0]
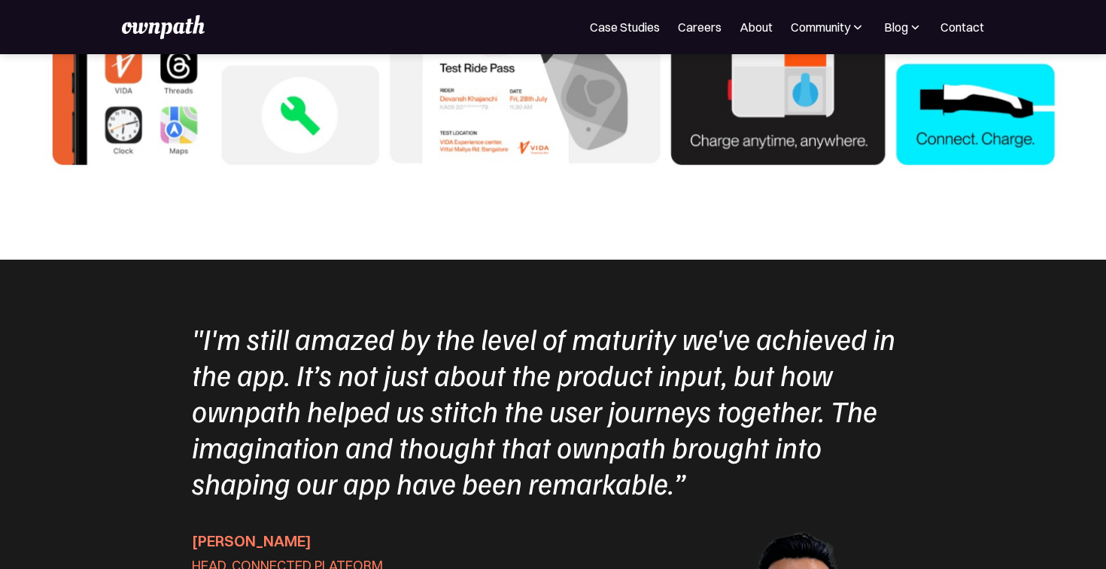
click at [286, 339] on div ""I'm still amazed by the level of maturity we've achieved in the app. It’s not …" at bounding box center [553, 410] width 722 height 181
click at [593, 320] on div ""I'm still amazed by the level of maturity we've achieved in the app. It’s not …" at bounding box center [553, 410] width 722 height 181
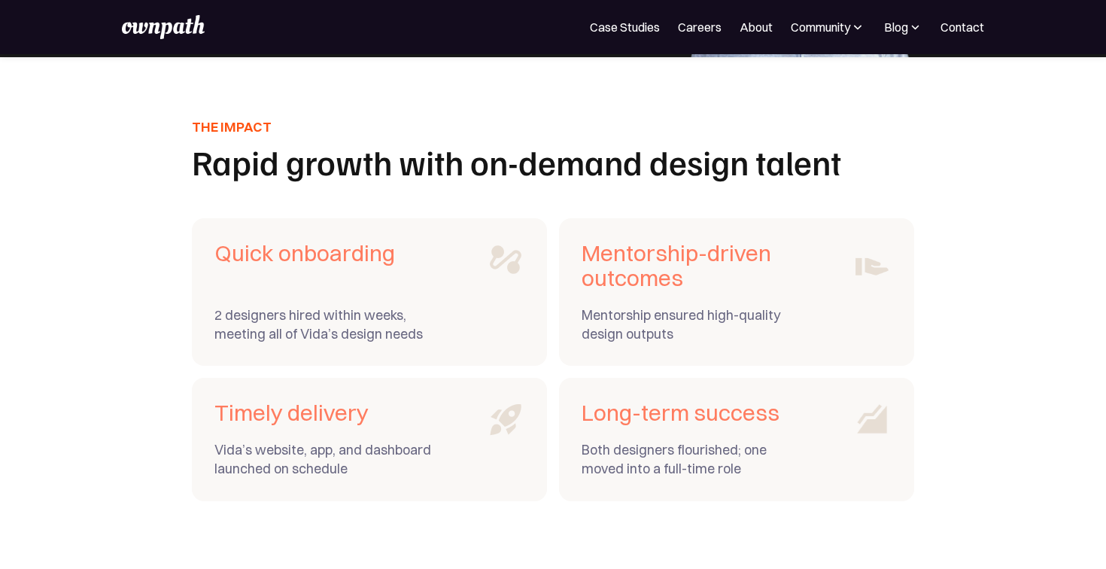
scroll to position [5239, 0]
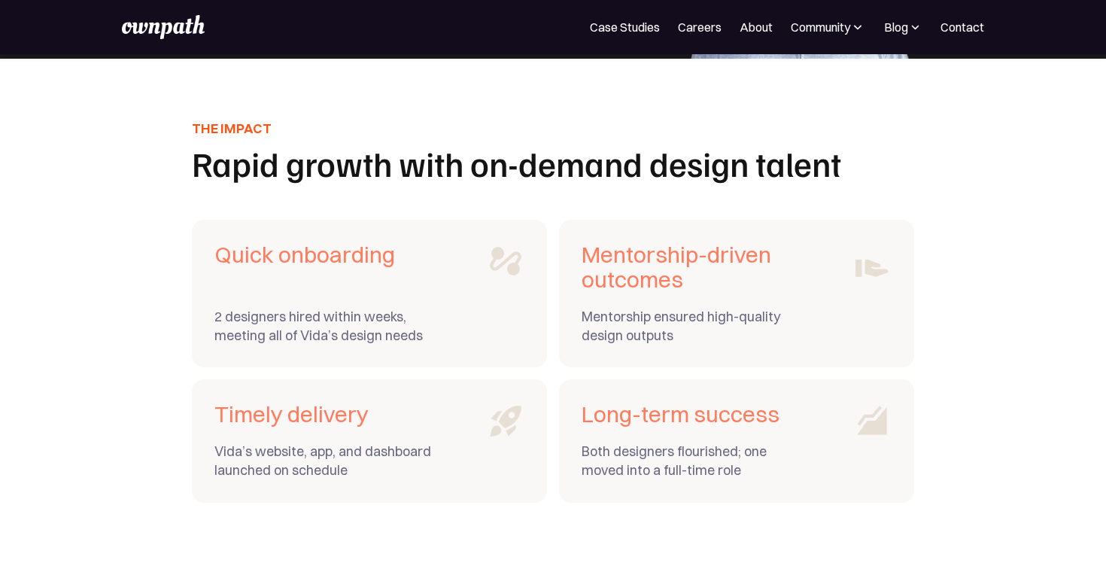
click at [454, 159] on h1 "Rapid growth with on-demand design talent" at bounding box center [553, 163] width 722 height 35
click at [275, 242] on h3 "Quick onboarding" at bounding box center [323, 254] width 218 height 25
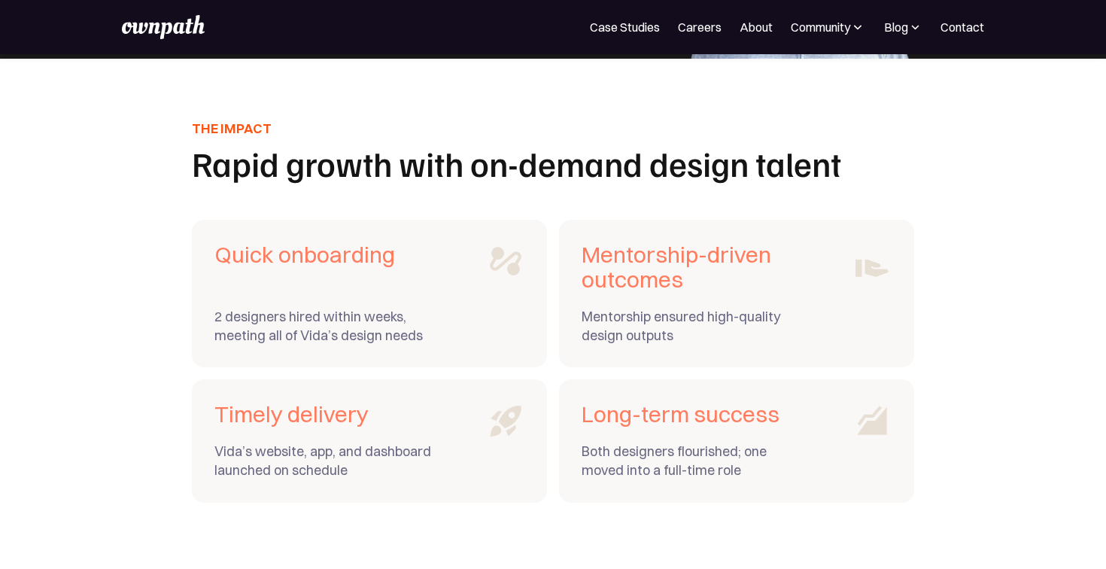
click at [292, 307] on div "2 designers hired within weeks, meeting all of Vida’s design needs" at bounding box center [323, 326] width 218 height 38
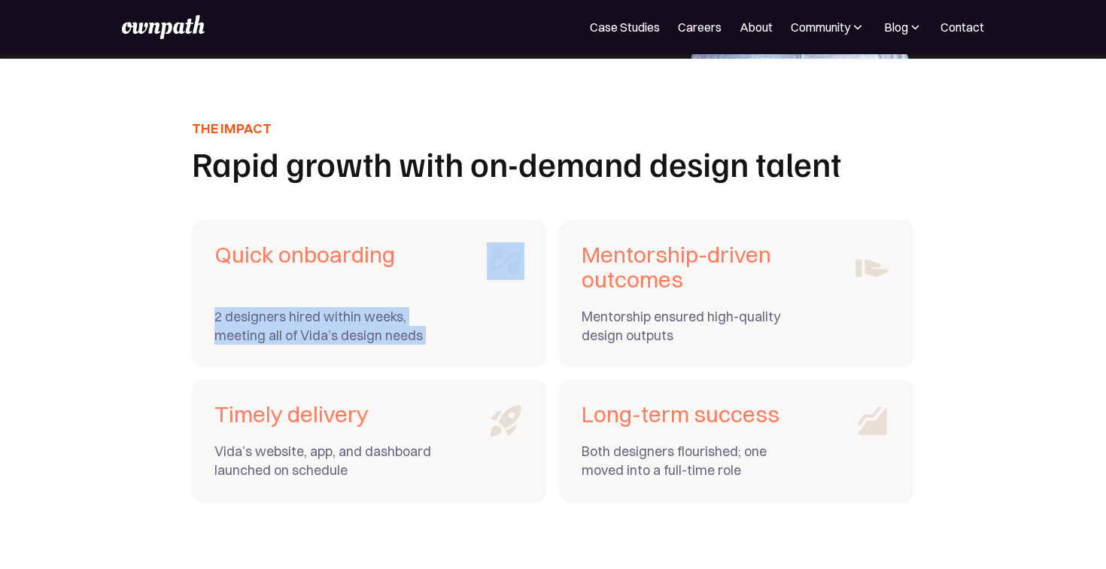
click at [292, 307] on div "2 designers hired within weeks, meeting all of Vida’s design needs" at bounding box center [323, 326] width 218 height 38
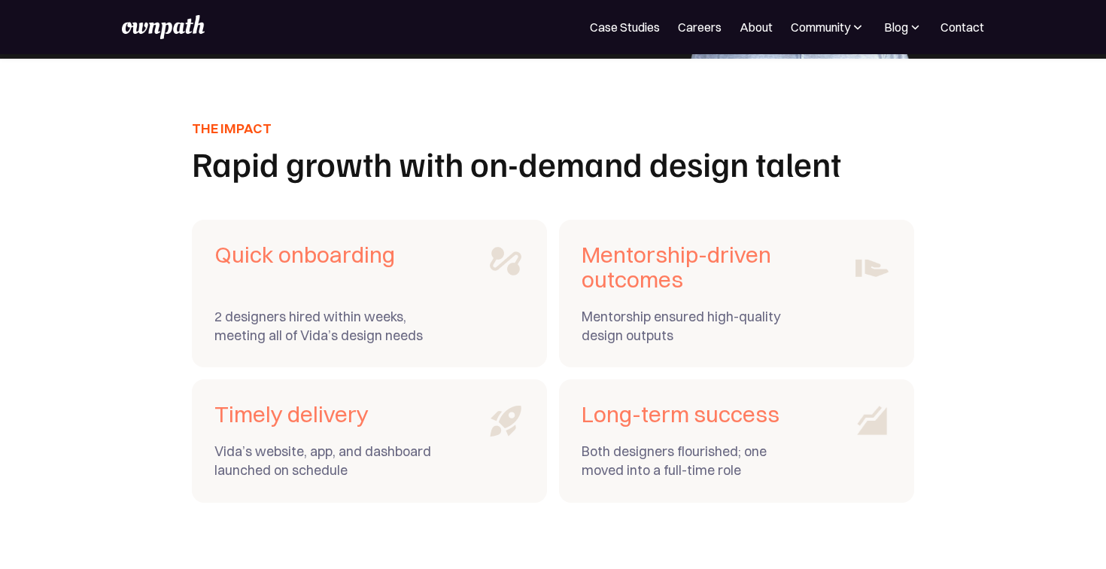
click at [636, 307] on div "Mentorship ensured high-quality design outputs" at bounding box center [690, 326] width 218 height 38
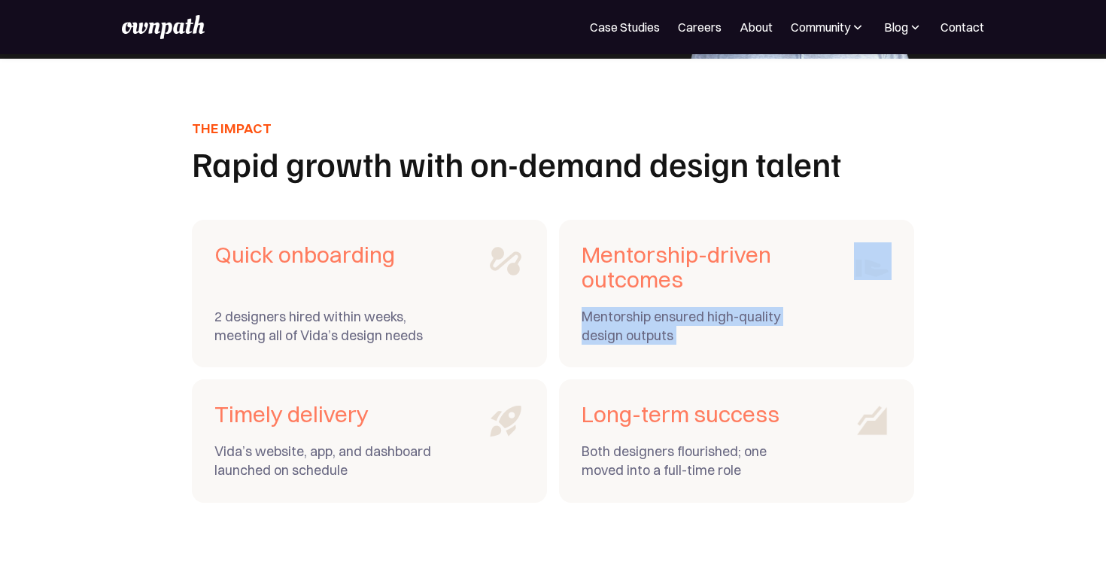
click at [636, 307] on div "Mentorship ensured high-quality design outputs" at bounding box center [690, 326] width 218 height 38
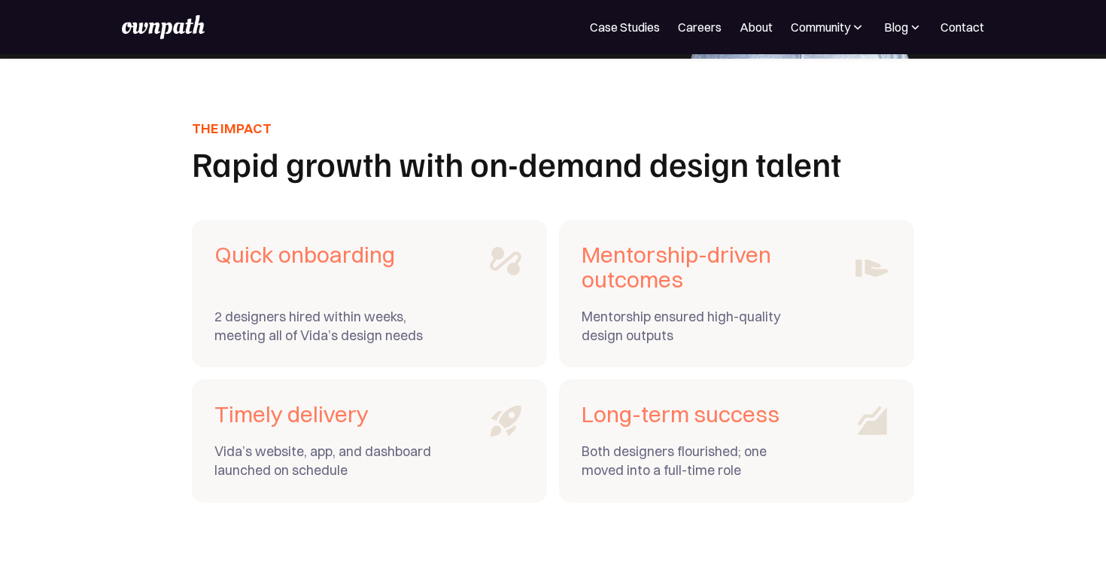
click at [333, 410] on div "Timely delivery Vida’s website, app, and dashboard launched on schedule" at bounding box center [323, 440] width 218 height 77
click at [332, 442] on div "Vida’s website, app, and dashboard launched on schedule" at bounding box center [323, 461] width 218 height 38
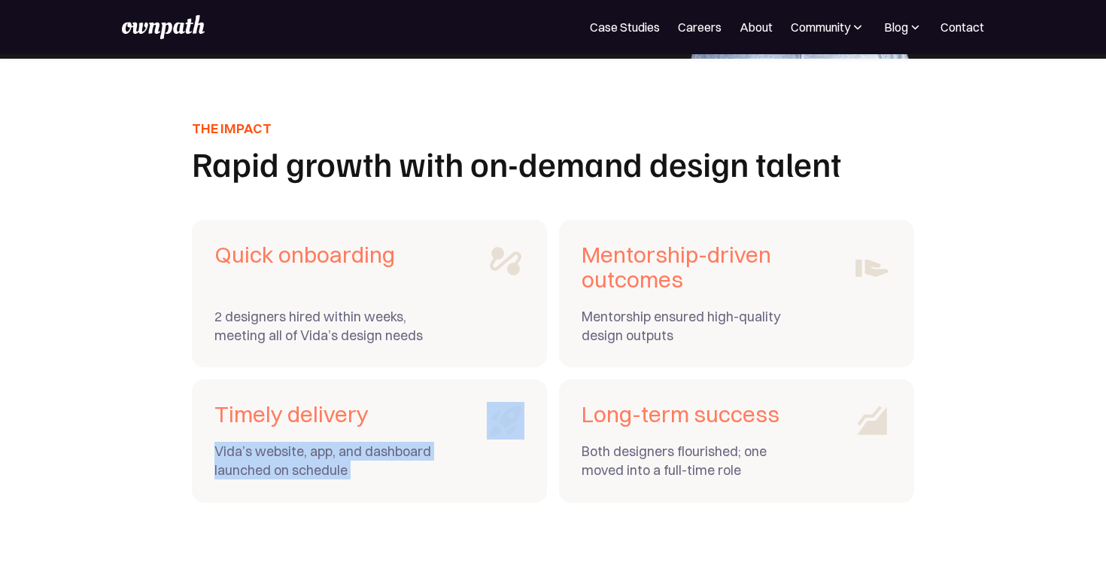
click at [332, 442] on div "Vida’s website, app, and dashboard launched on schedule" at bounding box center [323, 461] width 218 height 38
click at [328, 442] on div "Vida’s website, app, and dashboard launched on schedule" at bounding box center [323, 461] width 218 height 38
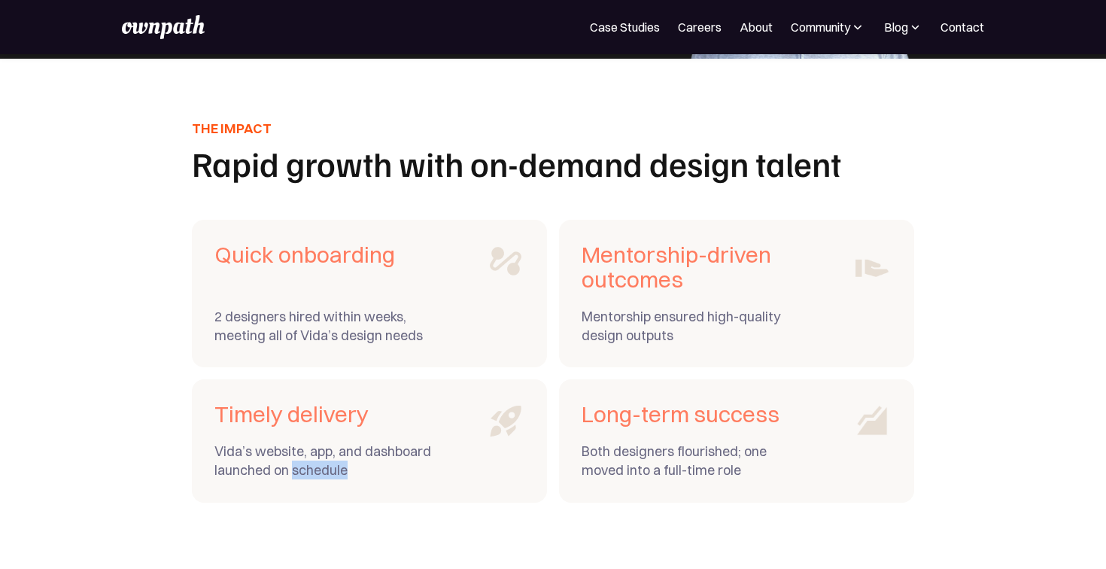
click at [328, 442] on div "Vida’s website, app, and dashboard launched on schedule" at bounding box center [323, 461] width 218 height 38
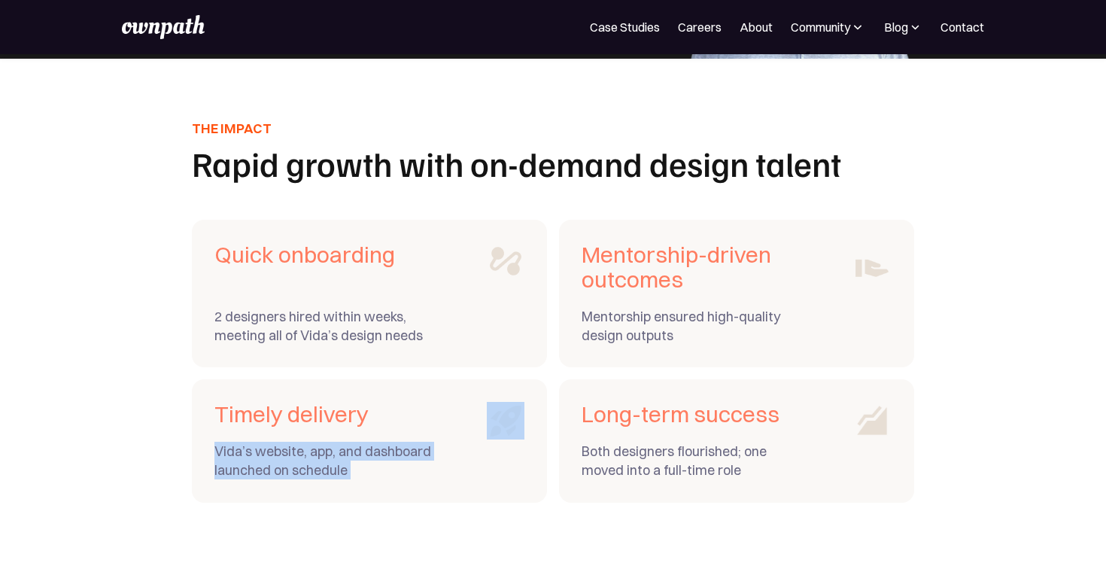
click at [328, 442] on div "Vida’s website, app, and dashboard launched on schedule" at bounding box center [323, 461] width 218 height 38
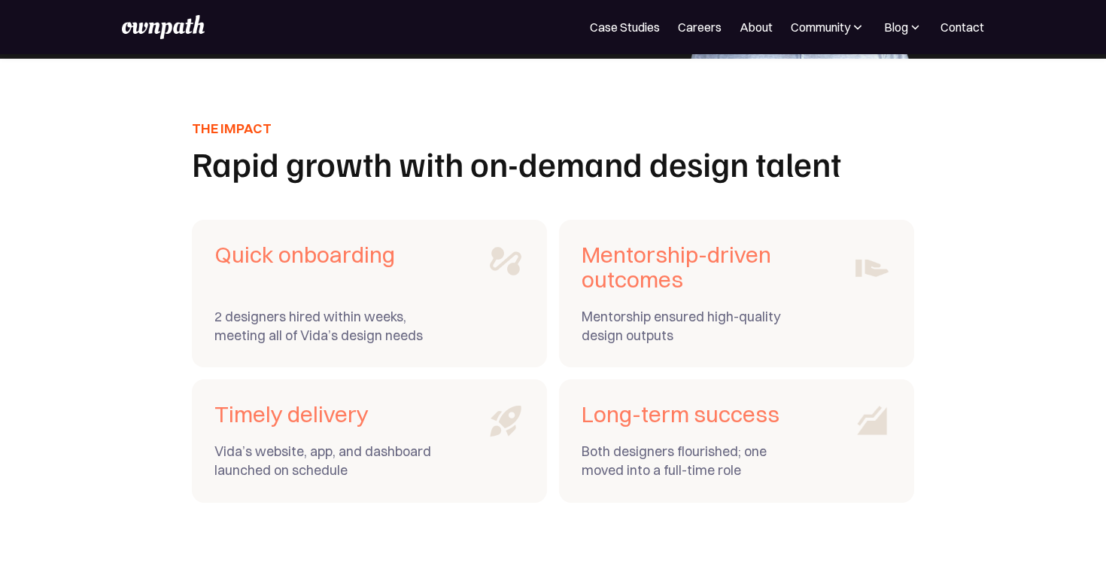
click at [693, 442] on div "Both designers flourished; one moved into a full-time role" at bounding box center [690, 461] width 218 height 38
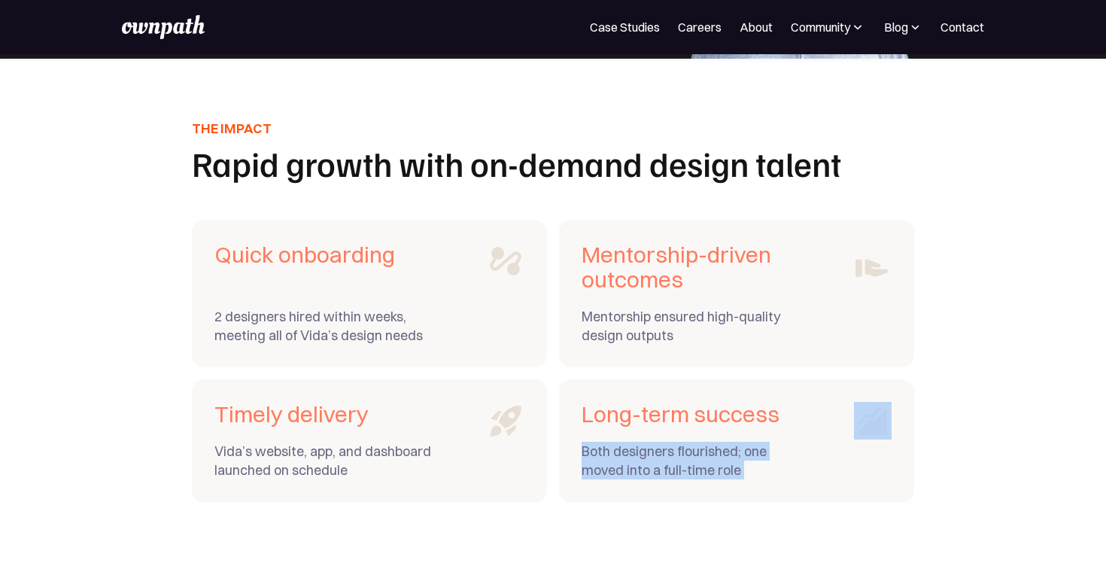
click at [693, 442] on div "Both designers flourished; one moved into a full-time role" at bounding box center [690, 461] width 218 height 38
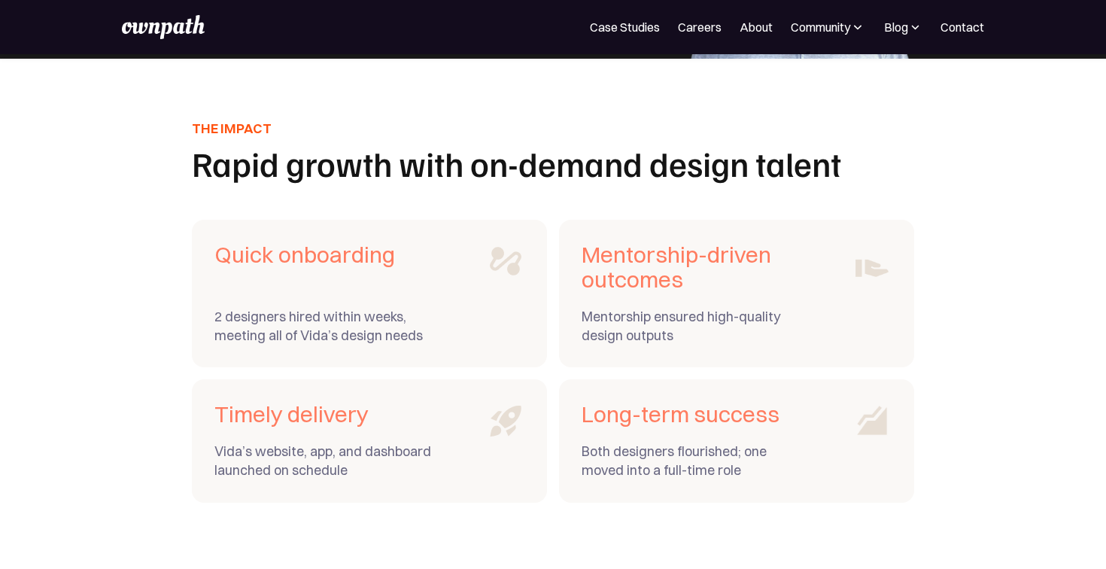
click at [642, 442] on div "Both designers flourished; one moved into a full-time role" at bounding box center [690, 461] width 218 height 38
click at [717, 442] on div "Both designers flourished; one moved into a full-time role" at bounding box center [690, 461] width 218 height 38
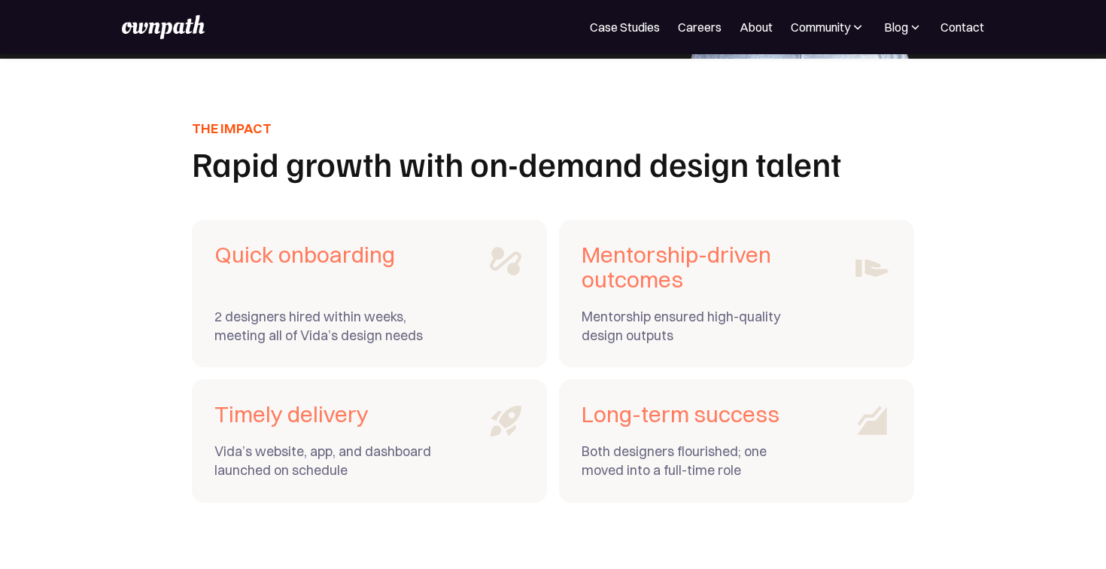
click at [624, 449] on div "Both designers flourished; one moved into a full-time role" at bounding box center [690, 461] width 218 height 38
click at [660, 450] on div "Both designers flourished; one moved into a full-time role" at bounding box center [690, 461] width 218 height 38
click at [648, 448] on div "Both designers flourished; one moved into a full-time role" at bounding box center [690, 461] width 218 height 38
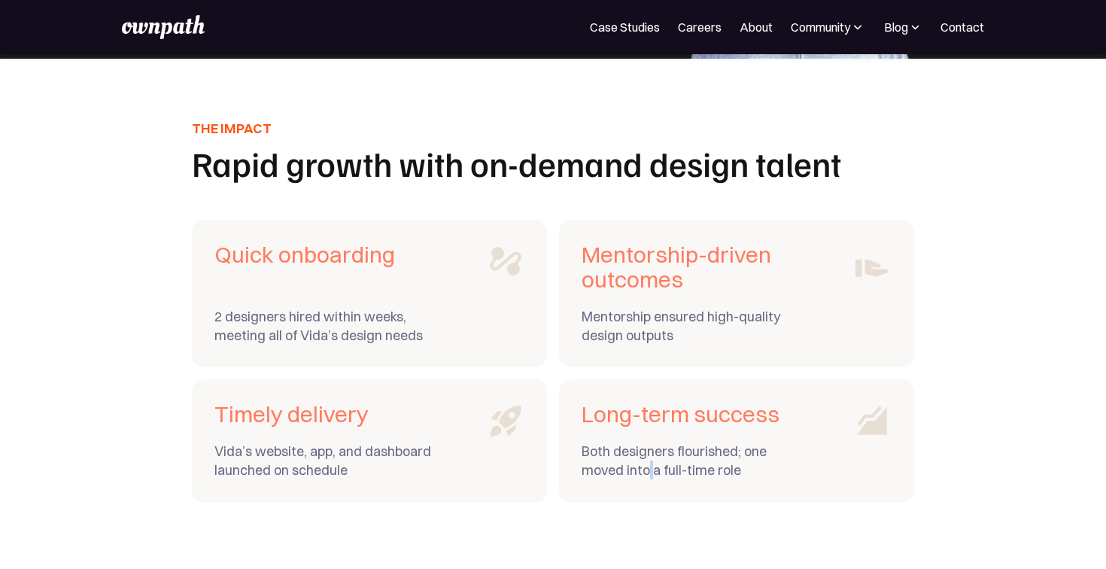
click at [648, 448] on div "Both designers flourished; one moved into a full-time role" at bounding box center [690, 461] width 218 height 38
click at [661, 448] on div "Both designers flourished; one moved into a full-time role" at bounding box center [690, 461] width 218 height 38
click at [686, 449] on div "Both designers flourished; one moved into a full-time role" at bounding box center [690, 461] width 218 height 38
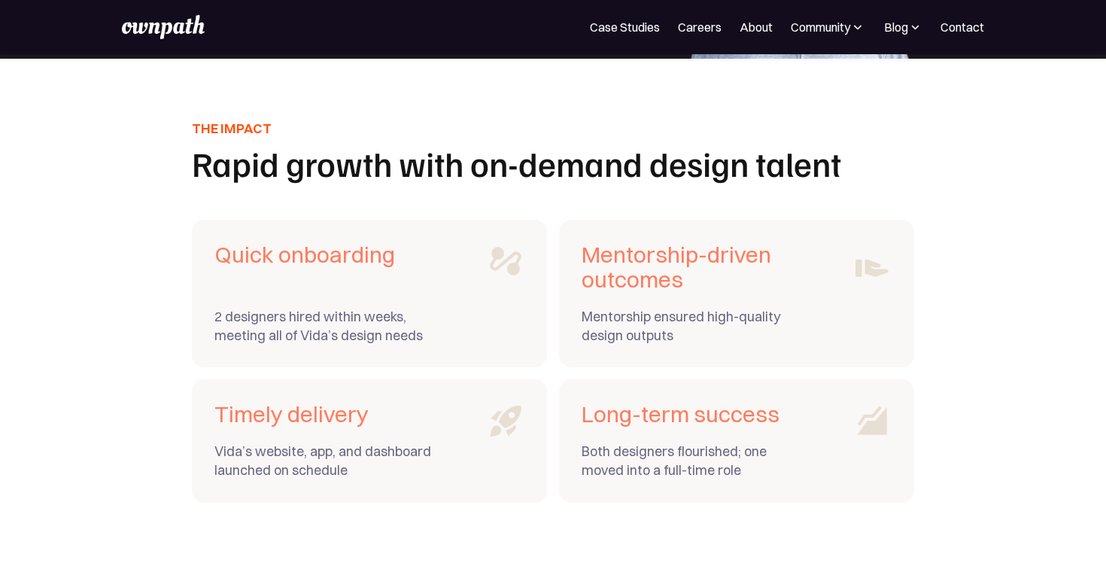
click at [701, 449] on div "Both designers flourished; one moved into a full-time role" at bounding box center [690, 461] width 218 height 38
click at [716, 449] on div "Both designers flourished; one moved into a full-time role" at bounding box center [690, 461] width 218 height 38
click at [712, 448] on div "Both designers flourished; one moved into a full-time role" at bounding box center [690, 461] width 218 height 38
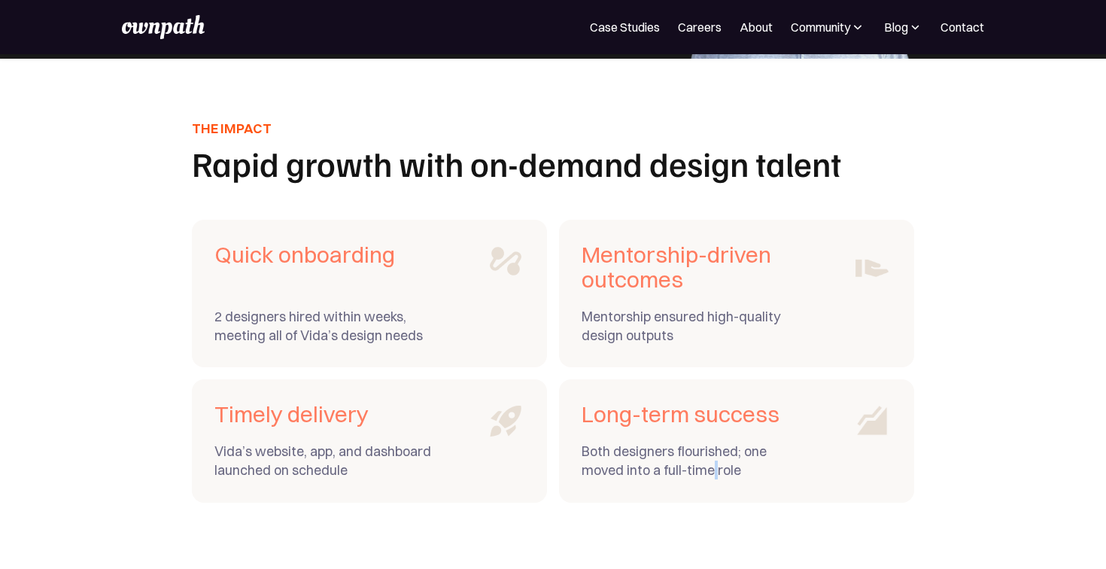
click at [712, 448] on div "Both designers flourished; one moved into a full-time role" at bounding box center [690, 461] width 218 height 38
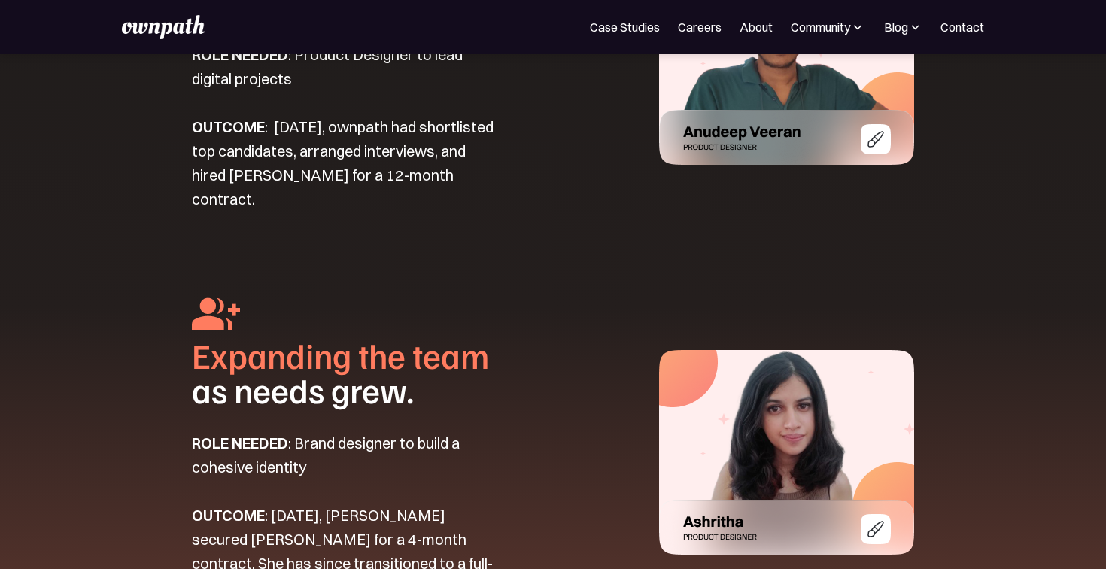
scroll to position [2131, 0]
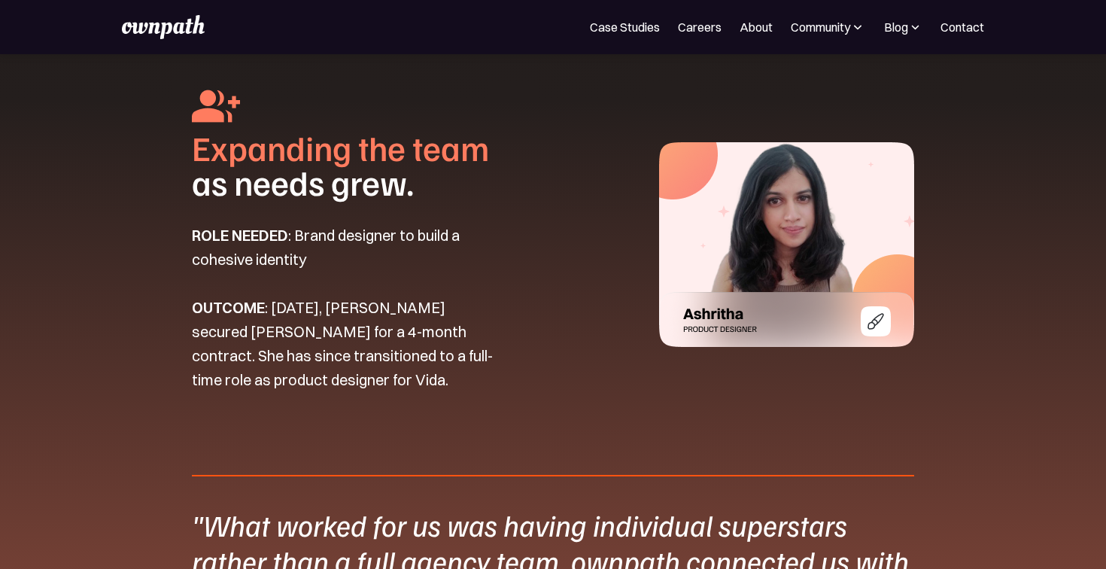
click at [295, 237] on p "ROLE NEEDED : Brand designer to build a cohesive identity OUTCOME : Within one …" at bounding box center [343, 307] width 303 height 168
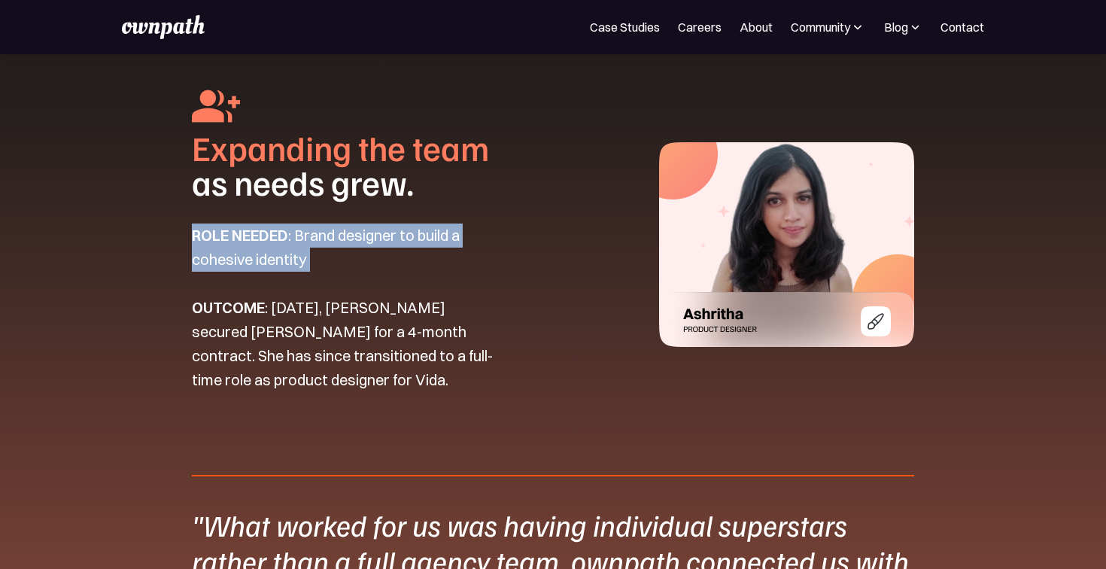
click at [295, 237] on p "ROLE NEEDED : Brand designer to build a cohesive identity OUTCOME : Within one …" at bounding box center [343, 307] width 303 height 168
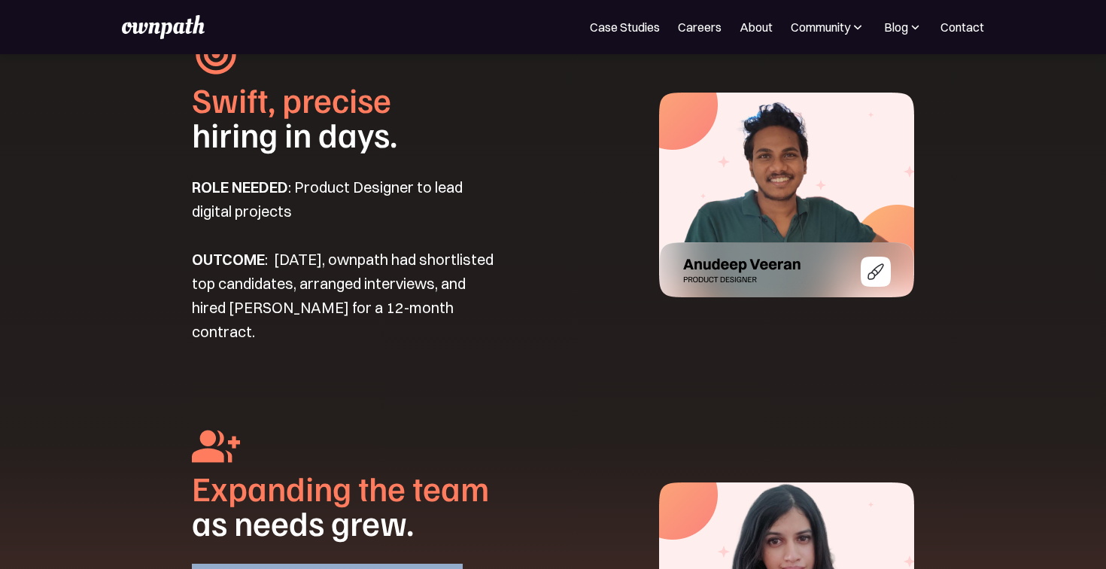
scroll to position [1778, 0]
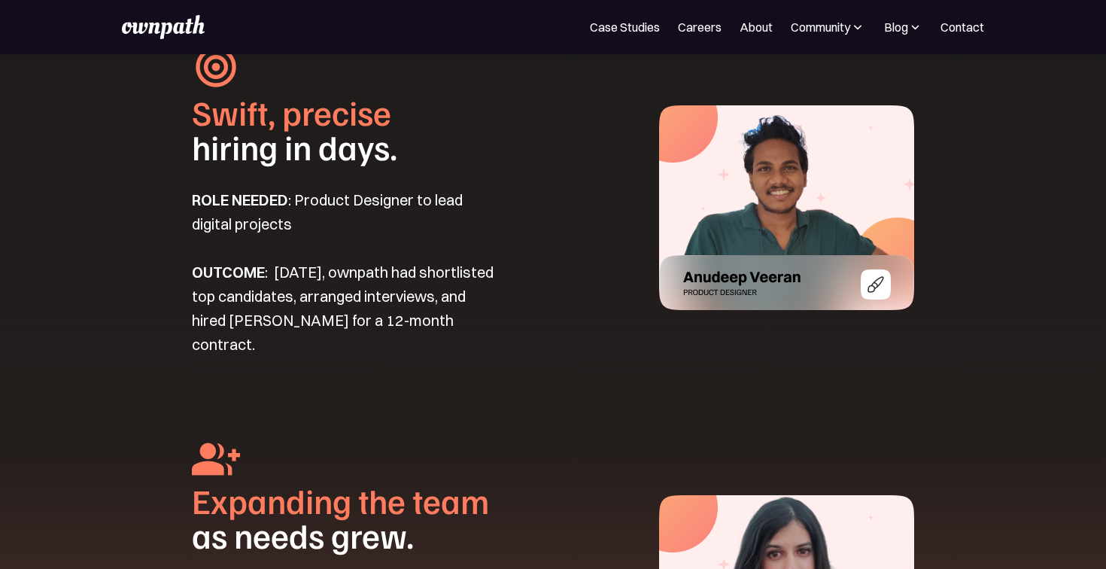
click at [326, 316] on p "ROLE NEEDED : Product Designer to lead digital projects OUTCOME : Within 7 days…" at bounding box center [343, 272] width 303 height 168
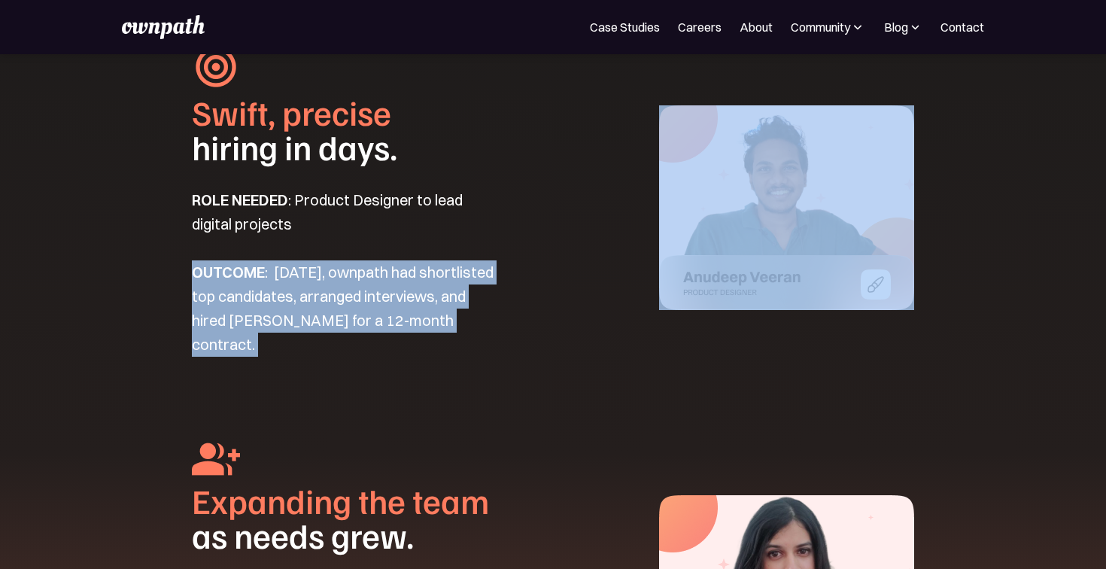
click at [326, 316] on p "ROLE NEEDED : Product Designer to lead digital projects OUTCOME : Within 7 days…" at bounding box center [343, 272] width 303 height 168
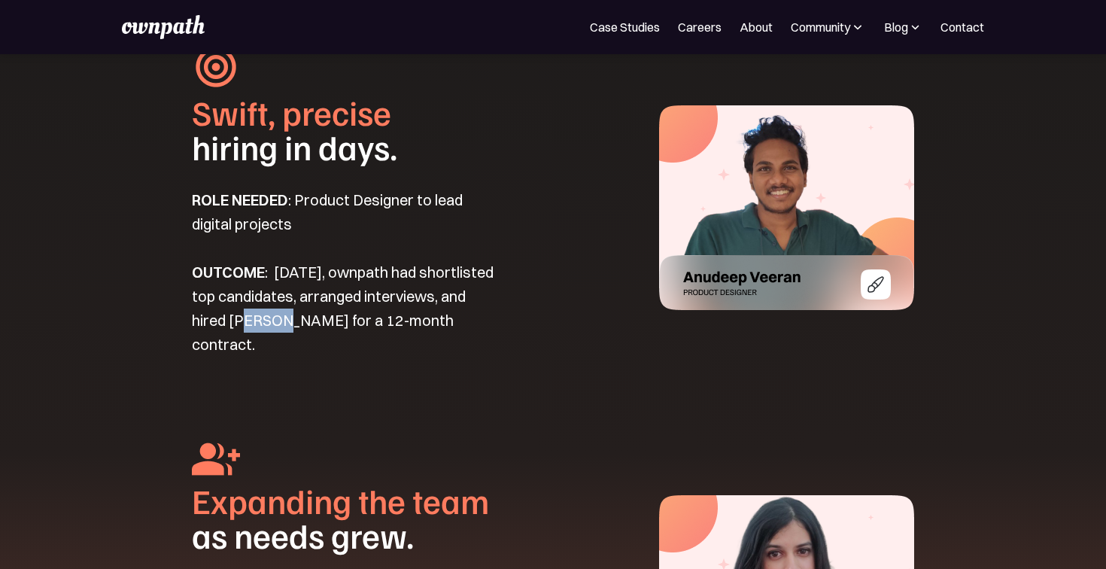
click at [326, 316] on p "ROLE NEEDED : Product Designer to lead digital projects OUTCOME : Within 7 days…" at bounding box center [343, 272] width 303 height 168
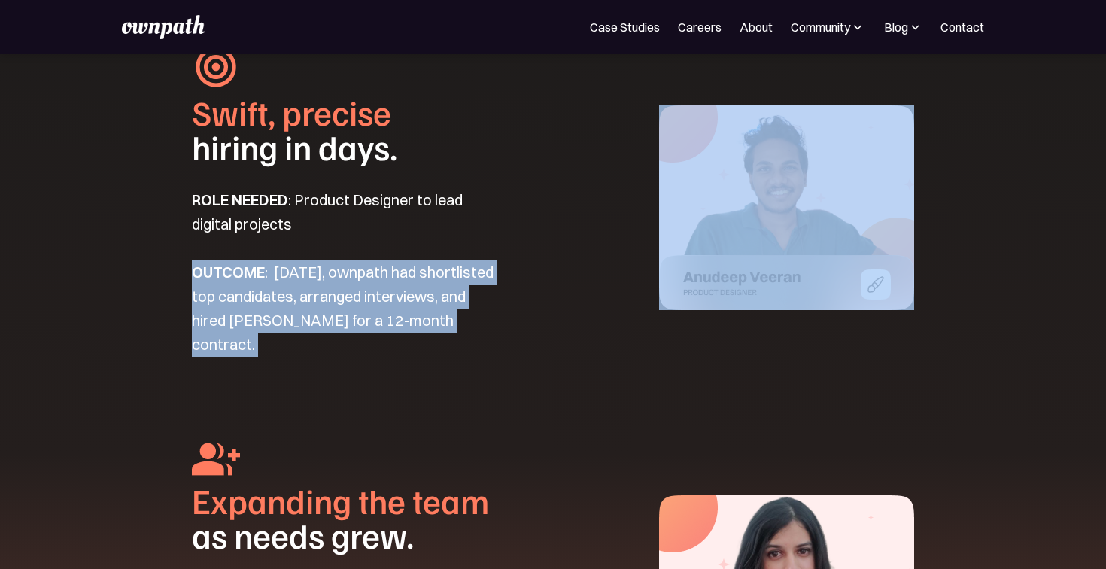
click at [326, 316] on p "ROLE NEEDED : Product Designer to lead digital projects OUTCOME : Within 7 days…" at bounding box center [343, 272] width 303 height 168
drag, startPoint x: 282, startPoint y: 263, endPoint x: 466, endPoint y: 290, distance: 186.2
click at [467, 290] on p "ROLE NEEDED : Product Designer to lead digital projects OUTCOME : Within 7 days…" at bounding box center [343, 272] width 303 height 168
click at [782, 238] on img at bounding box center [786, 207] width 255 height 205
click at [789, 263] on img at bounding box center [786, 207] width 255 height 205
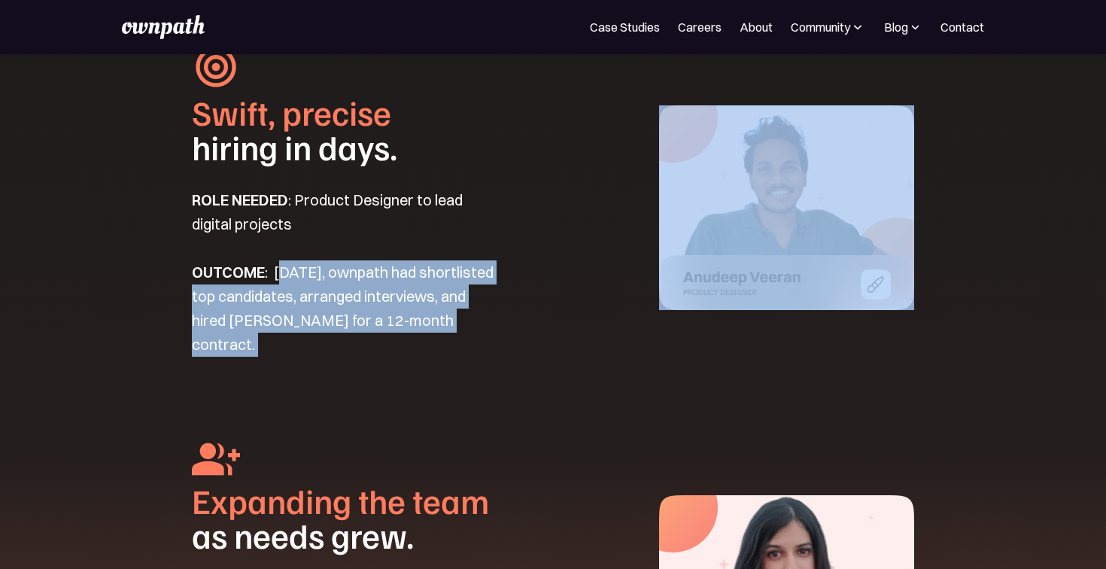
click at [478, 312] on p "ROLE NEEDED : Product Designer to lead digital projects OUTCOME : Within 7 days…" at bounding box center [343, 272] width 303 height 168
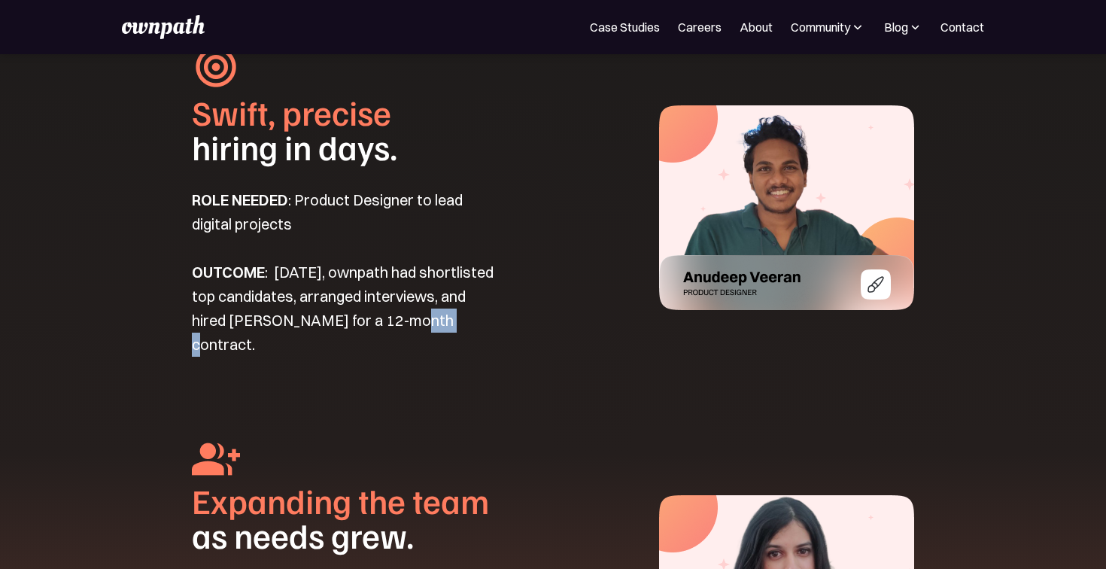
click at [478, 312] on p "ROLE NEEDED : Product Designer to lead digital projects OUTCOME : Within 7 days…" at bounding box center [343, 272] width 303 height 168
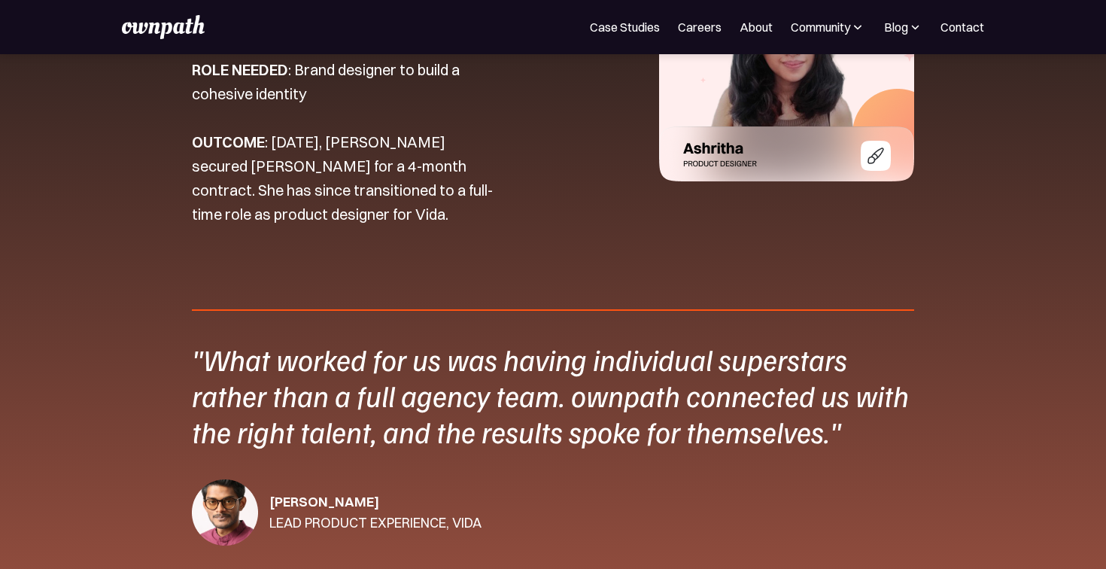
scroll to position [2402, 0]
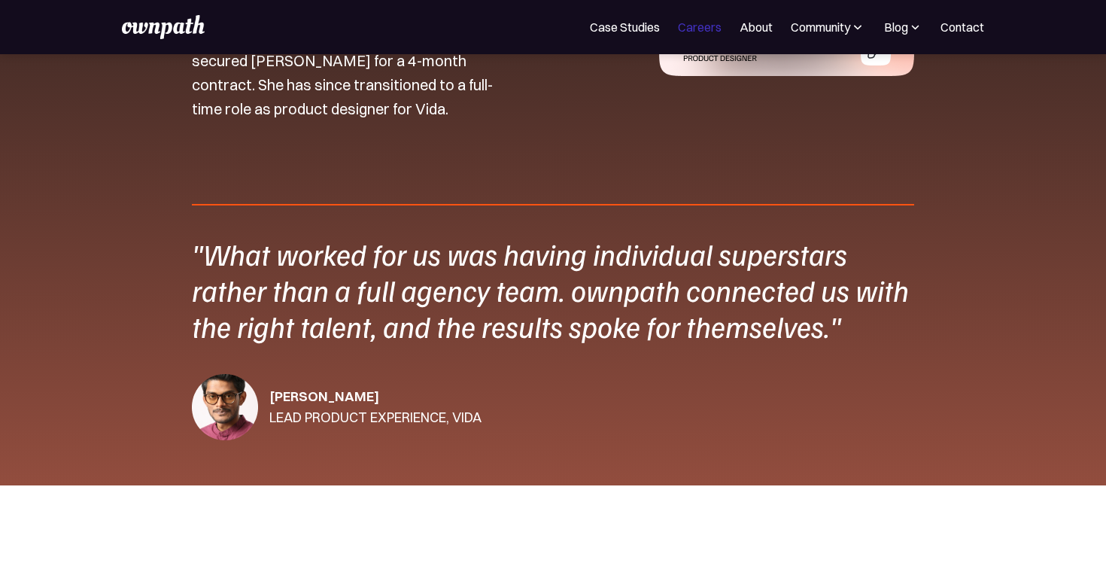
click at [703, 34] on link "Careers" at bounding box center [700, 27] width 44 height 18
click at [251, 360] on div ""What worked for us was having individual superstars rather than a full agency …" at bounding box center [553, 310] width 722 height 259
click at [268, 345] on div ""What worked for us was having individual superstars rather than a full agency …" at bounding box center [553, 310] width 722 height 259
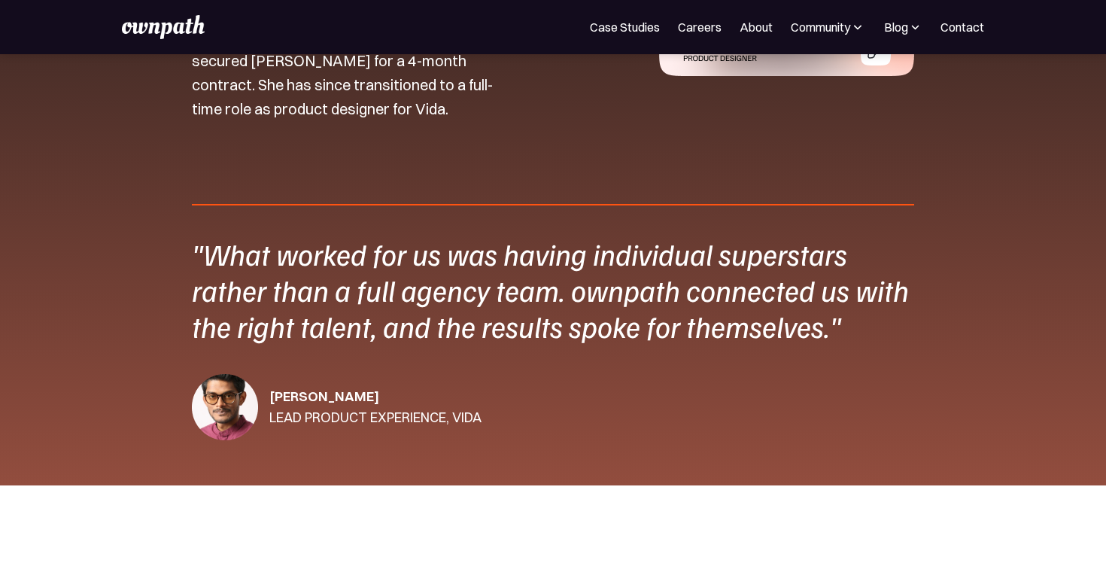
click at [268, 345] on div ""What worked for us was having individual superstars rather than a full agency …" at bounding box center [553, 310] width 722 height 259
click at [286, 323] on div ""What worked for us was having individual superstars rather than a full agency …" at bounding box center [553, 289] width 722 height 108
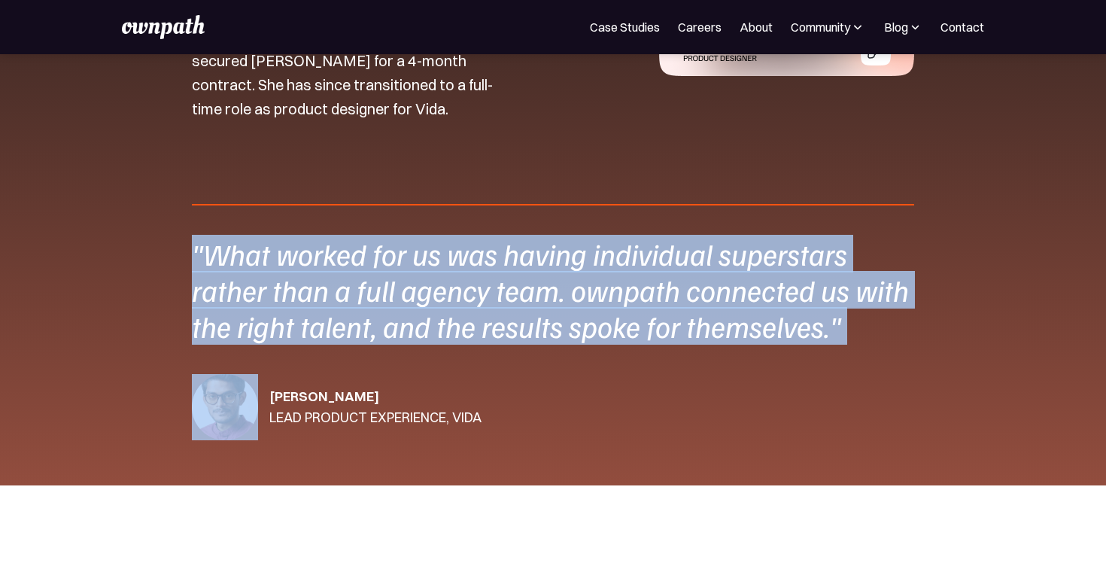
click at [286, 323] on div ""What worked for us was having individual superstars rather than a full agency …" at bounding box center [553, 289] width 722 height 108
click at [239, 330] on div ""What worked for us was having individual superstars rather than a full agency …" at bounding box center [553, 289] width 722 height 108
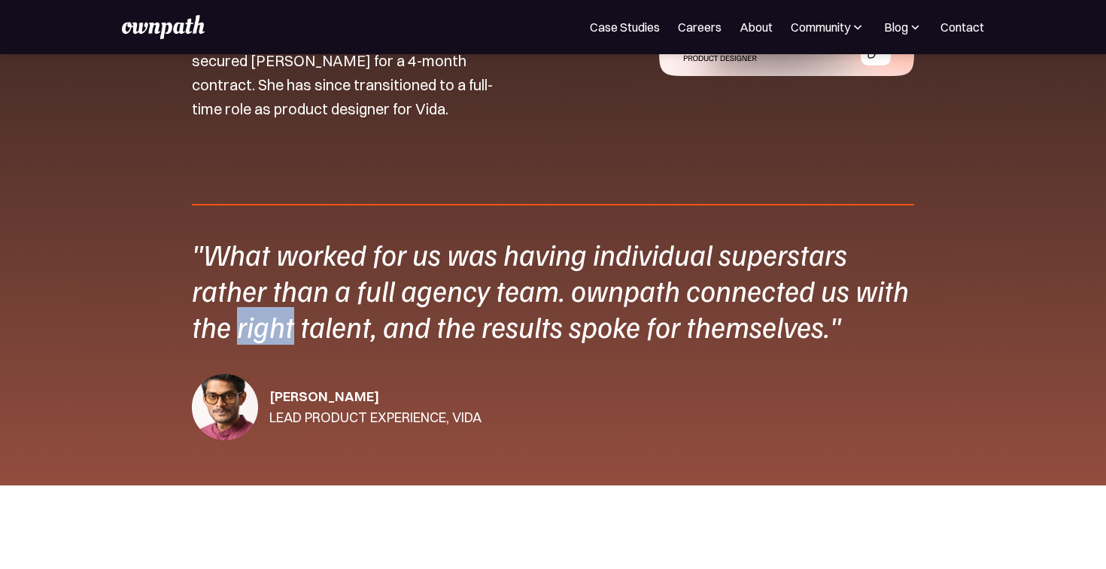
click at [239, 330] on div ""What worked for us was having individual superstars rather than a full agency …" at bounding box center [553, 289] width 722 height 108
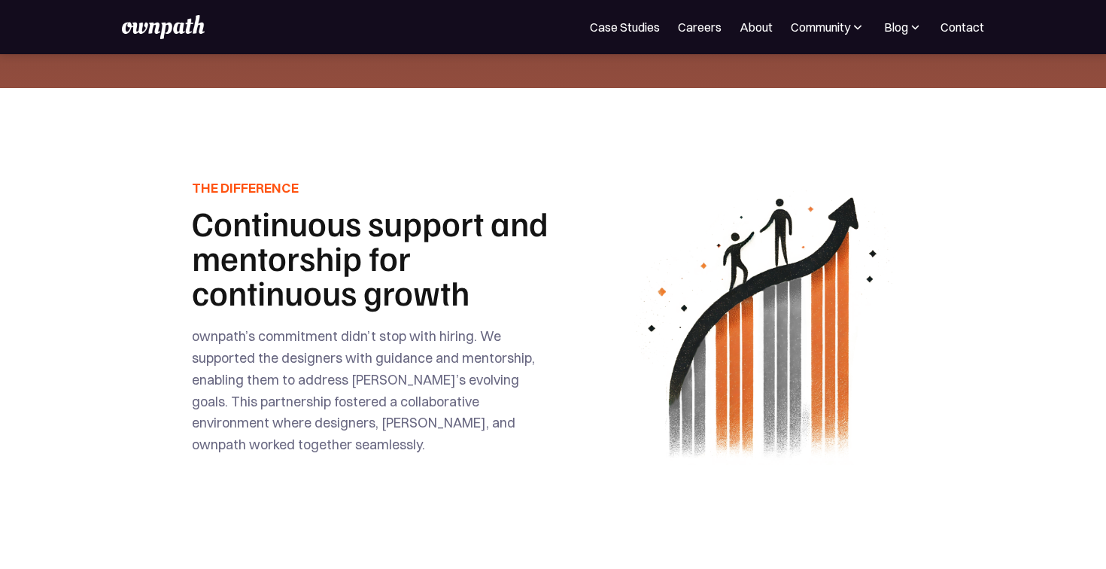
scroll to position [2801, 0]
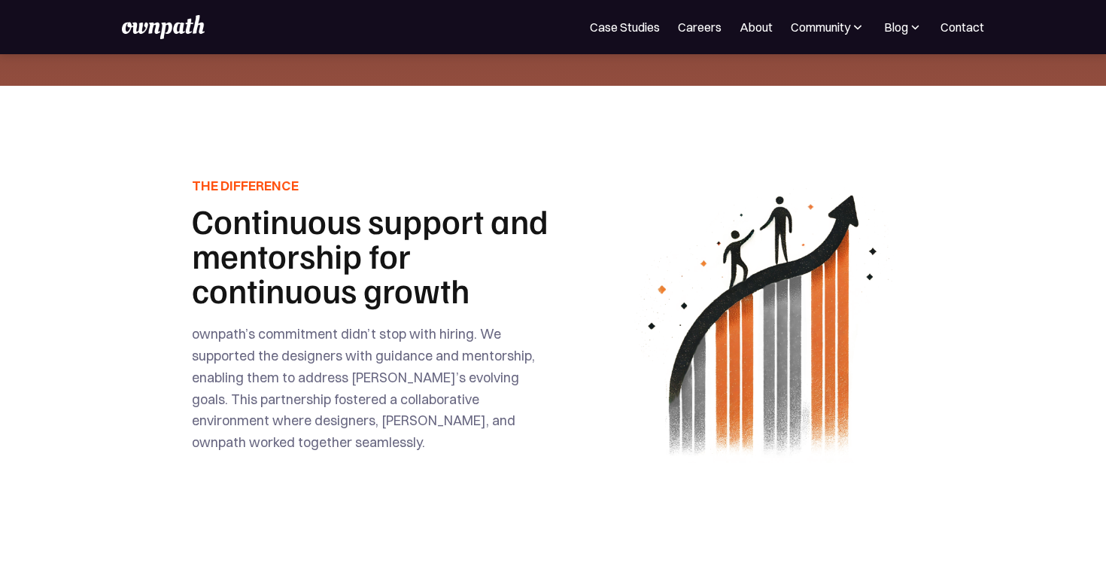
click at [286, 243] on h1 "Continuous support and mentorship for continuous growth" at bounding box center [371, 255] width 358 height 104
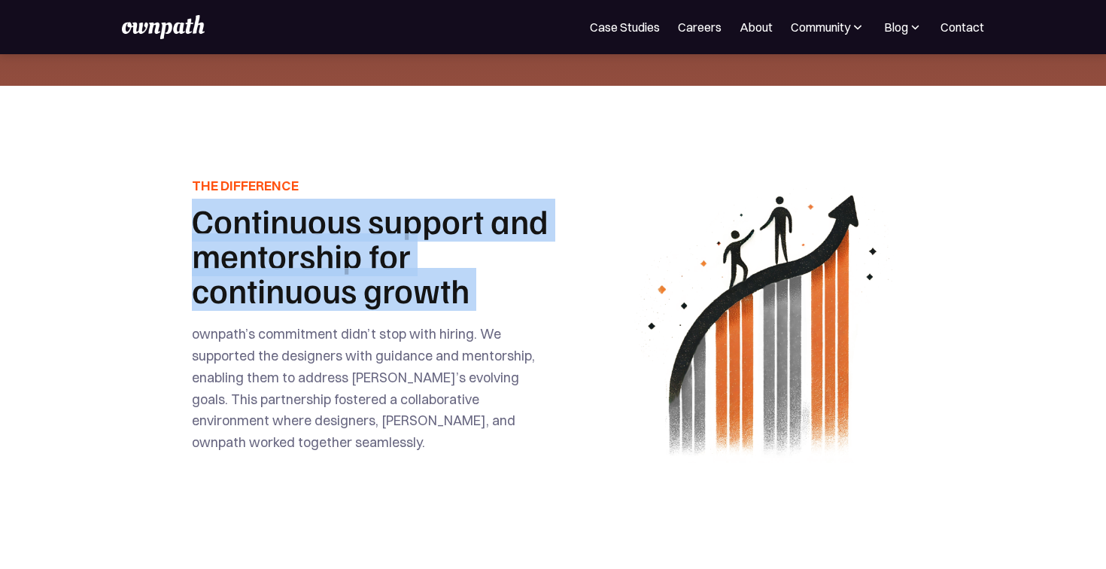
click at [286, 243] on h1 "Continuous support and mentorship for continuous growth" at bounding box center [371, 255] width 358 height 104
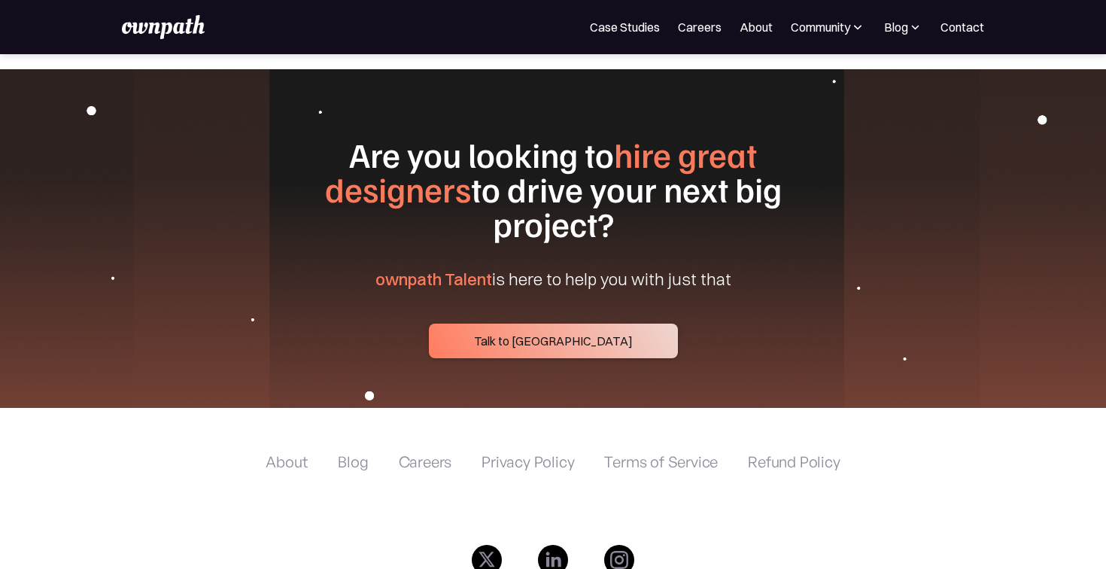
scroll to position [5727, 0]
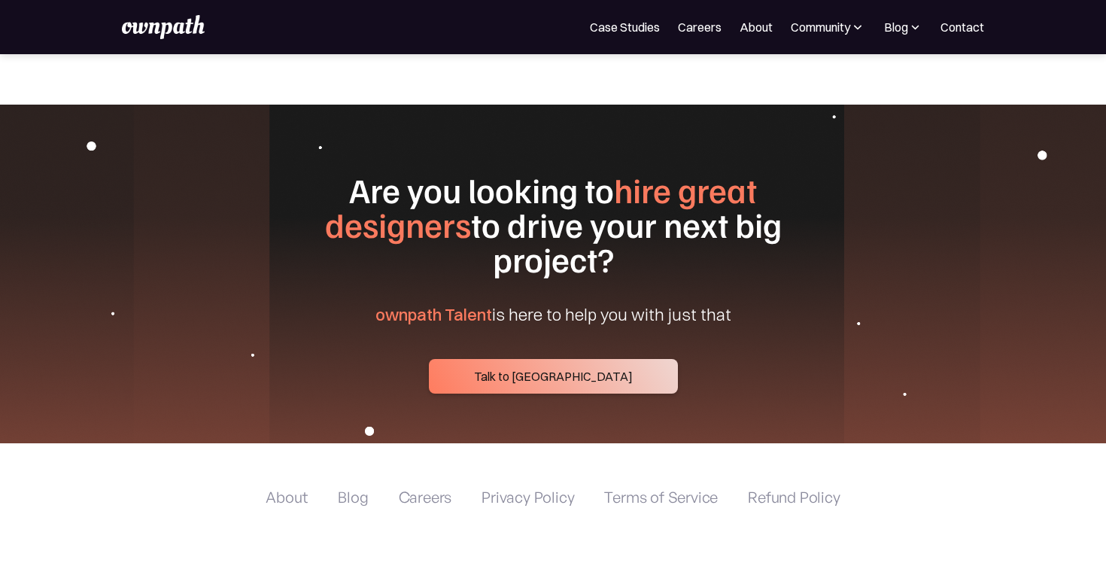
click at [344, 175] on h1 "Are you looking to hire great designers to drive your next big project?" at bounding box center [553, 224] width 578 height 104
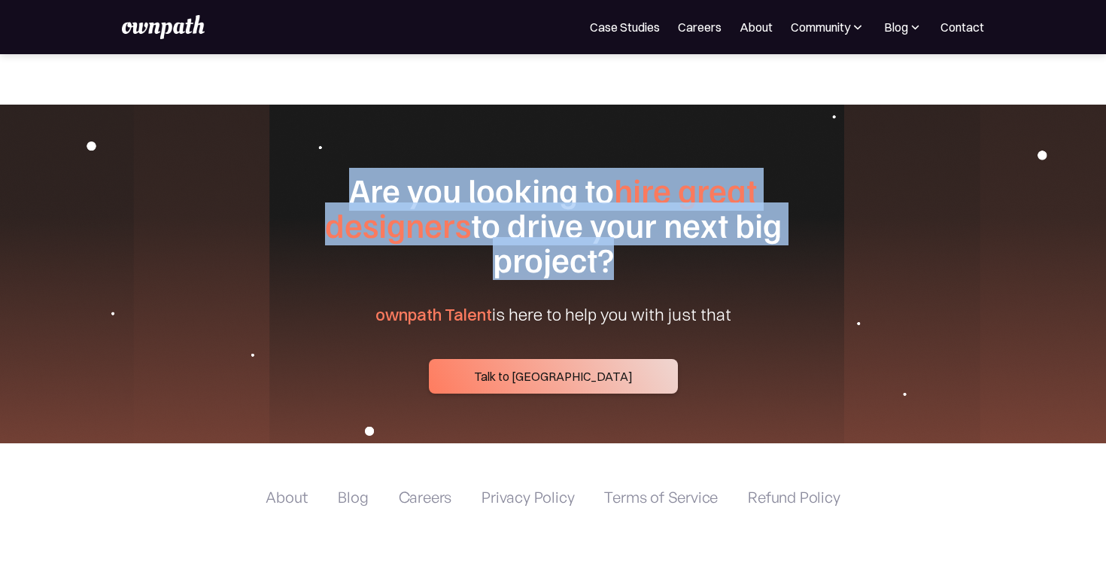
click at [344, 175] on h1 "Are you looking to hire great designers to drive your next big project?" at bounding box center [553, 224] width 578 height 104
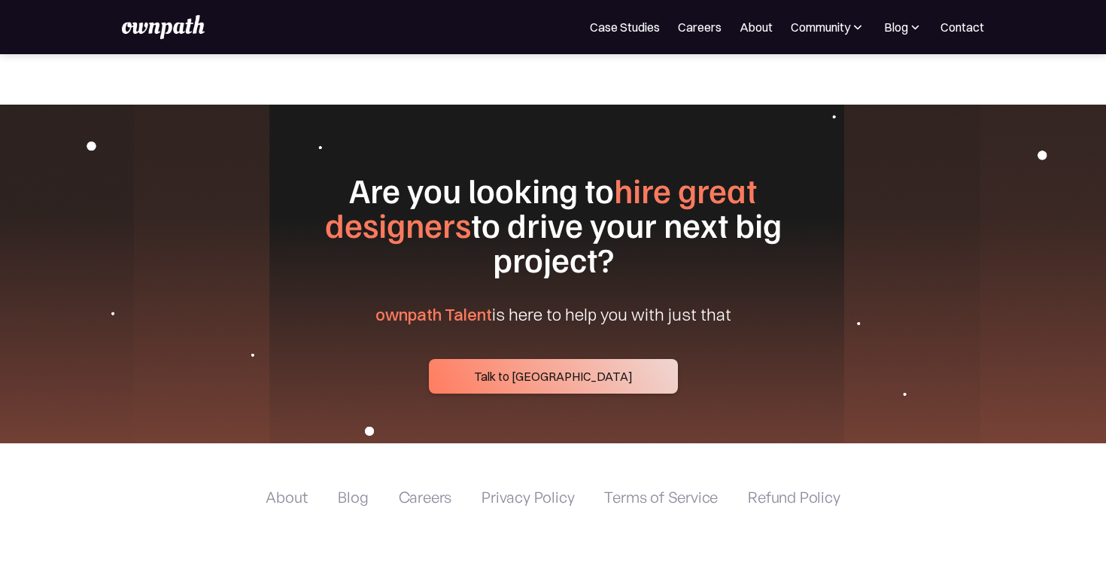
click at [414, 179] on h1 "Are you looking to hire great designers to drive your next big project?" at bounding box center [553, 224] width 578 height 104
click at [433, 209] on h1 "Are you looking to hire great designers to drive your next big project?" at bounding box center [553, 224] width 578 height 104
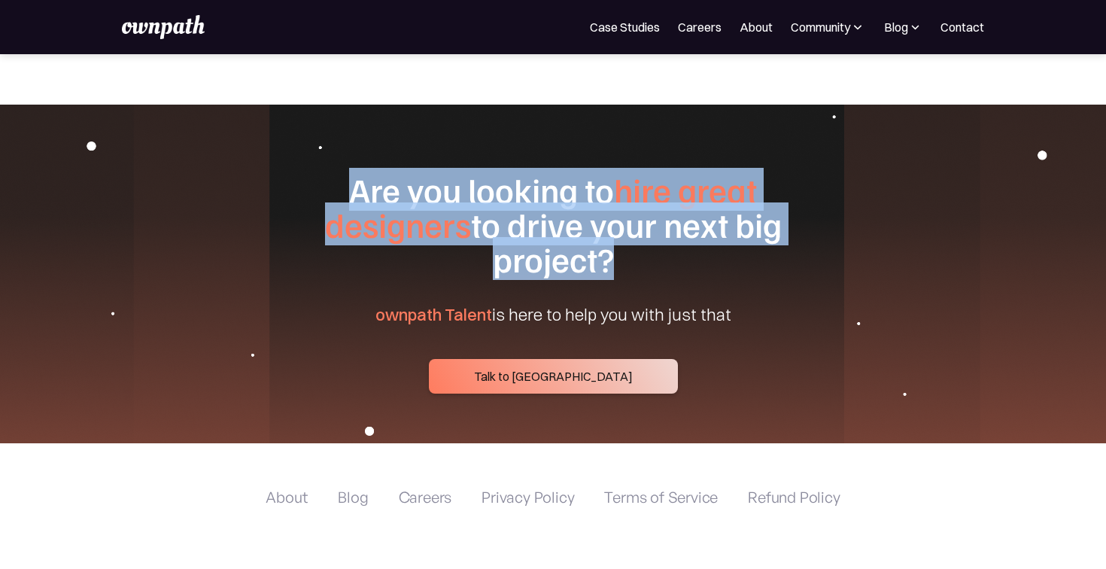
click at [433, 209] on h1 "Are you looking to hire great designers to drive your next big project?" at bounding box center [553, 224] width 578 height 104
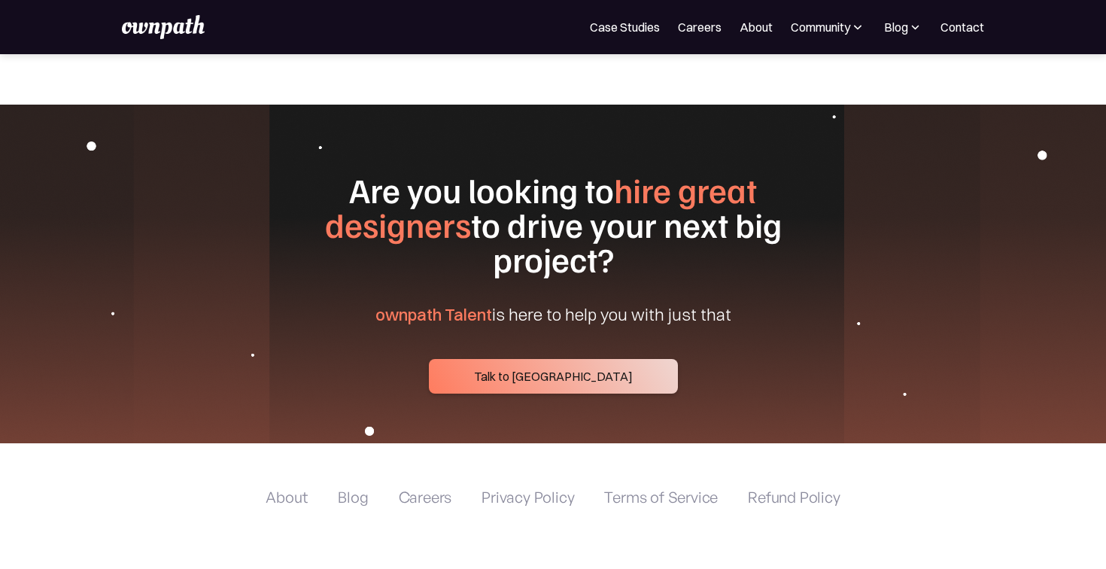
click at [452, 304] on span "ownpath Talent" at bounding box center [433, 314] width 117 height 21
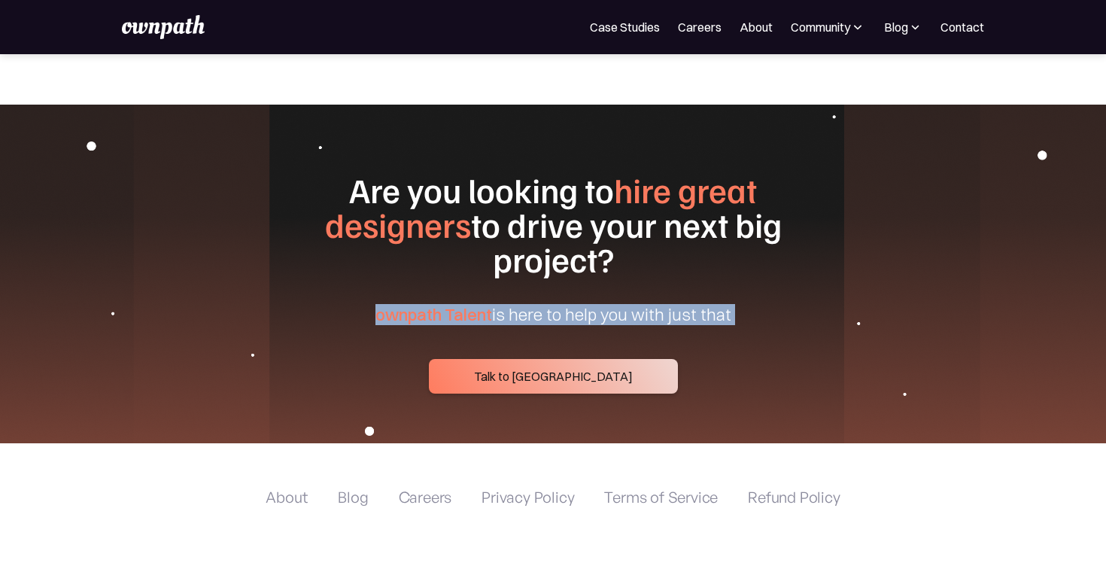
click at [452, 304] on span "ownpath Talent" at bounding box center [433, 314] width 117 height 21
click at [396, 320] on div "Are you looking to hire great designers to drive your next big project? ownpath…" at bounding box center [553, 282] width 722 height 221
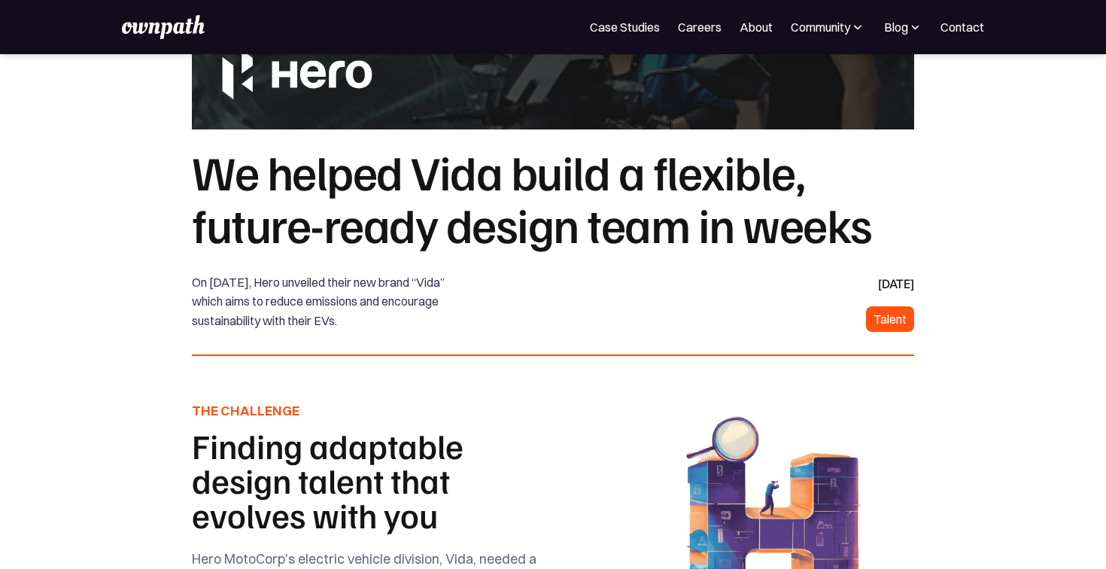
scroll to position [0, 0]
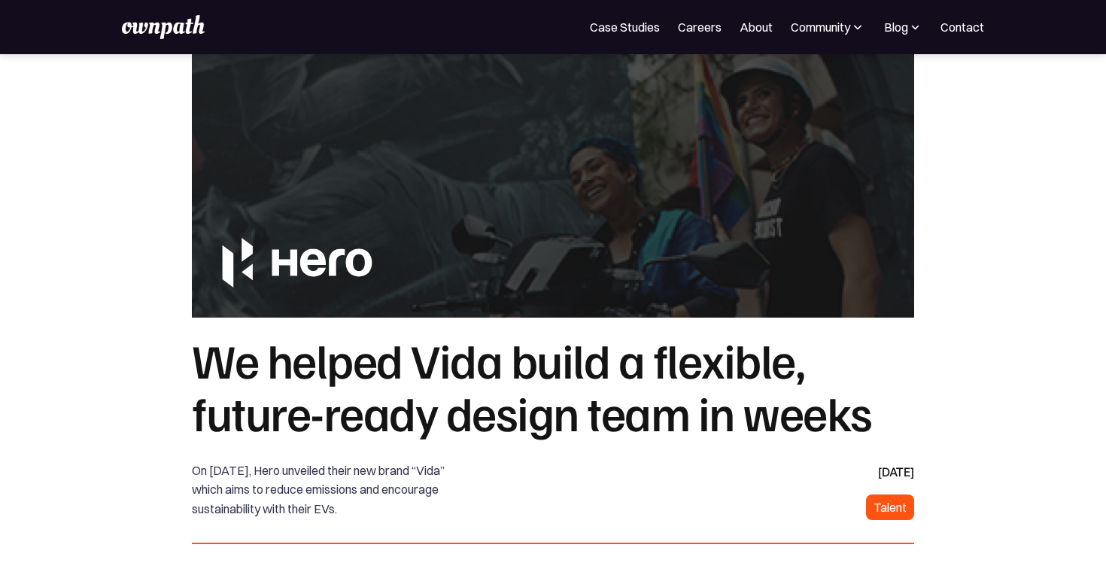
click at [635, 38] on div "For Companies Case Studies Careers About Community Events Resources Design Resi…" at bounding box center [553, 27] width 863 height 24
click at [635, 27] on link "Case Studies" at bounding box center [625, 27] width 70 height 18
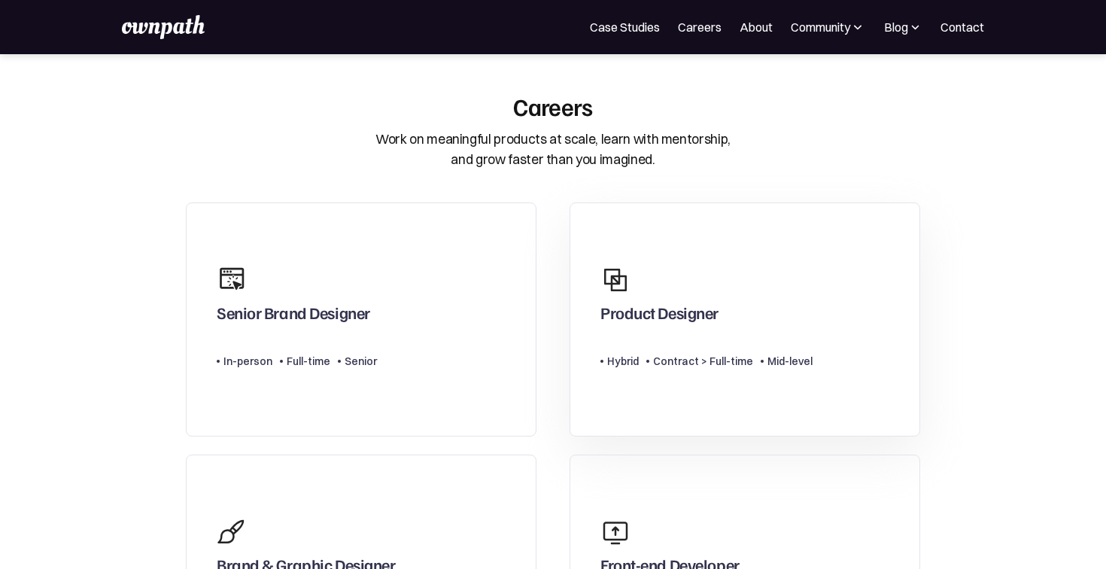
click at [643, 289] on div at bounding box center [622, 279] width 45 height 45
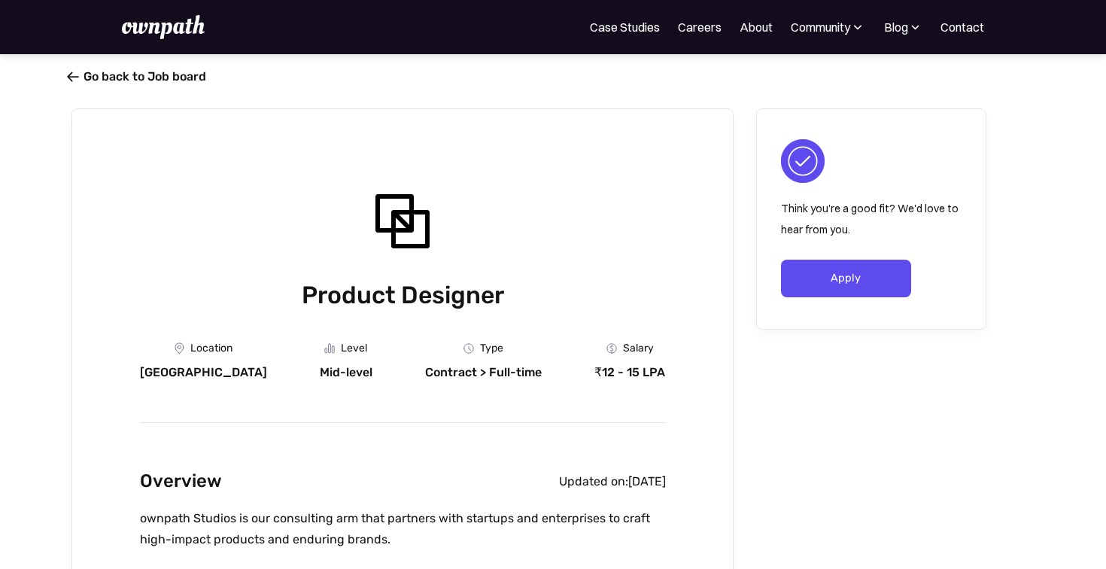
click at [77, 74] on span "" at bounding box center [73, 76] width 12 height 15
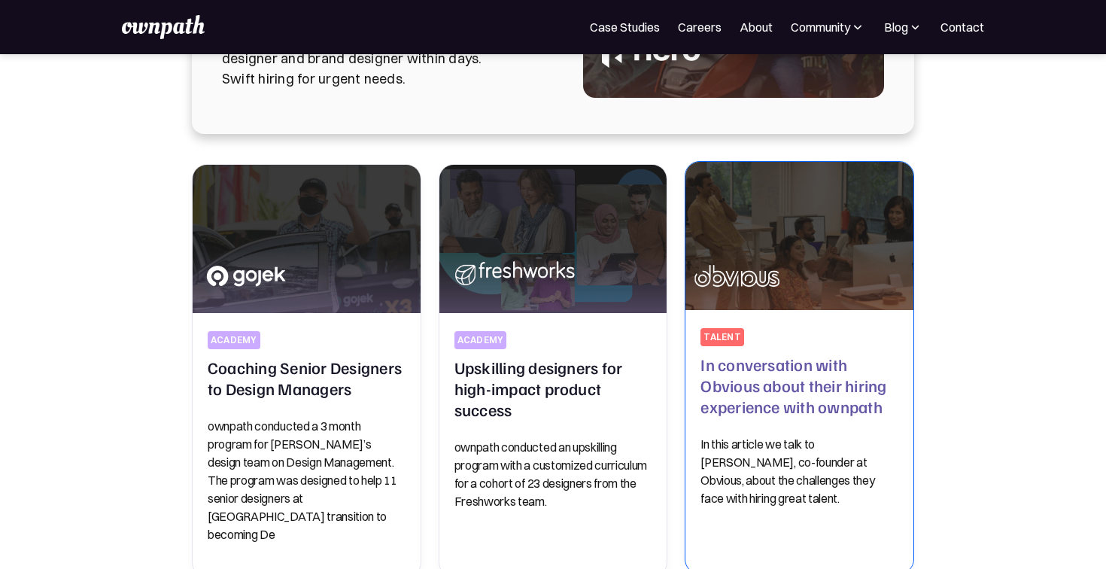
scroll to position [269, 0]
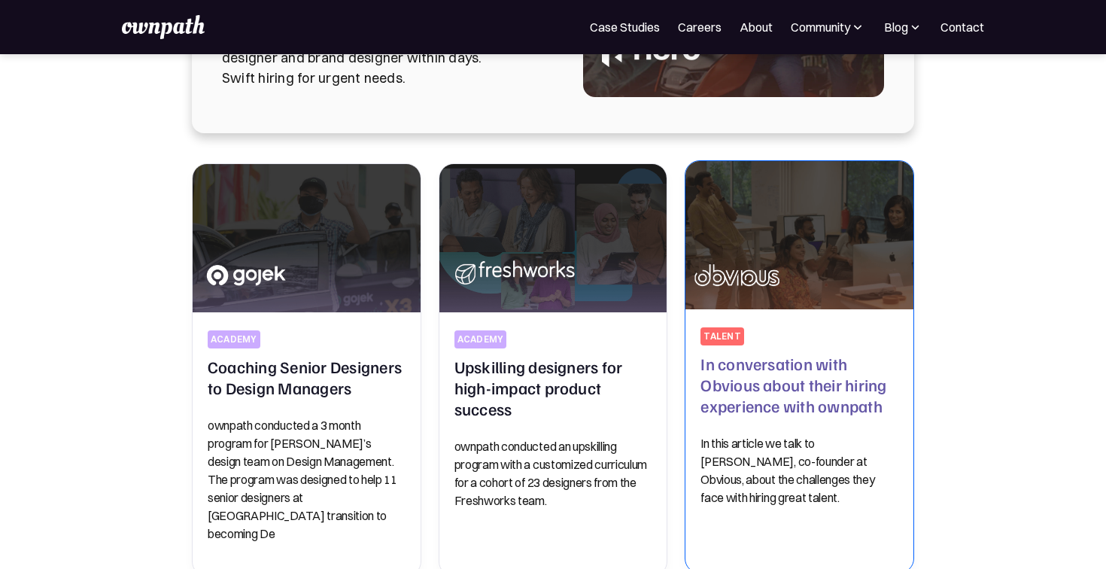
click at [731, 415] on h2 "In conversation with Obvious about their hiring experience with ownpath" at bounding box center [799, 384] width 198 height 63
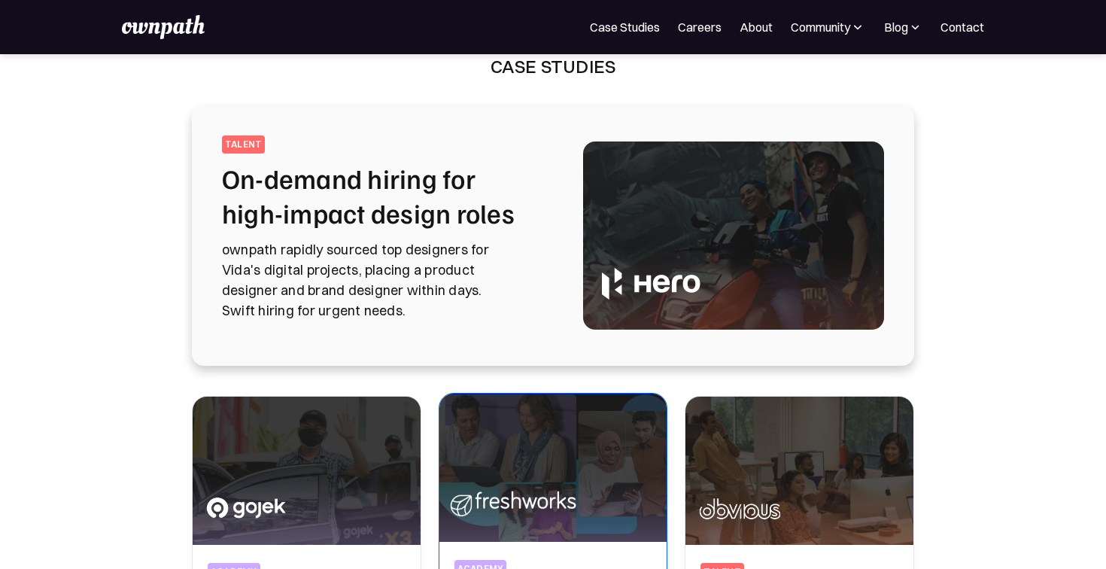
scroll to position [0, 0]
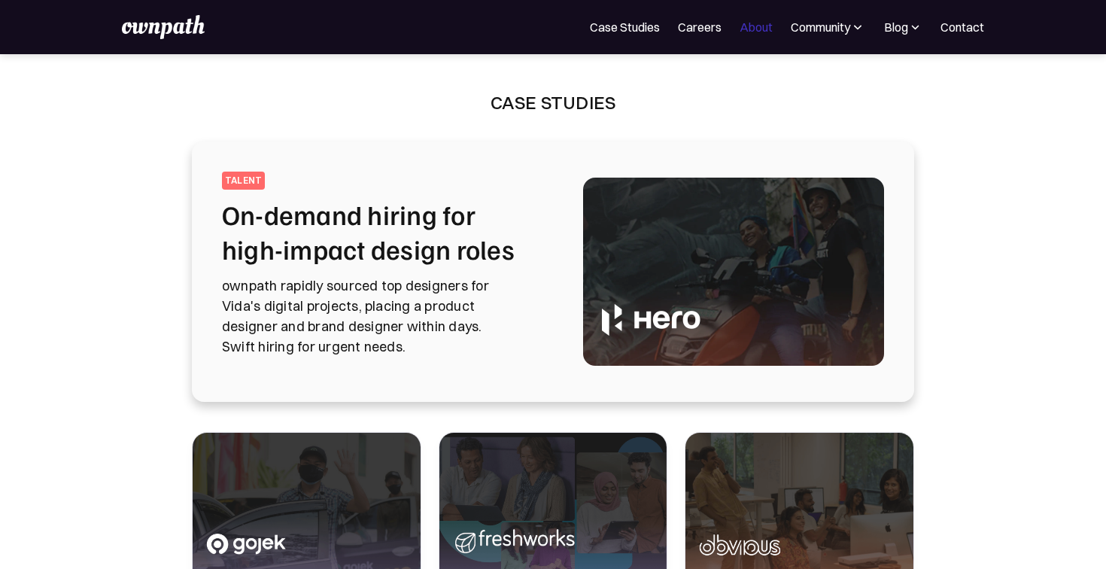
click at [760, 25] on link "About" at bounding box center [755, 27] width 33 height 18
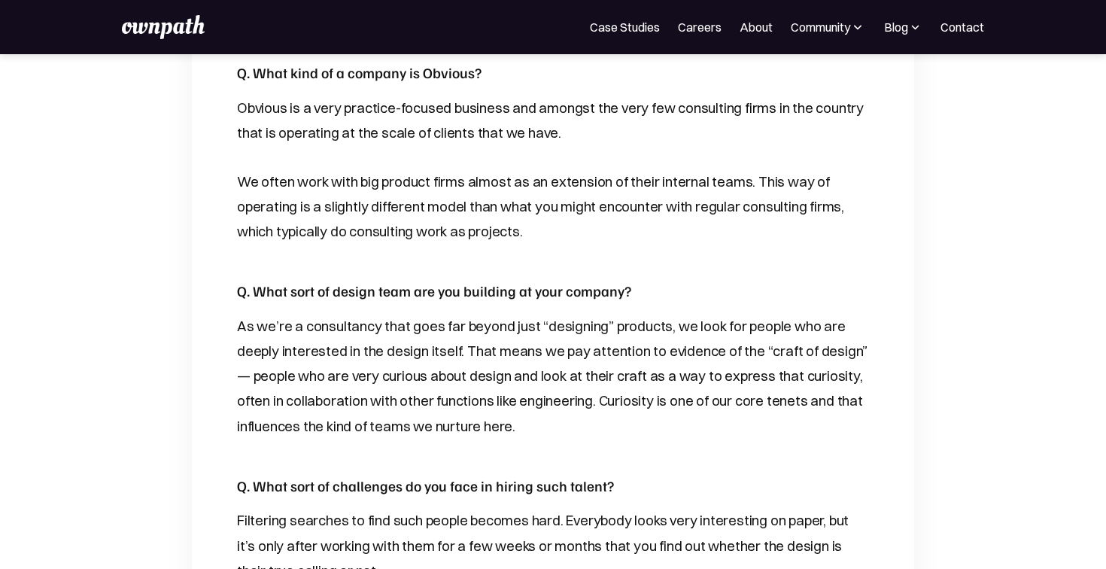
scroll to position [927, 0]
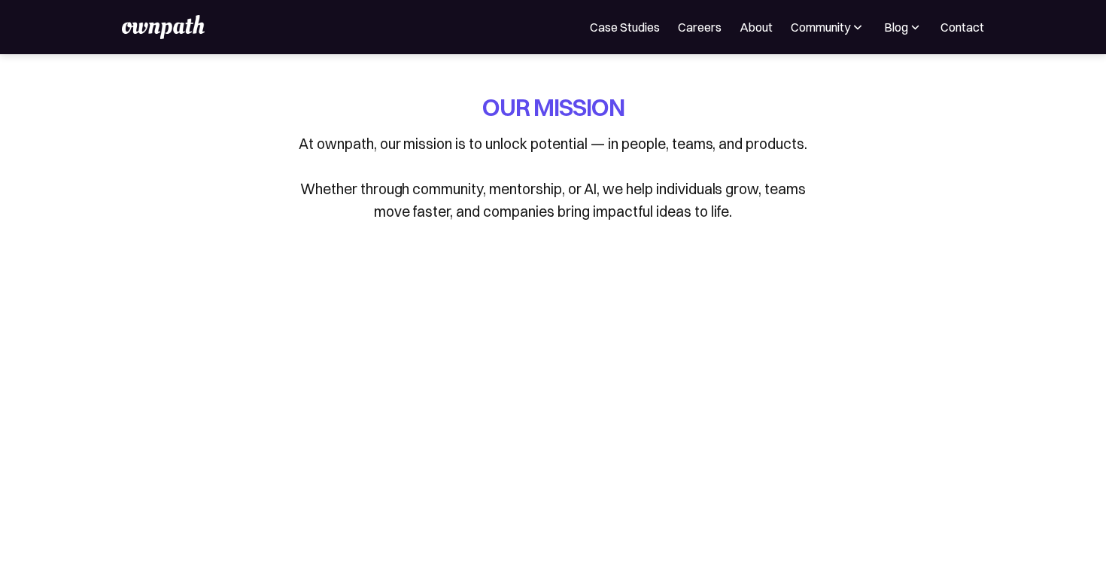
scroll to position [5, 0]
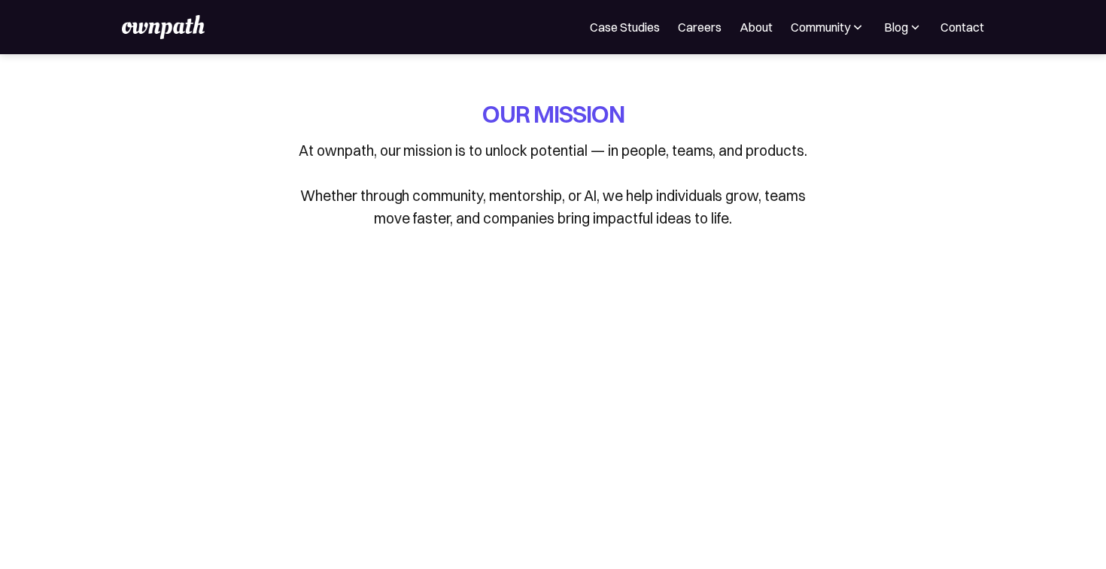
click at [575, 147] on p "At ownpath, our mission is to unlock potential — in people, teams, and products…" at bounding box center [553, 184] width 527 height 90
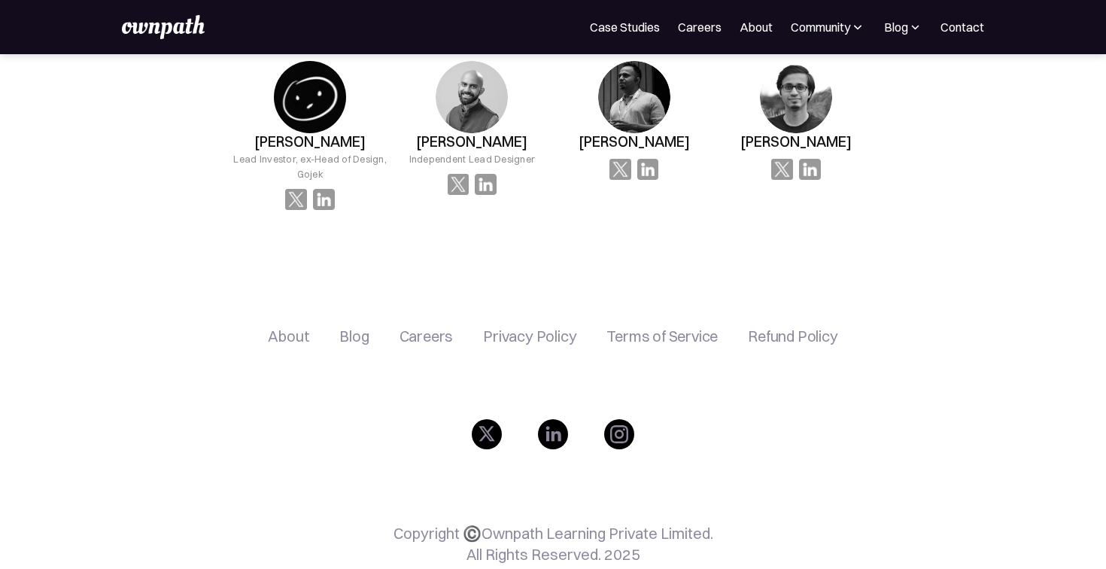
scroll to position [2618, 0]
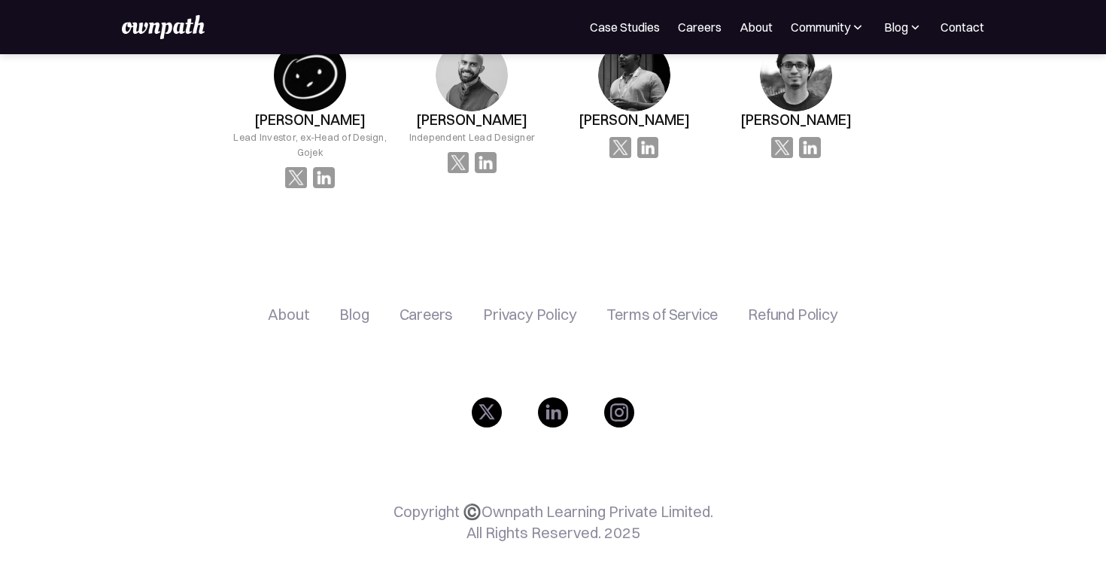
click at [758, 23] on link "About" at bounding box center [755, 27] width 33 height 18
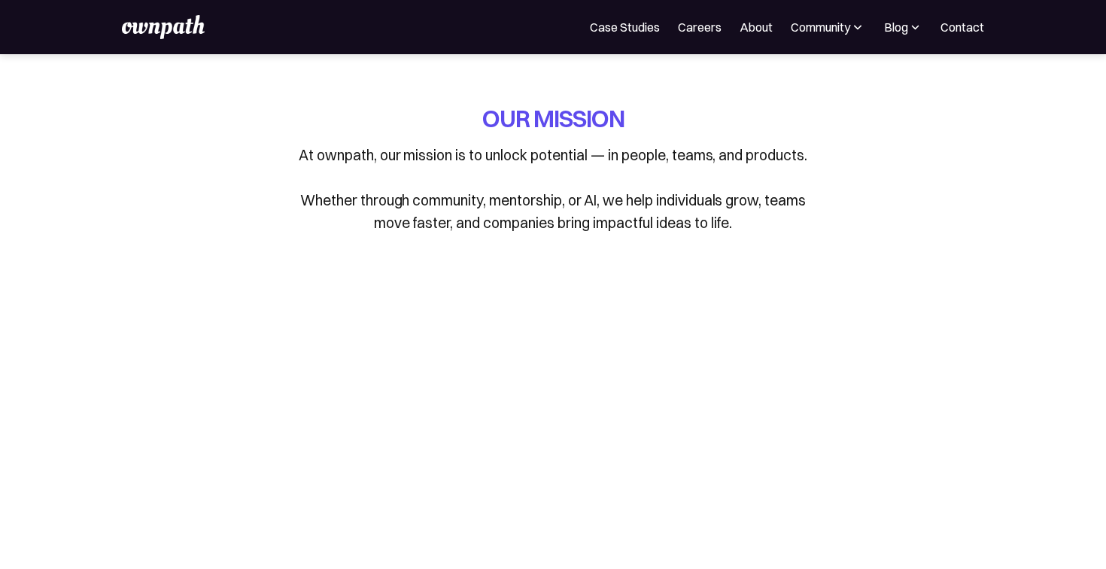
click at [412, 159] on p "At ownpath, our mission is to unlock potential — in people, teams, and products…" at bounding box center [553, 189] width 527 height 90
click at [512, 208] on p "At ownpath, our mission is to unlock potential — in people, teams, and products…" at bounding box center [553, 189] width 527 height 90
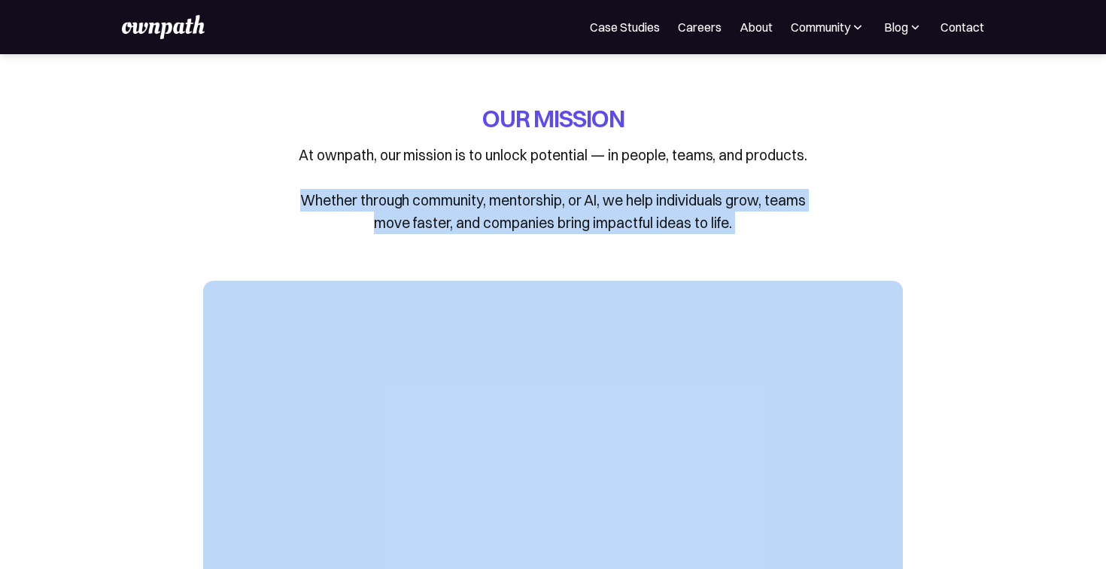
click at [512, 208] on p "At ownpath, our mission is to unlock potential — in people, teams, and products…" at bounding box center [553, 189] width 527 height 90
click at [524, 200] on p "At ownpath, our mission is to unlock potential — in people, teams, and products…" at bounding box center [553, 189] width 527 height 90
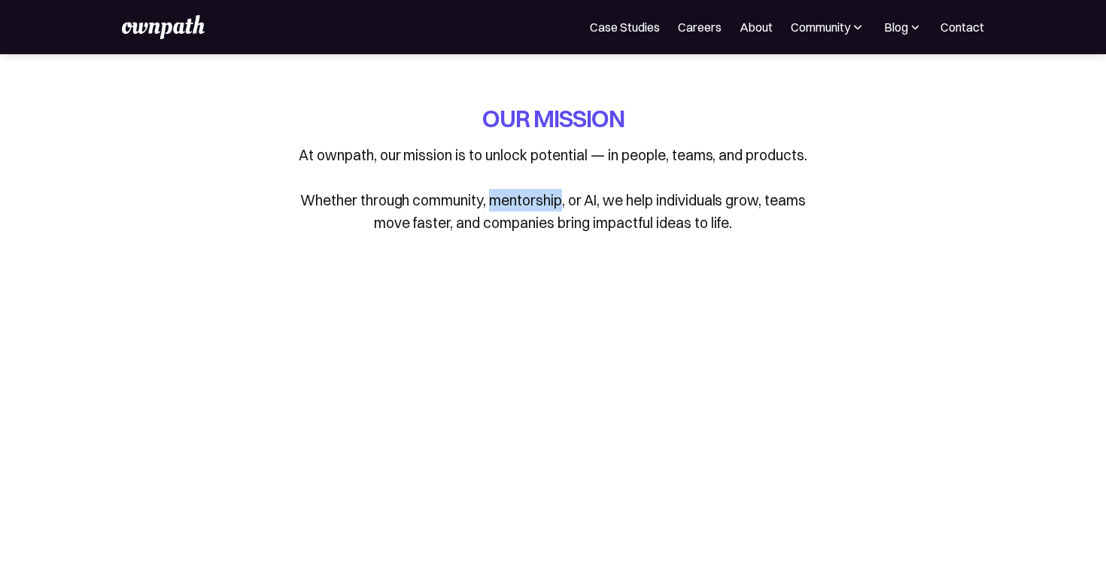
click at [524, 200] on p "At ownpath, our mission is to unlock potential — in people, teams, and products…" at bounding box center [553, 189] width 527 height 90
click at [640, 193] on p "At ownpath, our mission is to unlock potential — in people, teams, and products…" at bounding box center [553, 189] width 527 height 90
click at [726, 190] on p "At ownpath, our mission is to unlock potential — in people, teams, and products…" at bounding box center [553, 189] width 527 height 90
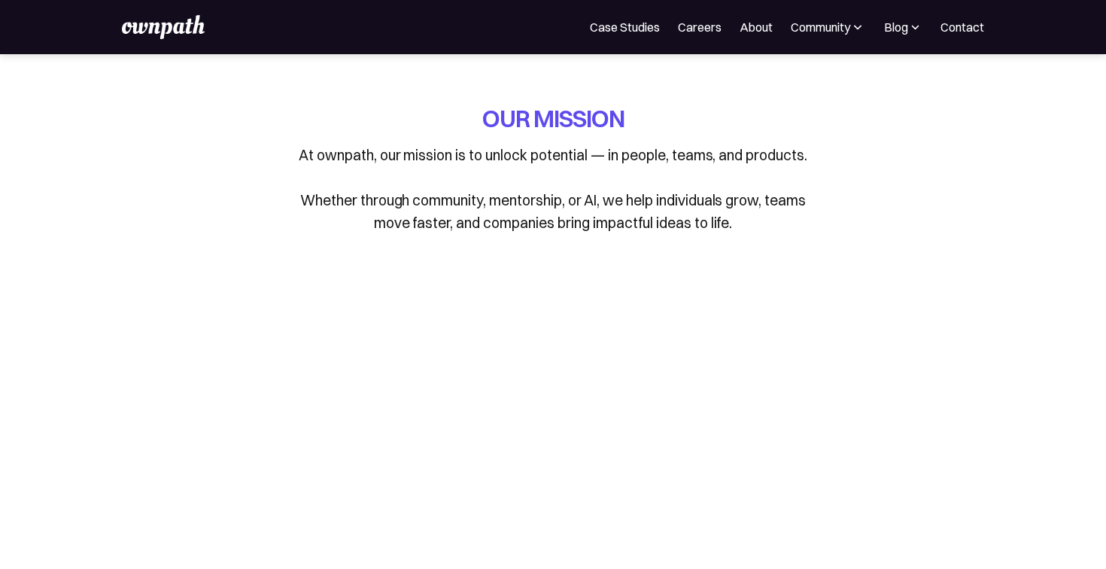
click at [505, 205] on p "At ownpath, our mission is to unlock potential — in people, teams, and products…" at bounding box center [553, 189] width 527 height 90
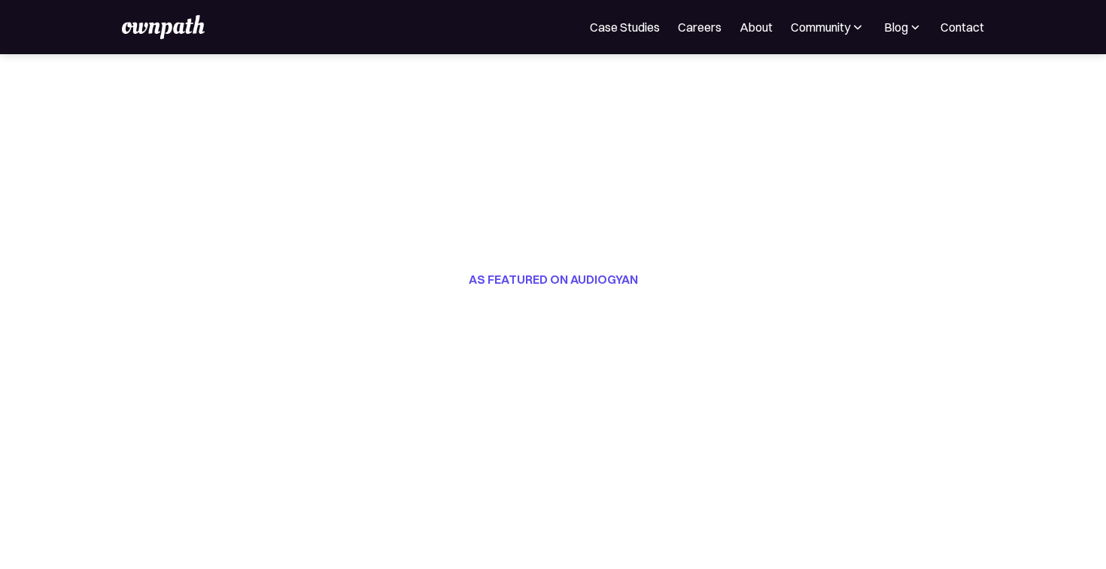
scroll to position [890, 0]
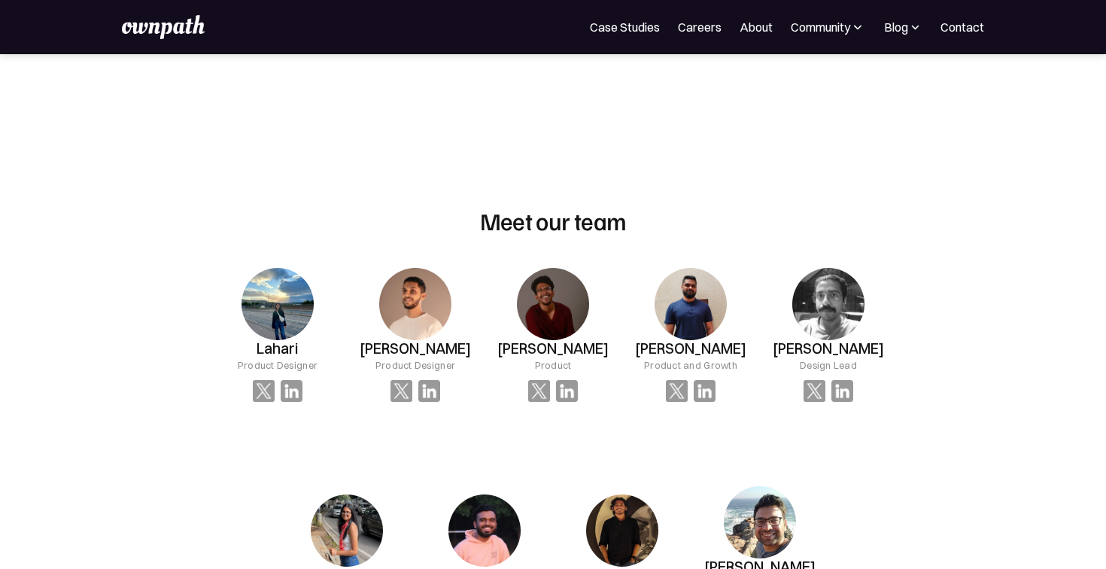
click at [508, 208] on h2 "Meet our team" at bounding box center [553, 220] width 147 height 29
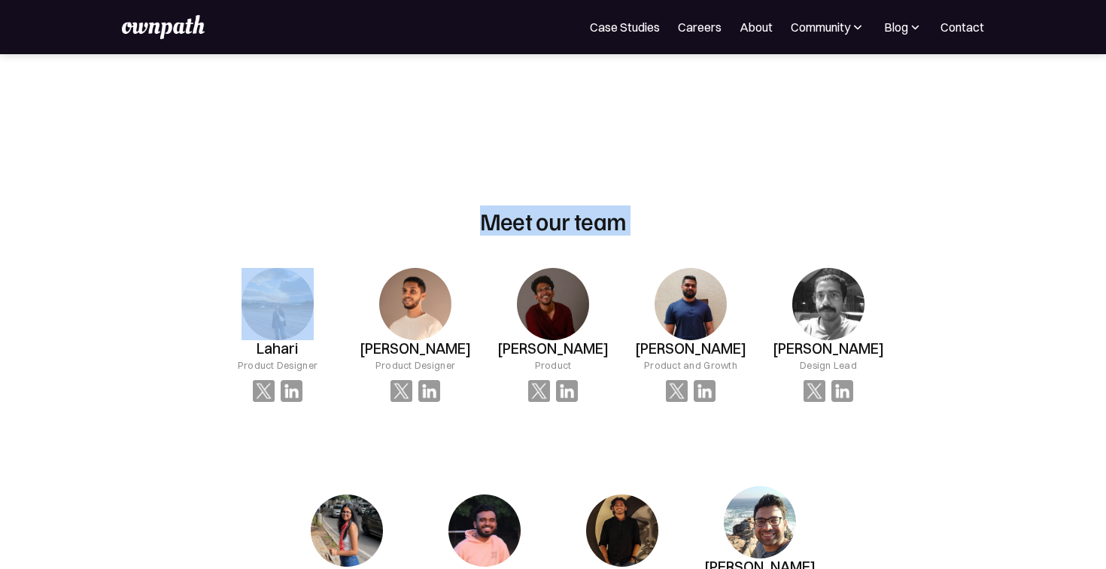
click at [508, 208] on h2 "Meet our team" at bounding box center [553, 220] width 147 height 29
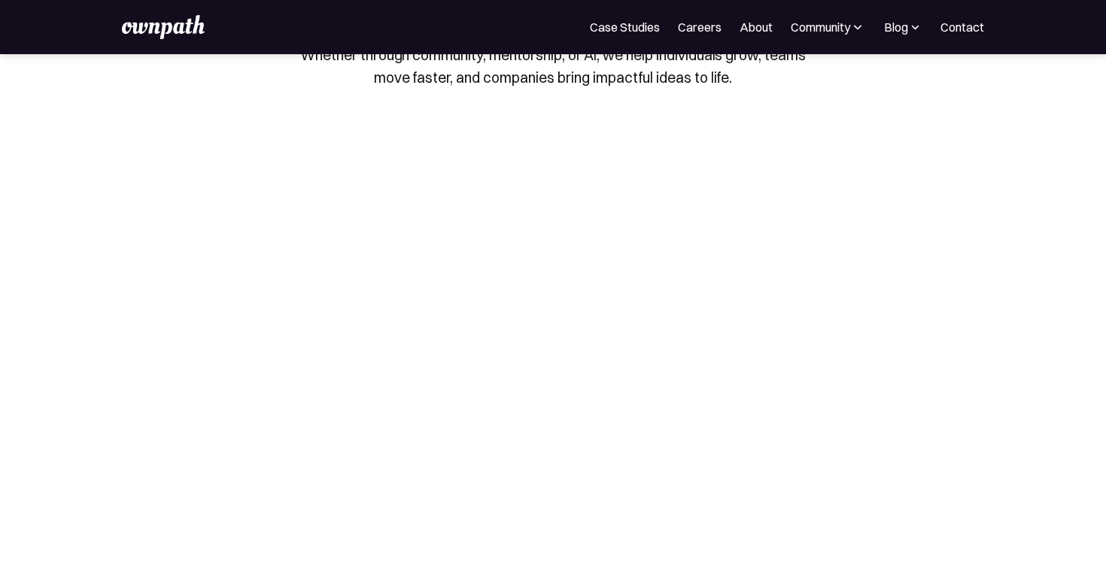
scroll to position [0, 0]
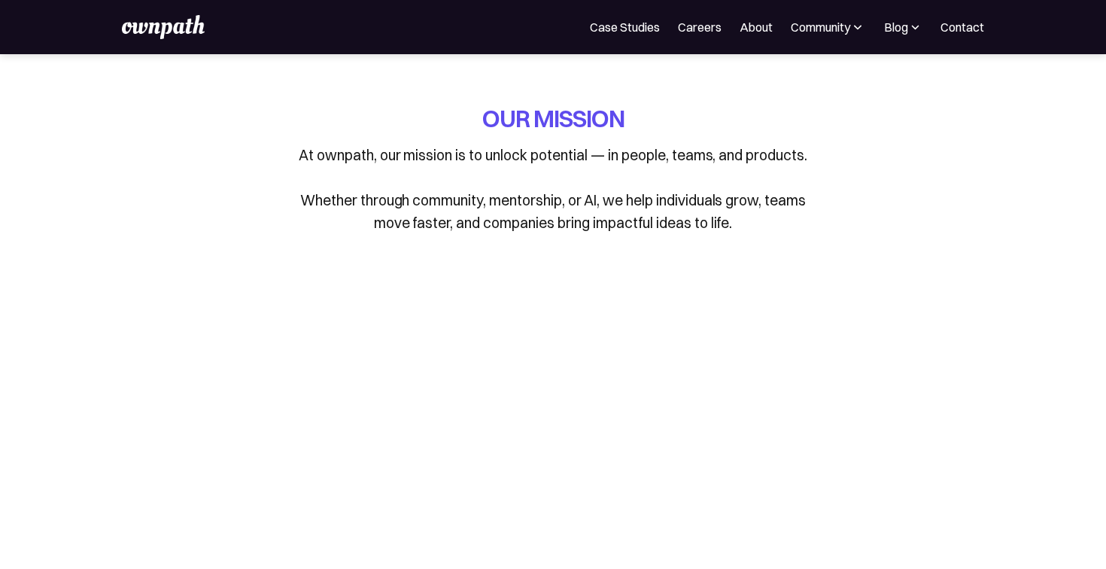
click at [159, 36] on img at bounding box center [163, 27] width 83 height 24
